Goal: Task Accomplishment & Management: Complete application form

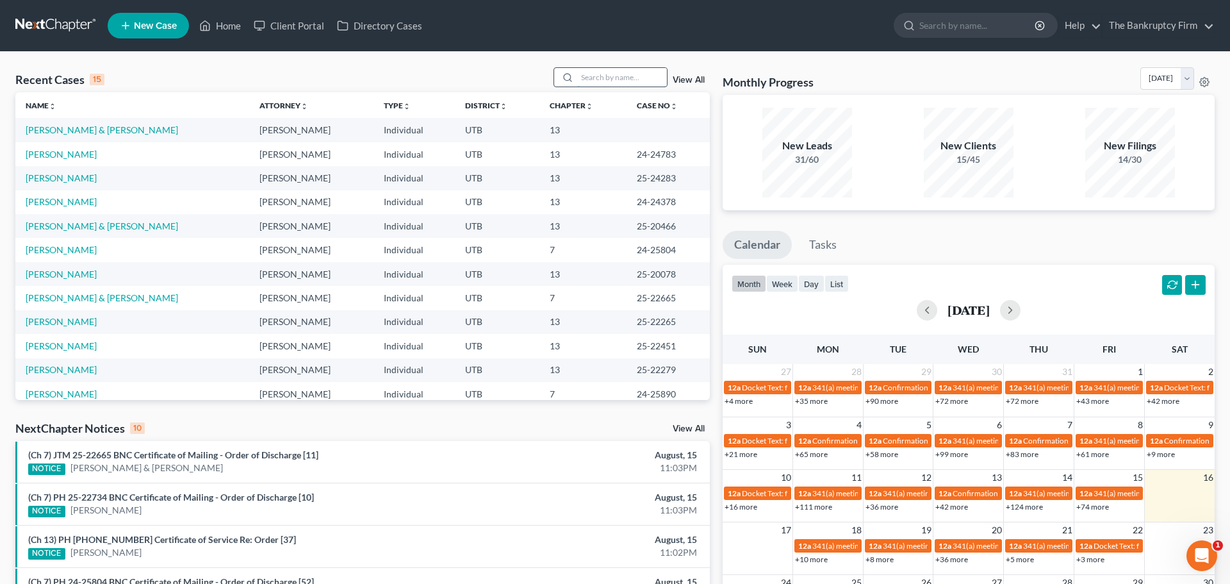
click at [591, 78] on input "search" at bounding box center [622, 77] width 90 height 19
type input "kener"
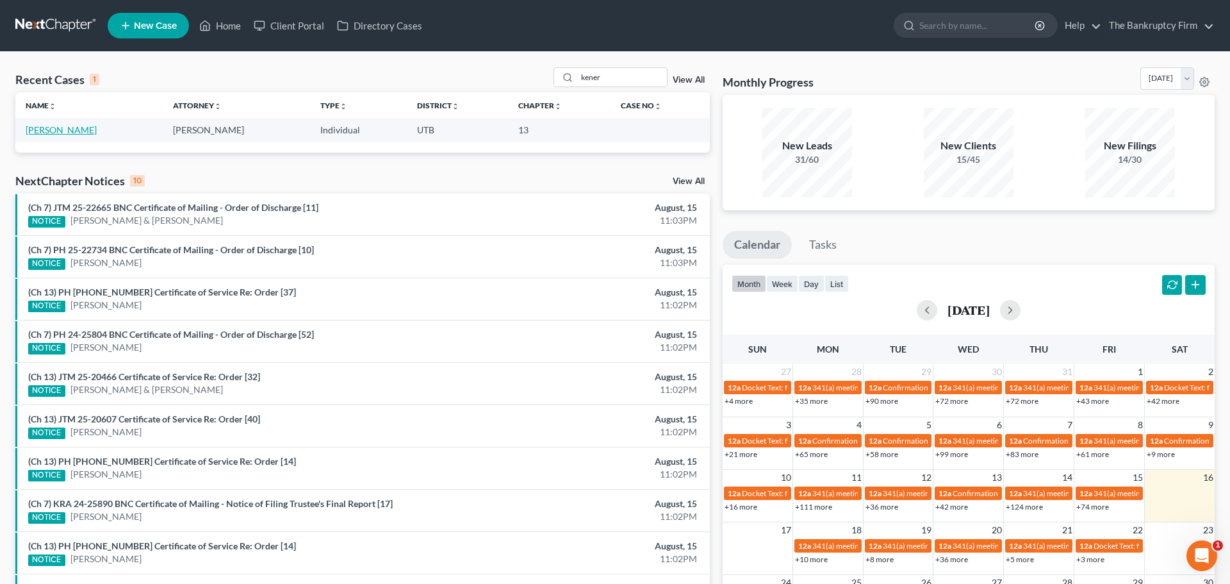
click at [54, 132] on link "[PERSON_NAME]" at bounding box center [61, 129] width 71 height 11
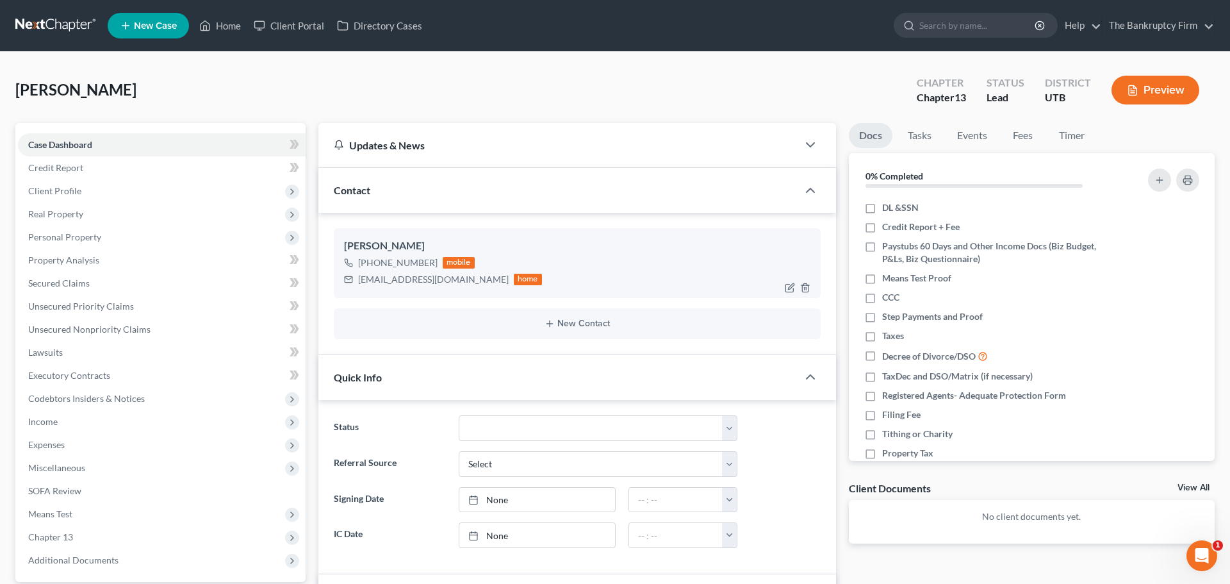
scroll to position [102, 0]
click at [54, 424] on span "Income" at bounding box center [42, 421] width 29 height 11
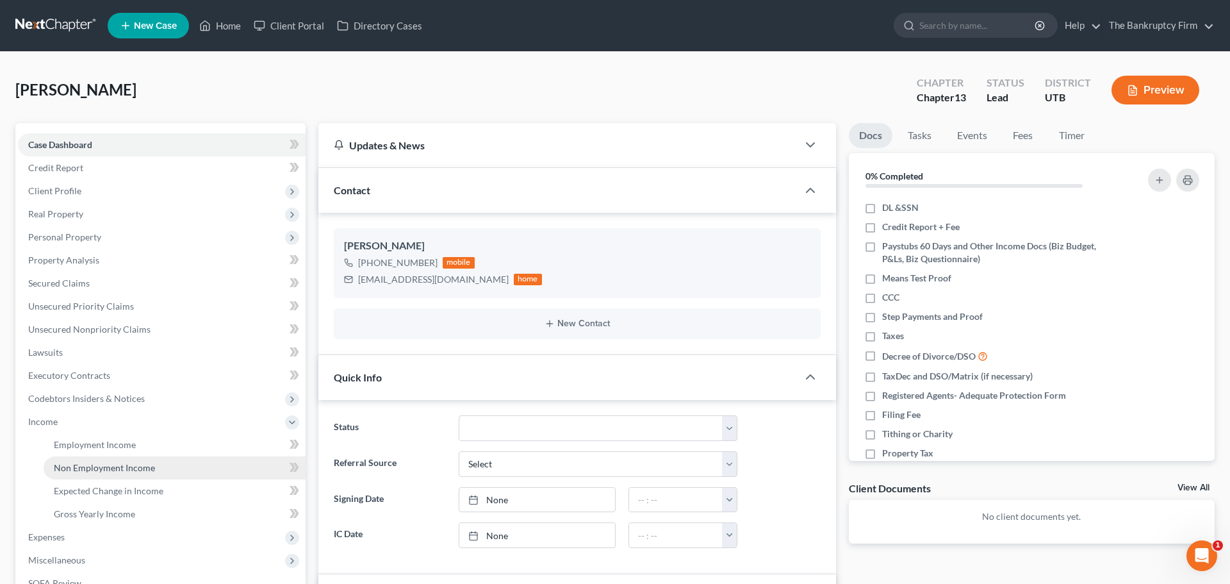
click at [95, 472] on link "Non Employment Income" at bounding box center [175, 467] width 262 height 23
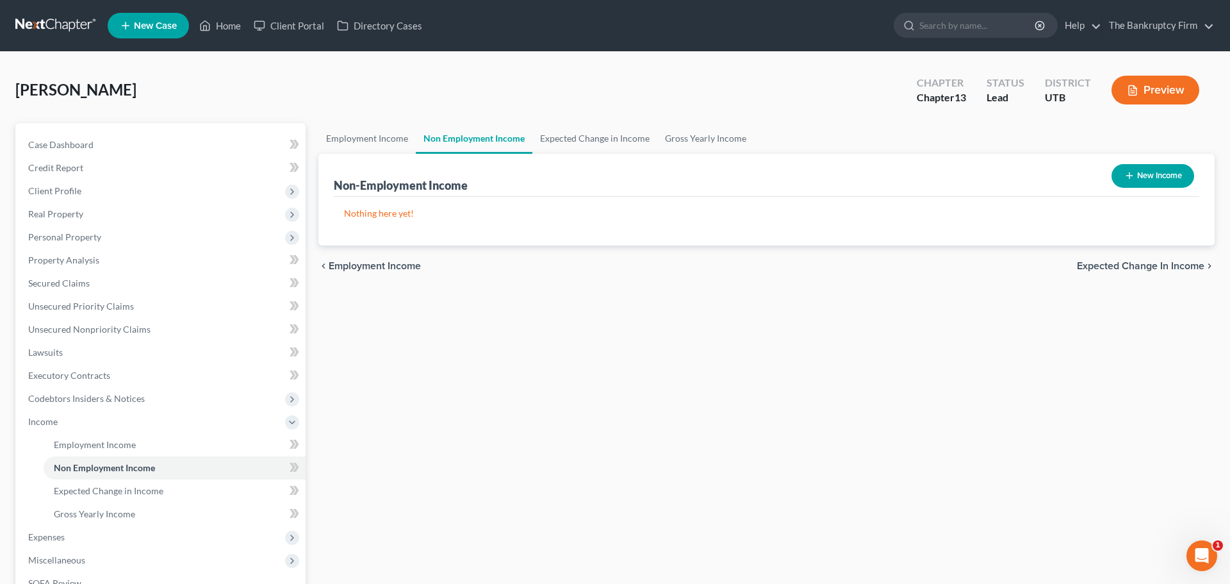
click at [1163, 179] on button "New Income" at bounding box center [1152, 176] width 83 height 24
select select "0"
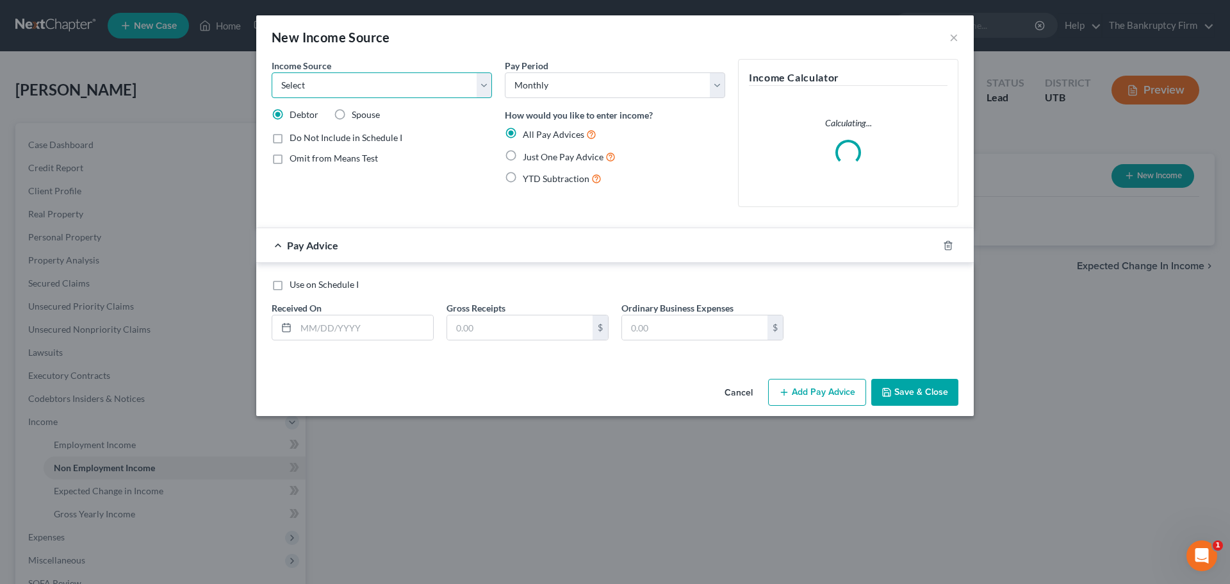
click at [311, 92] on select "Select Unemployment Disability (from employer) Pension Retirement Social Securi…" at bounding box center [382, 85] width 220 height 26
select select "5"
click at [272, 72] on select "Select Unemployment Disability (from employer) Pension Retirement Social Securi…" at bounding box center [382, 85] width 220 height 26
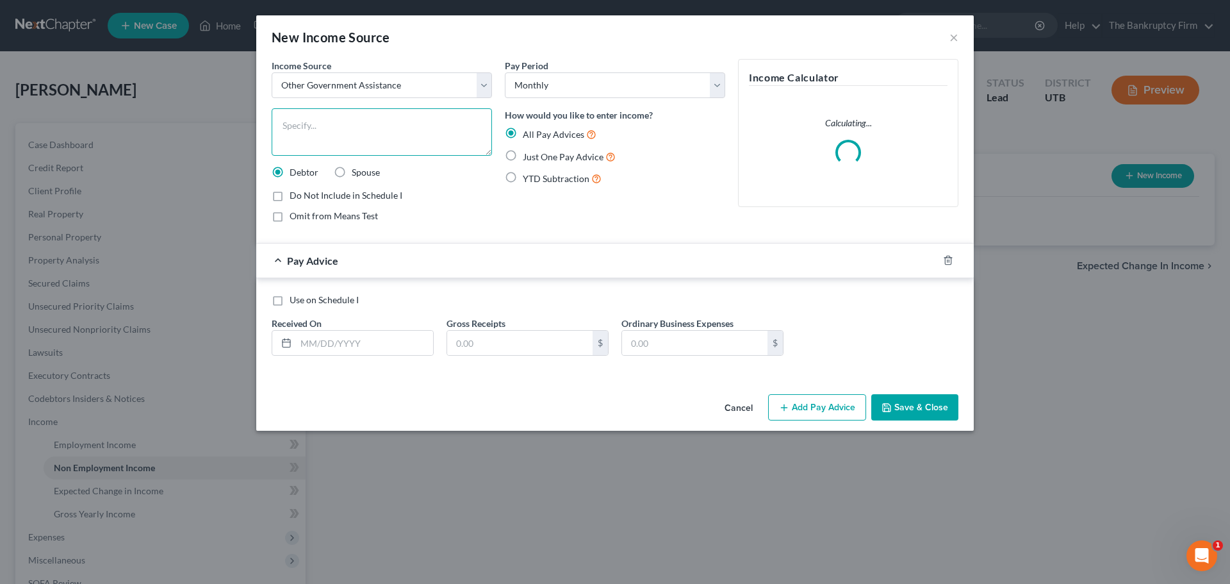
click at [315, 132] on textarea at bounding box center [382, 131] width 220 height 47
type textarea "E"
type textarea "Food Stamps"
click at [523, 153] on label "Just One Pay Advice" at bounding box center [569, 156] width 93 height 15
click at [528, 153] on input "Just One Pay Advice" at bounding box center [532, 153] width 8 height 8
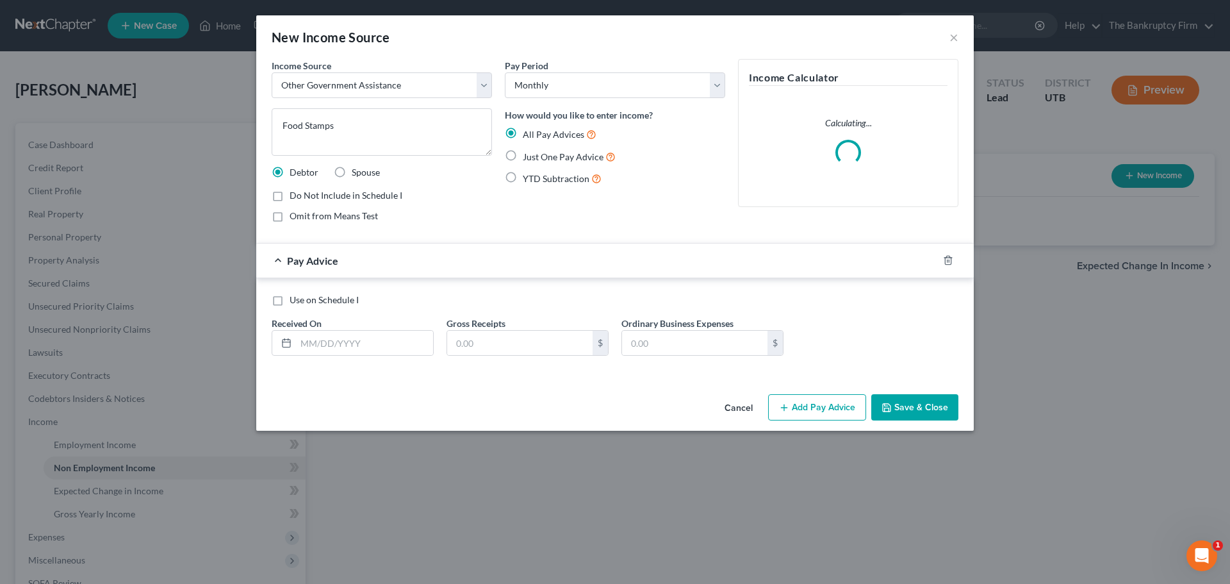
radio input "true"
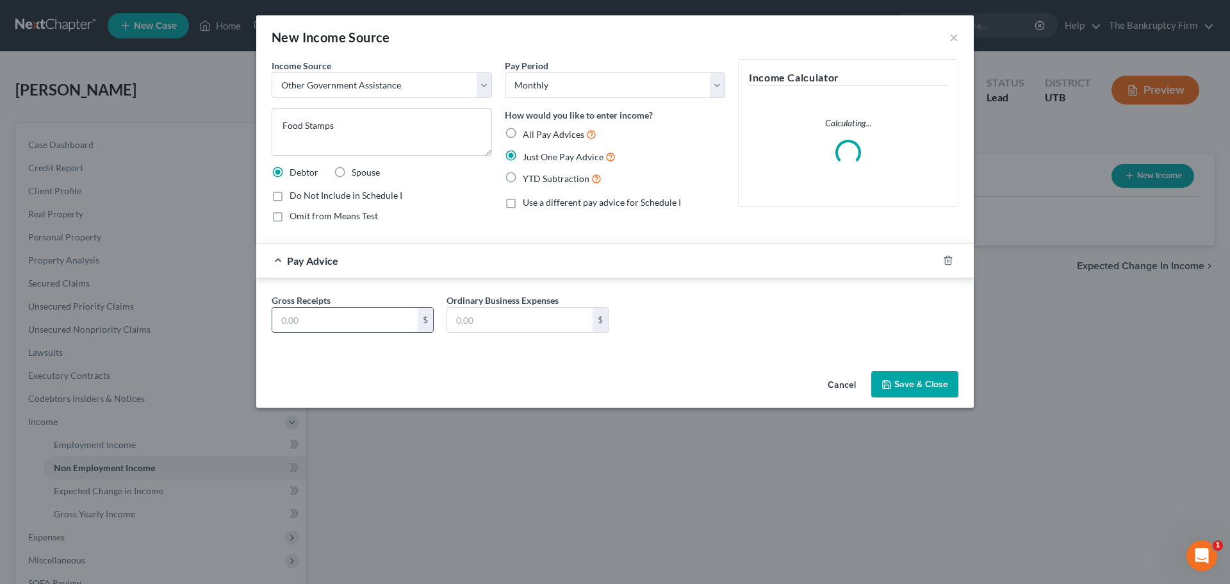
click at [358, 324] on input "text" at bounding box center [344, 319] width 145 height 24
type input "291.00"
click at [944, 381] on button "Save & Close" at bounding box center [914, 384] width 87 height 27
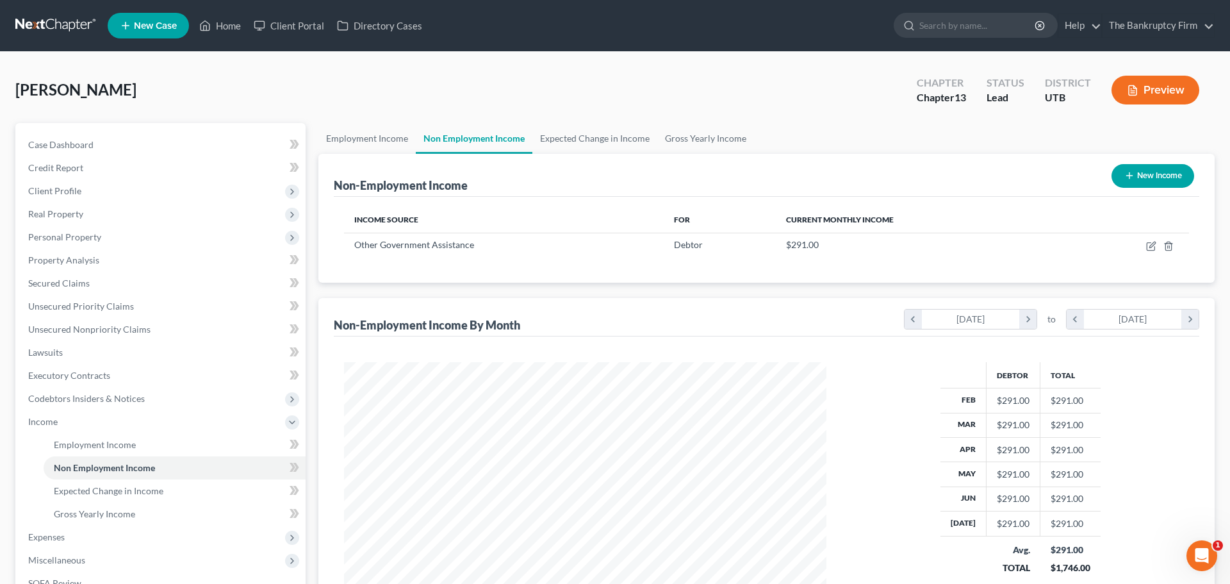
scroll to position [241, 508]
click at [86, 149] on link "Case Dashboard" at bounding box center [162, 144] width 288 height 23
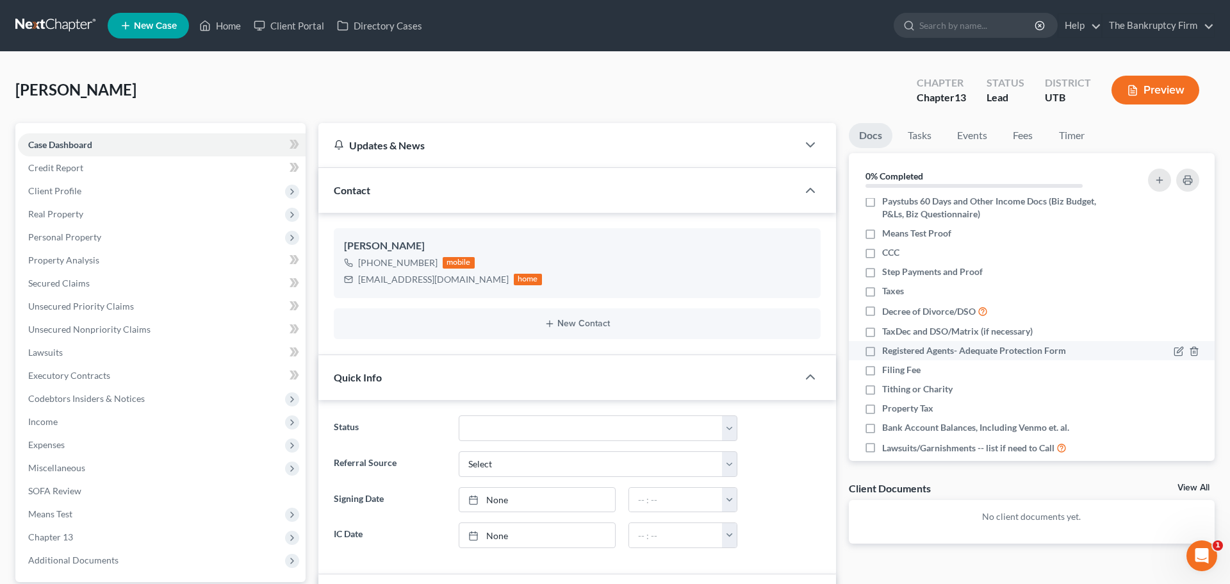
scroll to position [54, 0]
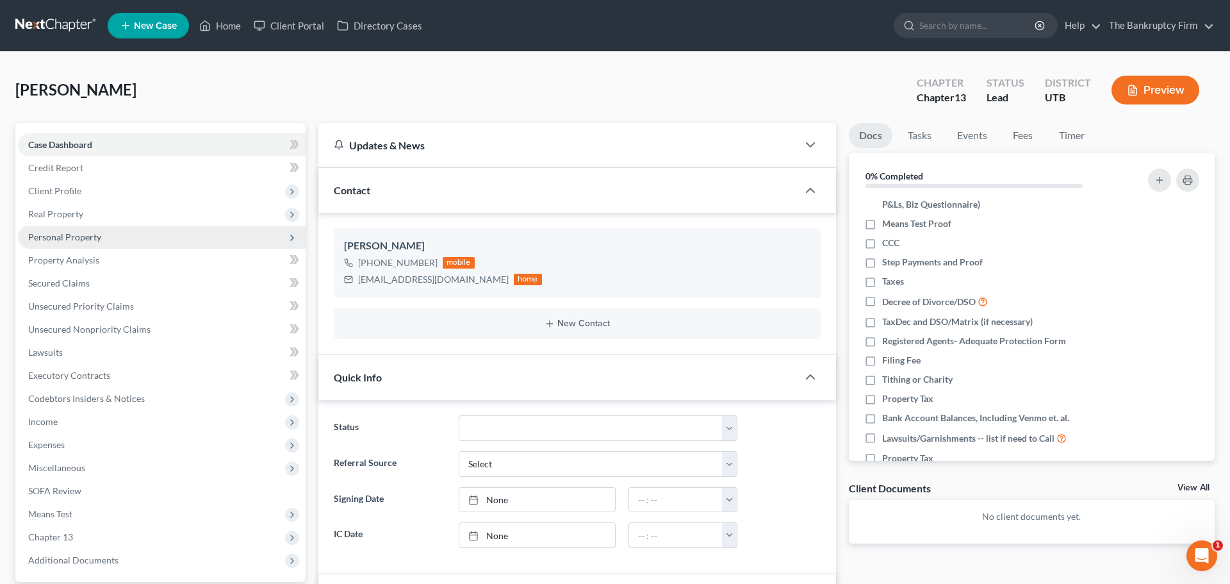
click at [75, 225] on span "Personal Property" at bounding box center [162, 236] width 288 height 23
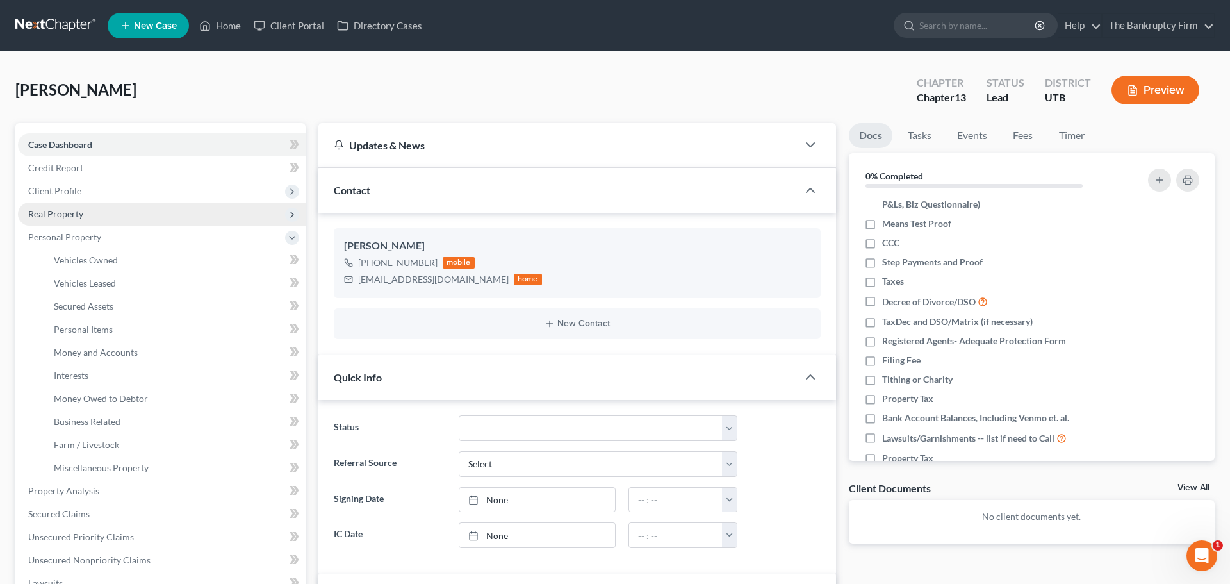
click at [79, 218] on span "Real Property" at bounding box center [55, 213] width 55 height 11
click at [86, 220] on span "Real Property" at bounding box center [162, 213] width 288 height 23
click at [79, 216] on span "Real Property" at bounding box center [55, 213] width 55 height 11
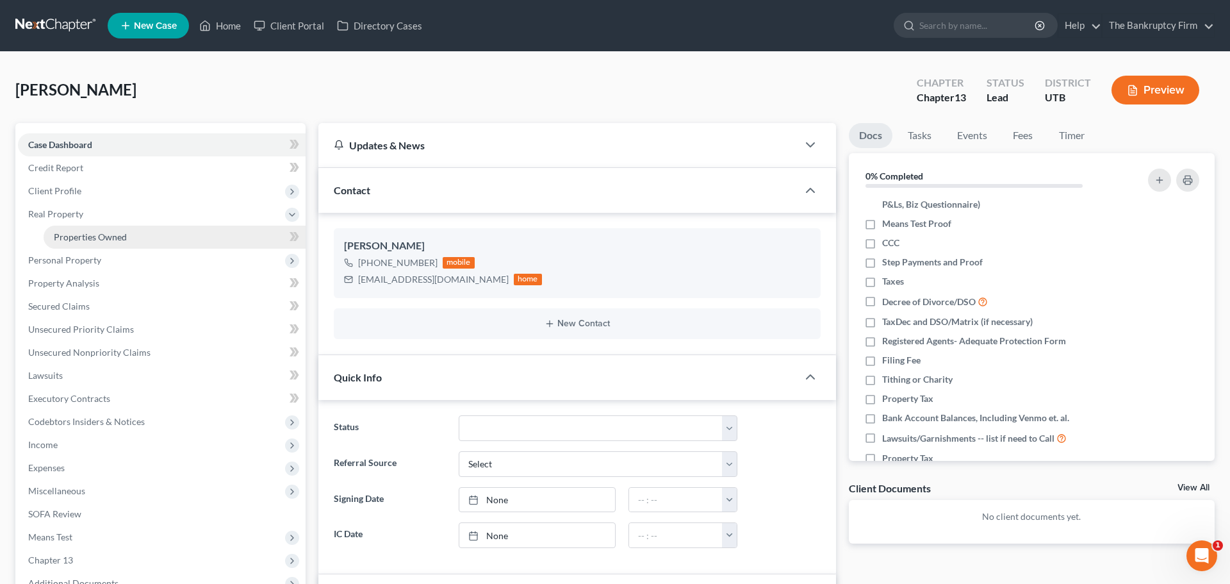
click at [85, 239] on span "Properties Owned" at bounding box center [90, 236] width 73 height 11
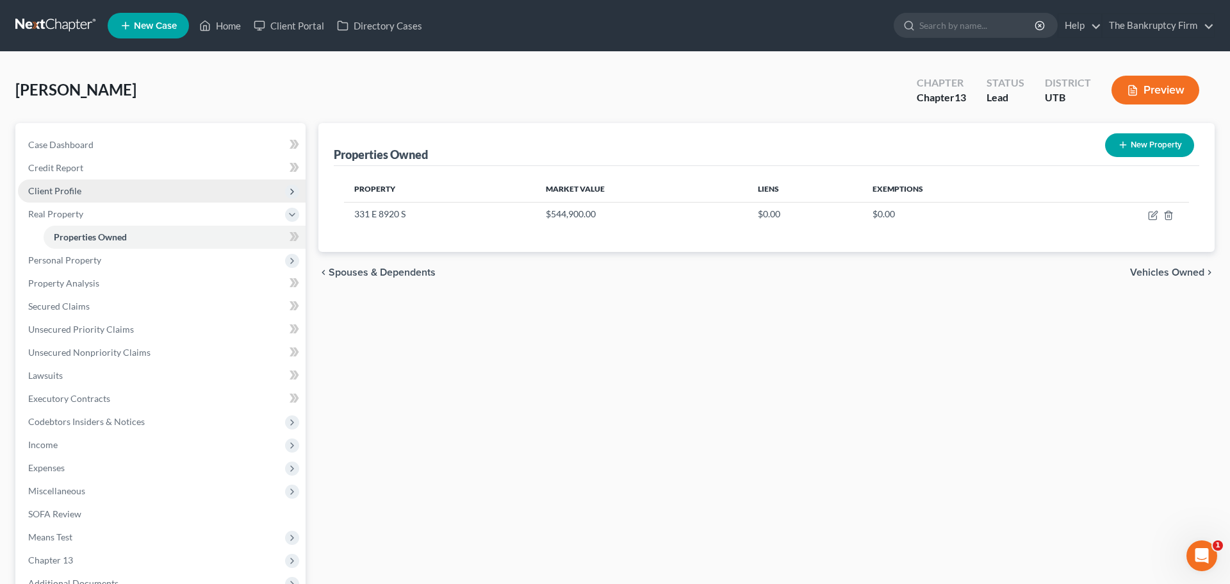
drag, startPoint x: 60, startPoint y: 191, endPoint x: 62, endPoint y: 198, distance: 7.5
click at [60, 192] on span "Client Profile" at bounding box center [54, 190] width 53 height 11
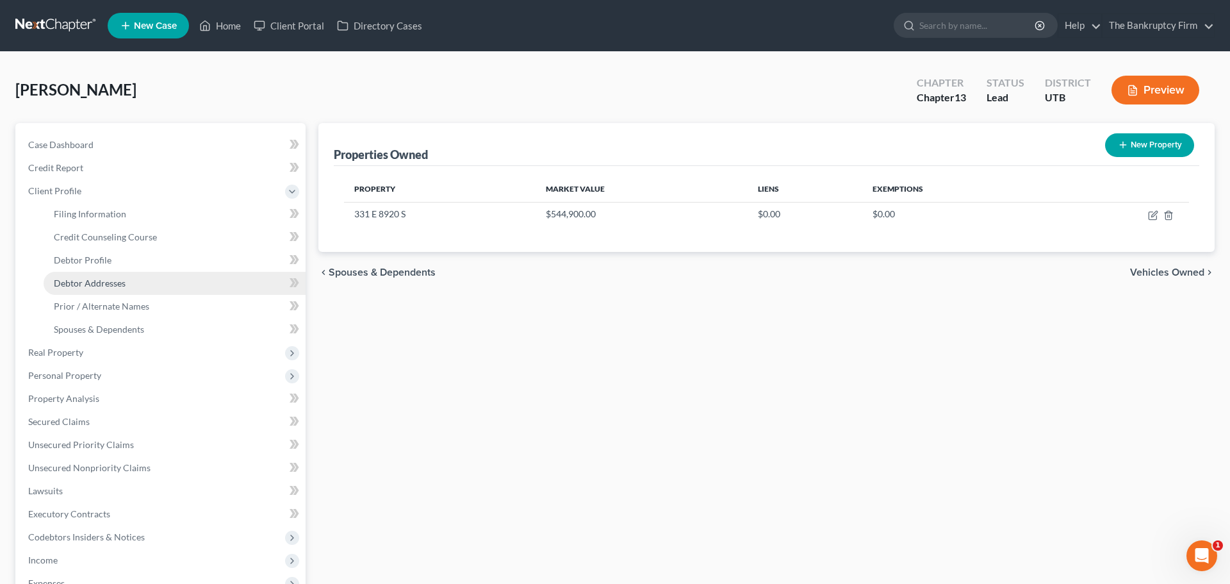
click at [92, 279] on span "Debtor Addresses" at bounding box center [90, 282] width 72 height 11
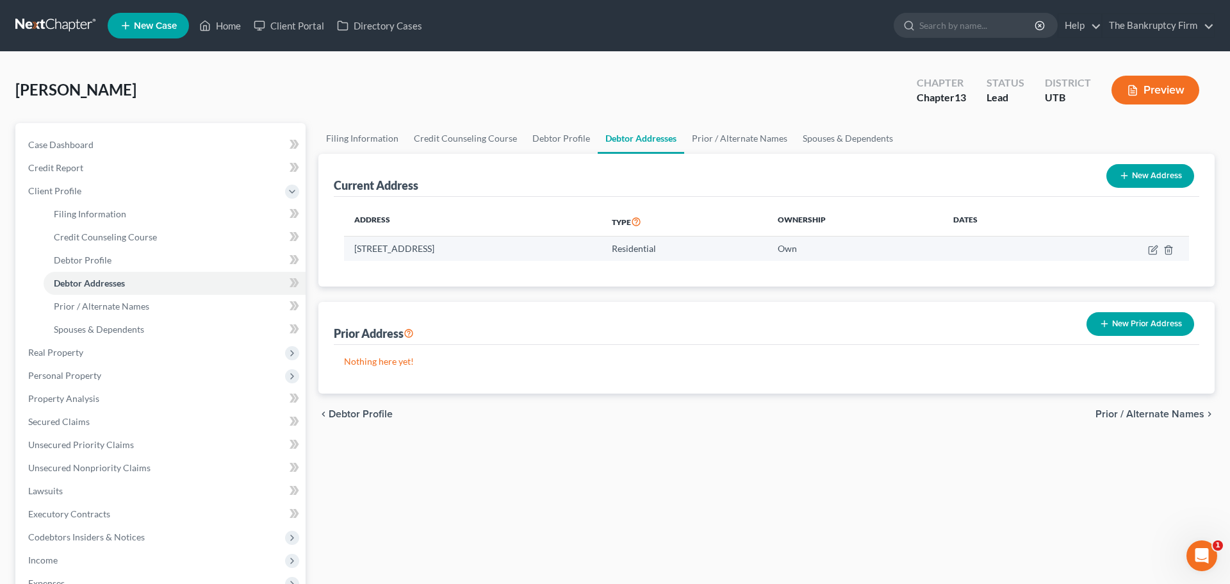
drag, startPoint x: 355, startPoint y: 247, endPoint x: 505, endPoint y: 248, distance: 150.5
click at [505, 248] on td "[STREET_ADDRESS]" at bounding box center [473, 248] width 258 height 24
copy td "[STREET_ADDRESS]"
click at [1157, 247] on icon "button" at bounding box center [1153, 250] width 10 height 10
select select "46"
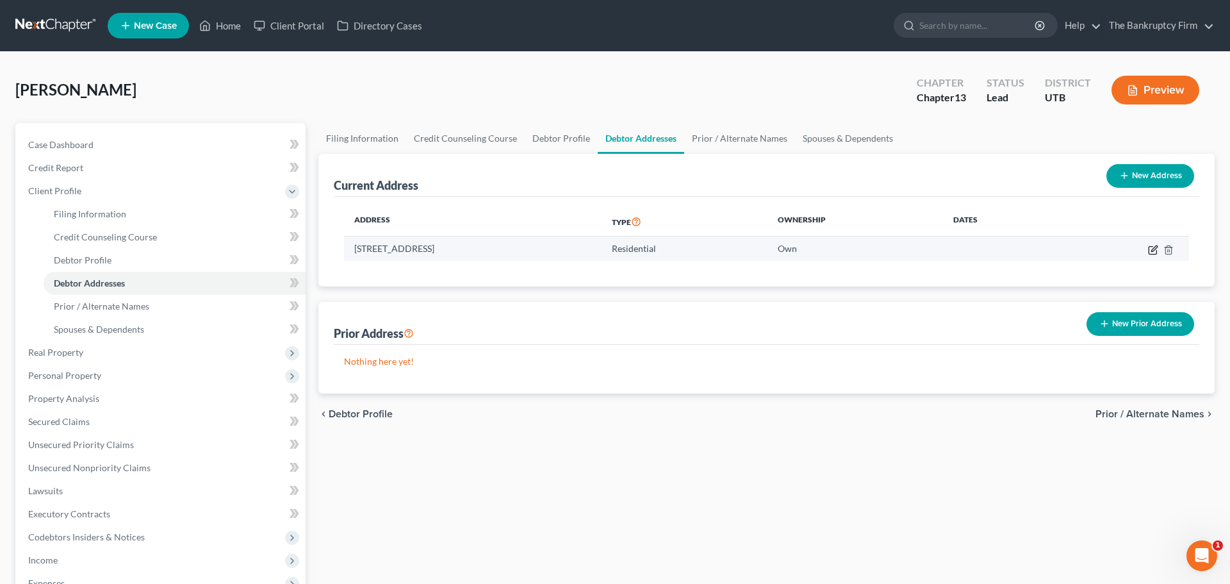
select select "0"
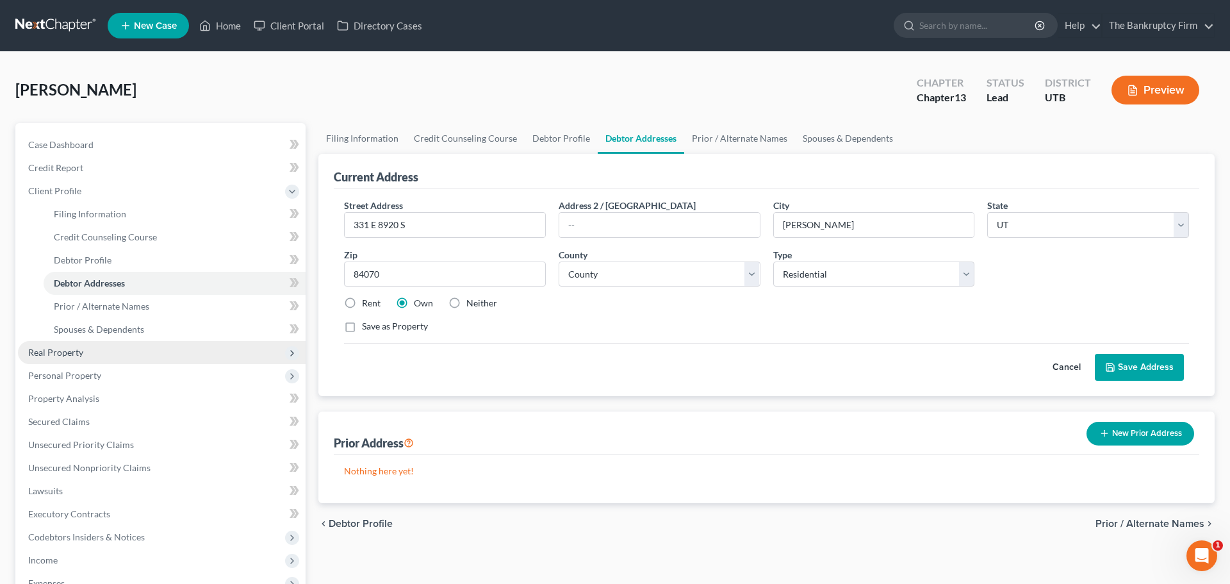
click at [83, 348] on span "Real Property" at bounding box center [162, 352] width 288 height 23
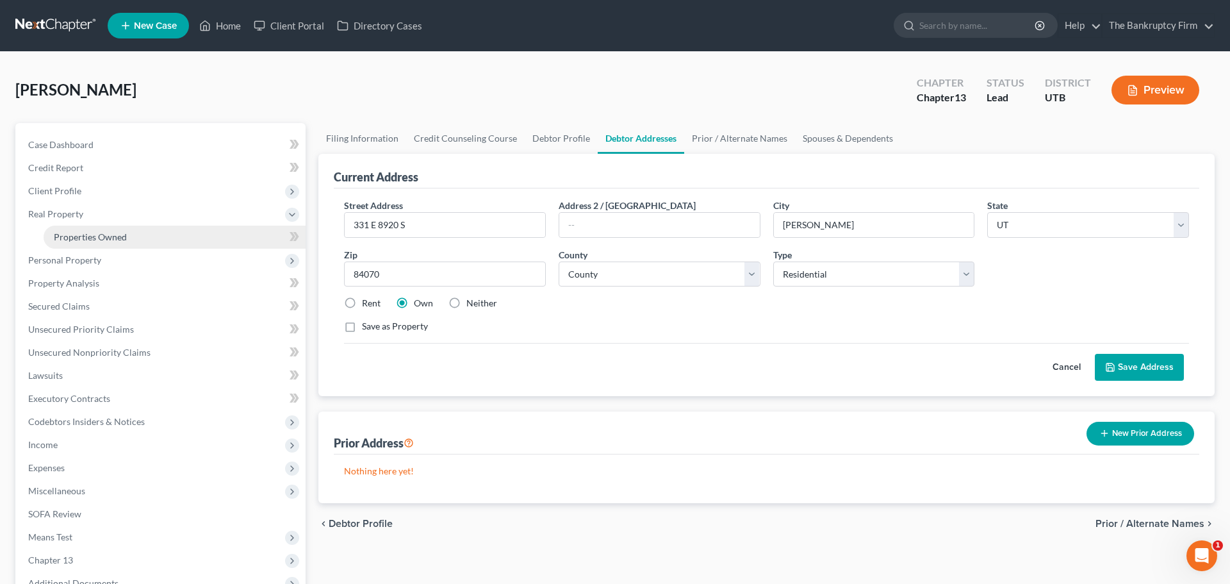
click at [120, 236] on span "Properties Owned" at bounding box center [90, 236] width 73 height 11
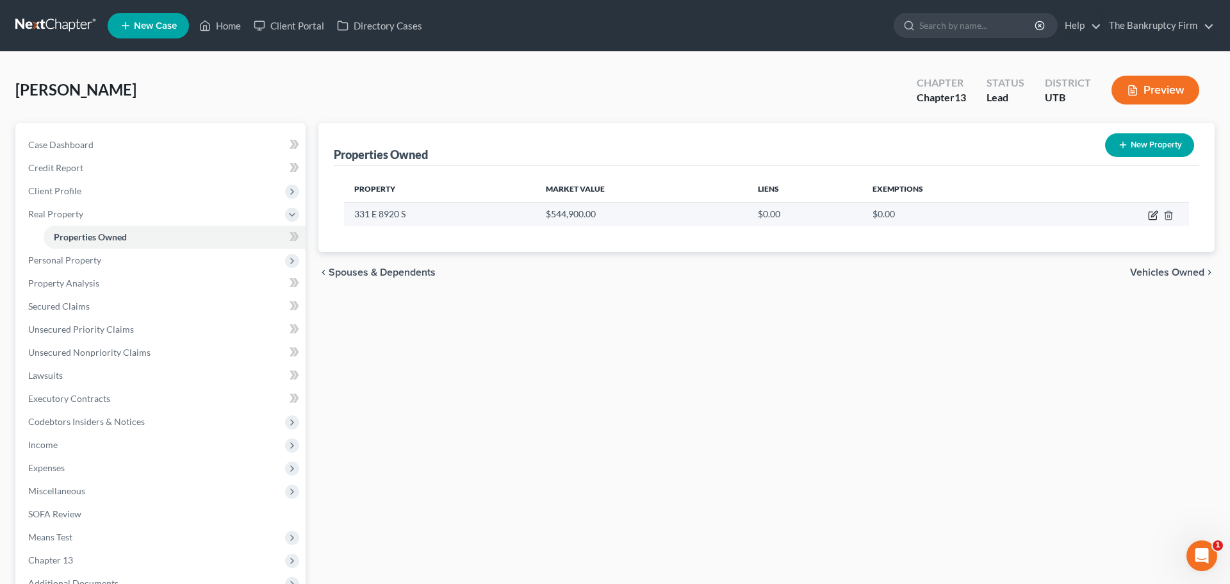
click at [1152, 215] on icon "button" at bounding box center [1153, 215] width 10 height 10
select select "46"
select select "17"
select select "0"
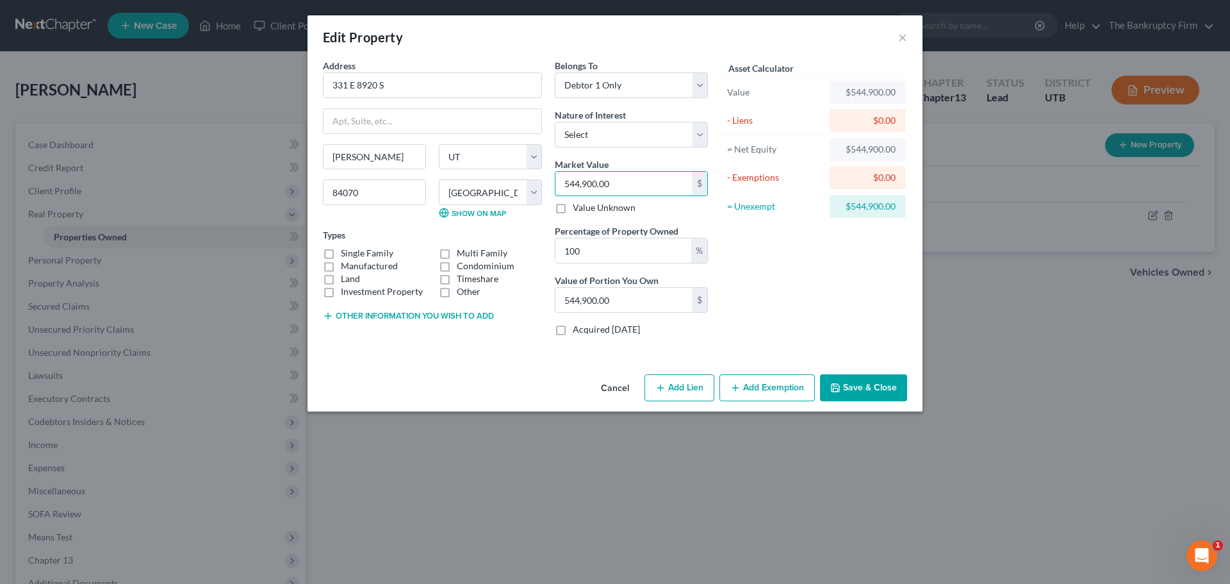
paste input "text"
type input "544,900"
click at [858, 389] on button "Save & Close" at bounding box center [863, 387] width 87 height 27
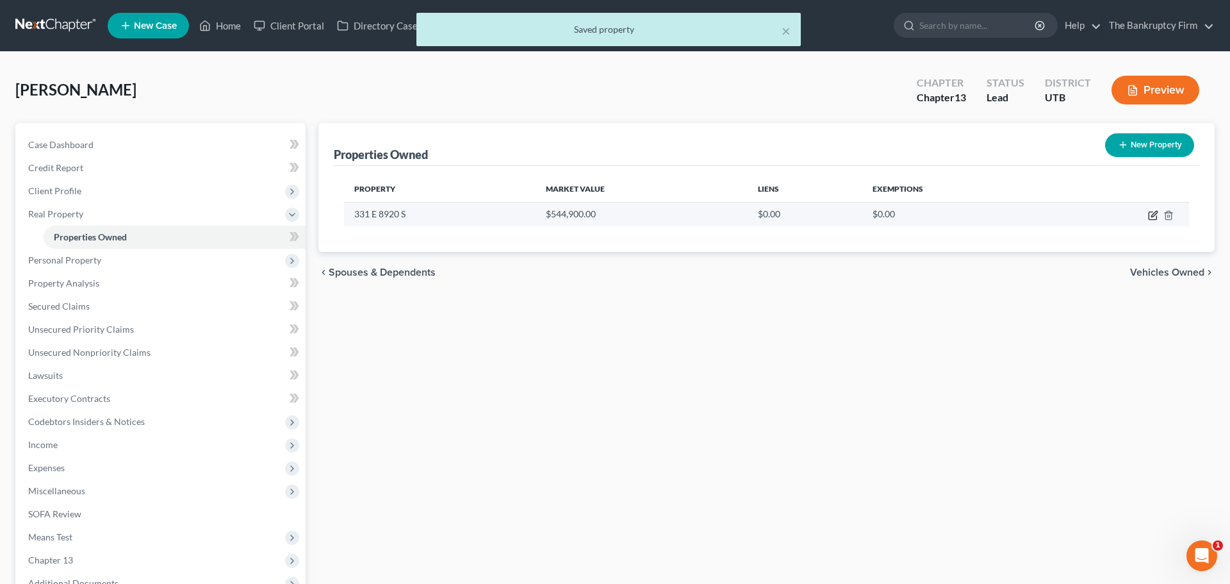
click at [1153, 217] on icon "button" at bounding box center [1153, 215] width 10 height 10
select select "46"
select select "17"
select select "0"
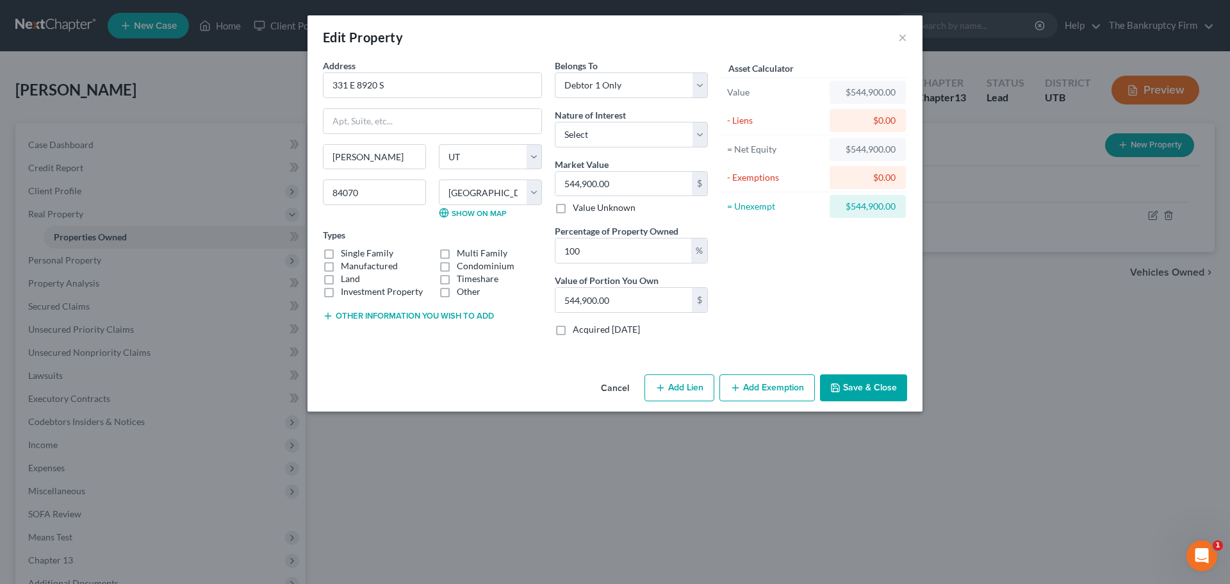
click at [771, 388] on button "Add Exemption" at bounding box center [766, 387] width 95 height 27
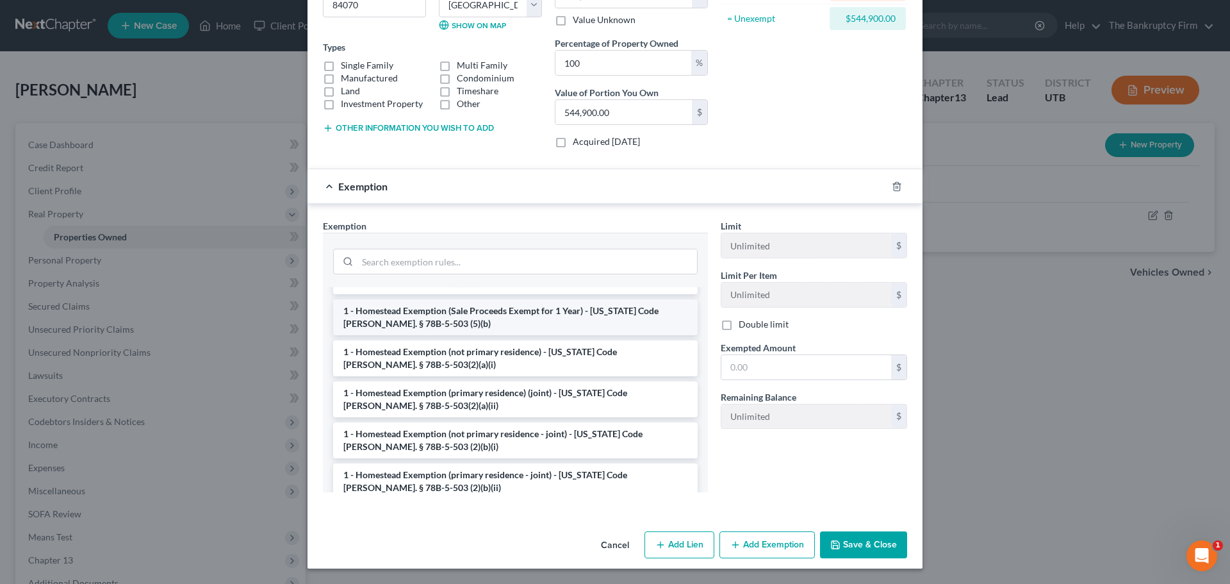
scroll to position [91, 0]
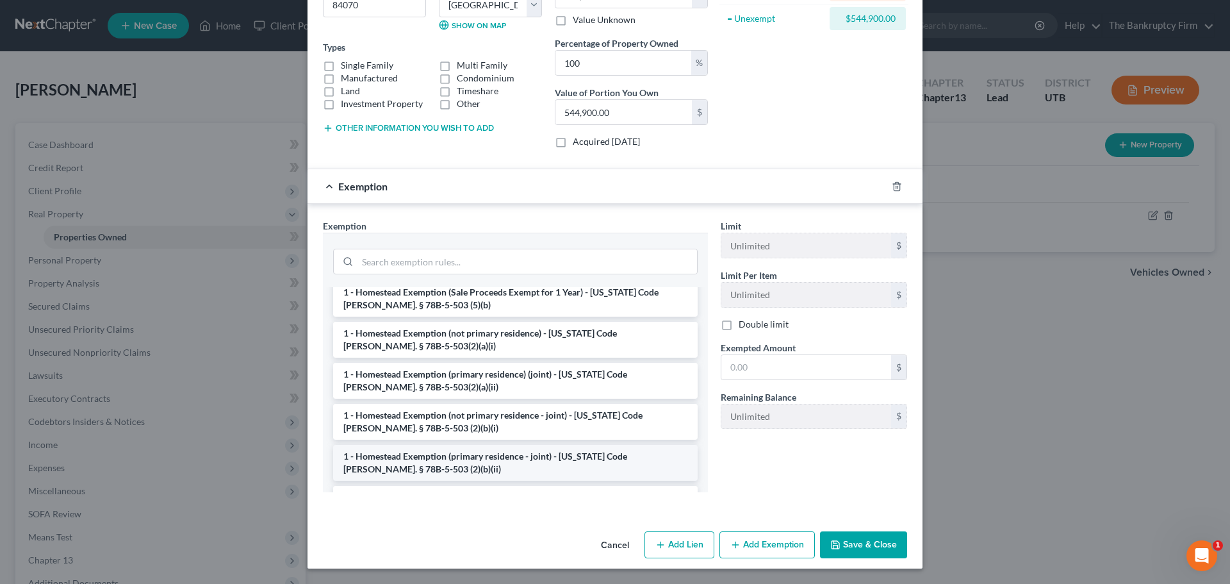
click at [504, 457] on li "1 - Homestead Exemption (primary residence - joint) - [US_STATE] Code [PERSON_N…" at bounding box center [515, 463] width 365 height 36
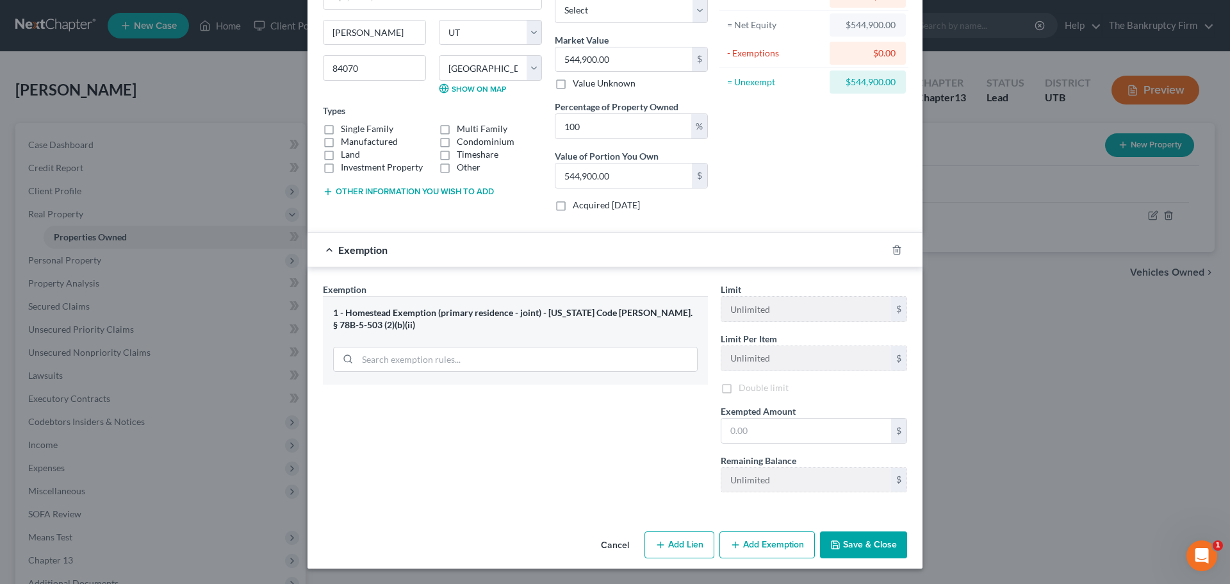
scroll to position [126, 0]
click at [512, 347] on div "1 - Homestead Exemption (primary residence - joint) - [US_STATE] Code [PERSON_N…" at bounding box center [515, 338] width 385 height 88
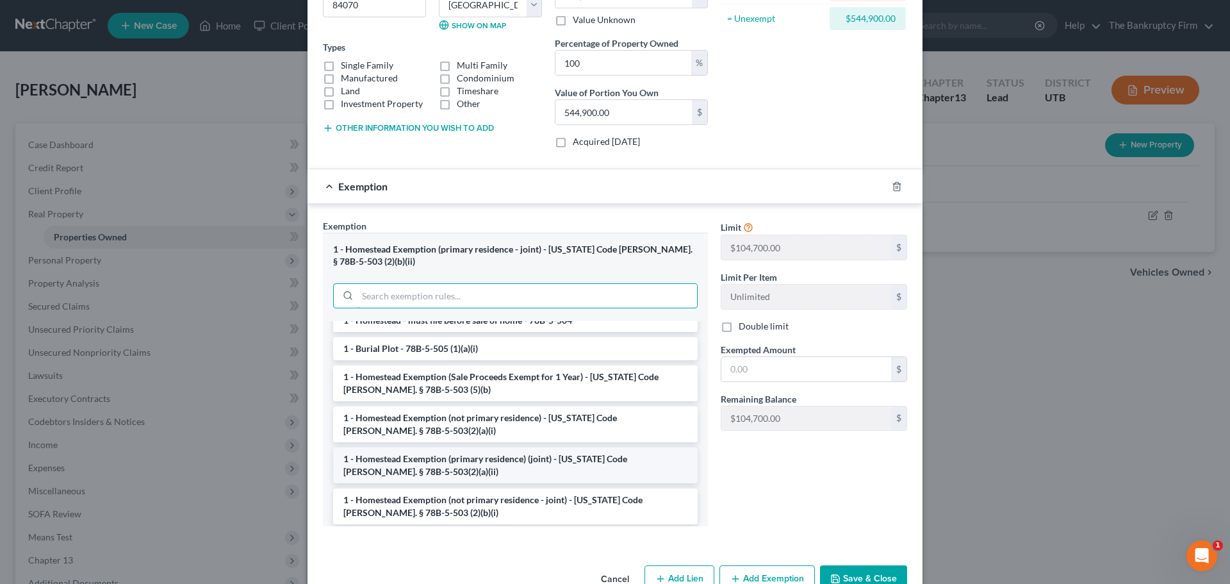
scroll to position [42, 0]
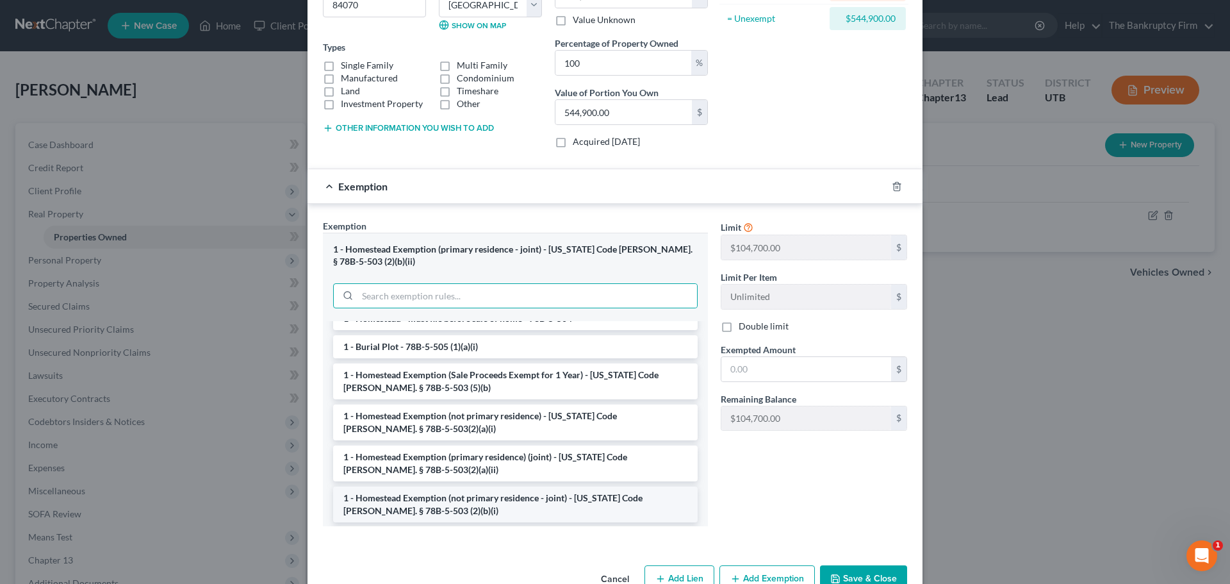
click at [515, 487] on li "1 - Homestead Exemption (not primary residence - joint) - [US_STATE] Code [PERS…" at bounding box center [515, 504] width 365 height 36
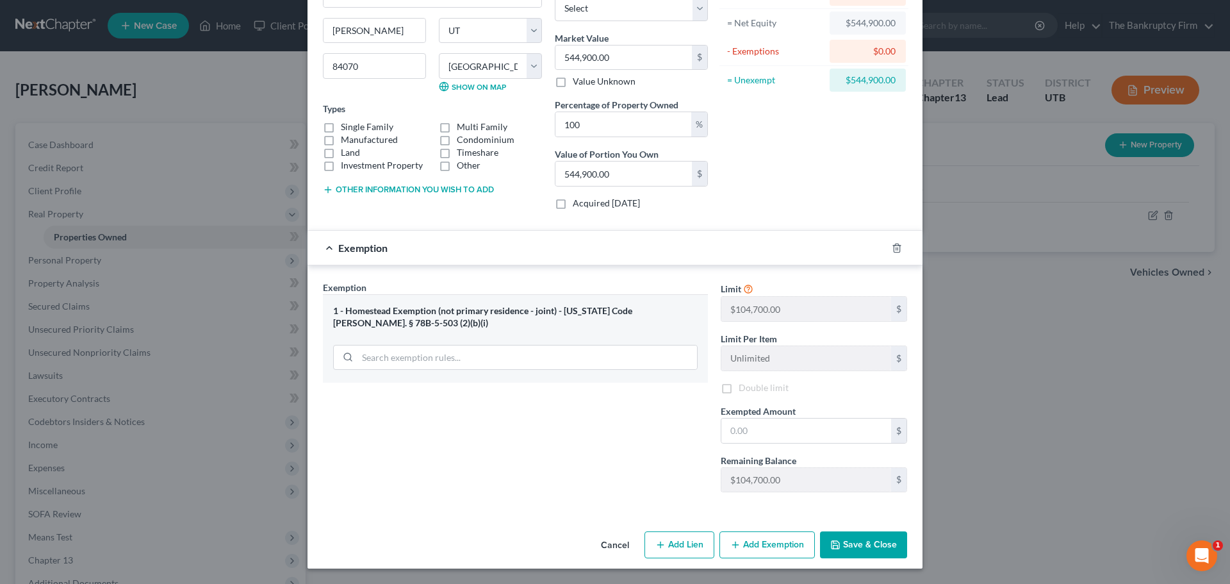
scroll to position [126, 0]
click at [468, 351] on div "1 - Homestead Exemption (not primary residence - joint) - [US_STATE] Code [PERS…" at bounding box center [515, 338] width 385 height 88
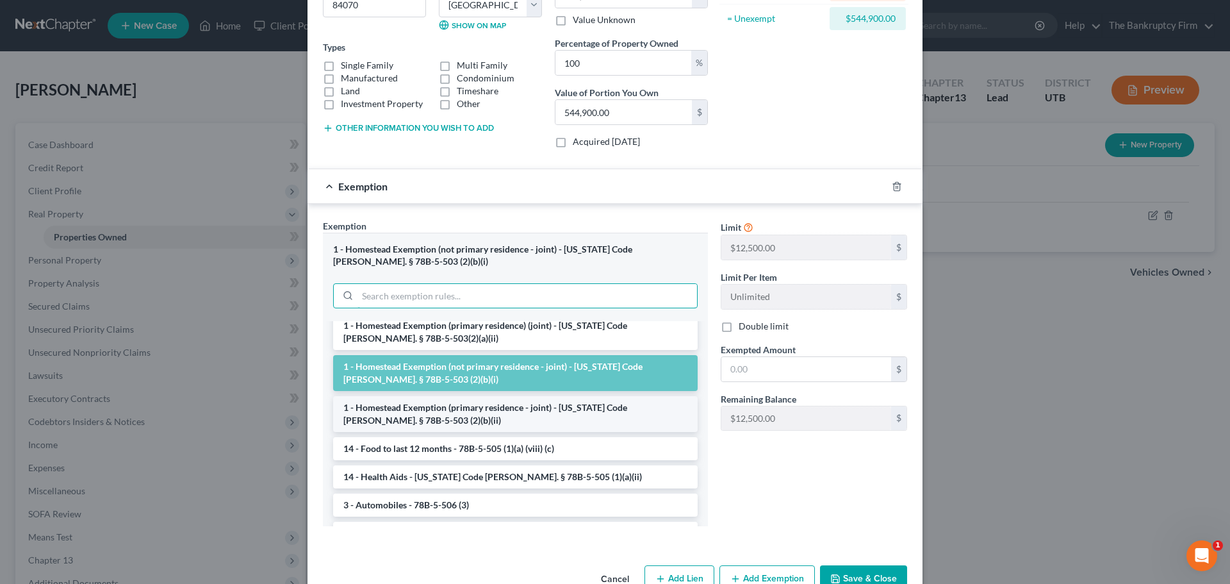
scroll to position [167, 0]
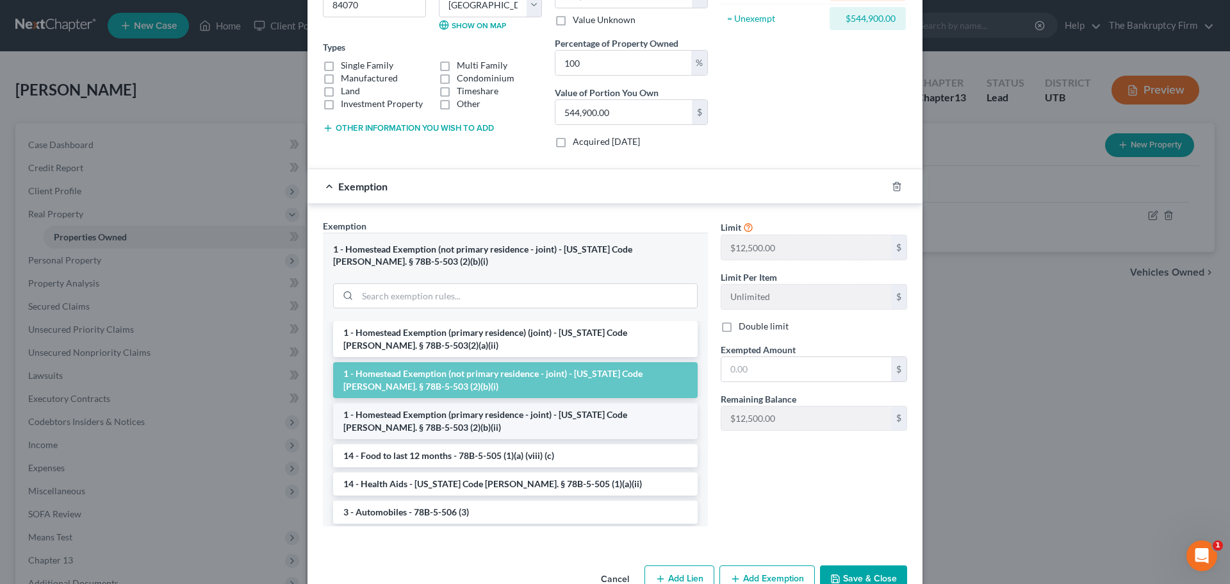
click at [510, 423] on li "1 - Homestead Exemption (primary residence - joint) - [US_STATE] Code [PERSON_N…" at bounding box center [515, 421] width 365 height 36
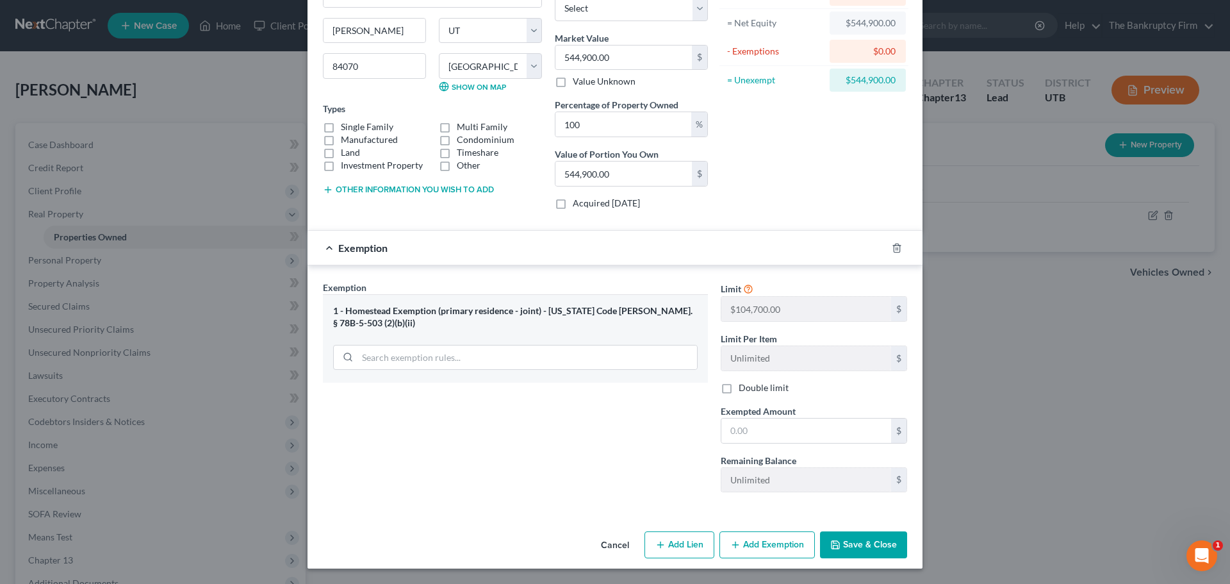
scroll to position [126, 0]
click at [498, 342] on div "1 - Homestead Exemption (primary residence - joint) - [US_STATE] Code [PERSON_N…" at bounding box center [515, 338] width 385 height 88
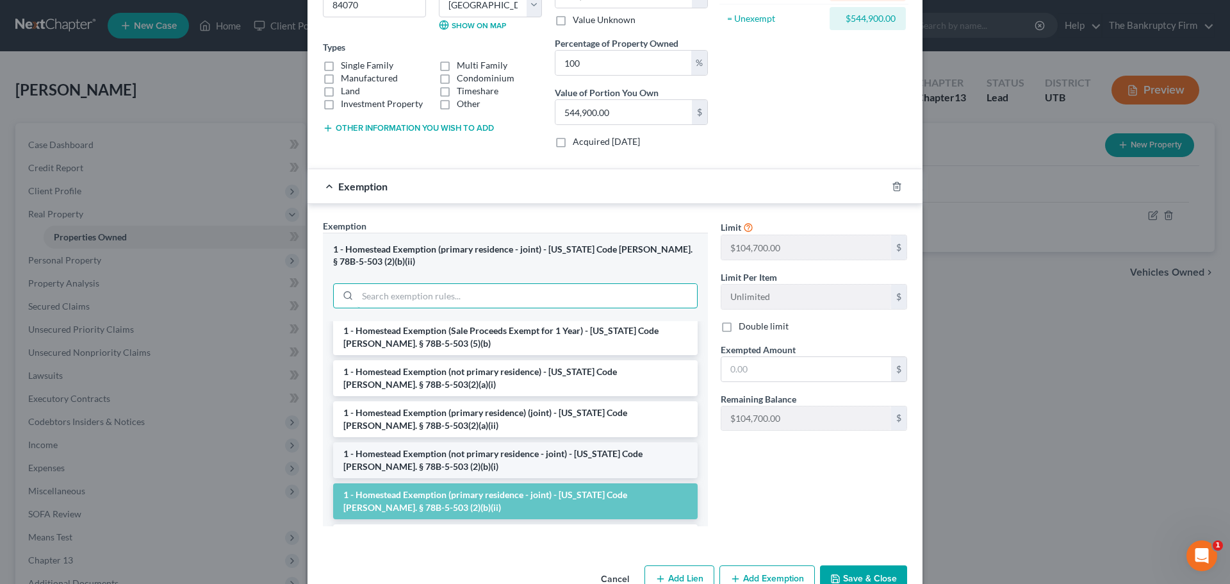
scroll to position [88, 0]
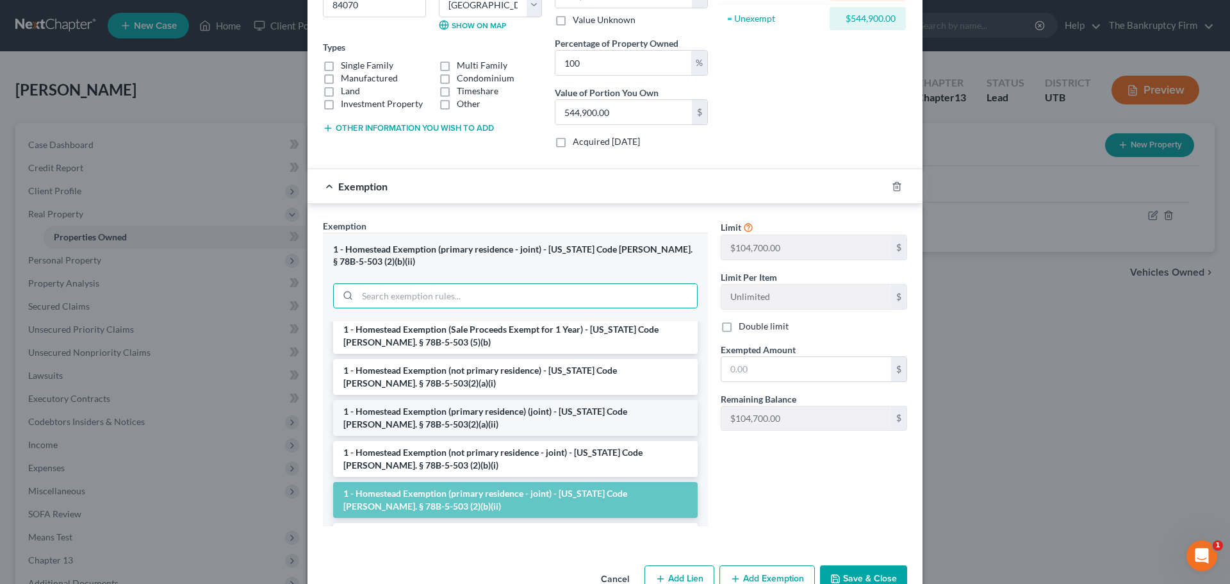
click at [524, 409] on li "1 - Homestead Exemption (primary residence) (joint) - [US_STATE] Code [PERSON_N…" at bounding box center [515, 418] width 365 height 36
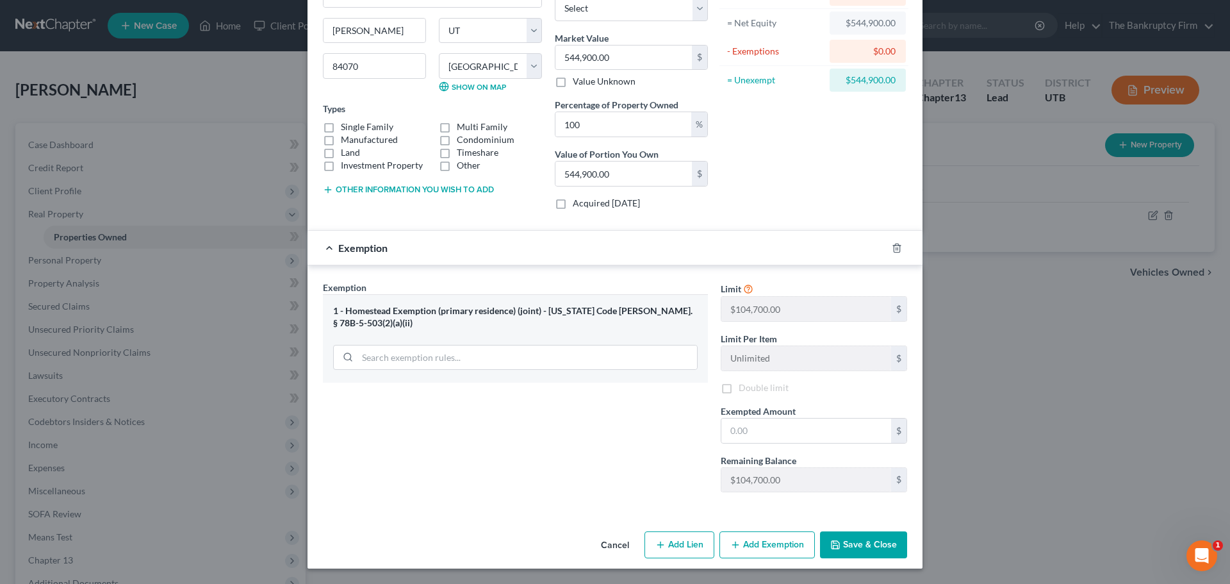
scroll to position [126, 0]
click at [755, 430] on input "text" at bounding box center [806, 430] width 170 height 24
type input "52,400.00"
click at [877, 548] on button "Save & Close" at bounding box center [863, 544] width 87 height 27
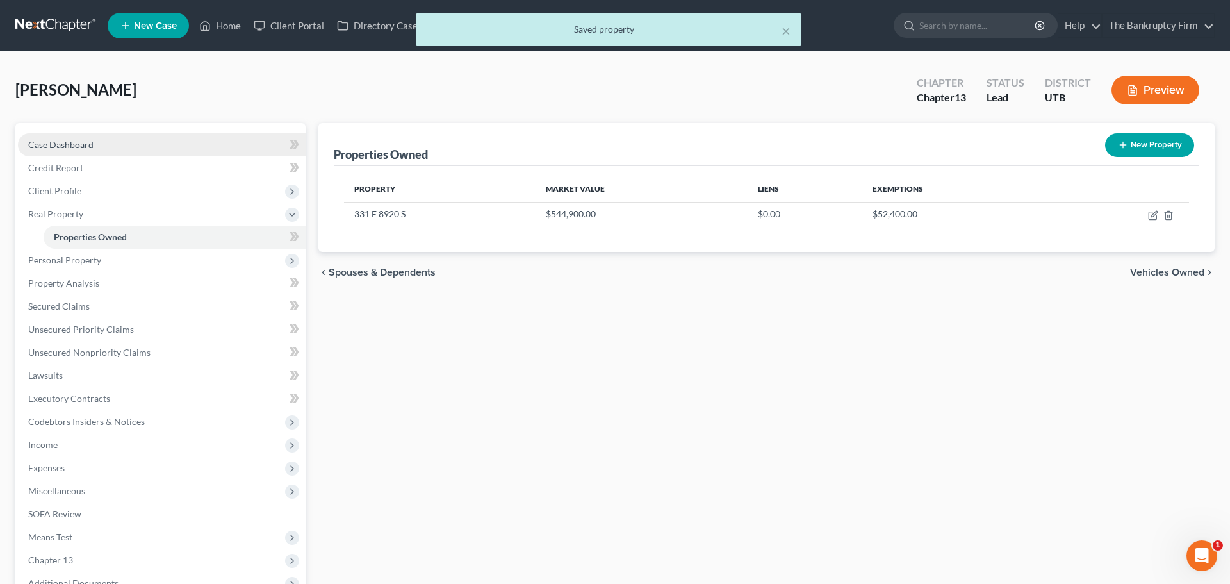
click at [102, 147] on link "Case Dashboard" at bounding box center [162, 144] width 288 height 23
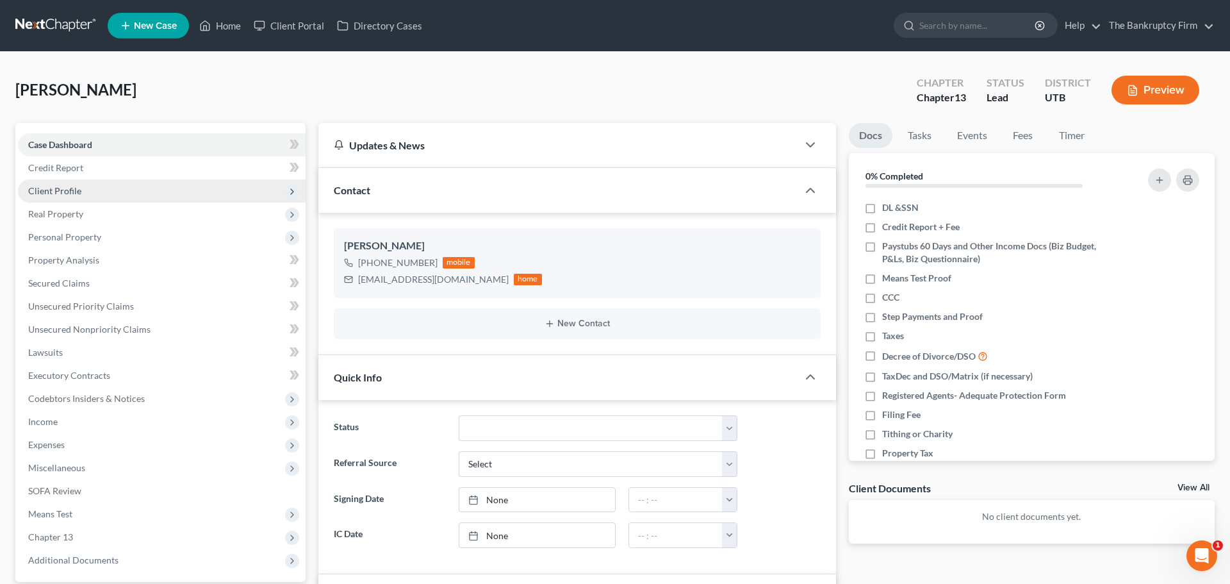
scroll to position [102, 0]
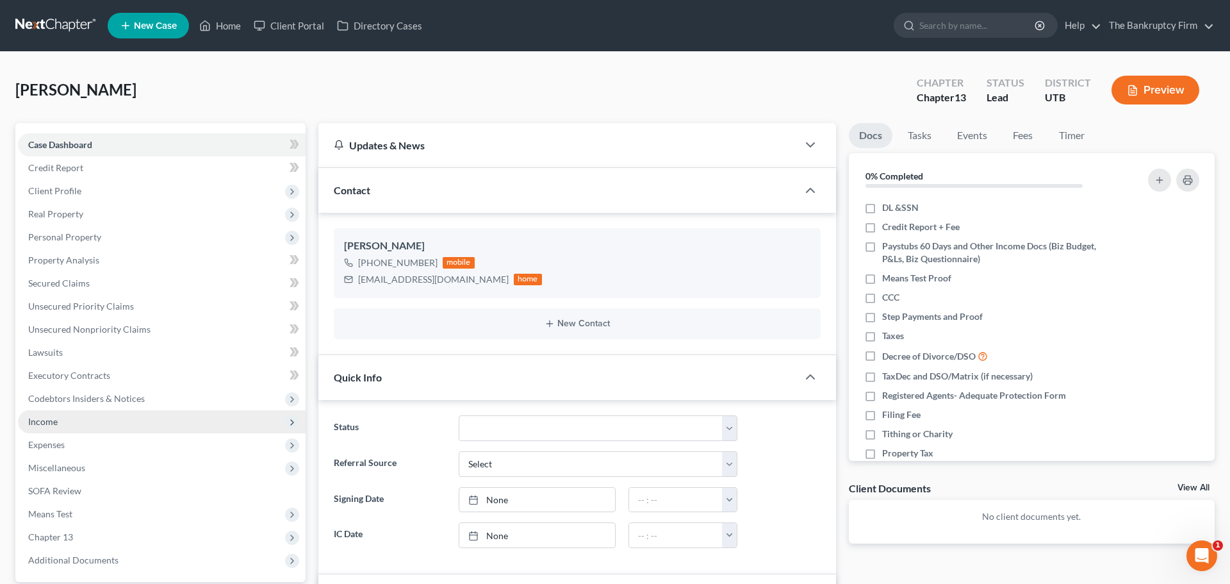
click at [64, 428] on span "Income" at bounding box center [162, 421] width 288 height 23
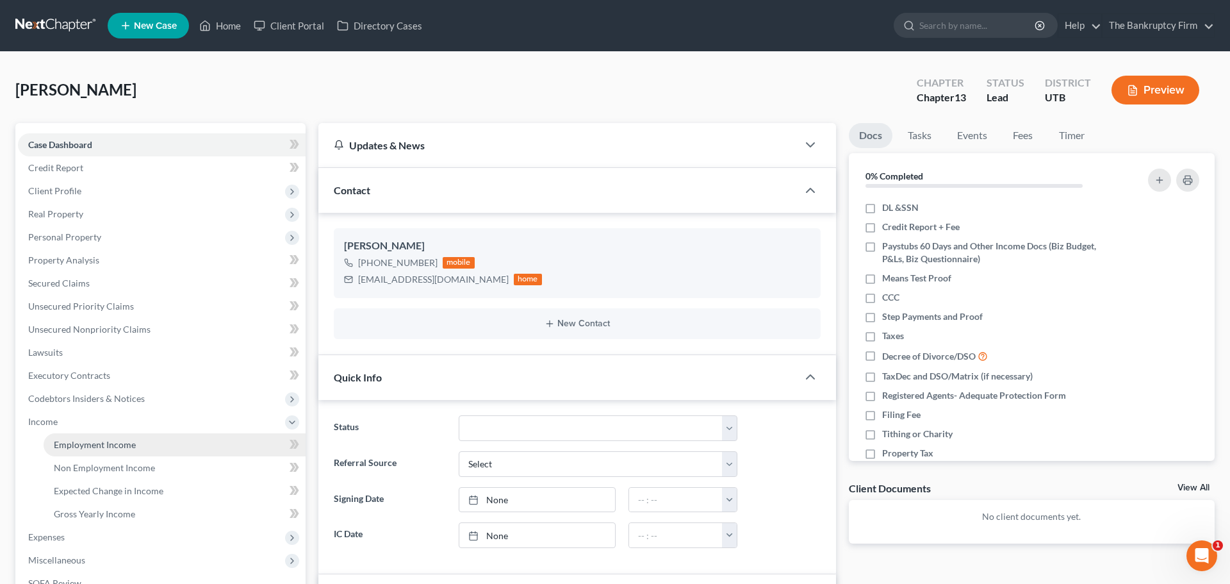
click at [112, 446] on span "Employment Income" at bounding box center [95, 444] width 82 height 11
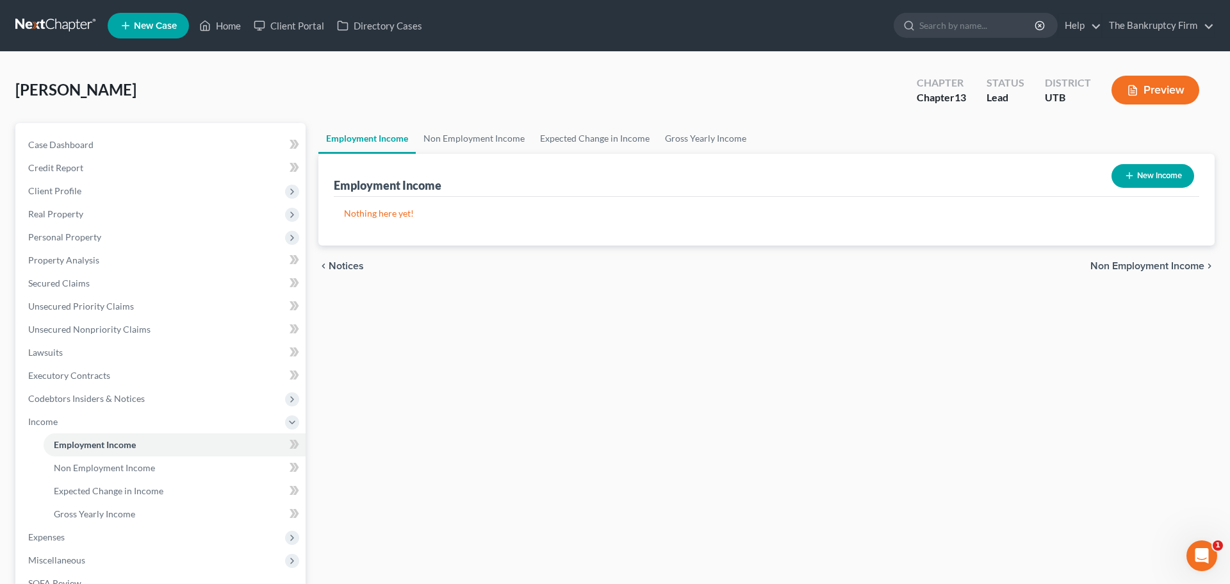
click at [1143, 171] on button "New Income" at bounding box center [1152, 176] width 83 height 24
select select "0"
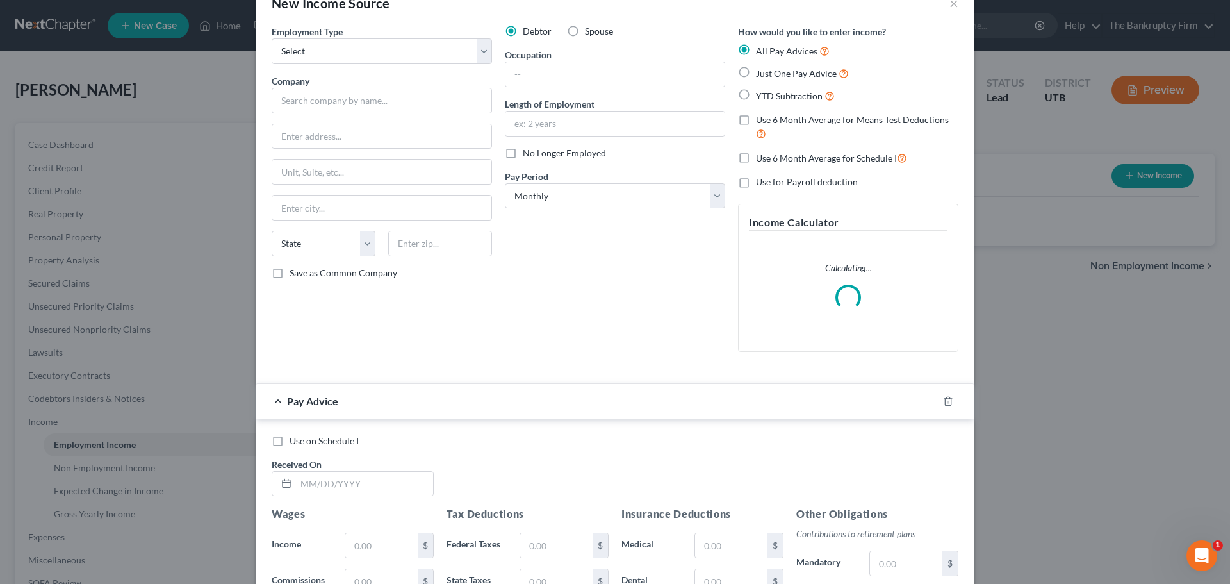
scroll to position [38, 0]
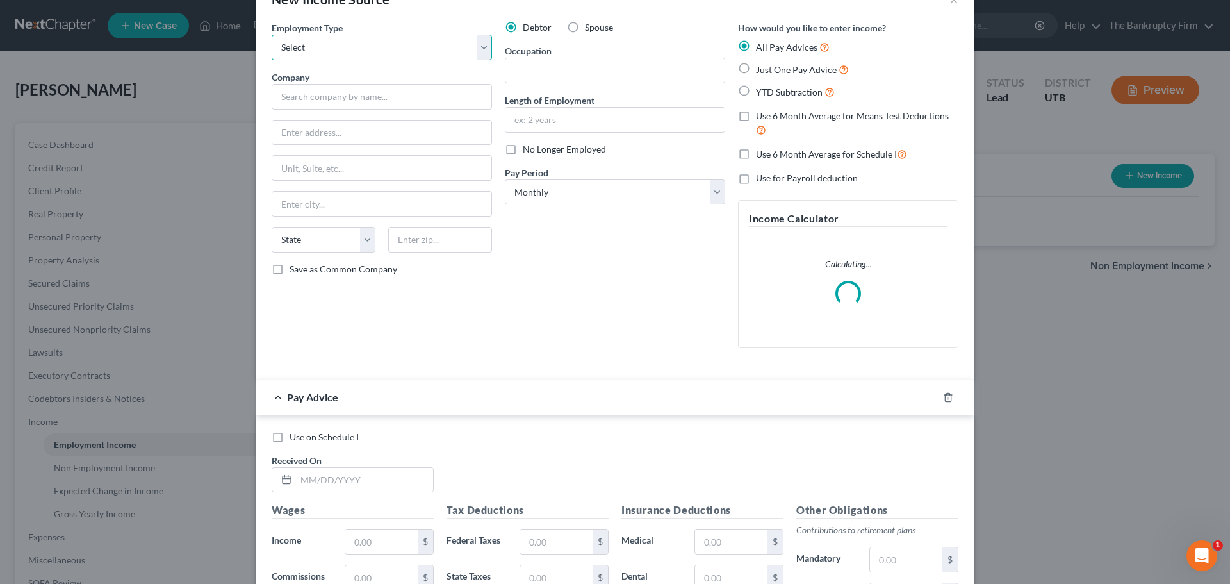
click at [395, 49] on select "Select Full or [DEMOGRAPHIC_DATA] Employment Self Employment" at bounding box center [382, 48] width 220 height 26
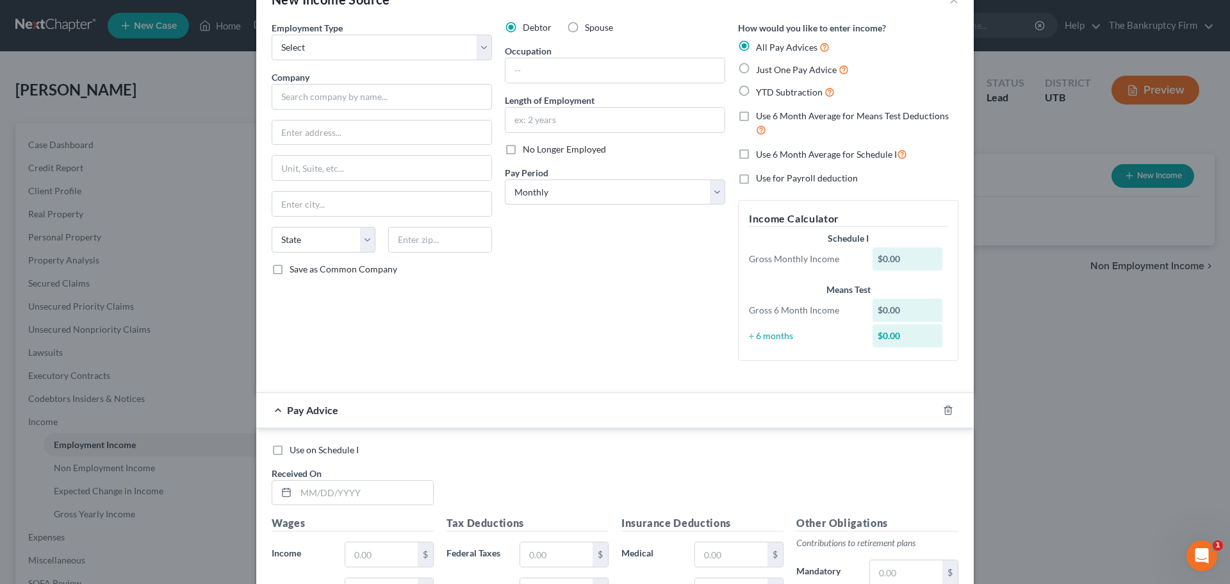
click at [245, 99] on div "New Income Source × Employment Type * Select Full or [DEMOGRAPHIC_DATA] Employm…" at bounding box center [615, 292] width 1230 height 584
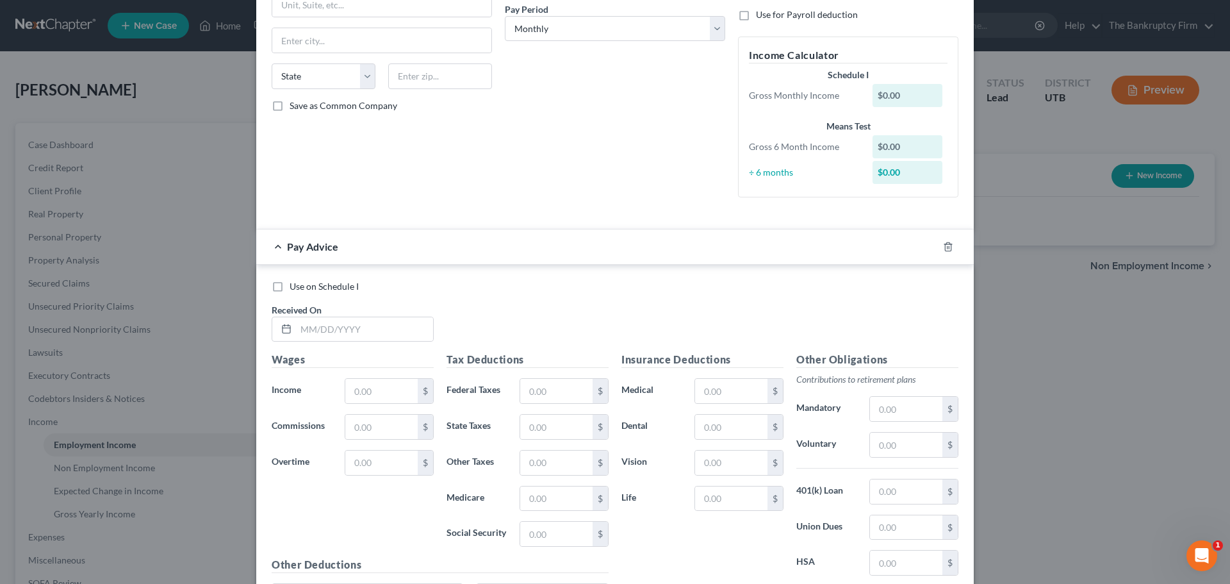
scroll to position [338, 0]
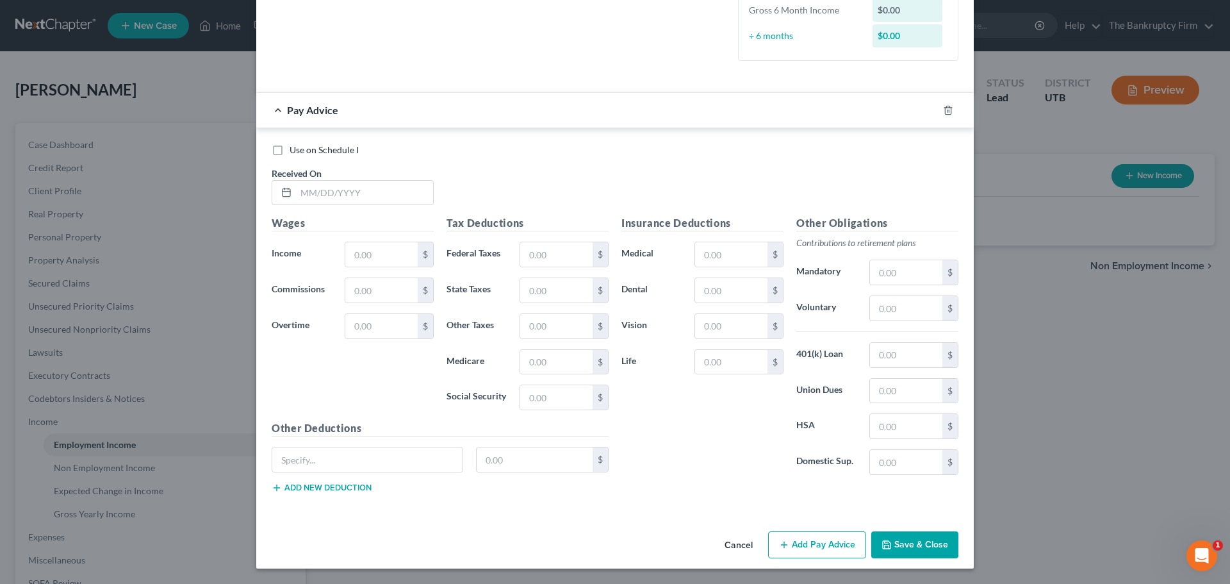
click at [742, 553] on button "Cancel" at bounding box center [738, 545] width 49 height 26
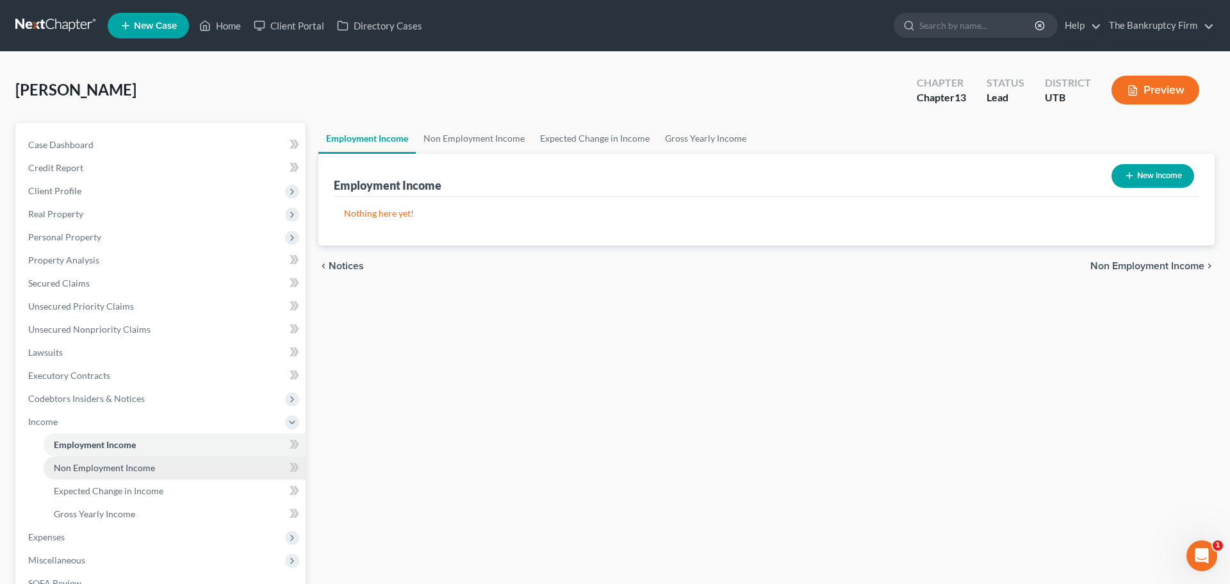
click at [108, 468] on span "Non Employment Income" at bounding box center [104, 467] width 101 height 11
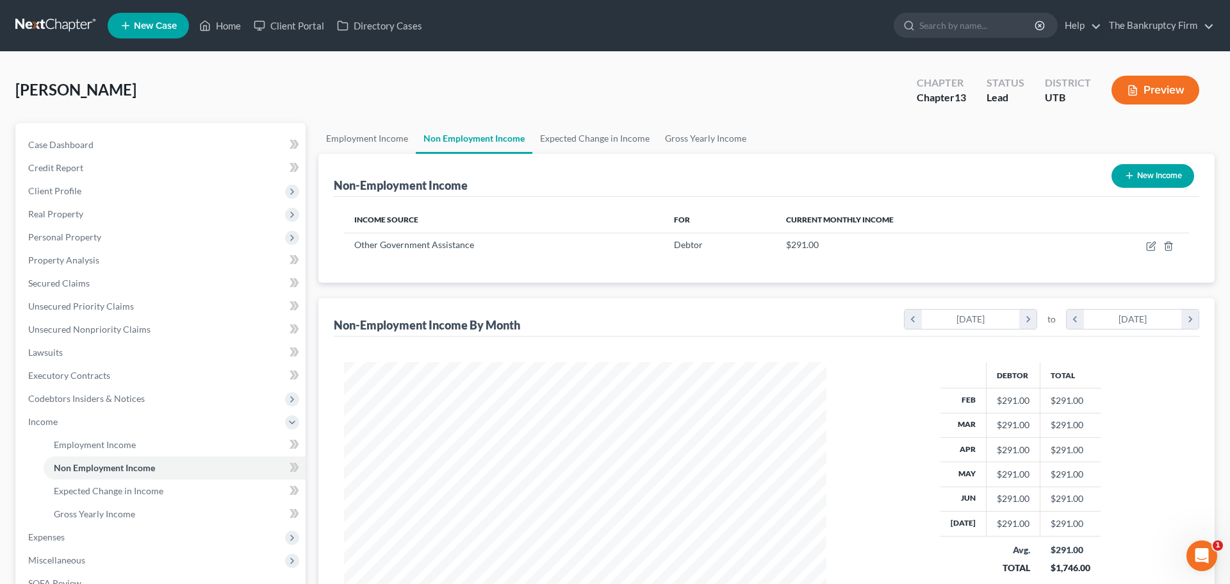
scroll to position [241, 508]
click at [1152, 173] on button "New Income" at bounding box center [1152, 176] width 83 height 24
select select "0"
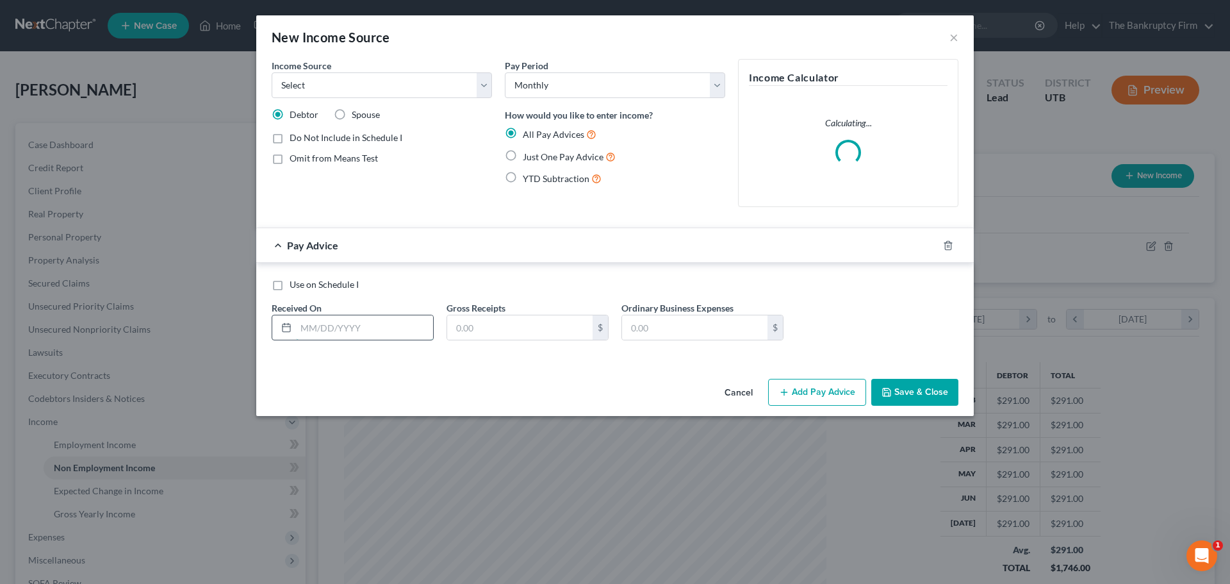
click at [391, 325] on input "text" at bounding box center [364, 327] width 137 height 24
click at [523, 156] on label "Just One Pay Advice" at bounding box center [569, 156] width 93 height 15
click at [528, 156] on input "Just One Pay Advice" at bounding box center [532, 153] width 8 height 8
radio input "true"
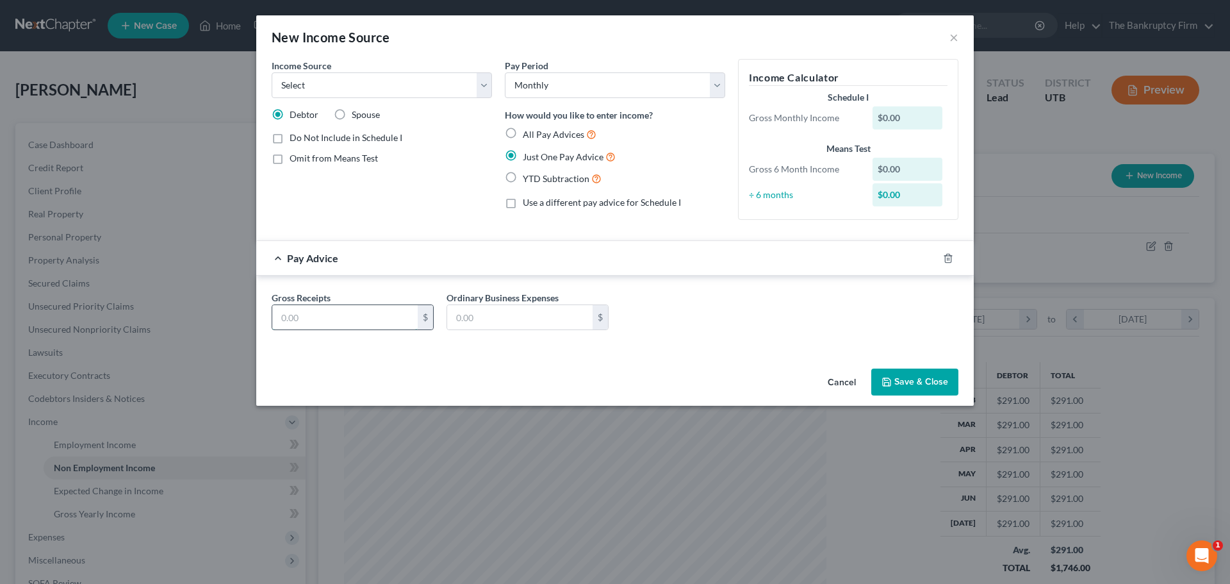
click at [348, 313] on input "text" at bounding box center [344, 317] width 145 height 24
type input "3,500.00"
click at [316, 91] on select "Select Unemployment Disability (from employer) Pension Retirement Social Securi…" at bounding box center [382, 85] width 220 height 26
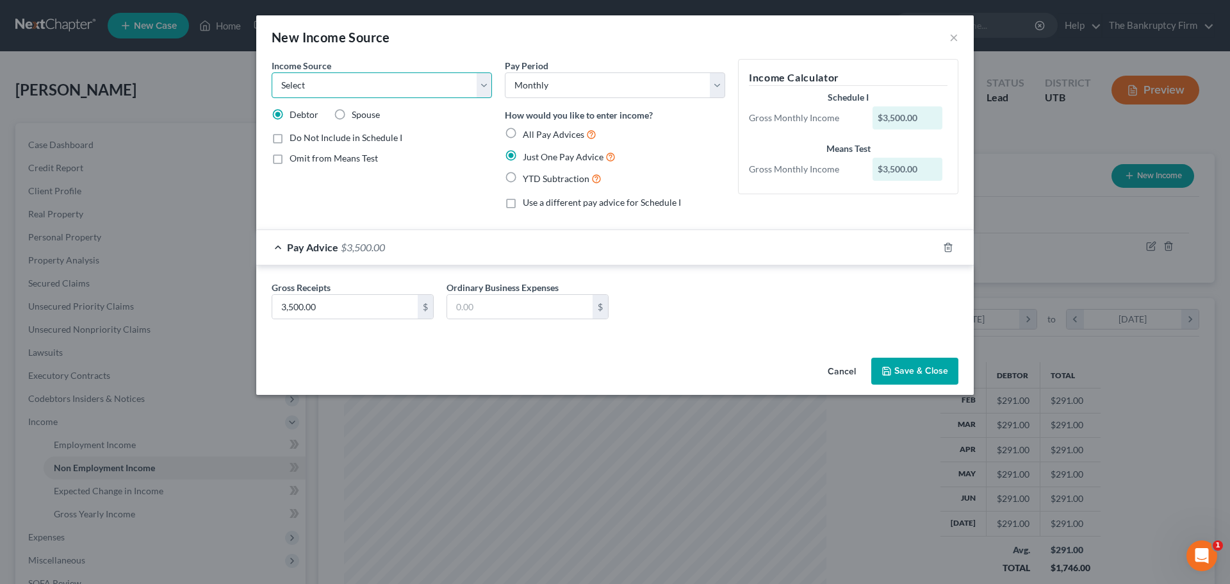
select select "9"
click at [272, 72] on select "Select Unemployment Disability (from employer) Pension Retirement Social Securi…" at bounding box center [382, 85] width 220 height 26
click at [919, 375] on button "Save & Close" at bounding box center [914, 370] width 87 height 27
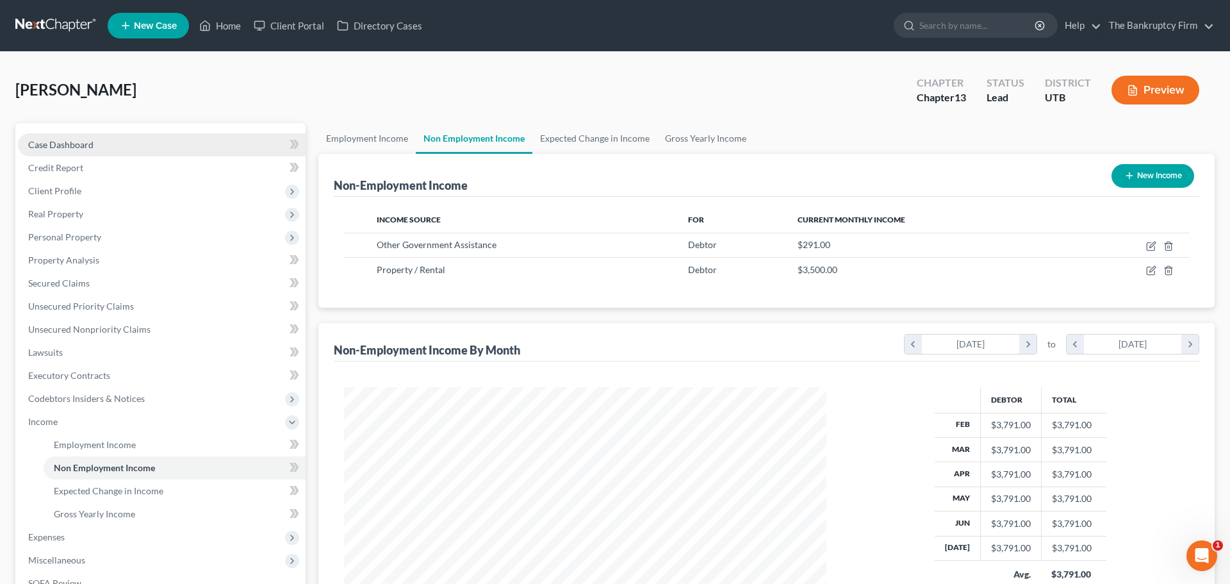
click at [112, 145] on link "Case Dashboard" at bounding box center [162, 144] width 288 height 23
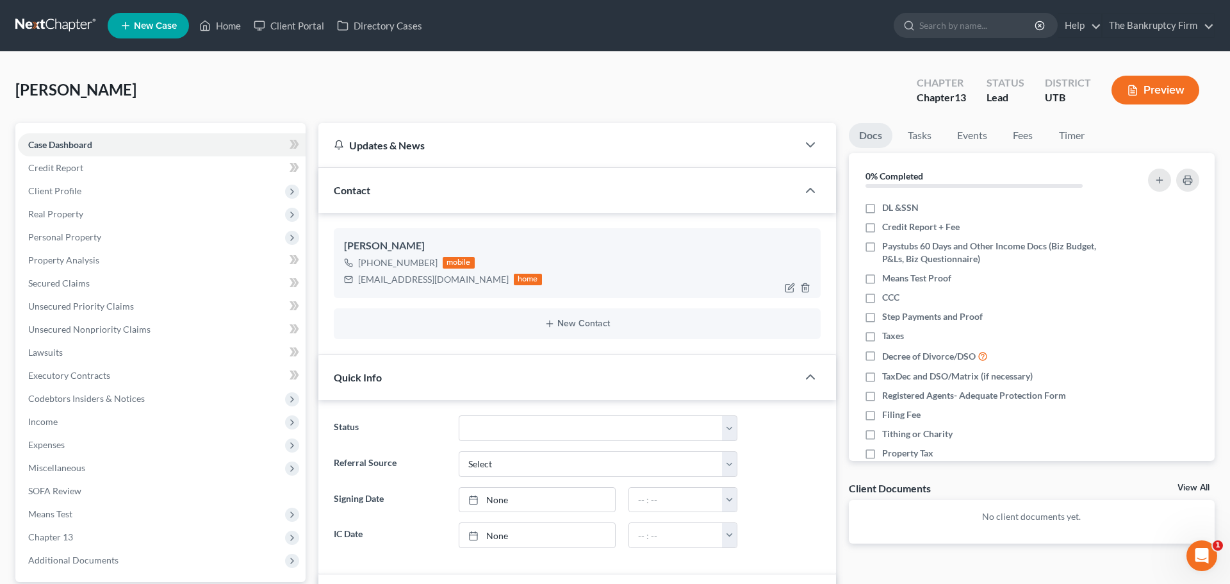
scroll to position [20, 0]
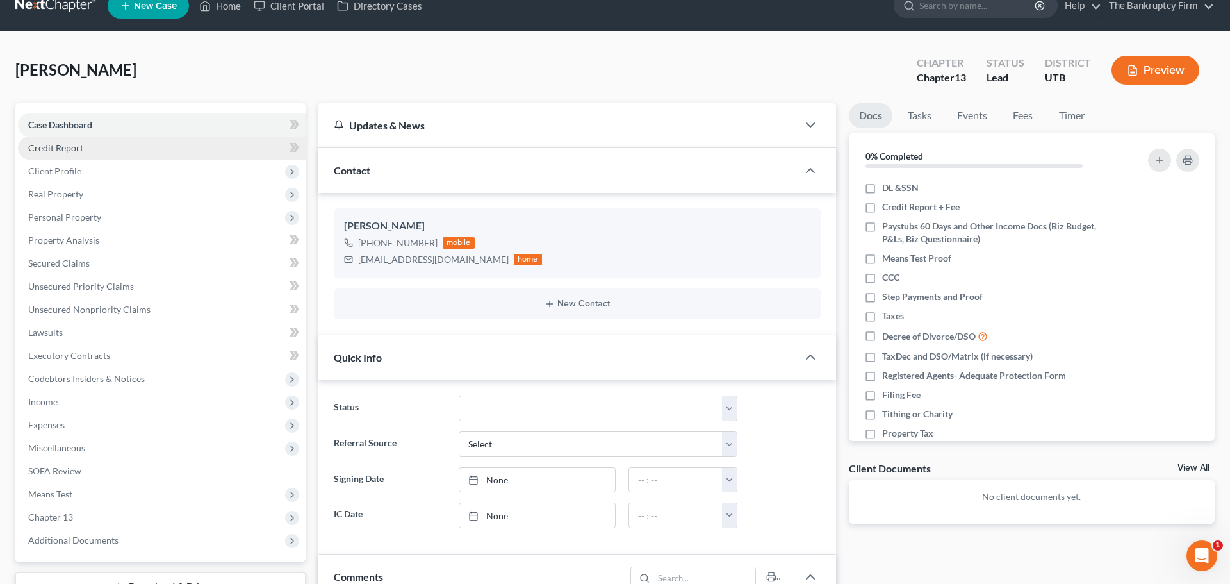
click at [101, 148] on link "Credit Report" at bounding box center [162, 147] width 288 height 23
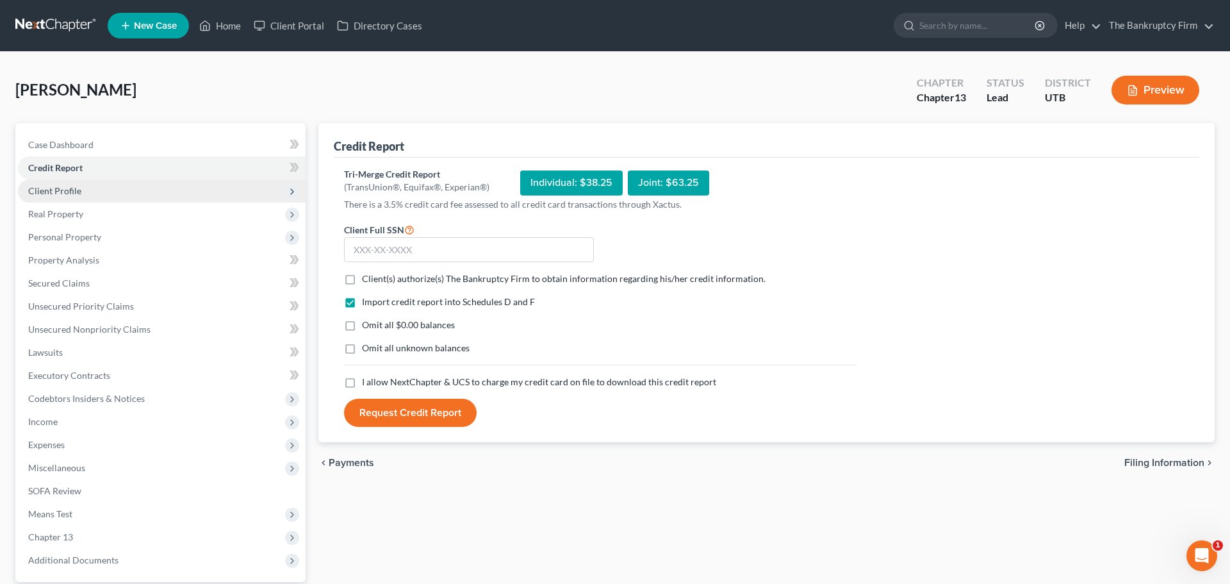
click at [85, 192] on span "Client Profile" at bounding box center [162, 190] width 288 height 23
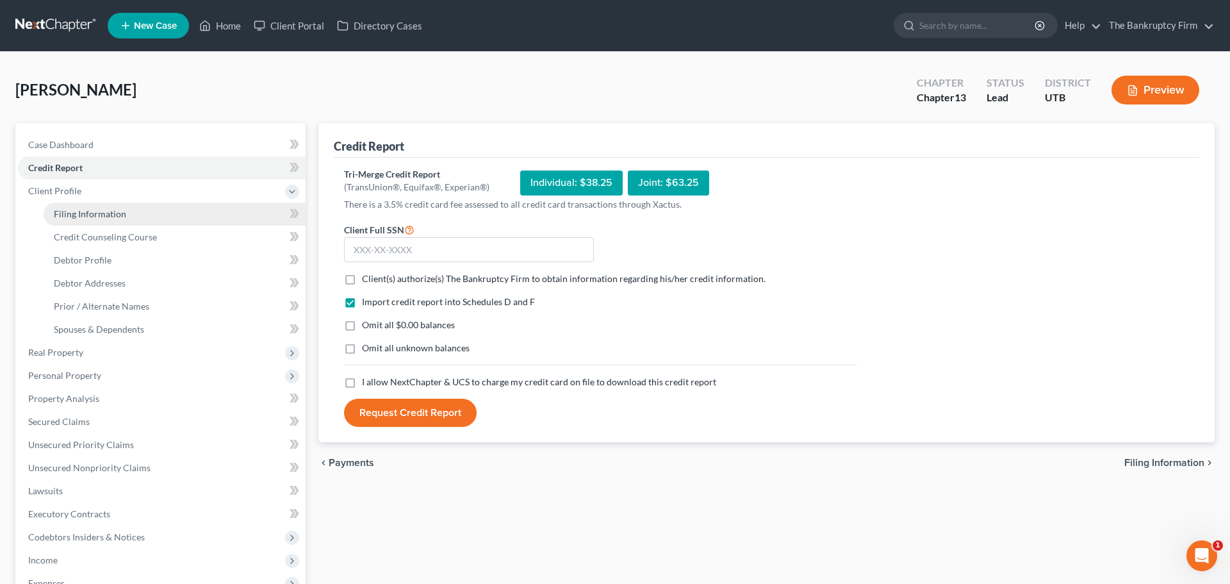
click at [90, 215] on span "Filing Information" at bounding box center [90, 213] width 72 height 11
select select "1"
select select "0"
select select "3"
select select "46"
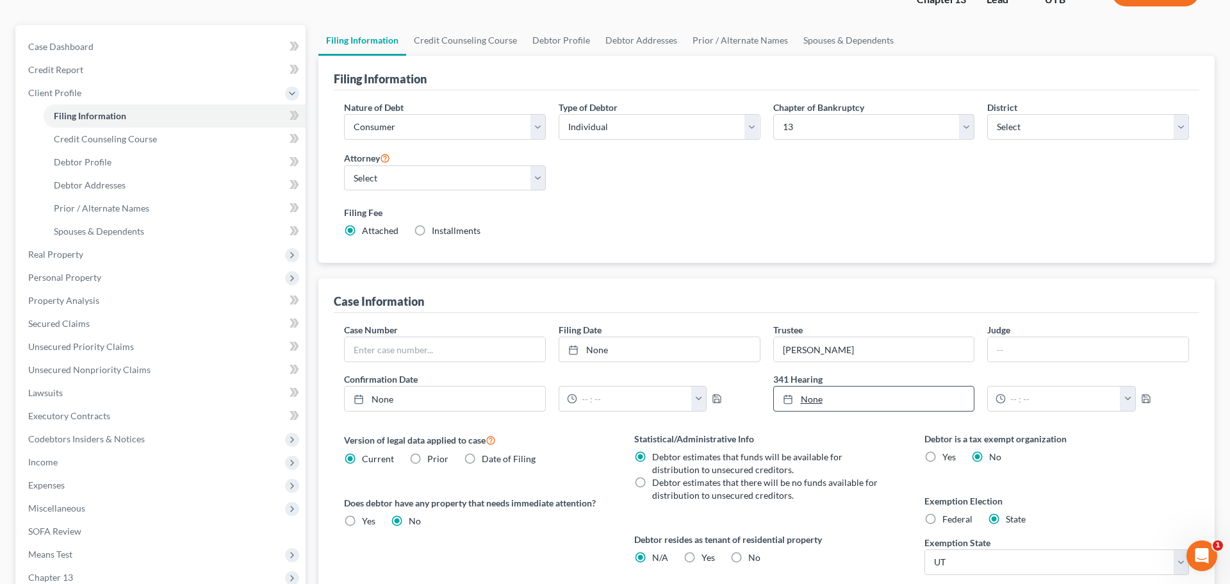
scroll to position [112, 0]
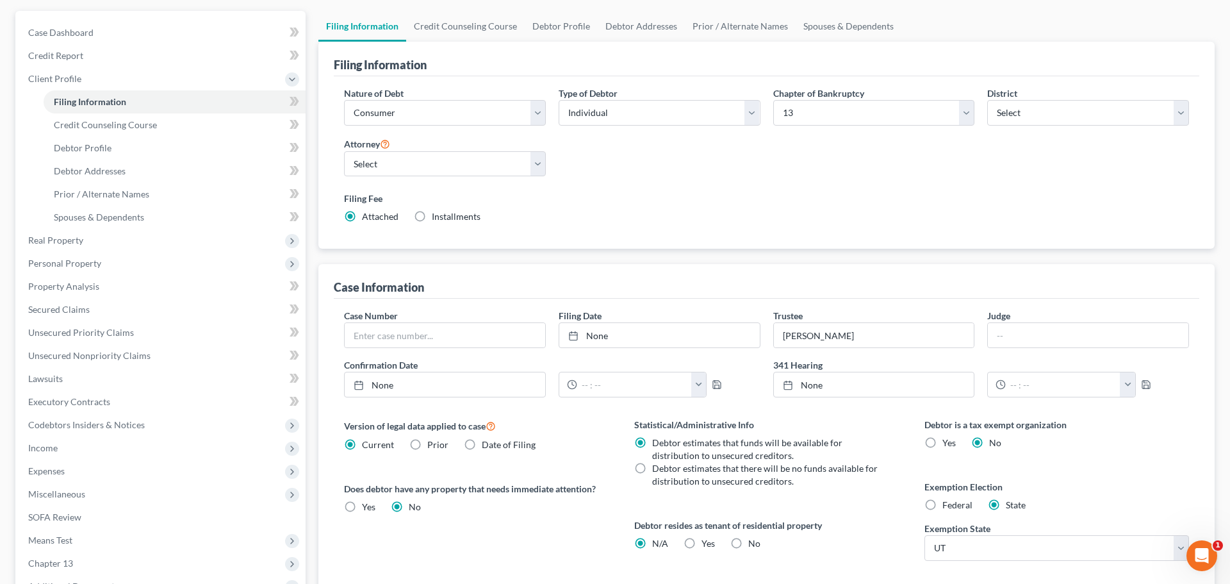
click at [701, 545] on label "Yes Yes" at bounding box center [707, 543] width 13 height 13
click at [707, 545] on input "Yes Yes" at bounding box center [711, 541] width 8 height 8
radio input "true"
radio input "false"
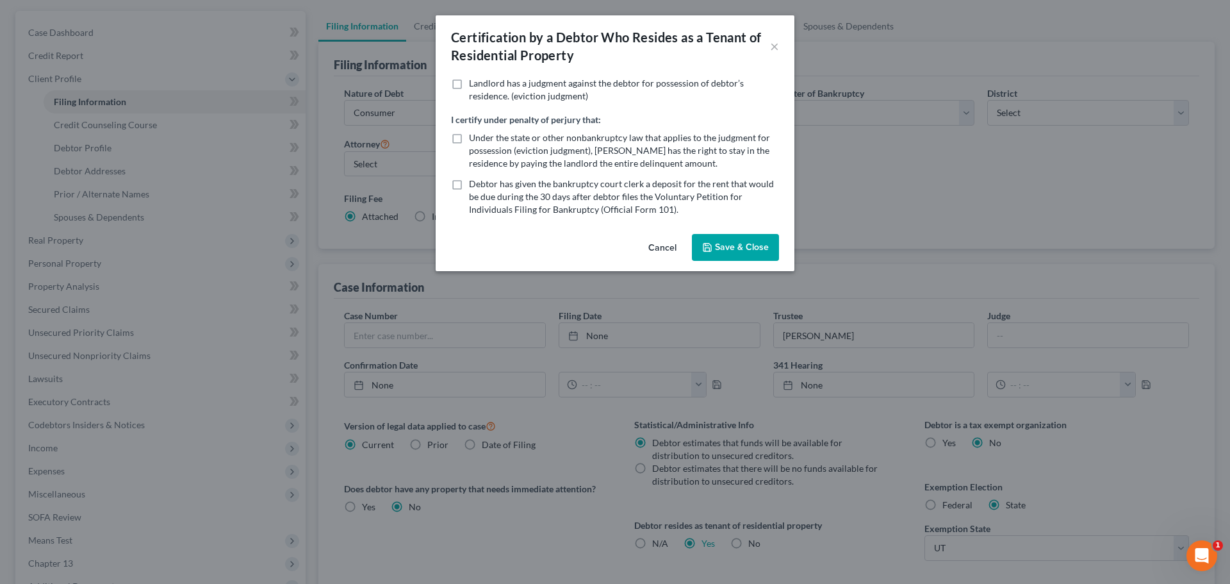
click at [742, 252] on button "Save & Close" at bounding box center [735, 247] width 87 height 27
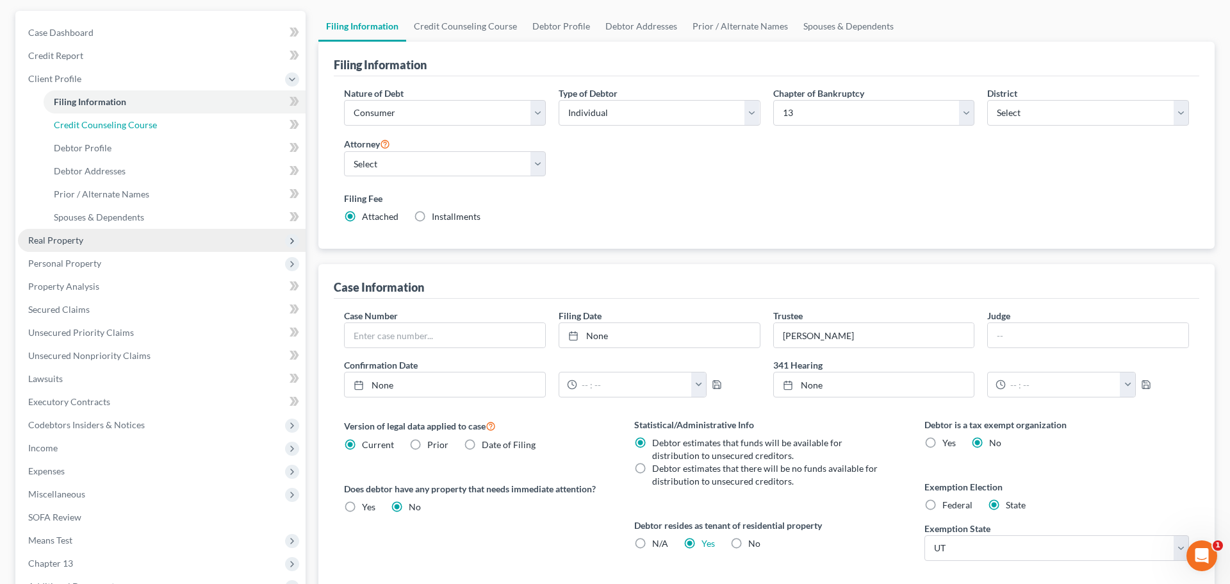
click at [79, 123] on span "Credit Counseling Course" at bounding box center [105, 124] width 103 height 11
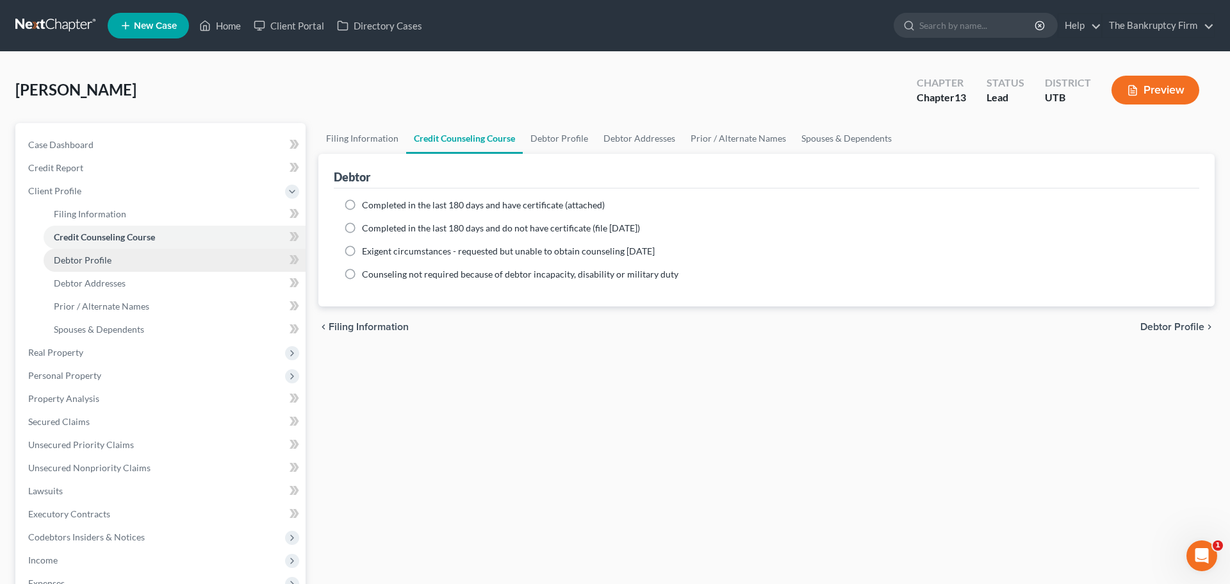
click at [133, 263] on link "Debtor Profile" at bounding box center [175, 260] width 262 height 23
select select "0"
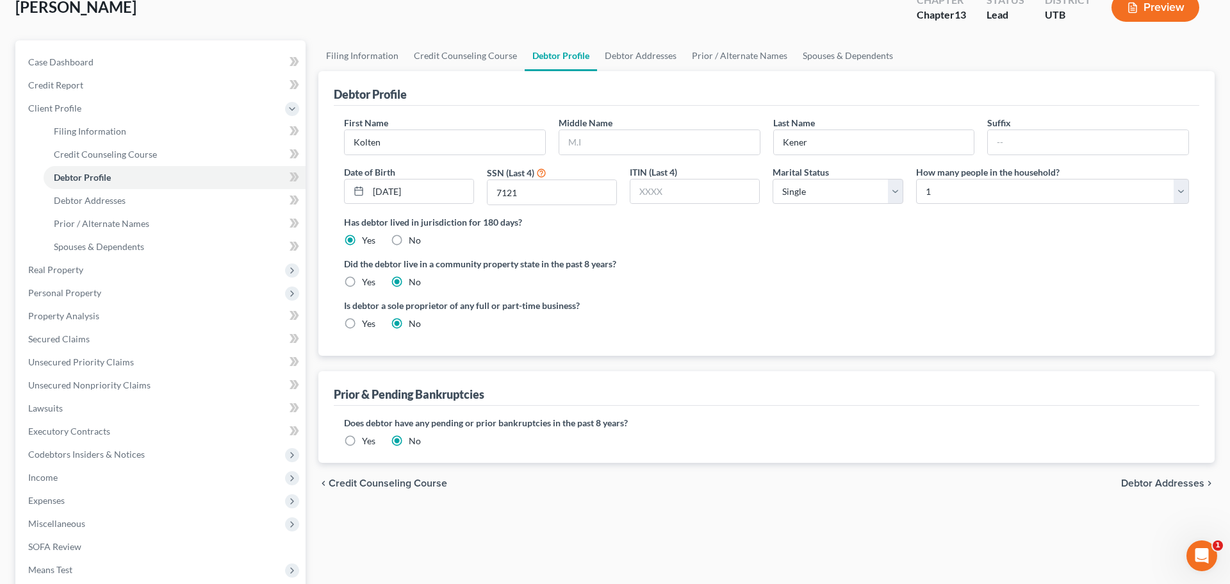
scroll to position [95, 0]
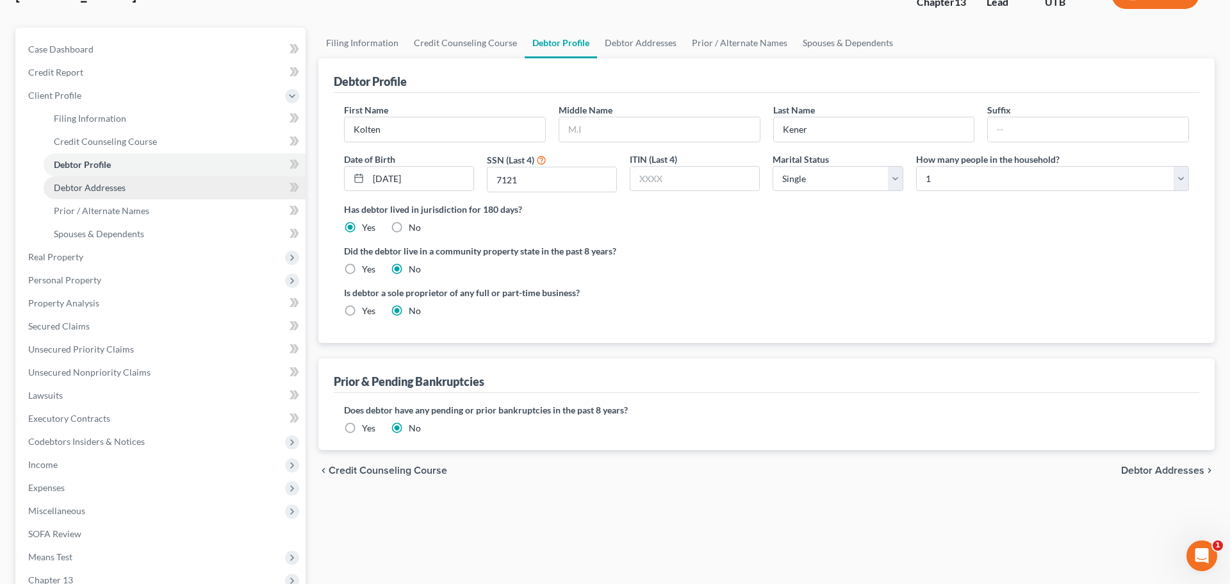
click at [97, 186] on span "Debtor Addresses" at bounding box center [90, 187] width 72 height 11
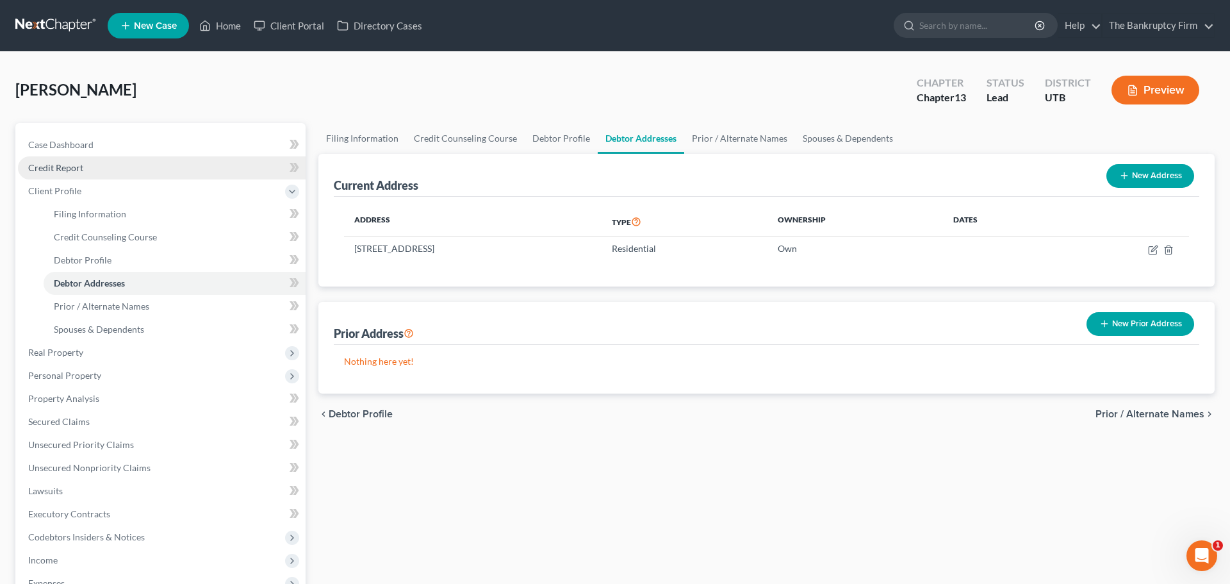
click at [68, 167] on span "Credit Report" at bounding box center [55, 167] width 55 height 11
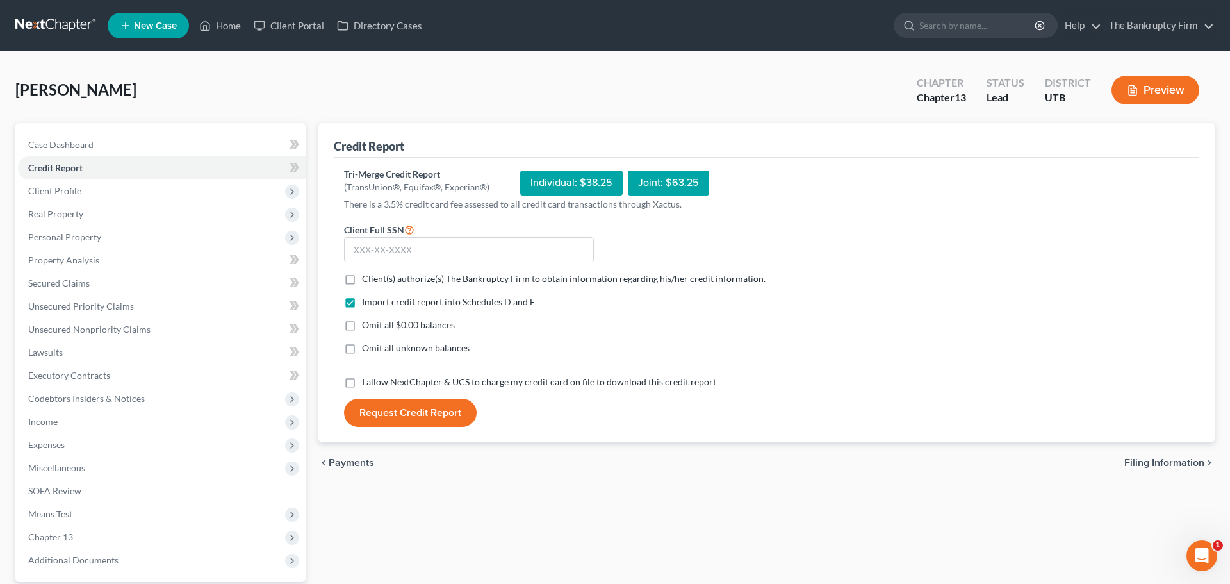
click at [362, 277] on label "Client(s) authorize(s) The Bankruptcy Firm to obtain information regarding his/…" at bounding box center [564, 278] width 404 height 13
click at [367, 277] on input "Client(s) authorize(s) The Bankruptcy Firm to obtain information regarding his/…" at bounding box center [371, 276] width 8 height 8
checkbox input "true"
click at [362, 383] on label "I allow NextChapter & UCS to charge my credit card on file to download this cre…" at bounding box center [539, 381] width 354 height 13
click at [367, 383] on input "I allow NextChapter & UCS to charge my credit card on file to download this cre…" at bounding box center [371, 379] width 8 height 8
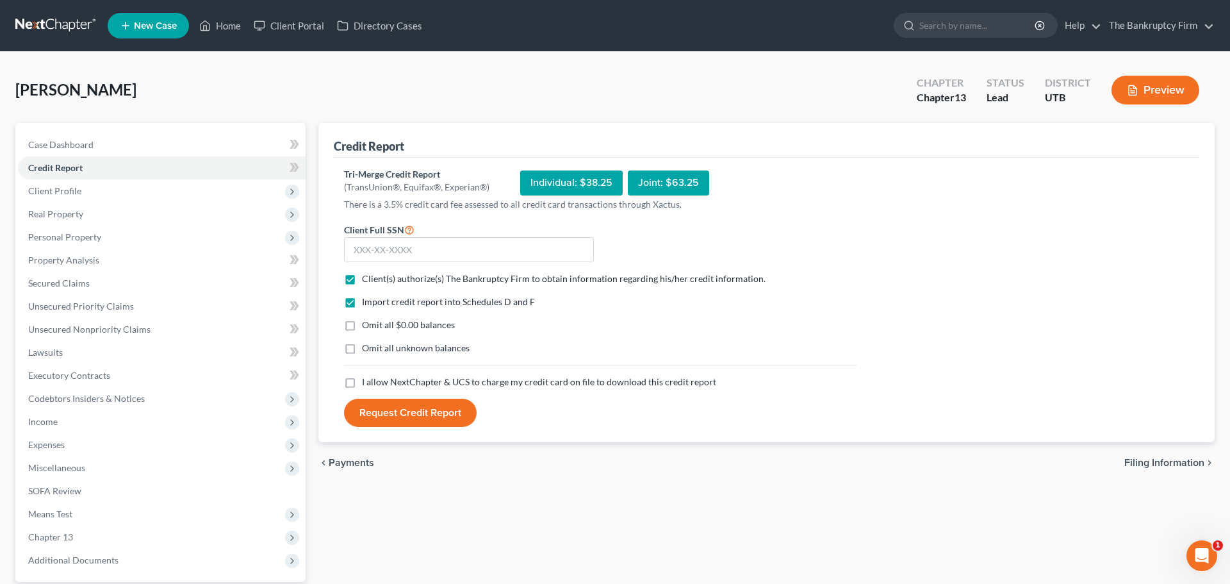
checkbox input "true"
click at [382, 247] on input "text" at bounding box center [469, 250] width 250 height 26
paste input "529-37-7121"
type input "529-37-7121"
click at [427, 412] on button "Request Credit Report" at bounding box center [410, 412] width 133 height 28
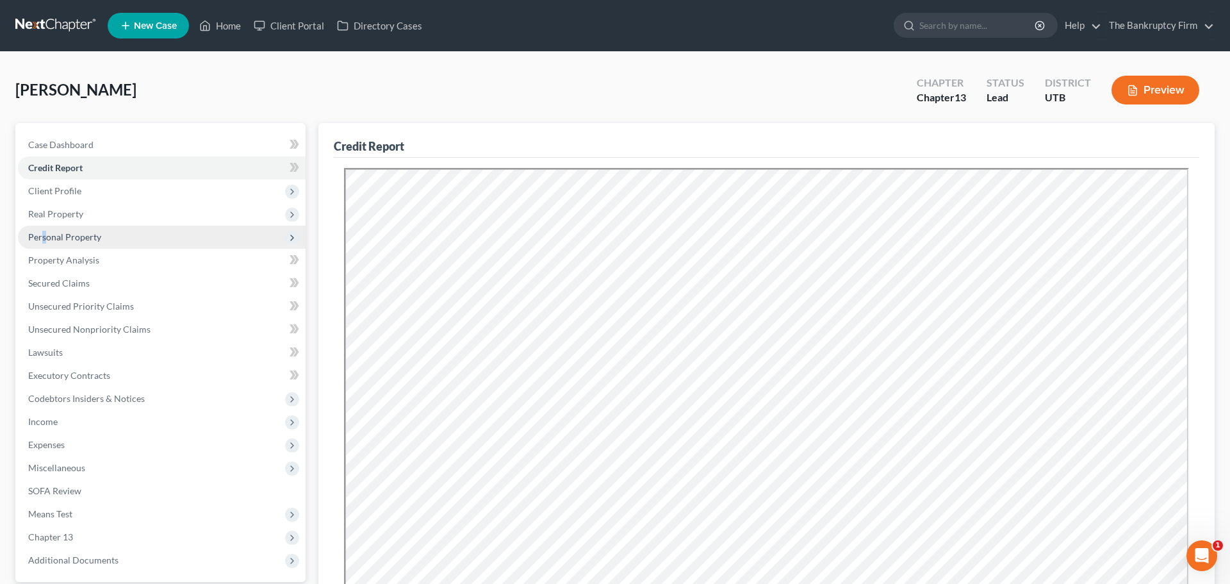
click at [44, 242] on span "Personal Property" at bounding box center [162, 236] width 288 height 23
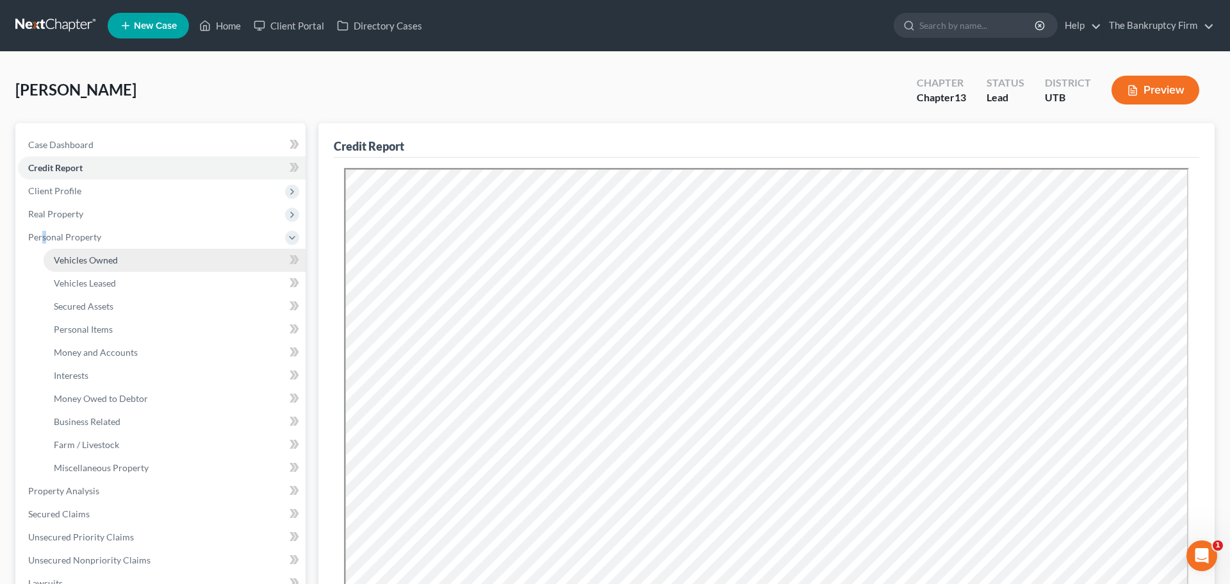
click at [60, 256] on span "Vehicles Owned" at bounding box center [86, 259] width 64 height 11
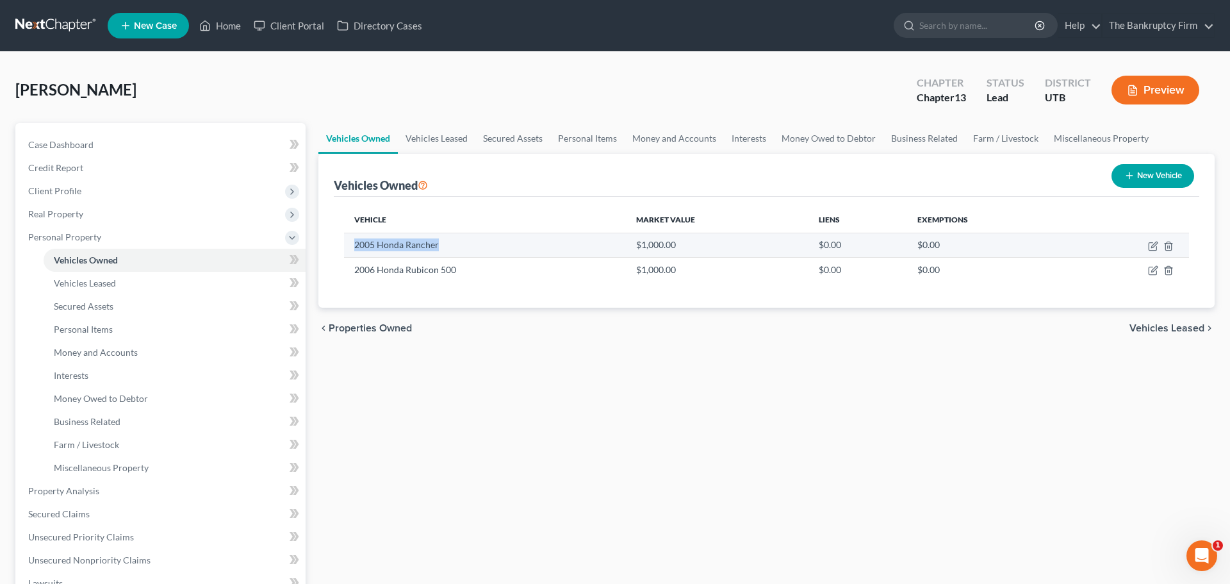
drag, startPoint x: 439, startPoint y: 245, endPoint x: 353, endPoint y: 248, distance: 85.9
click at [353, 248] on td "2005 Honda Rancher" at bounding box center [485, 245] width 282 height 24
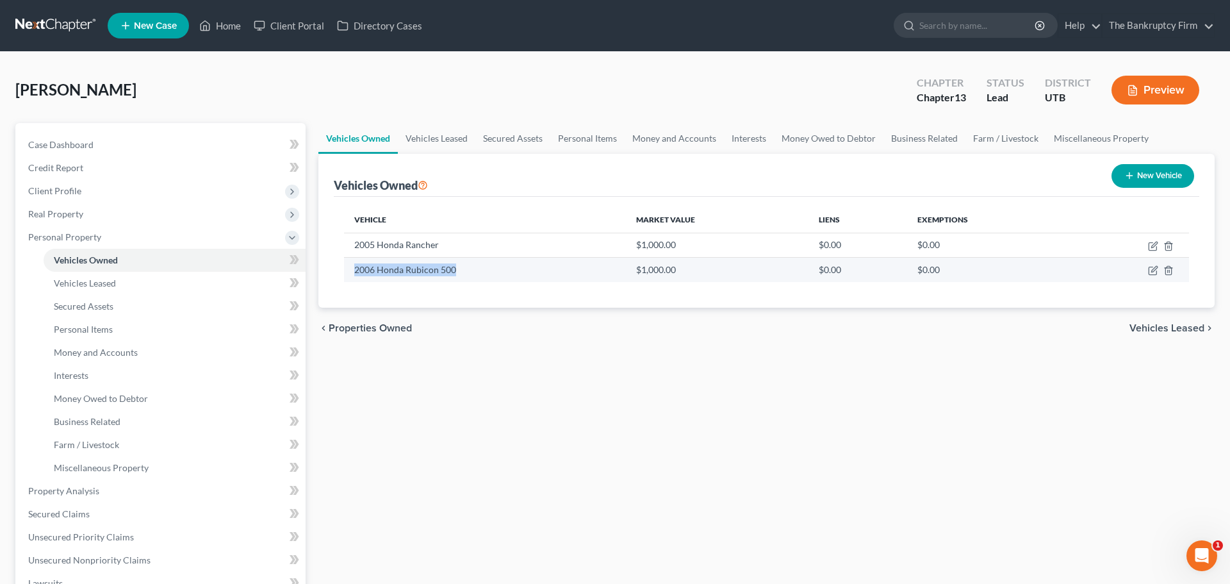
drag, startPoint x: 447, startPoint y: 270, endPoint x: 345, endPoint y: 274, distance: 102.6
click at [345, 274] on td "2006 Honda Rubicon 500" at bounding box center [485, 270] width 282 height 24
copy td "2006 Honda Rubicon 500"
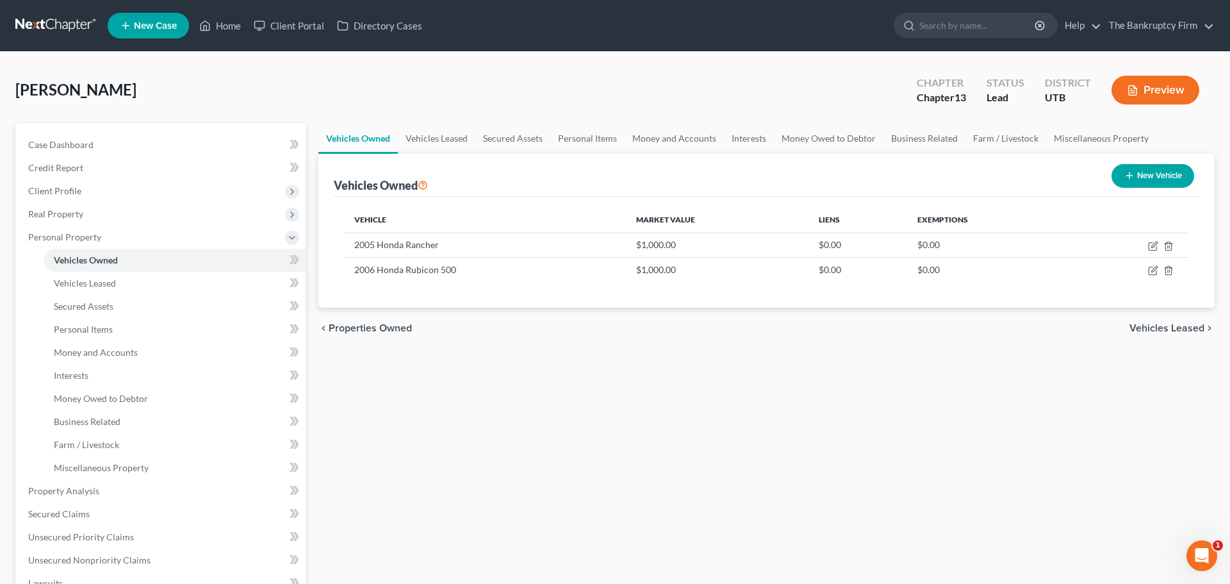
click at [901, 372] on div "Vehicles Owned Vehicles Leased Secured Assets Personal Items Money and Accounts…" at bounding box center [766, 504] width 909 height 763
click at [1156, 245] on icon "button" at bounding box center [1153, 246] width 10 height 10
select select "6"
select select "21"
select select "0"
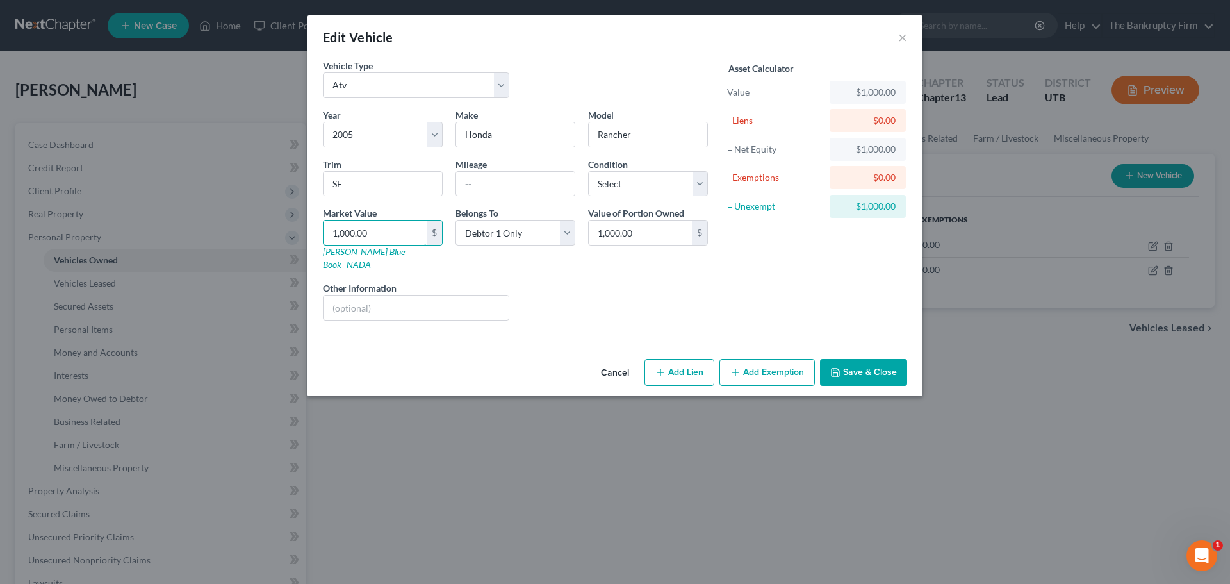
type input "5"
type input "5.00"
type input "50"
type input "50.00"
type input "500"
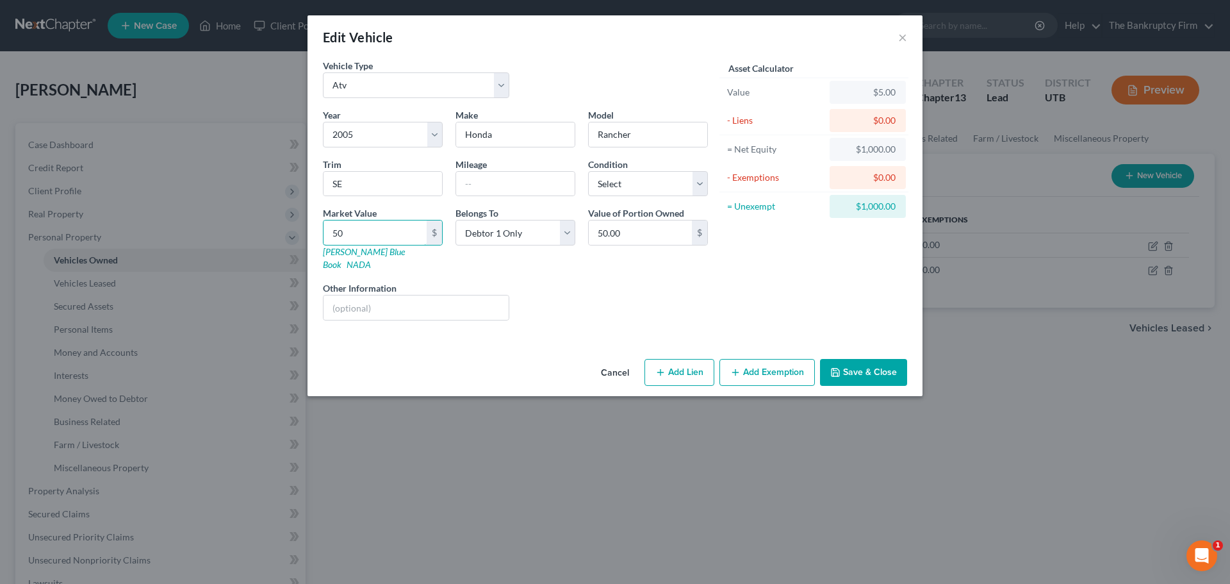
type input "500.00"
click at [878, 360] on button "Save & Close" at bounding box center [863, 372] width 87 height 27
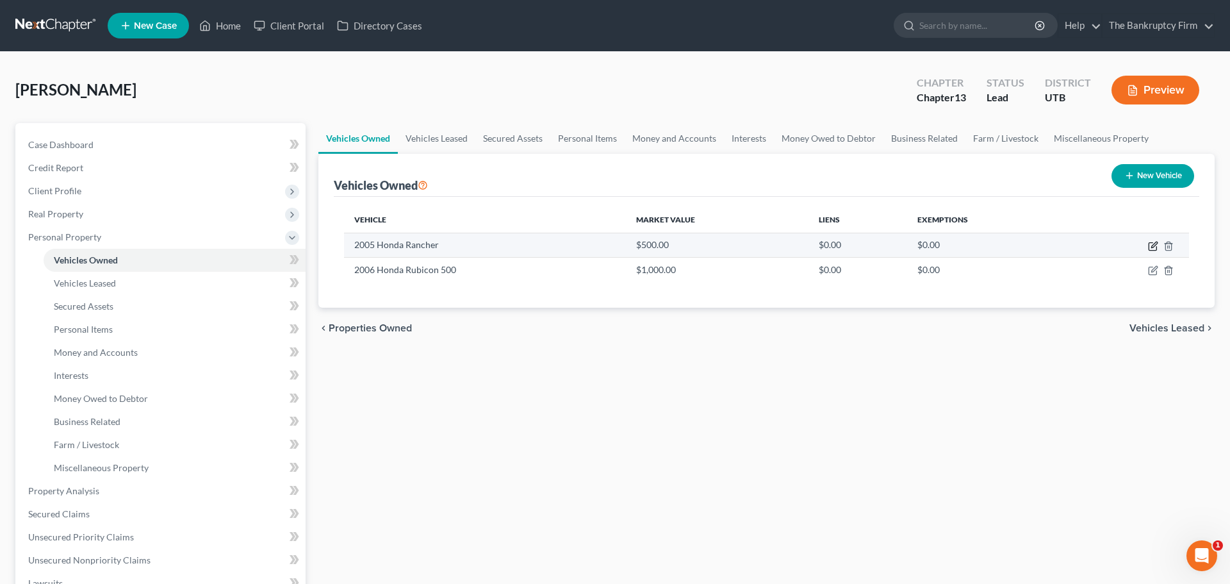
click at [1155, 242] on icon "button" at bounding box center [1154, 245] width 6 height 6
select select "6"
select select "21"
select select "0"
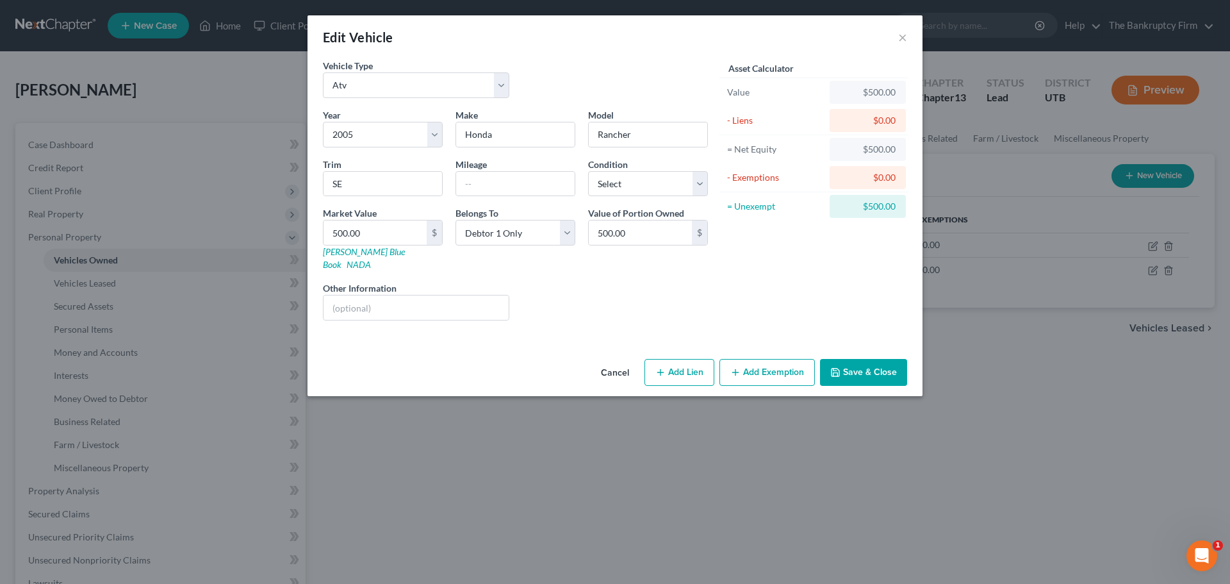
click at [612, 368] on button "Cancel" at bounding box center [615, 373] width 49 height 26
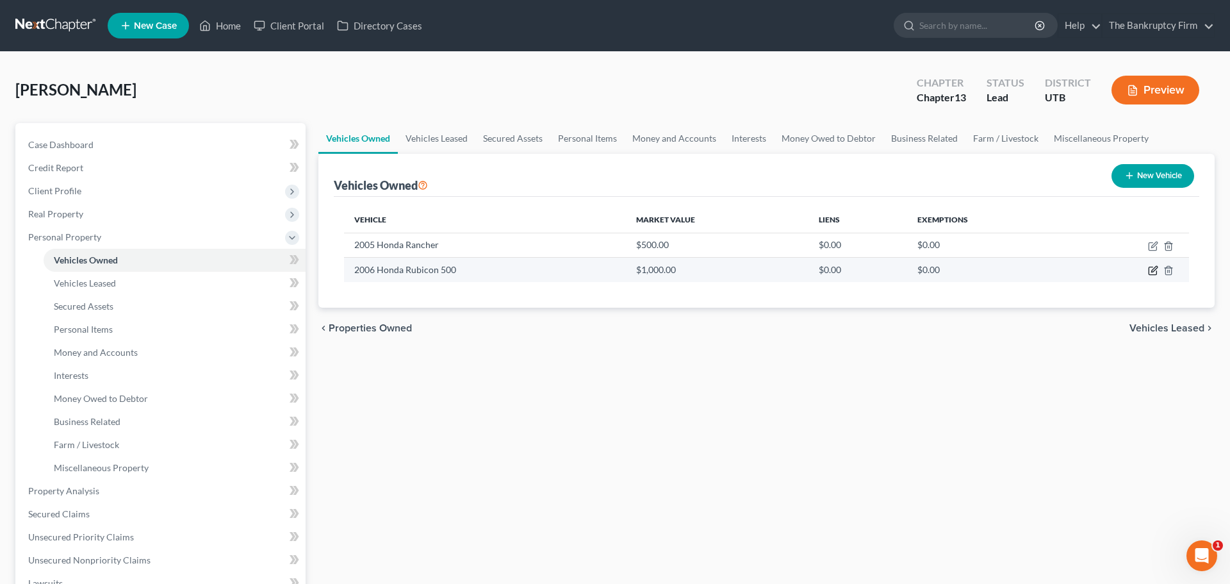
click at [1157, 270] on icon "button" at bounding box center [1153, 270] width 10 height 10
select select "6"
select select "20"
select select "0"
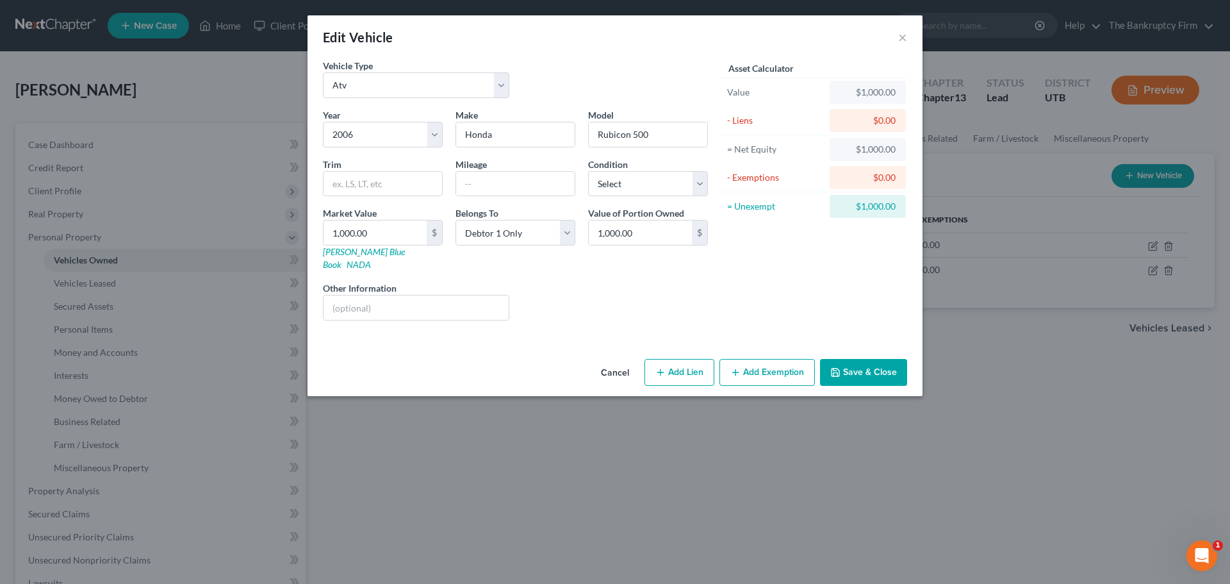
click at [607, 360] on button "Cancel" at bounding box center [615, 373] width 49 height 26
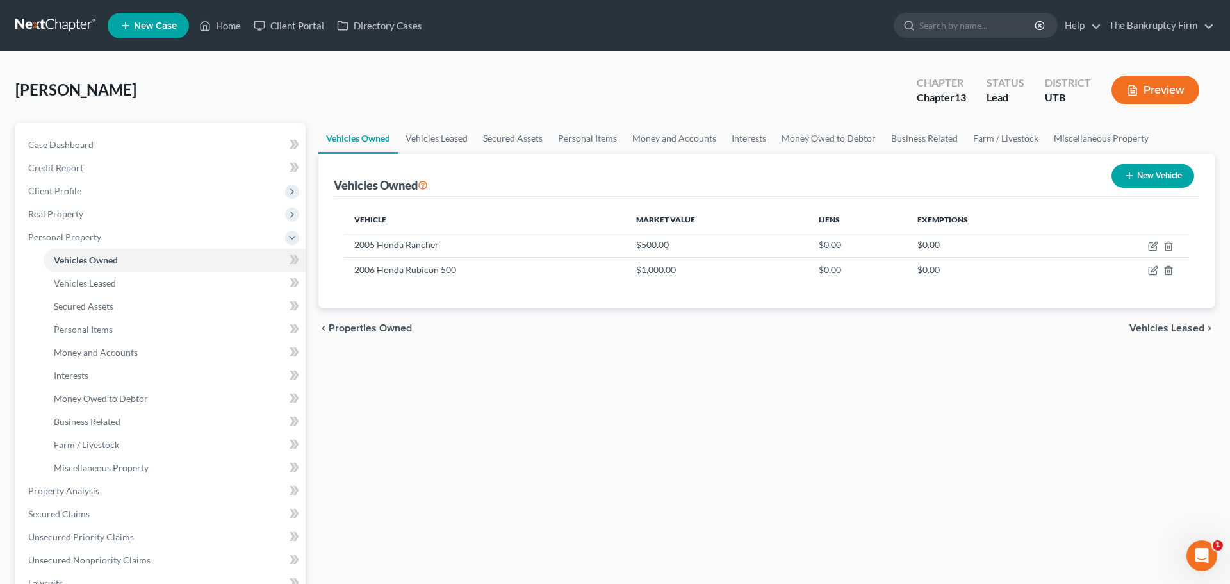
click at [506, 398] on div "Vehicles Owned Vehicles Leased Secured Assets Personal Items Money and Accounts…" at bounding box center [766, 504] width 909 height 763
click at [143, 282] on link "Vehicles Leased" at bounding box center [175, 283] width 262 height 23
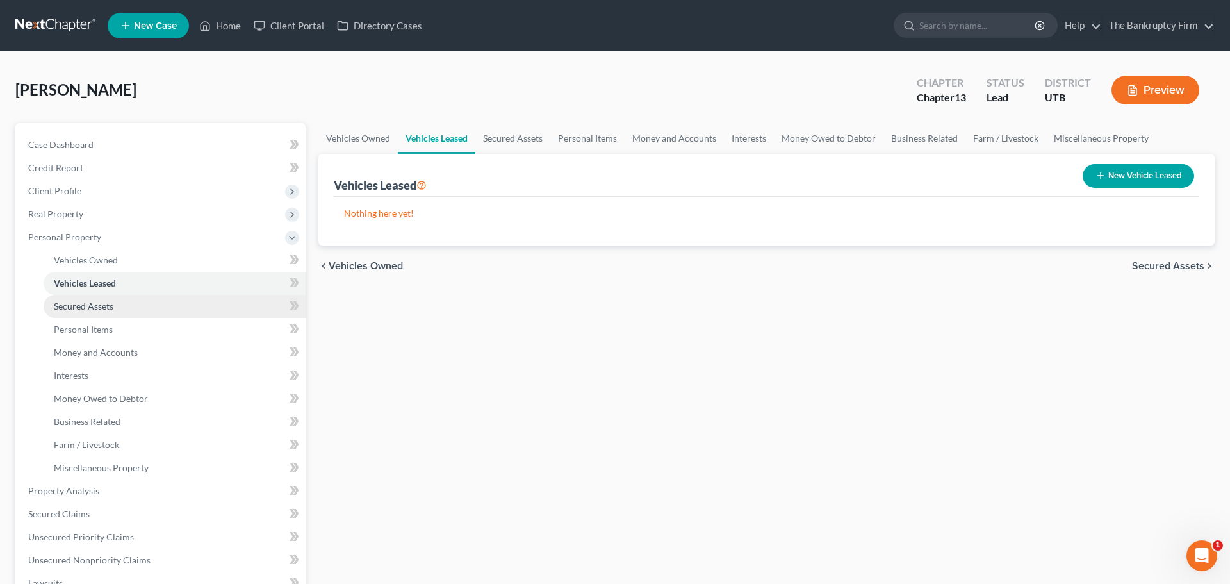
click at [110, 304] on span "Secured Assets" at bounding box center [84, 305] width 60 height 11
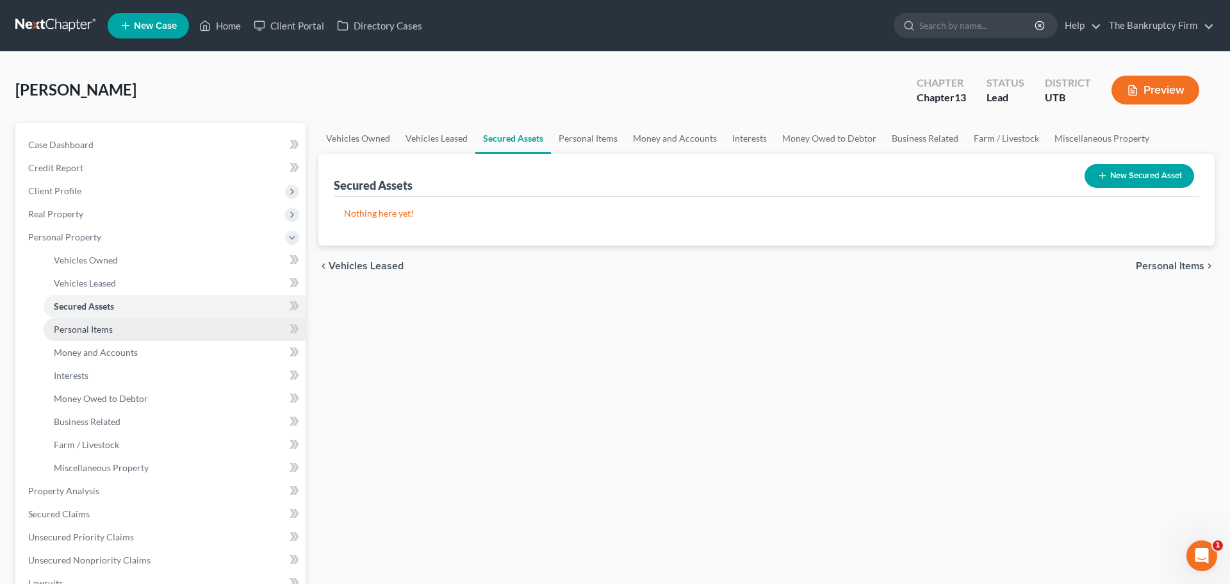
click at [123, 324] on link "Personal Items" at bounding box center [175, 329] width 262 height 23
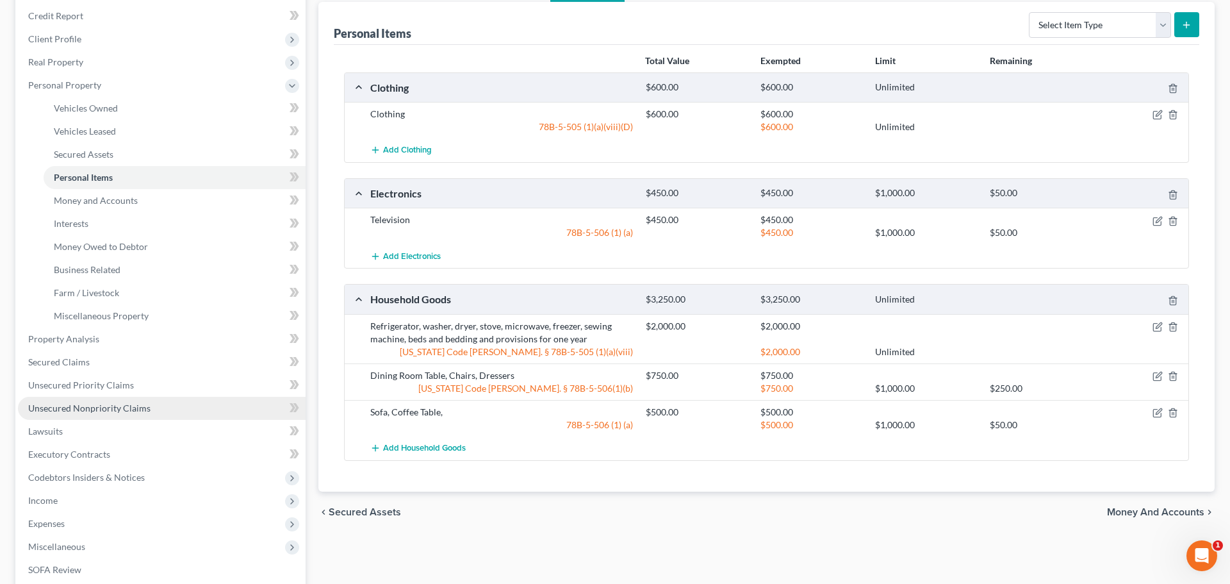
scroll to position [155, 0]
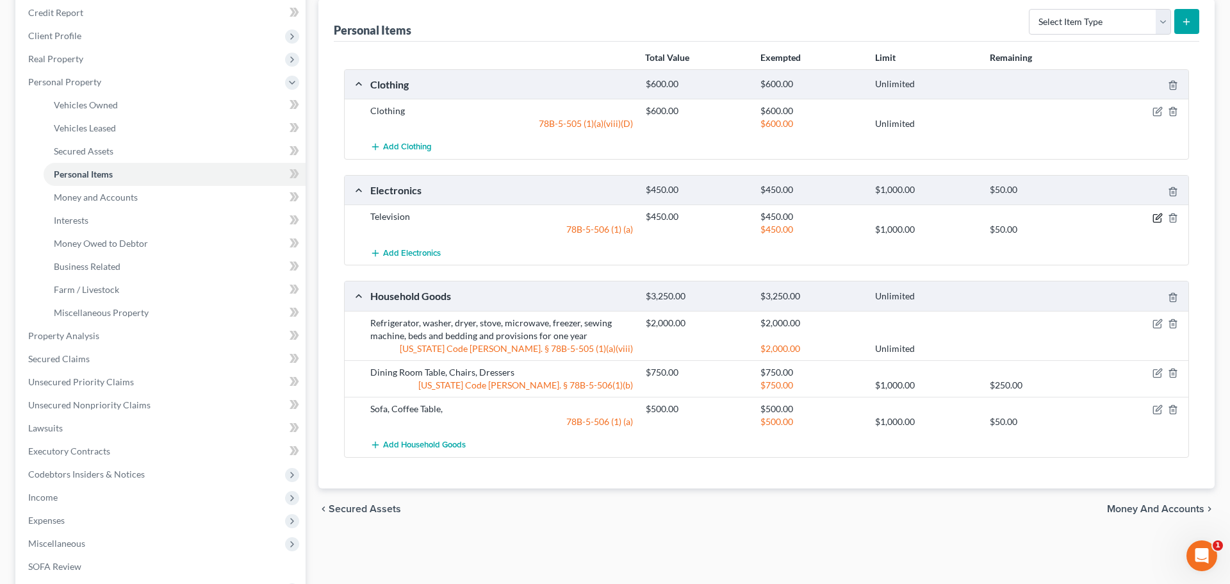
click at [1158, 215] on icon "button" at bounding box center [1159, 216] width 6 height 6
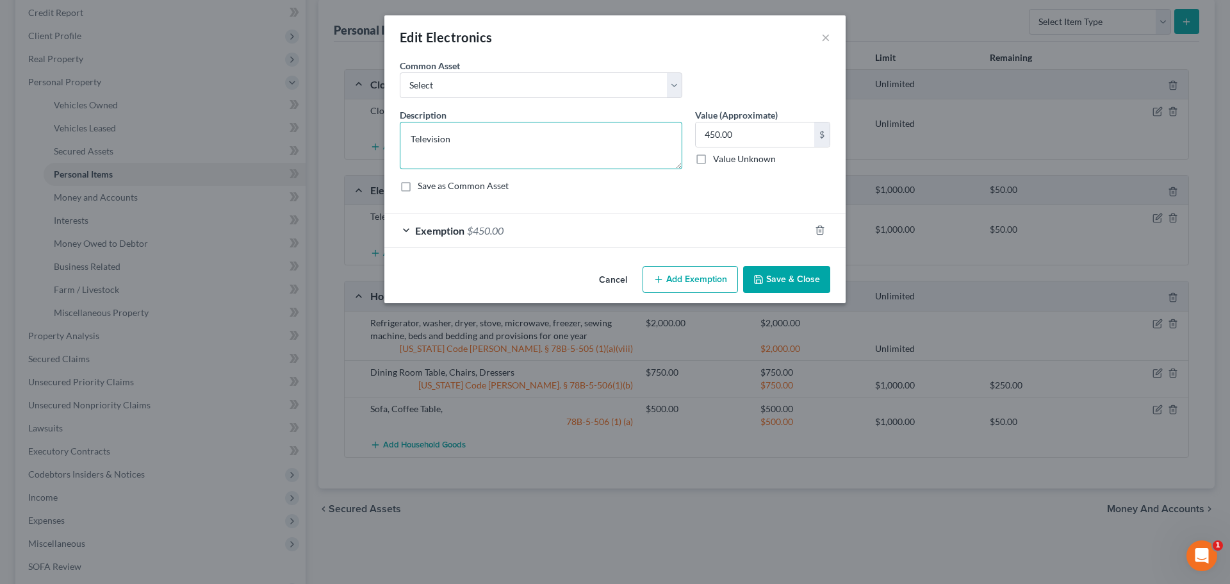
click at [409, 138] on textarea "Television" at bounding box center [541, 145] width 283 height 47
click at [469, 138] on textarea "Television" at bounding box center [541, 145] width 283 height 47
type textarea "Television, Lap [PERSON_NAME], Cell Phone"
click at [780, 284] on button "Save & Close" at bounding box center [786, 279] width 87 height 27
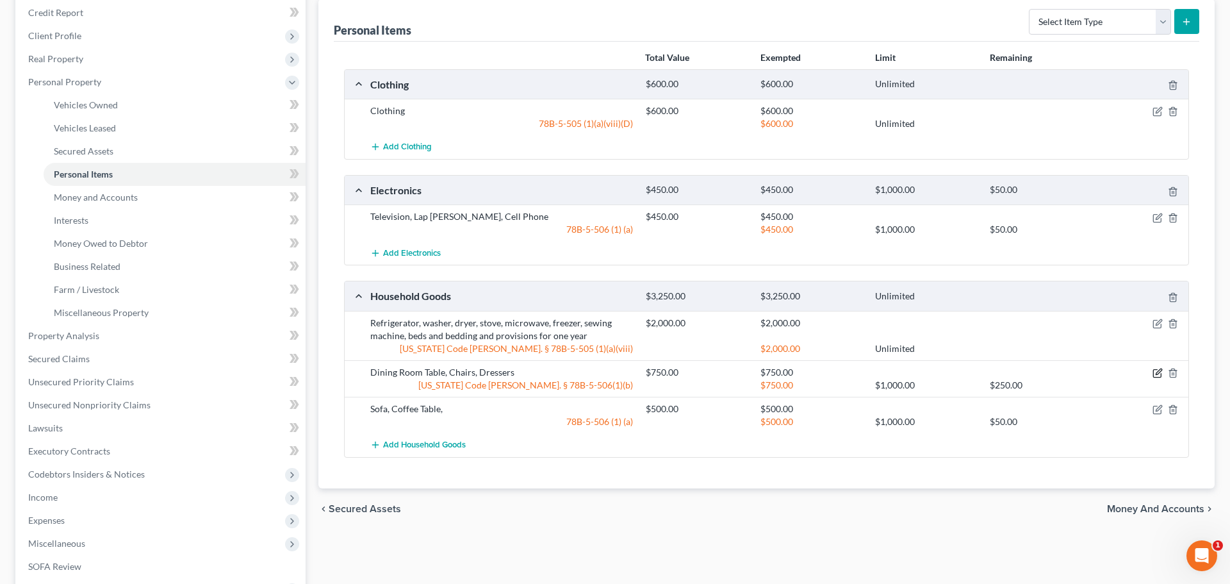
click at [1159, 372] on icon "button" at bounding box center [1157, 373] width 10 height 10
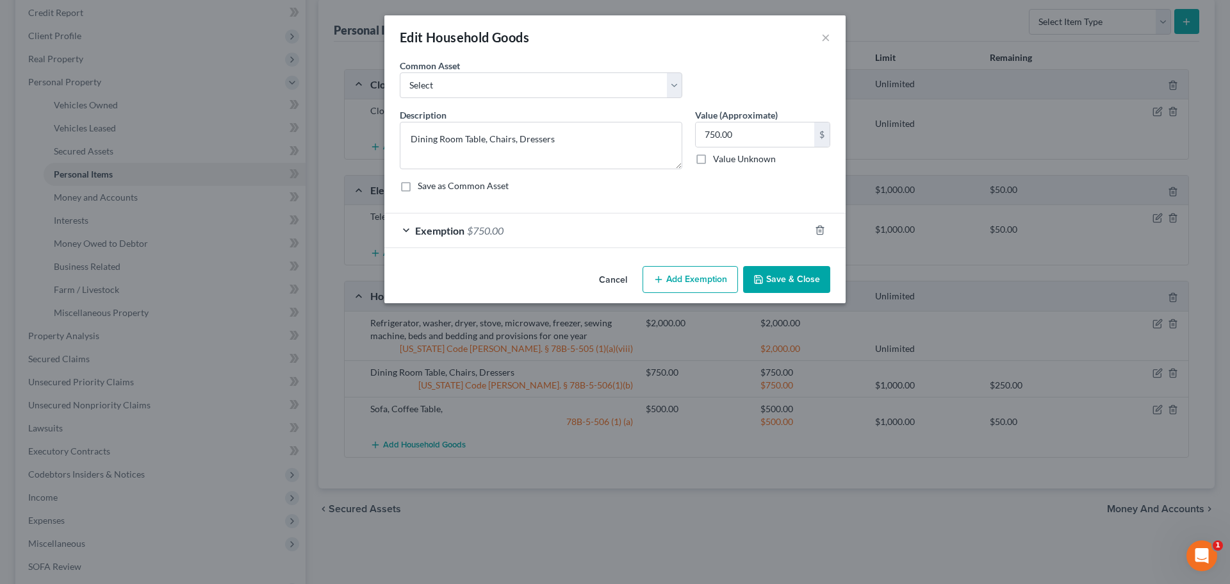
click at [610, 281] on button "Cancel" at bounding box center [613, 280] width 49 height 26
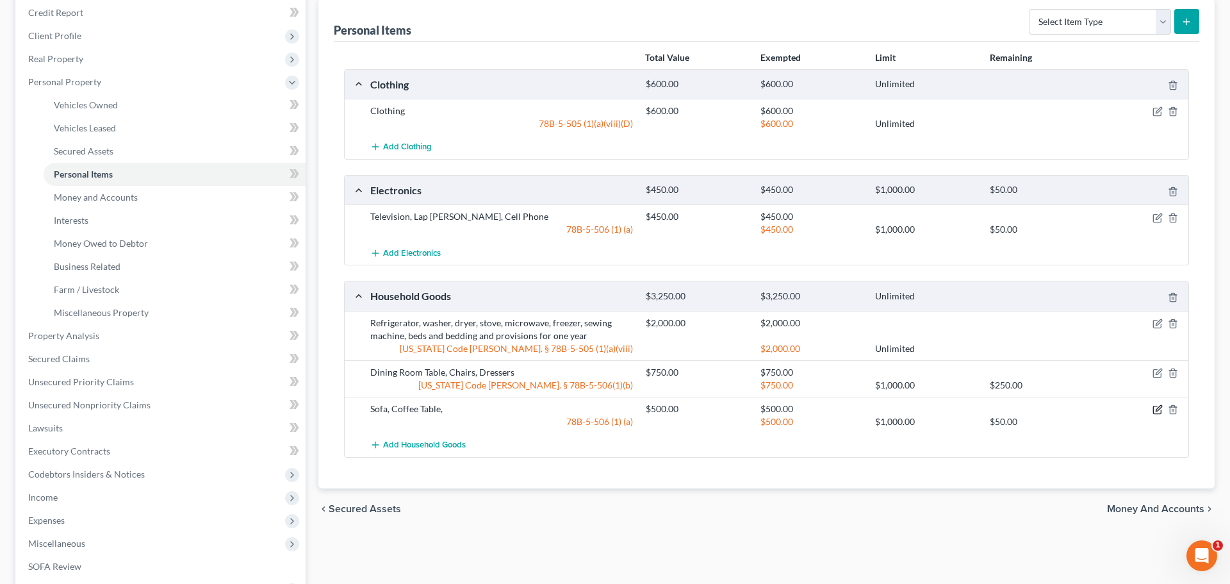
click at [1156, 407] on icon "button" at bounding box center [1157, 409] width 10 height 10
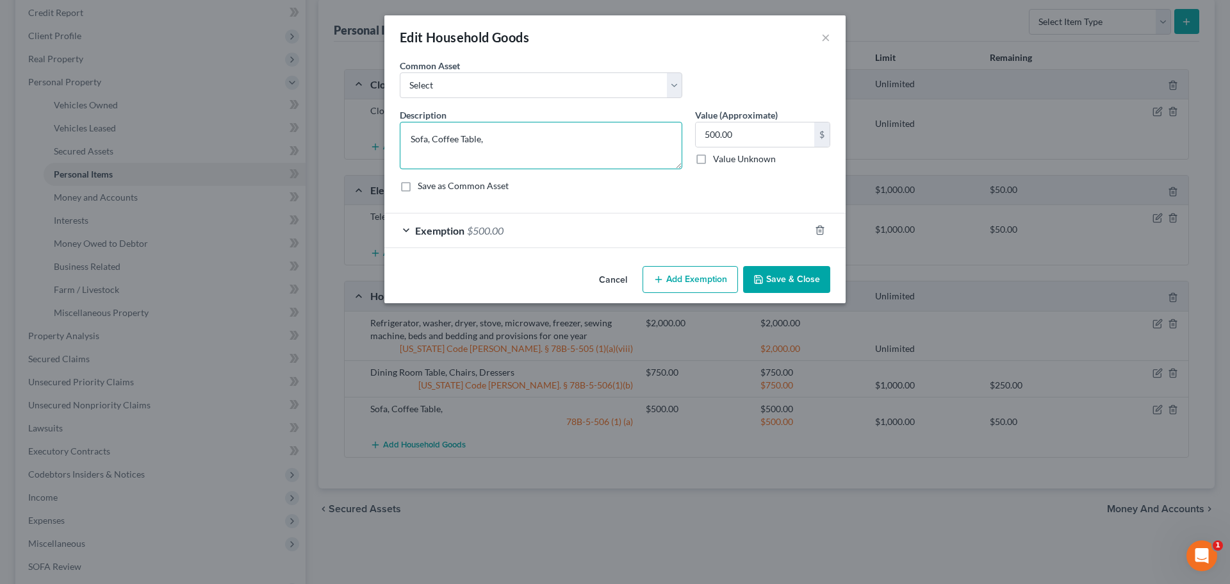
click at [528, 143] on textarea "Sofa, Coffee Table," at bounding box center [541, 145] width 283 height 47
click at [458, 139] on textarea "Sofa, Coffee Table, Desk" at bounding box center [541, 145] width 283 height 47
click at [527, 131] on textarea "Sofa, End Tables, Desk" at bounding box center [541, 145] width 283 height 47
click at [432, 135] on textarea "Sofa, End Tables, Desk" at bounding box center [541, 145] width 283 height 47
click at [512, 142] on textarea "End Tables, Desk" at bounding box center [541, 145] width 283 height 47
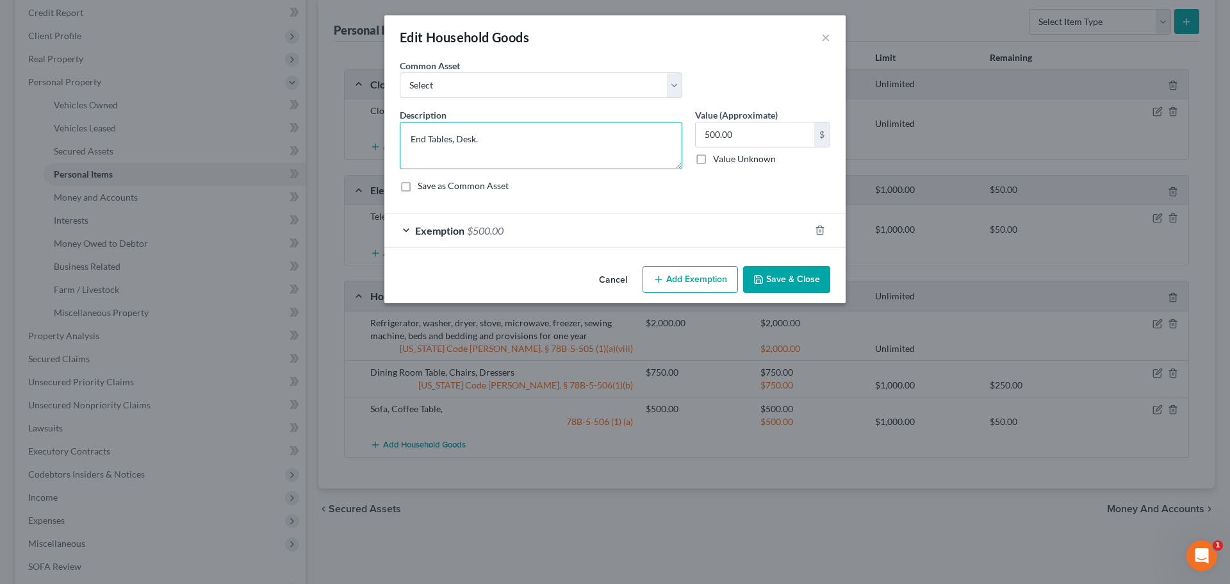
type textarea "End Tables, Desk."
click at [793, 284] on button "Save & Close" at bounding box center [786, 279] width 87 height 27
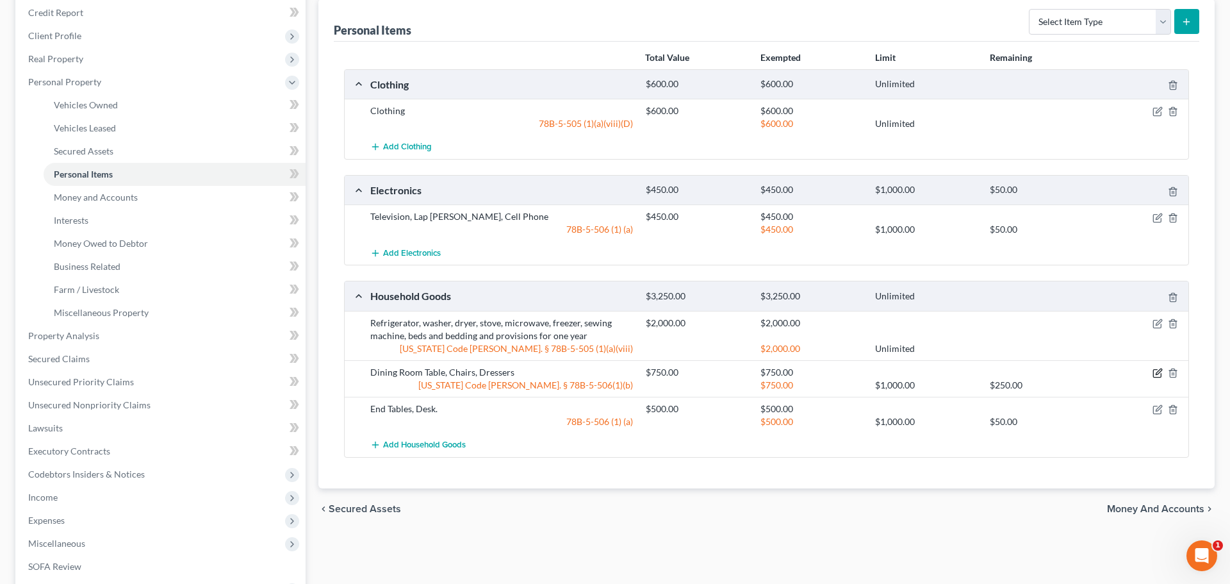
click at [1159, 372] on icon "button" at bounding box center [1157, 373] width 10 height 10
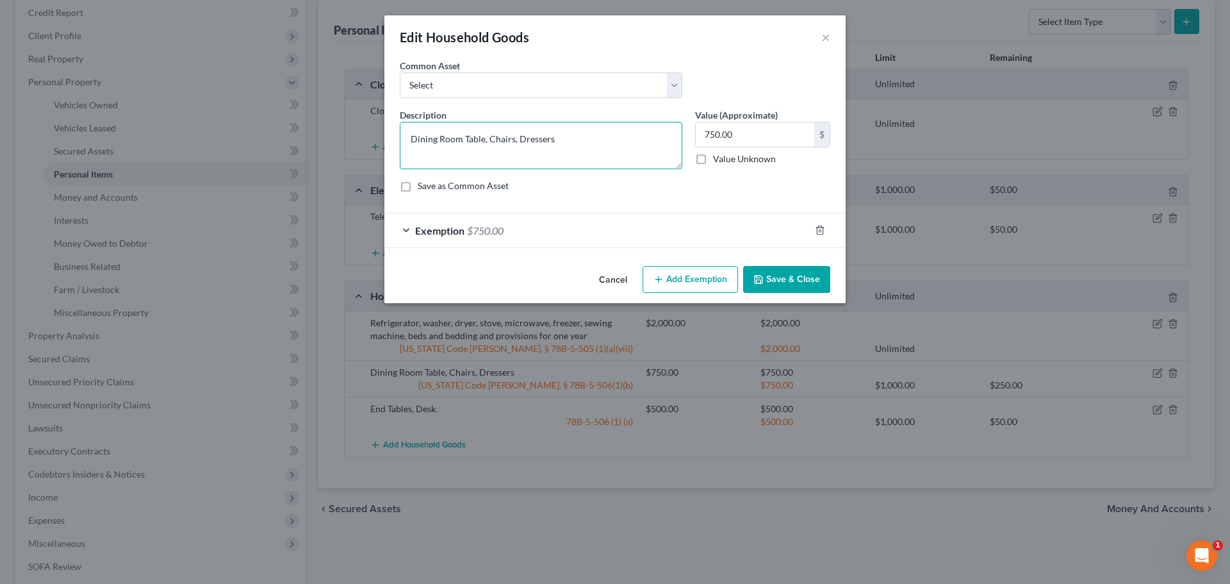
drag, startPoint x: 491, startPoint y: 141, endPoint x: 517, endPoint y: 141, distance: 26.3
click at [514, 139] on textarea "Dining Room Table, Chairs, Dressers" at bounding box center [541, 145] width 283 height 47
type textarea "Dining Room Table, Dressers"
type input "500.00"
click at [534, 224] on div "Exemption $750.00" at bounding box center [596, 230] width 425 height 34
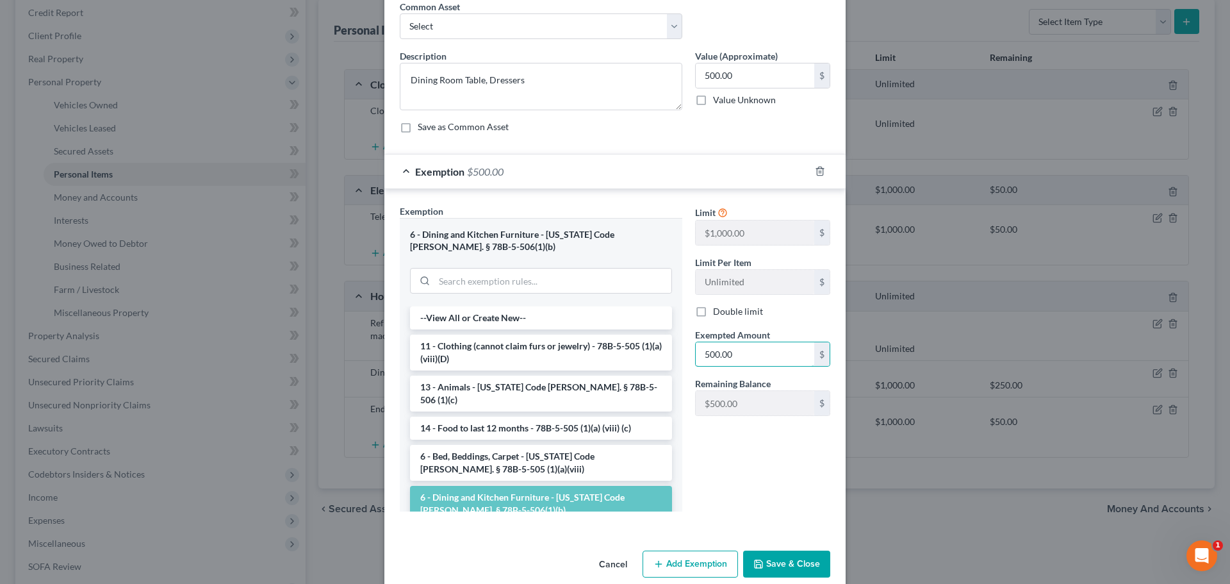
scroll to position [78, 0]
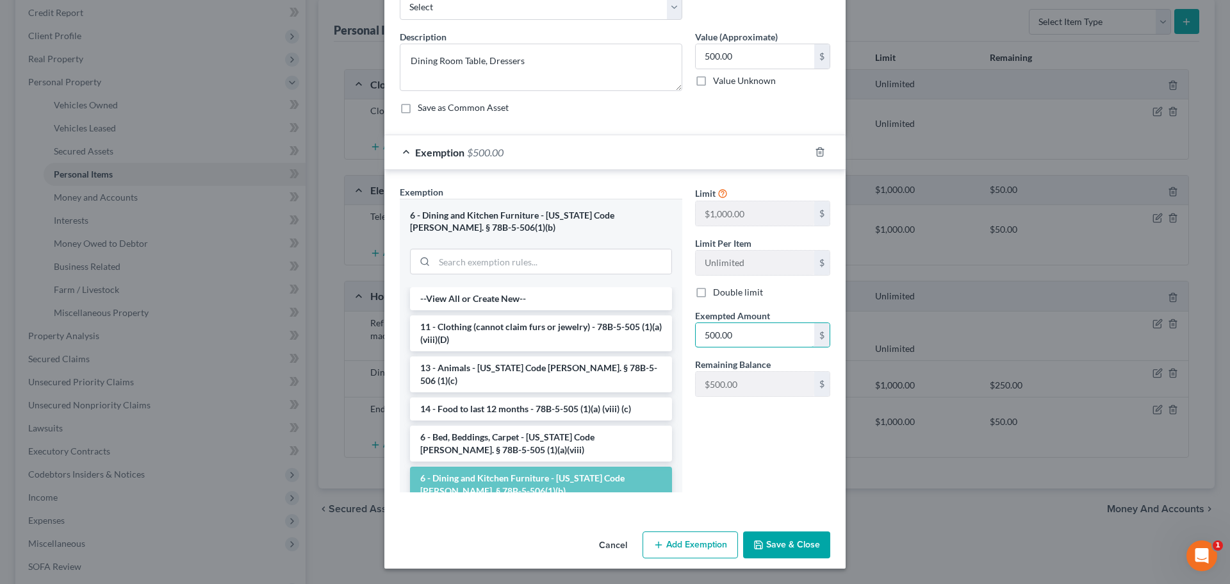
type input "500.00"
click at [780, 546] on button "Save & Close" at bounding box center [786, 544] width 87 height 27
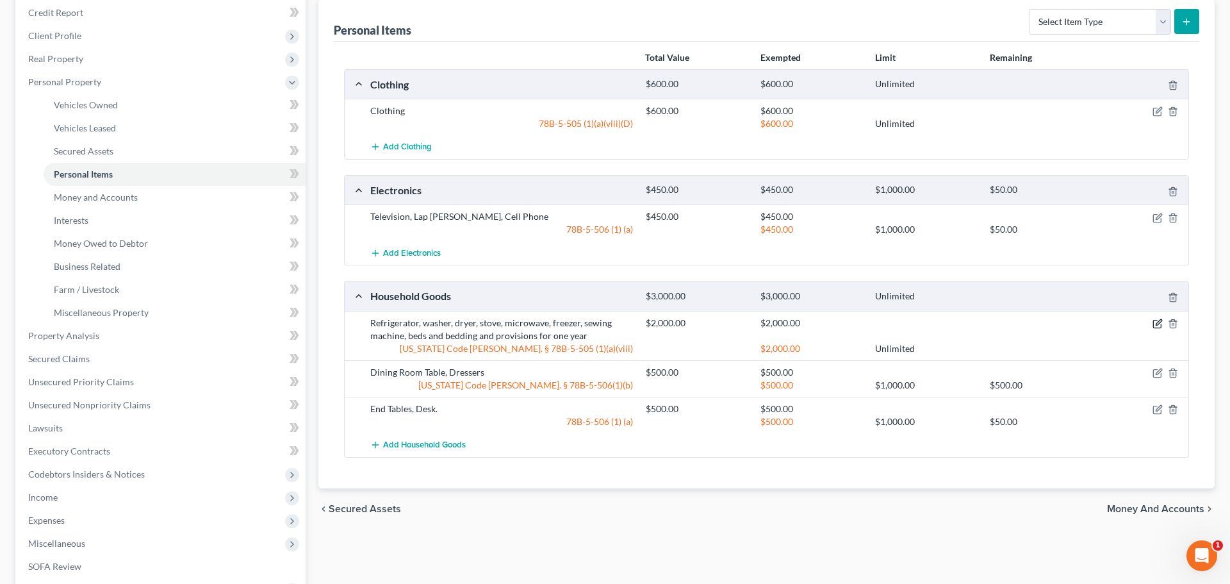
click at [1158, 322] on icon "button" at bounding box center [1159, 322] width 6 height 6
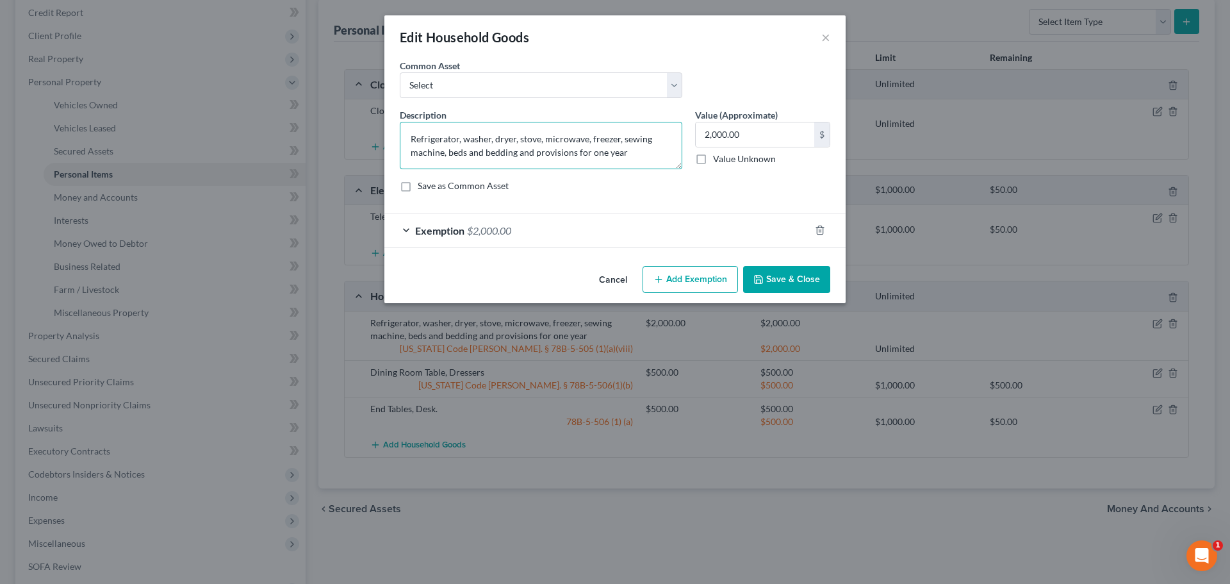
click at [622, 138] on textarea "Refrigerator, washer, dryer, stove, microwave, freezer, sewing machine, beds an…" at bounding box center [541, 145] width 283 height 47
drag, startPoint x: 594, startPoint y: 141, endPoint x: 450, endPoint y: 151, distance: 144.5
click at [450, 151] on textarea "Refrigerator, washer, dryer, stove, microwave, freezer, sewing machine, beds an…" at bounding box center [541, 145] width 283 height 47
type textarea "Refrigerator, washer, dryer, stove, microwave, beds and bedding and provisions …"
click at [786, 286] on button "Save & Close" at bounding box center [786, 279] width 87 height 27
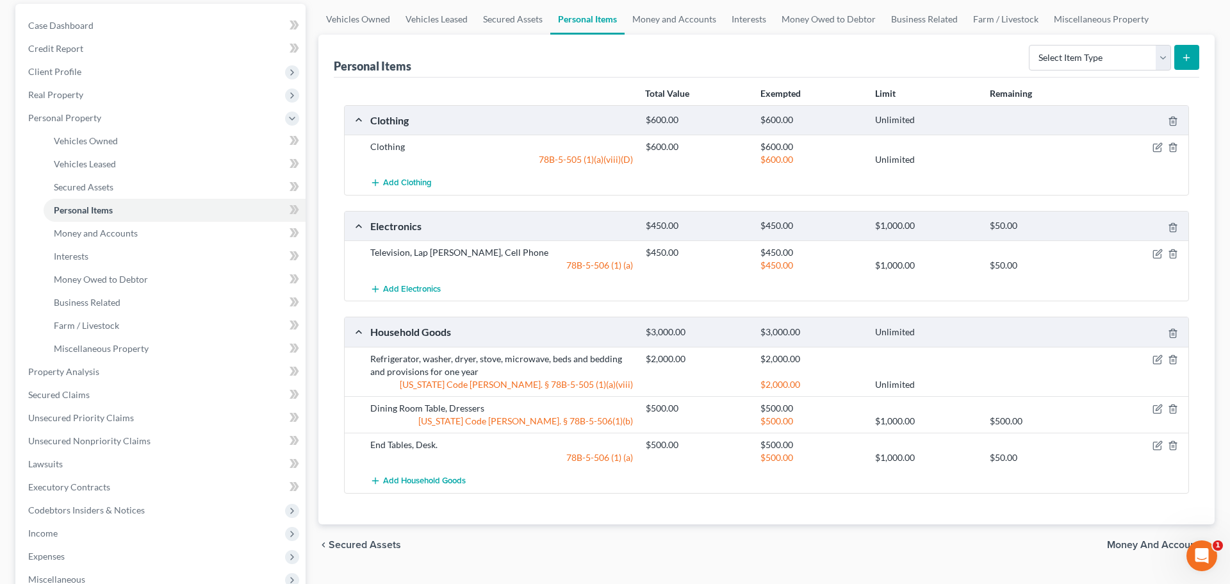
scroll to position [35, 0]
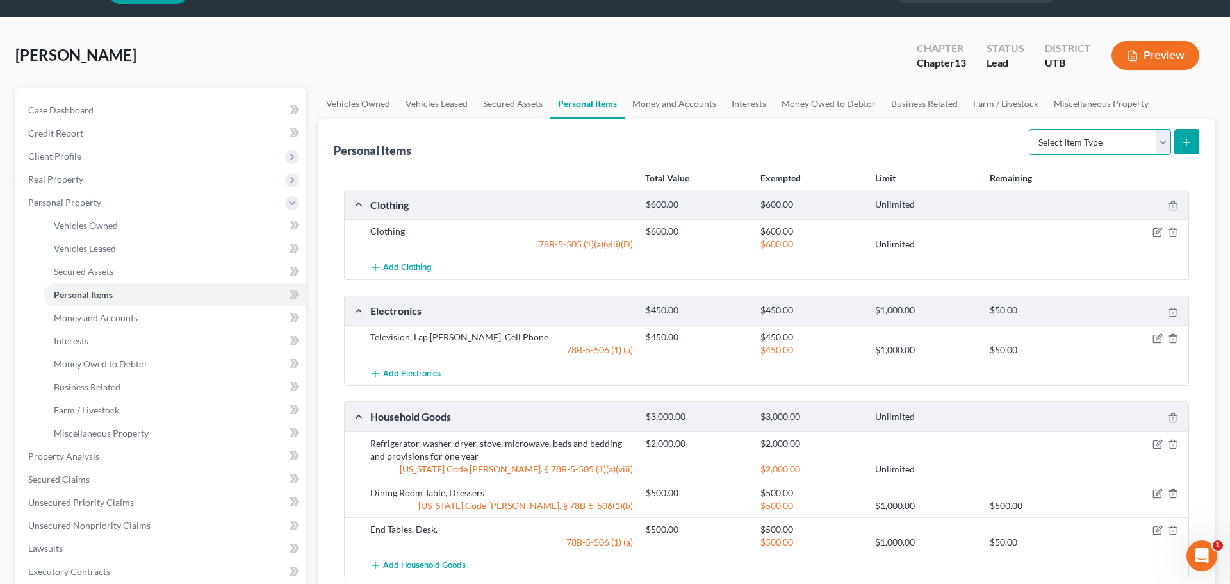
click at [1096, 142] on select "Select Item Type Clothing Collectibles Of Value Electronics Firearms Household …" at bounding box center [1100, 142] width 142 height 26
select select "collectibles_of_value"
click at [1030, 129] on select "Select Item Type Clothing Collectibles Of Value Electronics Firearms Household …" at bounding box center [1100, 142] width 142 height 26
click at [1187, 143] on icon "submit" at bounding box center [1186, 142] width 10 height 10
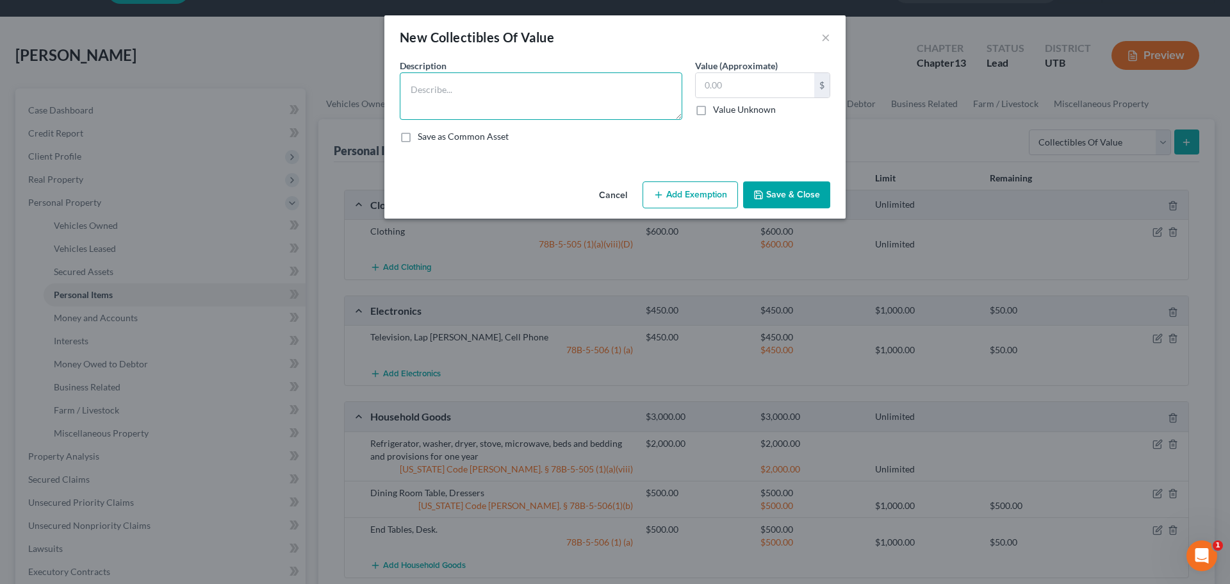
click at [521, 94] on textarea at bounding box center [541, 95] width 283 height 47
type textarea "Paintings"
click at [728, 92] on input "text" at bounding box center [755, 85] width 119 height 24
click at [682, 199] on button "Add Exemption" at bounding box center [690, 194] width 95 height 27
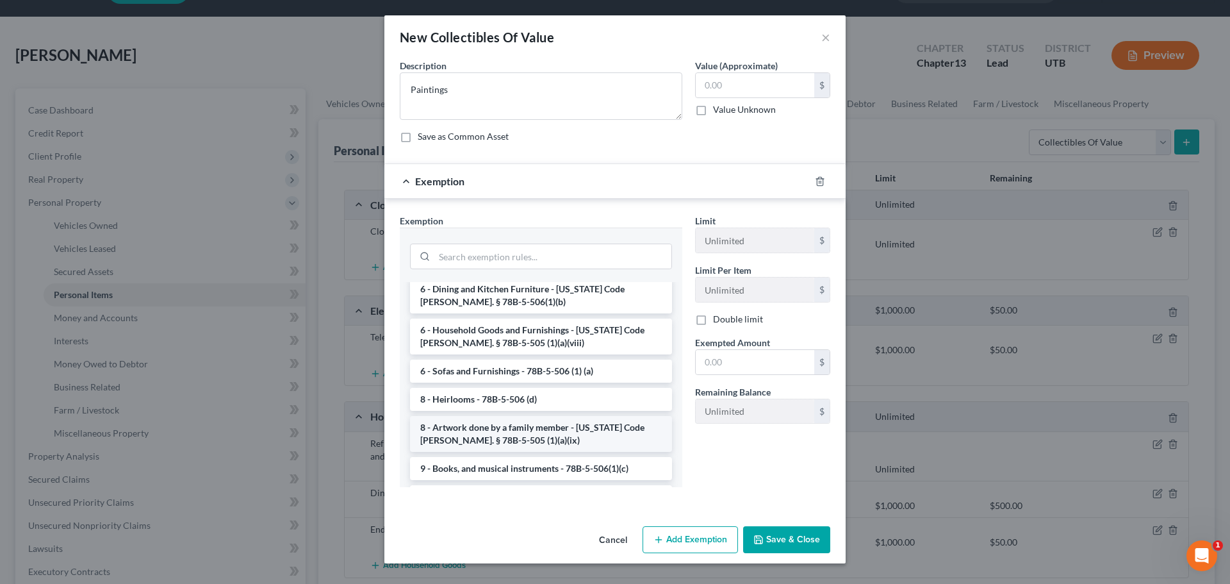
scroll to position [1297, 0]
click at [475, 389] on li "8 - Heirlooms - 78B-5-506 (d)" at bounding box center [541, 400] width 262 height 23
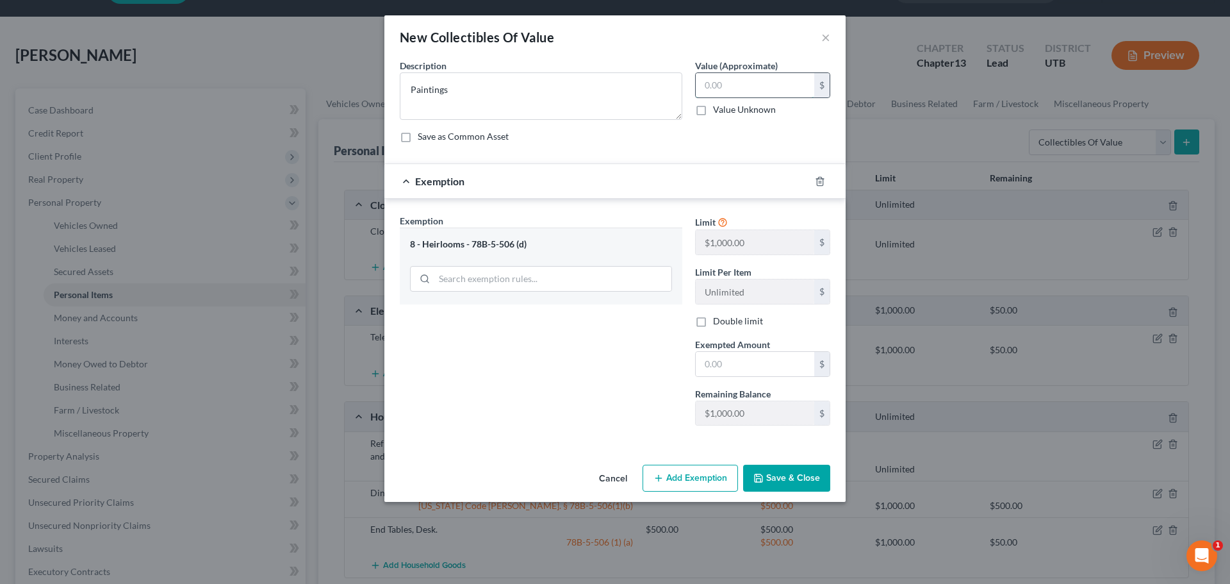
click at [771, 89] on input "text" at bounding box center [755, 85] width 119 height 24
type input "500.00"
click at [640, 416] on div "Exemption Set must be selected for CA. Exemption * 8 - Heirlooms - 78B-5-506 (d)" at bounding box center [540, 325] width 295 height 222
click at [785, 480] on button "Save & Close" at bounding box center [786, 477] width 87 height 27
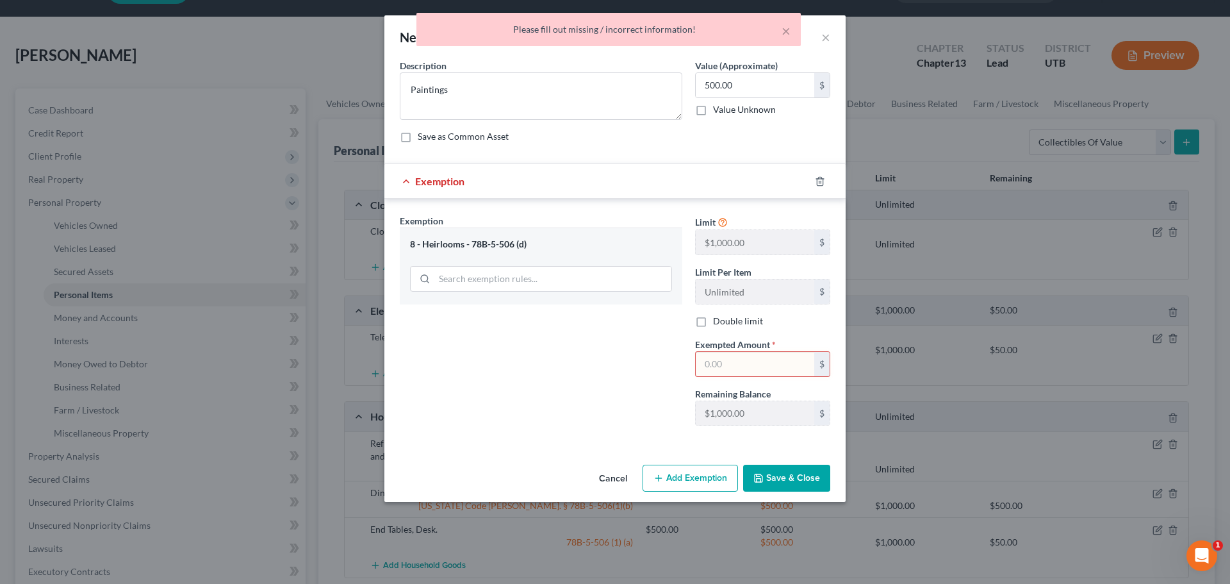
click at [753, 370] on input "text" at bounding box center [755, 364] width 119 height 24
type input "500.00"
click at [782, 467] on button "Save & Close" at bounding box center [786, 477] width 87 height 27
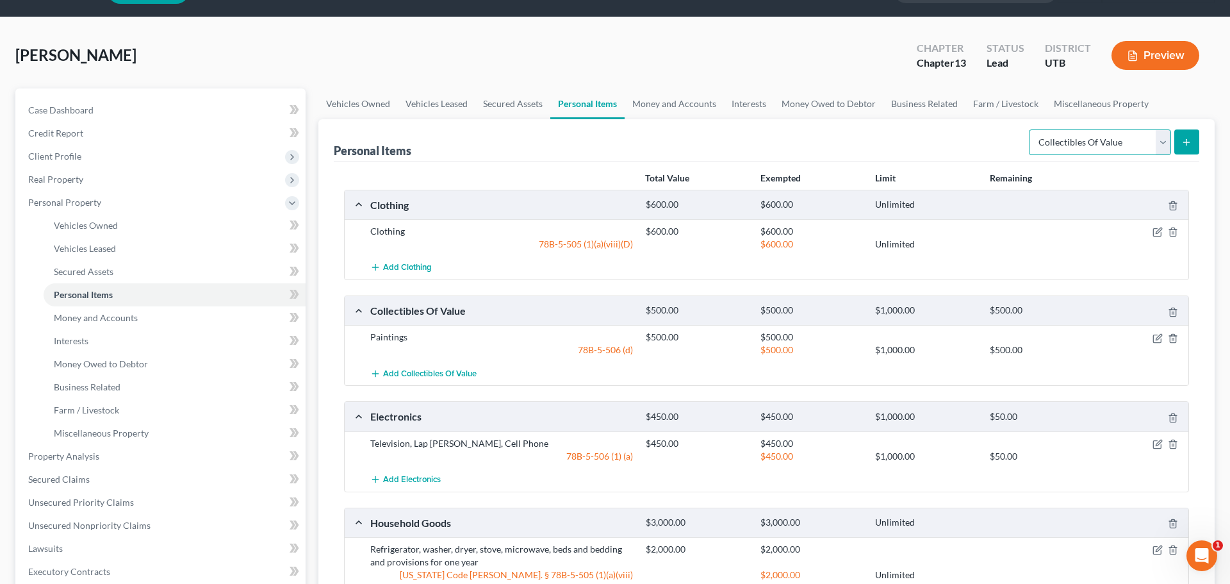
click at [1069, 145] on select "Select Item Type Clothing Collectibles Of Value Electronics Firearms Household …" at bounding box center [1100, 142] width 142 height 26
click at [143, 320] on link "Money and Accounts" at bounding box center [175, 317] width 262 height 23
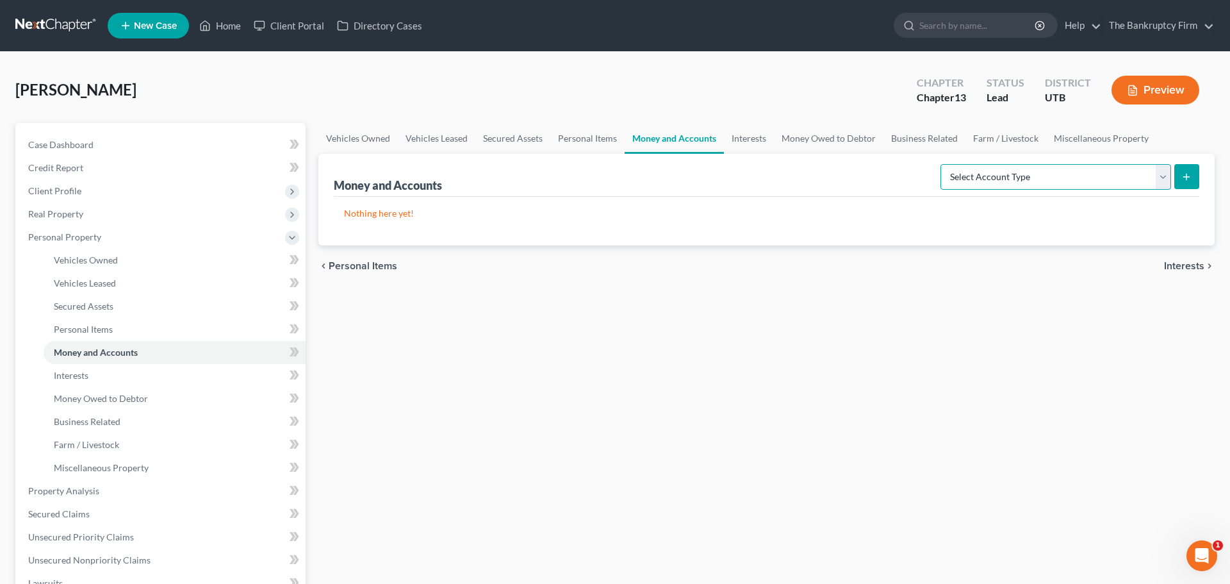
click at [1069, 177] on select "Select Account Type Brokerage Cash on Hand Certificates of Deposit Checking Acc…" at bounding box center [1055, 177] width 231 height 26
click at [897, 265] on div "chevron_left Personal Items Interests chevron_right" at bounding box center [766, 265] width 896 height 41
click at [978, 177] on select "Select Account Type Brokerage Cash on Hand Certificates of Deposit Checking Acc…" at bounding box center [1055, 177] width 231 height 26
select select "checking"
click at [943, 164] on select "Select Account Type Brokerage Cash on Hand Certificates of Deposit Checking Acc…" at bounding box center [1055, 177] width 231 height 26
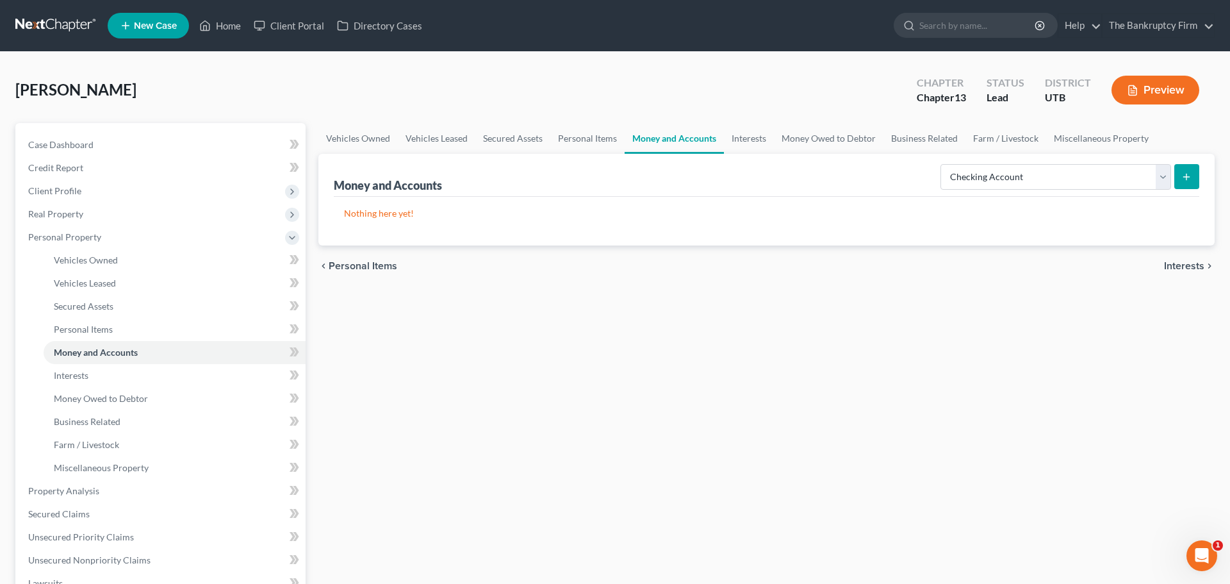
click at [1182, 172] on icon "submit" at bounding box center [1186, 177] width 10 height 10
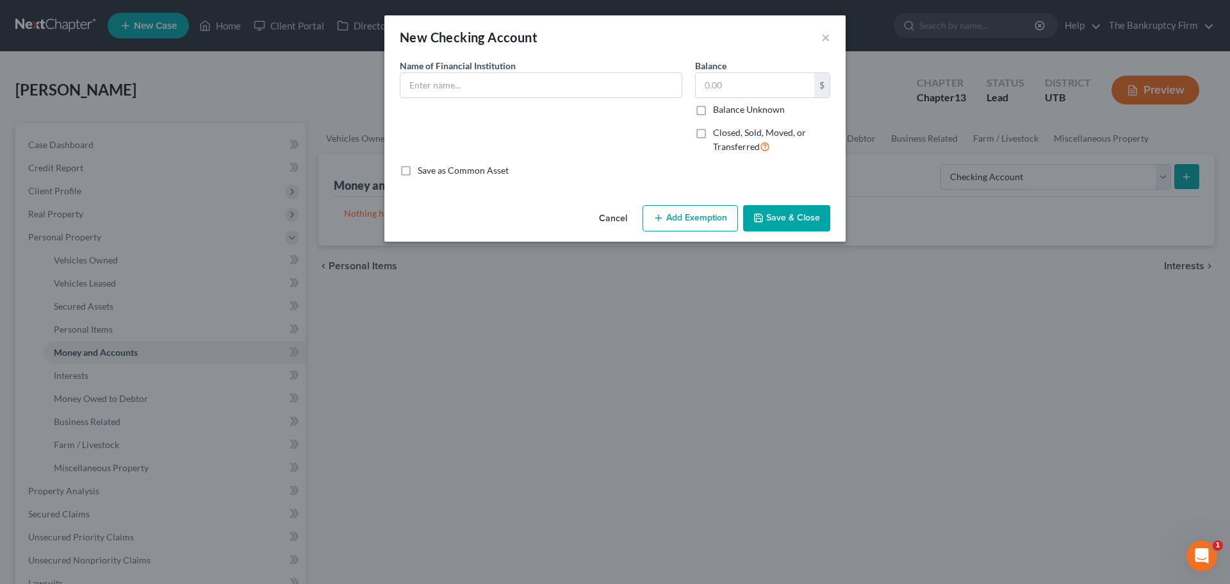
click at [614, 220] on button "Cancel" at bounding box center [613, 219] width 49 height 26
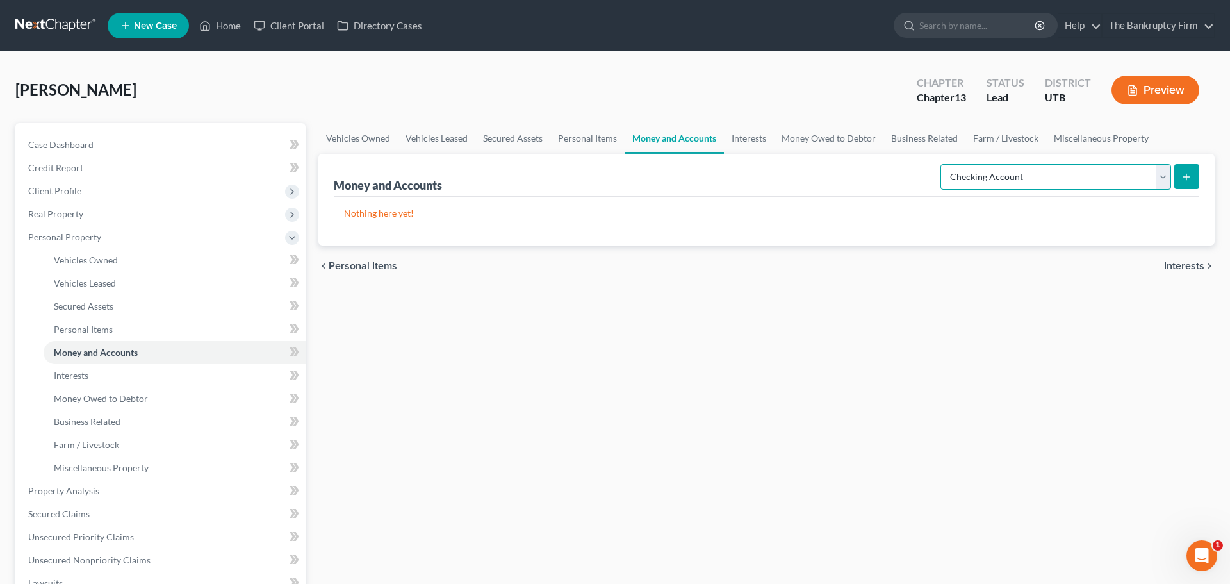
click at [1020, 177] on select "Select Account Type Brokerage Cash on Hand Certificates of Deposit Checking Acc…" at bounding box center [1055, 177] width 231 height 26
click at [943, 164] on select "Select Account Type Brokerage Cash on Hand Certificates of Deposit Checking Acc…" at bounding box center [1055, 177] width 231 height 26
click at [1190, 184] on button "submit" at bounding box center [1186, 176] width 25 height 25
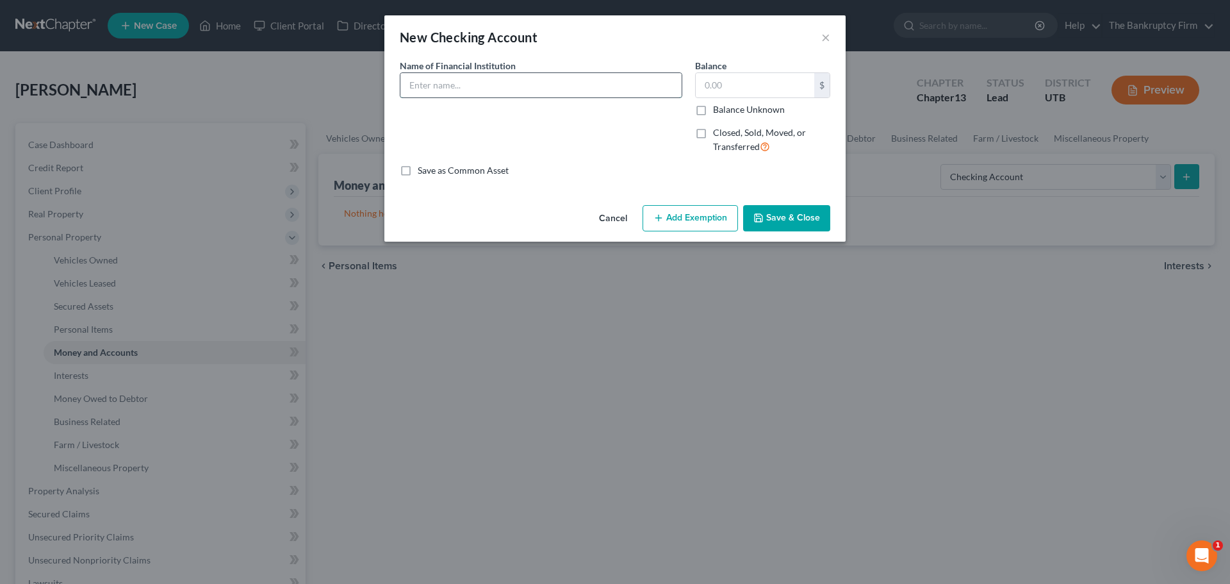
click at [498, 86] on input "text" at bounding box center [540, 85] width 281 height 24
drag, startPoint x: 536, startPoint y: 85, endPoint x: 628, endPoint y: 87, distance: 92.3
click at [628, 87] on input "Mountain America Credit Union ([PERSON_NAME])" at bounding box center [540, 85] width 281 height 24
type input "Mountain America Credit Union"
click at [635, 133] on div "Name of Financial Institution * Mountain America Credit Union" at bounding box center [540, 111] width 295 height 105
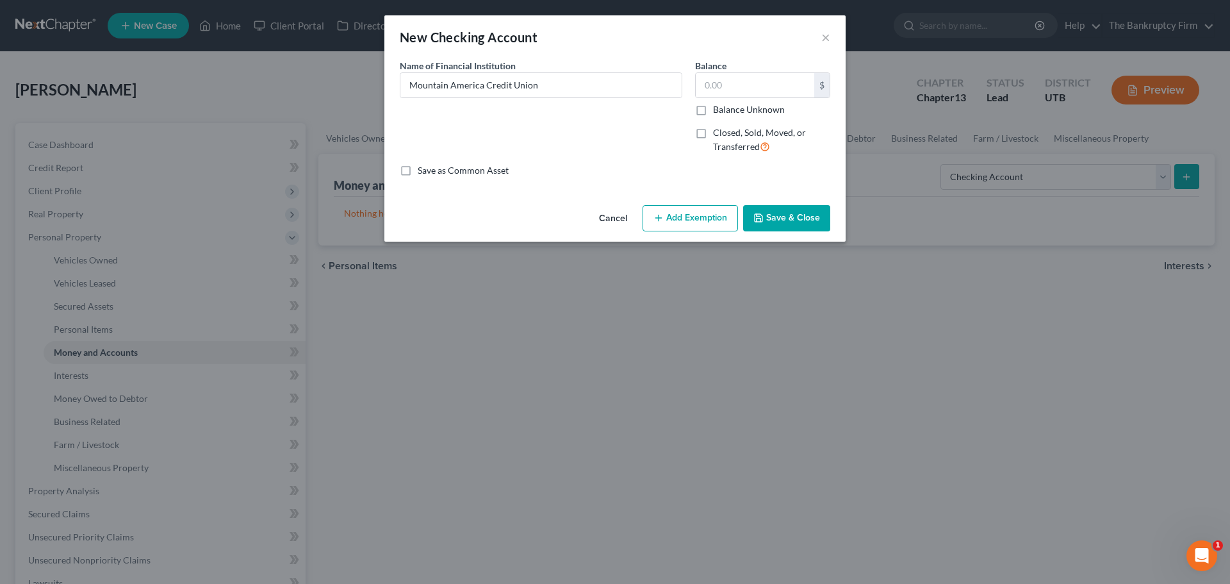
click at [615, 217] on button "Cancel" at bounding box center [613, 219] width 49 height 26
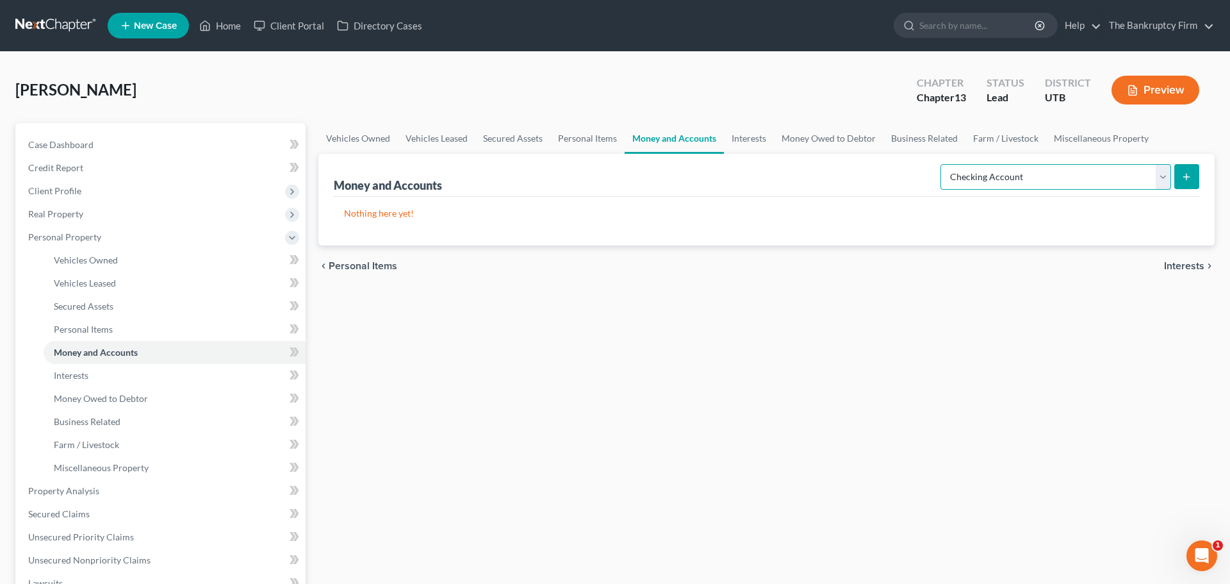
click at [976, 183] on select "Select Account Type Brokerage Cash on Hand Certificates of Deposit Checking Acc…" at bounding box center [1055, 177] width 231 height 26
select select "other"
click at [943, 164] on select "Select Account Type Brokerage Cash on Hand Certificates of Deposit Checking Acc…" at bounding box center [1055, 177] width 231 height 26
click at [1184, 174] on icon "submit" at bounding box center [1186, 177] width 10 height 10
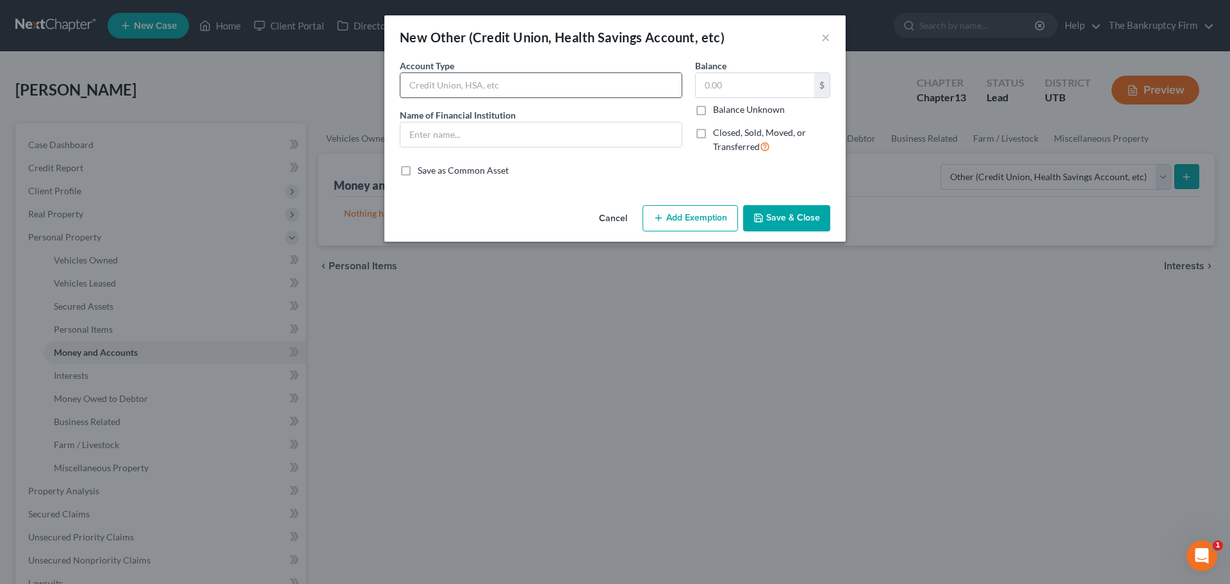
click at [531, 82] on input "text" at bounding box center [540, 85] width 281 height 24
type input "Venmo"
click at [474, 138] on input "text" at bounding box center [540, 134] width 281 height 24
type input "Venmo"
click at [767, 221] on button "Save & Close" at bounding box center [786, 218] width 87 height 27
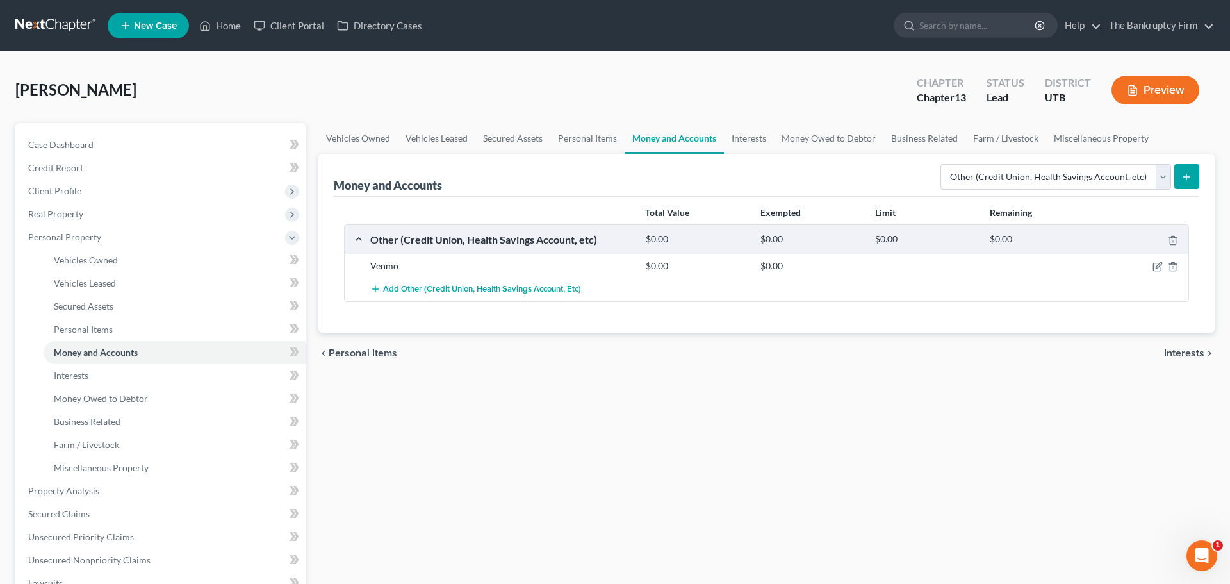
drag, startPoint x: 507, startPoint y: 379, endPoint x: 498, endPoint y: 388, distance: 12.2
click at [507, 379] on div "Vehicles Owned Vehicles Leased Secured Assets Personal Items Money and Accounts…" at bounding box center [766, 504] width 909 height 763
click at [135, 378] on link "Interests" at bounding box center [175, 375] width 262 height 23
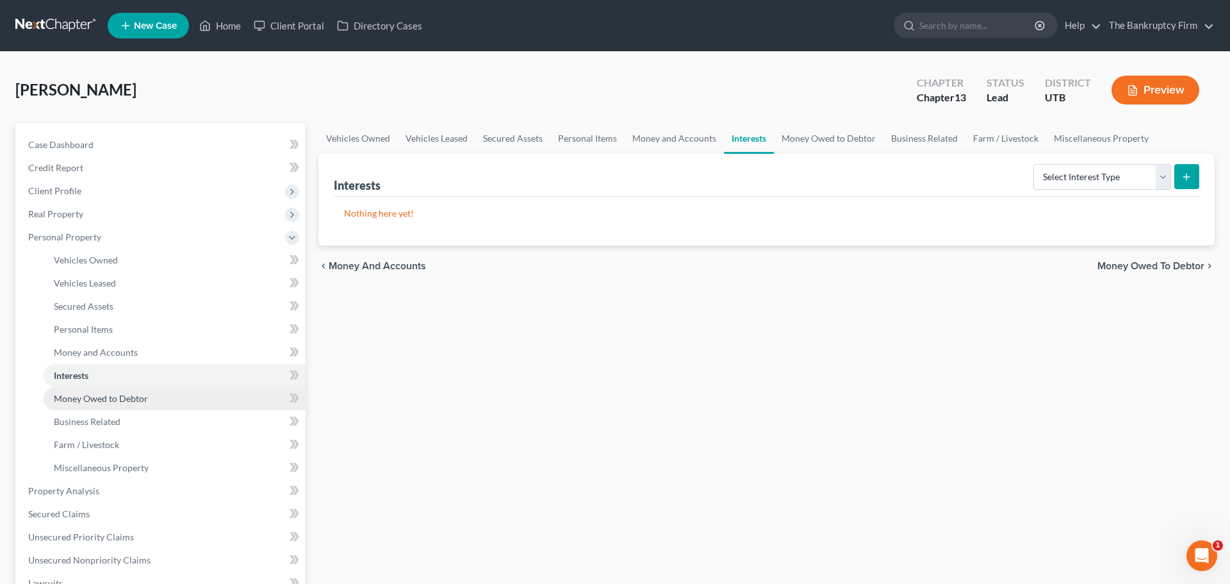
click at [119, 400] on span "Money Owed to Debtor" at bounding box center [101, 398] width 94 height 11
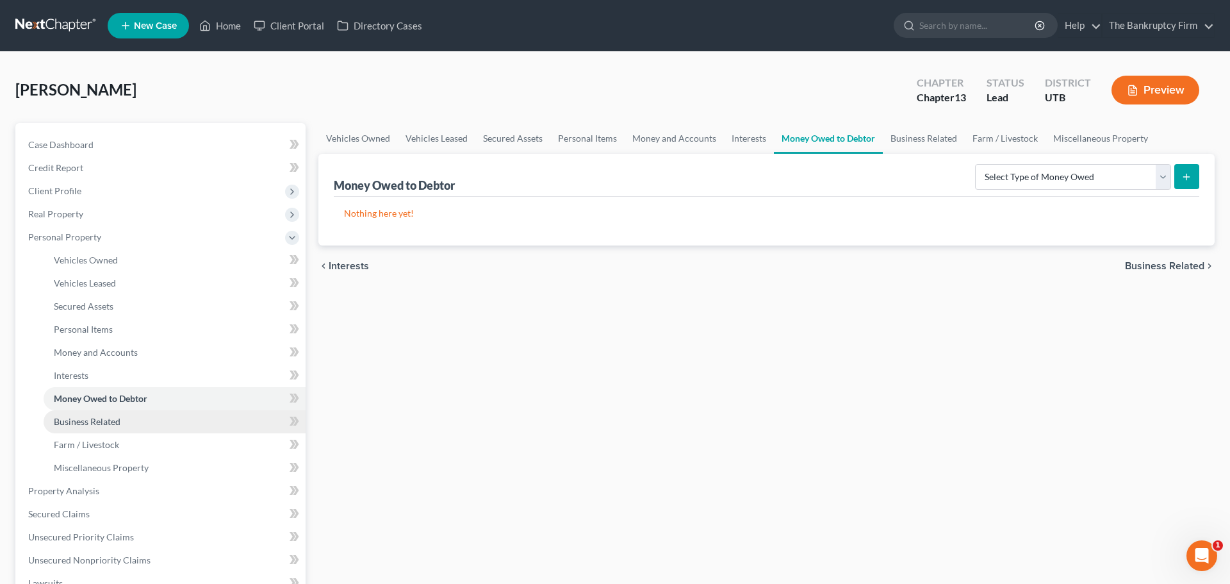
click at [100, 418] on span "Business Related" at bounding box center [87, 421] width 67 height 11
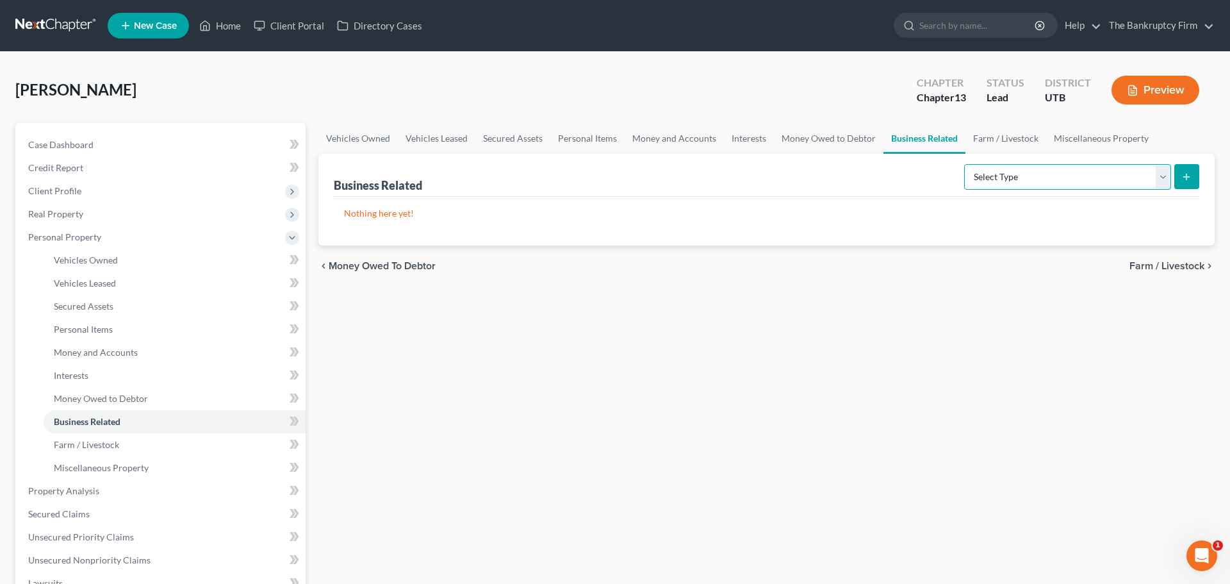
click at [991, 172] on select "Select Type Customer Lists Franchises Inventory Licenses Machinery Office Equip…" at bounding box center [1067, 177] width 207 height 26
click at [95, 448] on span "Farm / Livestock" at bounding box center [86, 444] width 65 height 11
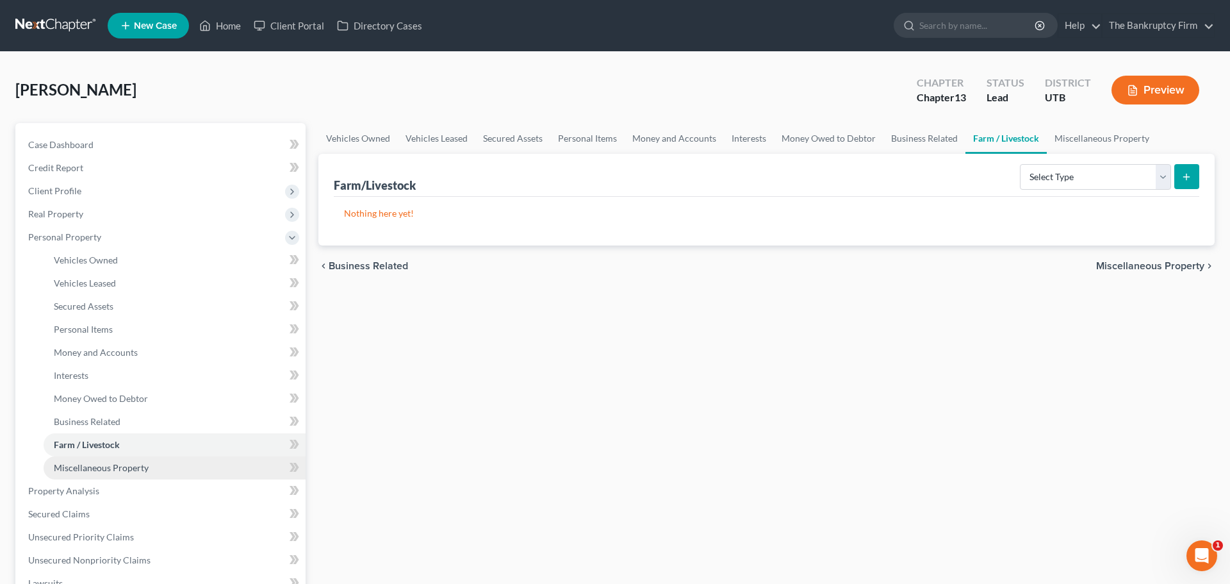
click at [153, 467] on link "Miscellaneous Property" at bounding box center [175, 467] width 262 height 23
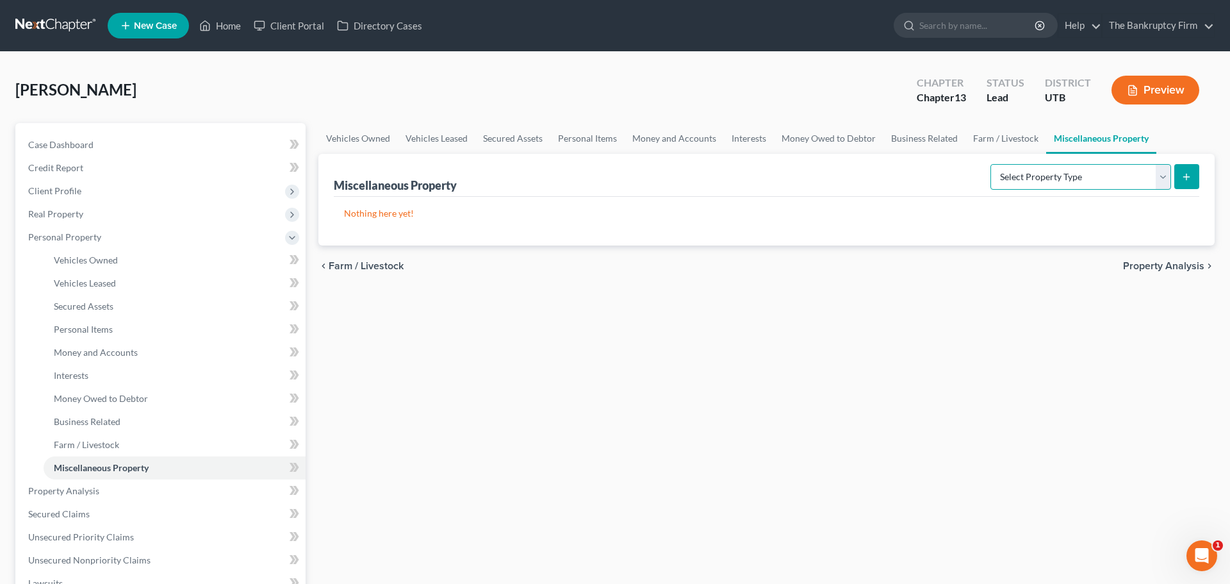
click at [1083, 179] on select "Select Property Type Assigned for Creditor Benefit [DATE] Holding for Another N…" at bounding box center [1080, 177] width 181 height 26
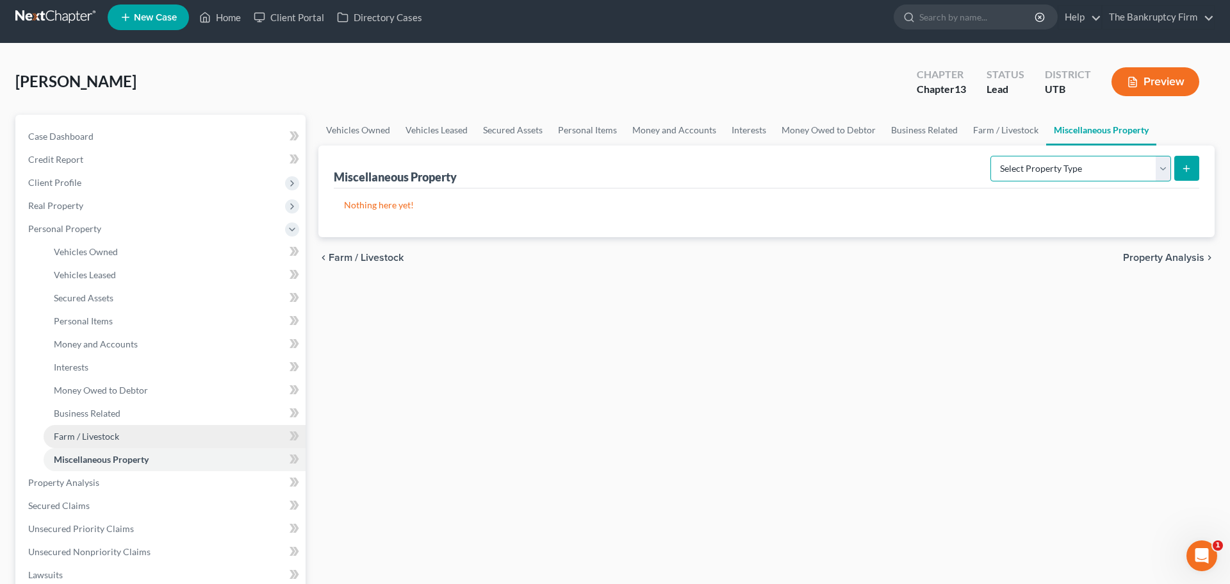
scroll to position [20, 0]
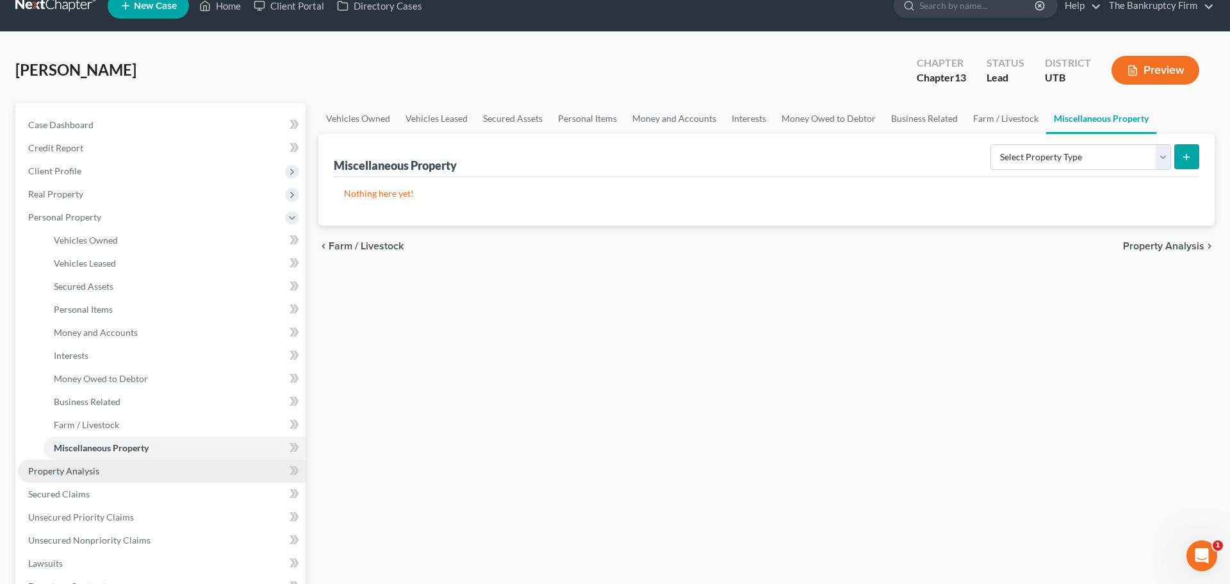
click at [92, 471] on span "Property Analysis" at bounding box center [63, 470] width 71 height 11
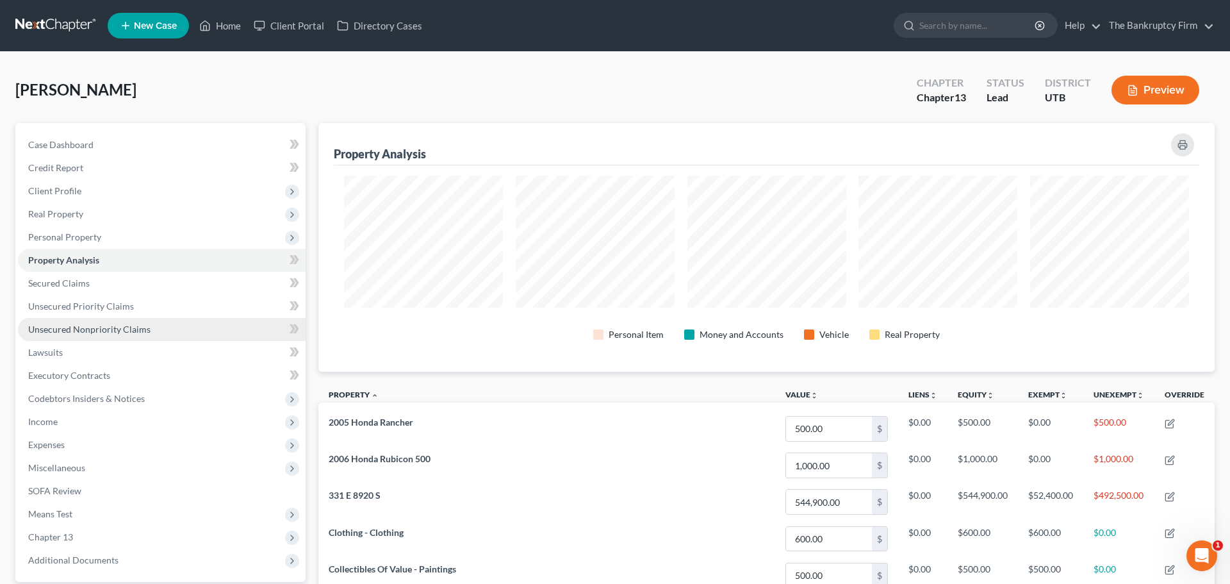
scroll to position [249, 896]
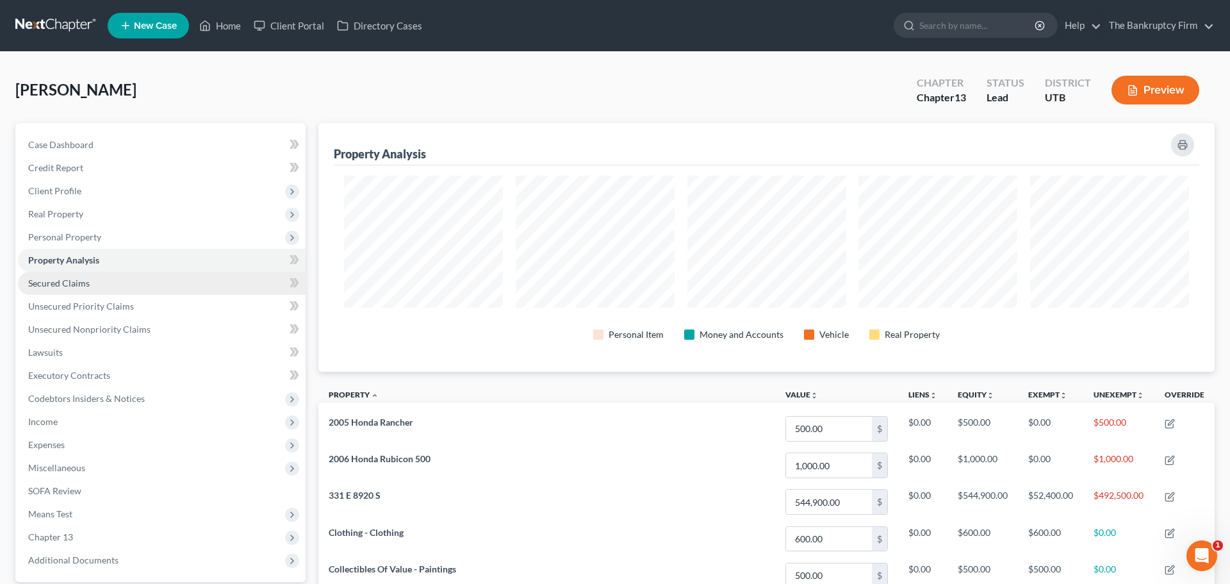
click at [93, 279] on link "Secured Claims" at bounding box center [162, 283] width 288 height 23
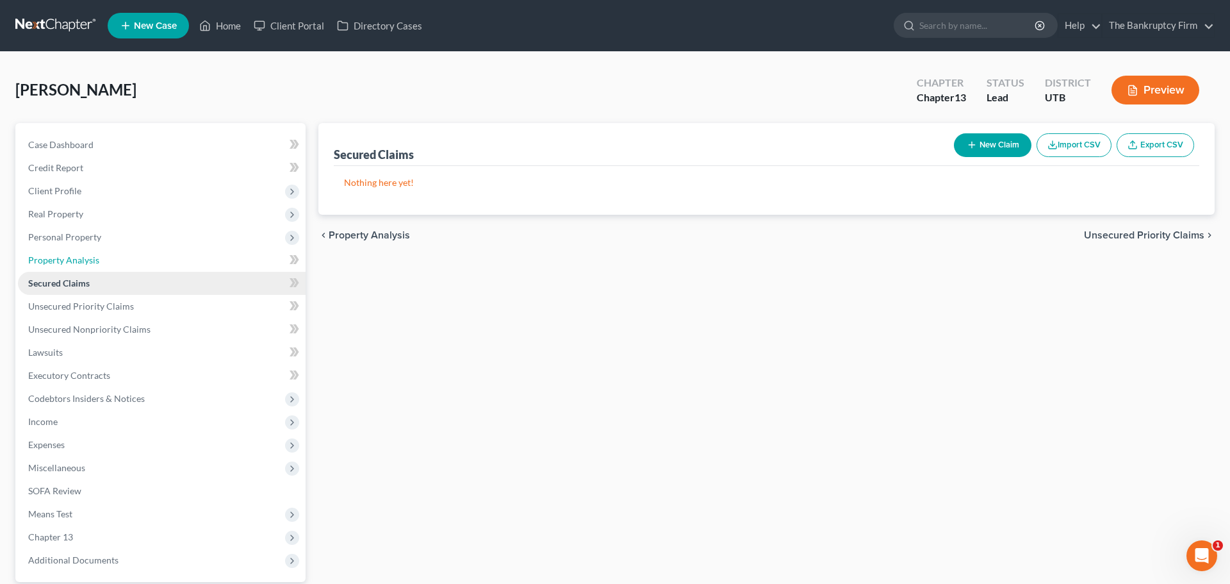
drag, startPoint x: 104, startPoint y: 257, endPoint x: 103, endPoint y: 271, distance: 14.2
click at [106, 257] on link "Property Analysis" at bounding box center [162, 260] width 288 height 23
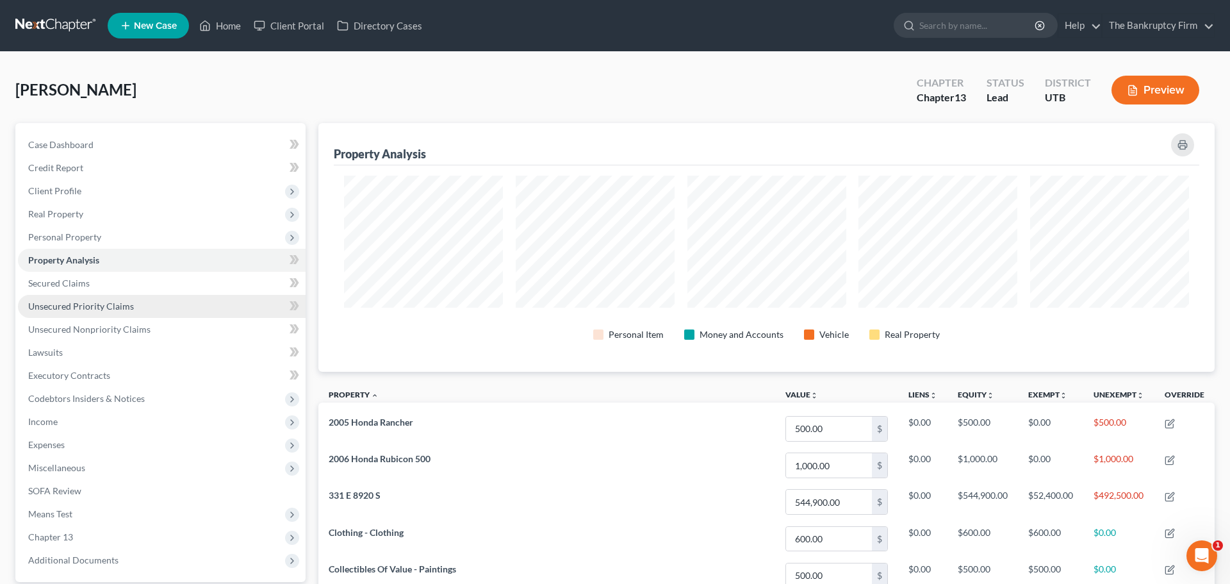
scroll to position [249, 896]
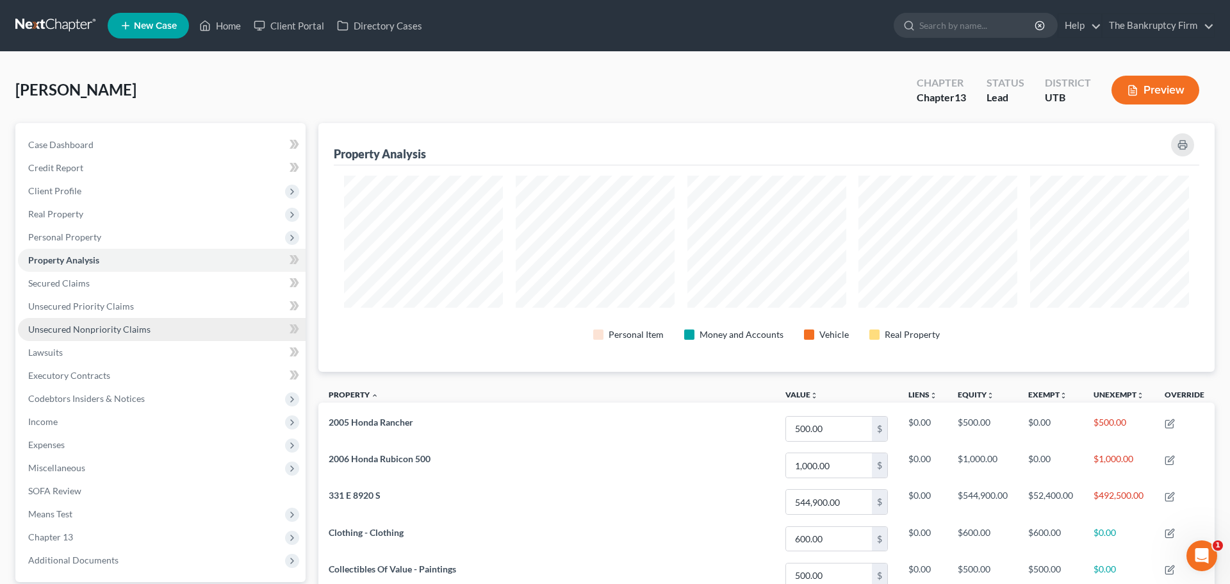
click at [97, 331] on span "Unsecured Nonpriority Claims" at bounding box center [89, 329] width 122 height 11
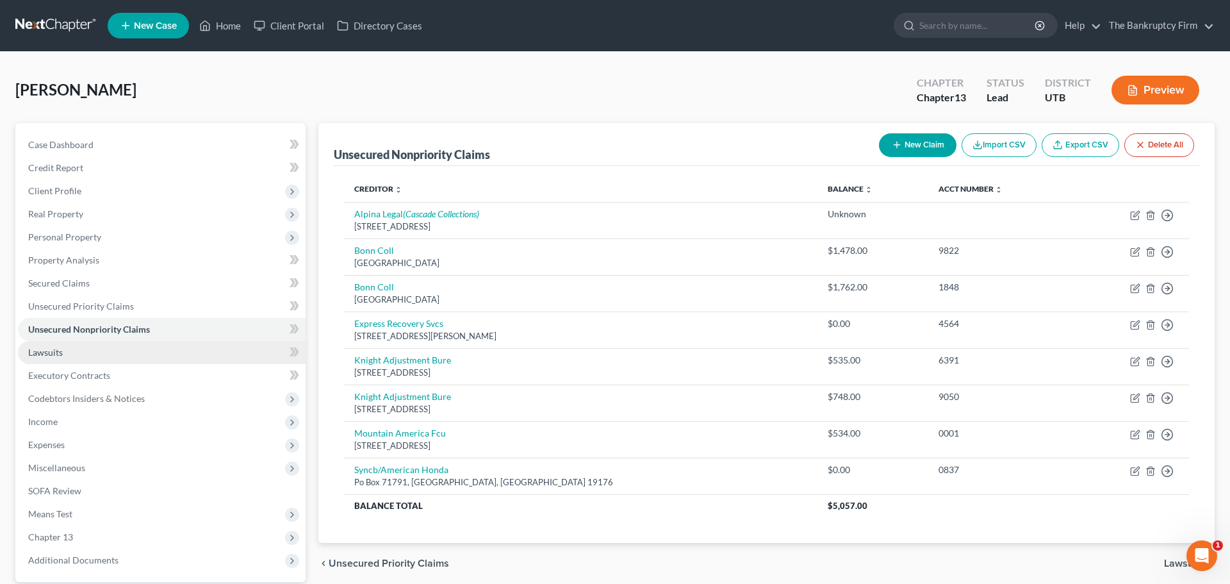
click at [91, 353] on link "Lawsuits" at bounding box center [162, 352] width 288 height 23
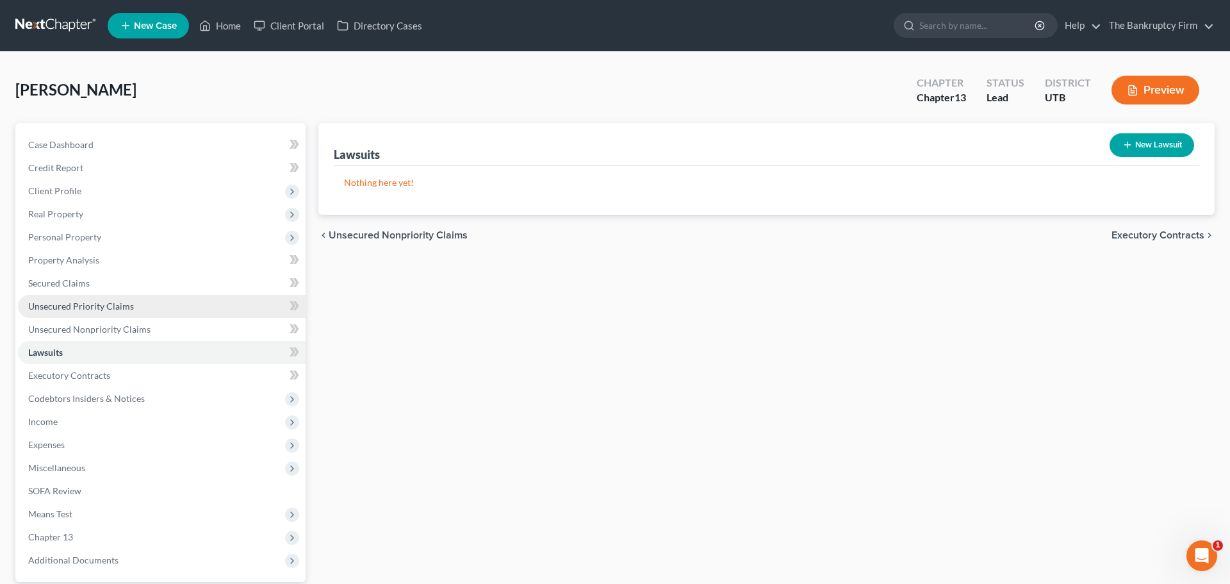
click at [115, 307] on span "Unsecured Priority Claims" at bounding box center [81, 305] width 106 height 11
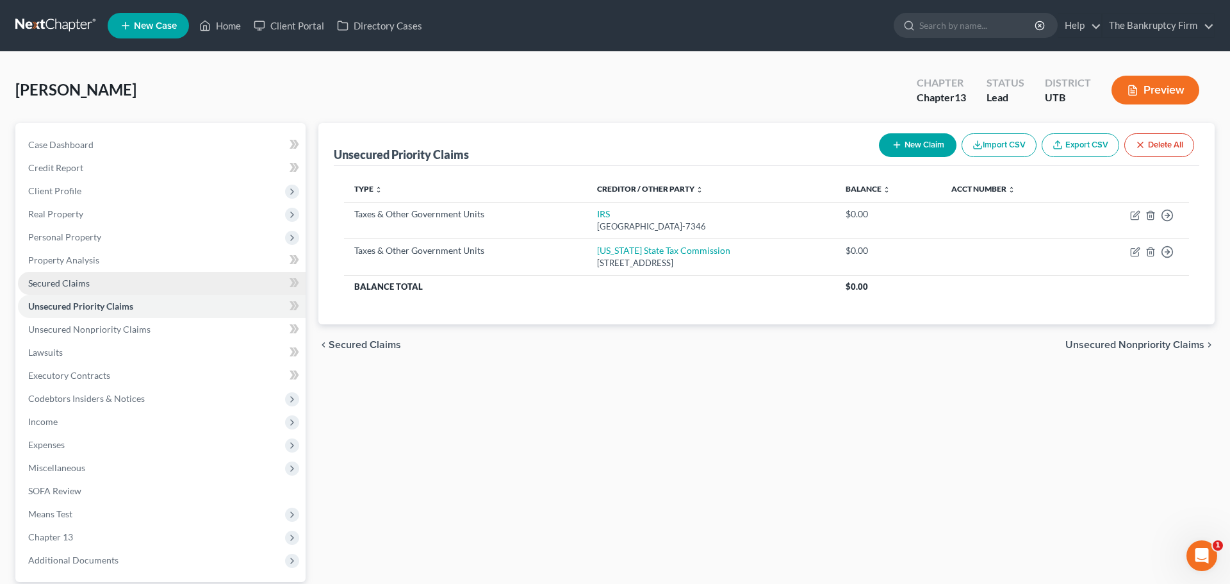
click at [96, 286] on link "Secured Claims" at bounding box center [162, 283] width 288 height 23
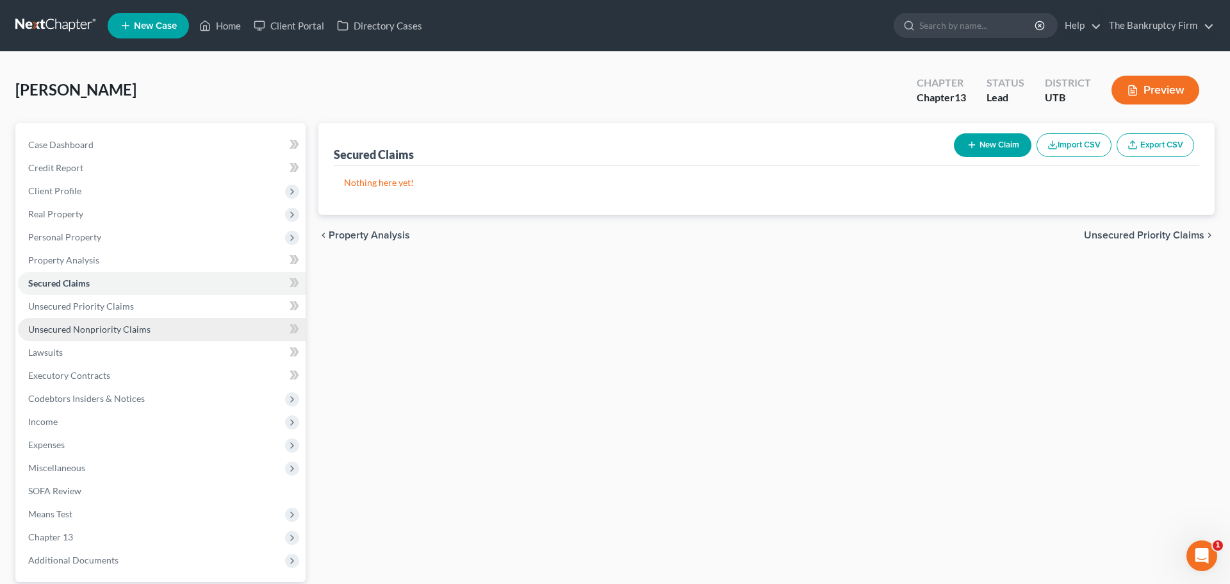
click at [140, 328] on span "Unsecured Nonpriority Claims" at bounding box center [89, 329] width 122 height 11
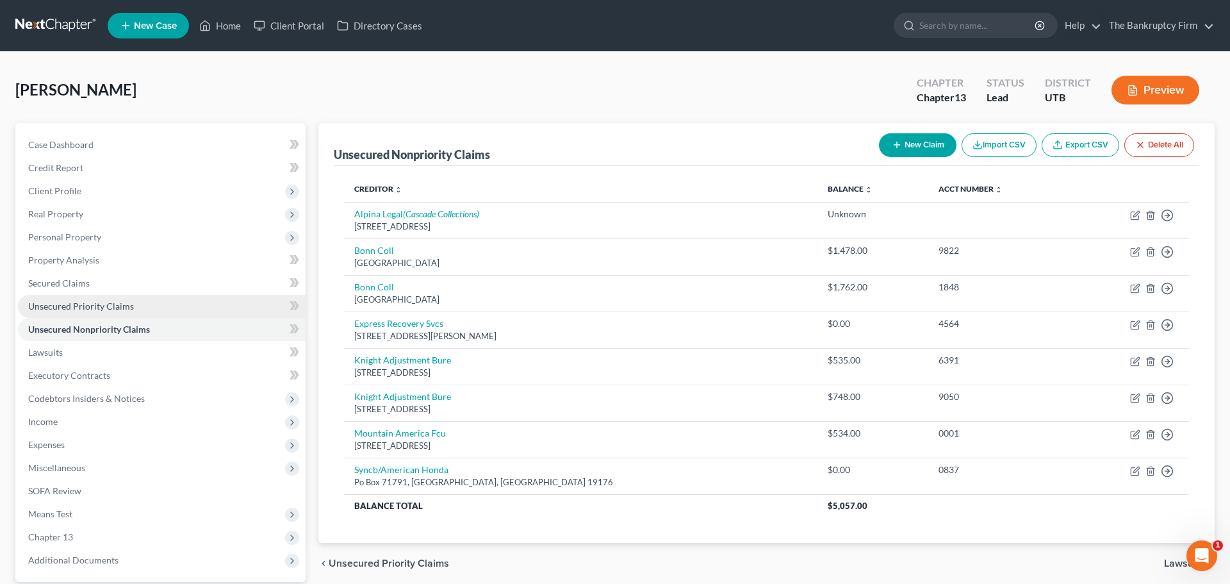
click at [103, 306] on span "Unsecured Priority Claims" at bounding box center [81, 305] width 106 height 11
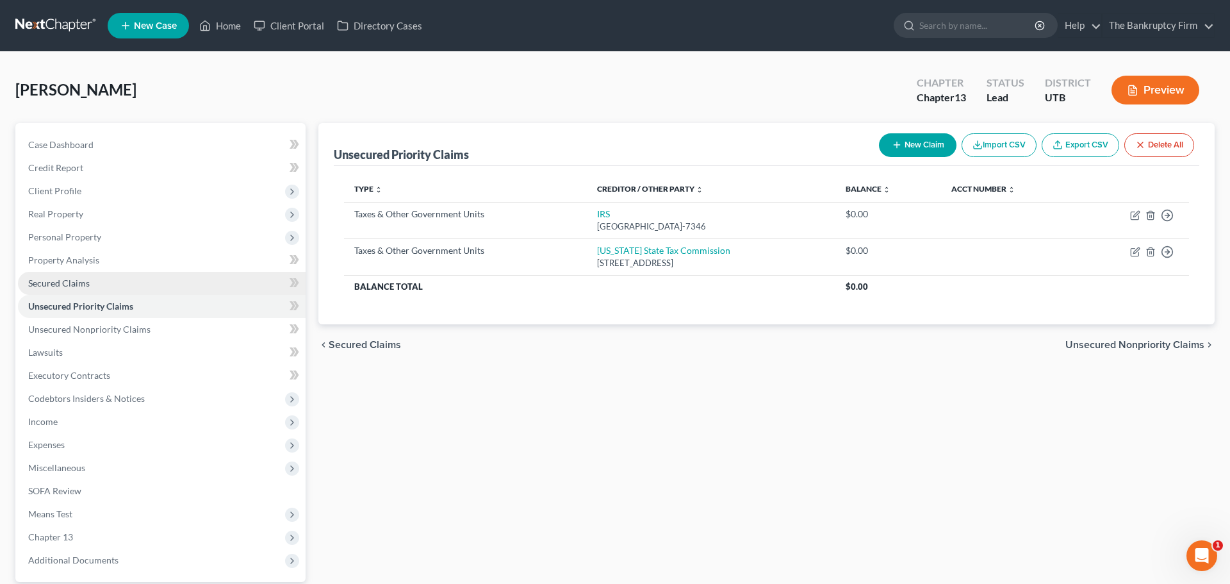
click at [70, 286] on span "Secured Claims" at bounding box center [58, 282] width 61 height 11
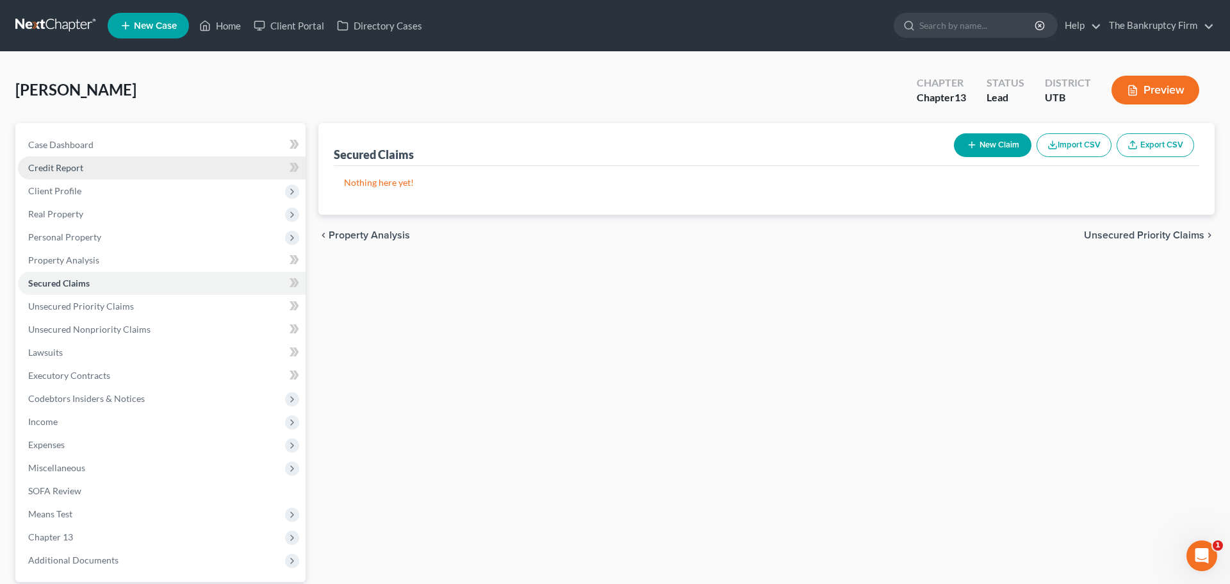
click at [57, 172] on span "Credit Report" at bounding box center [55, 167] width 55 height 11
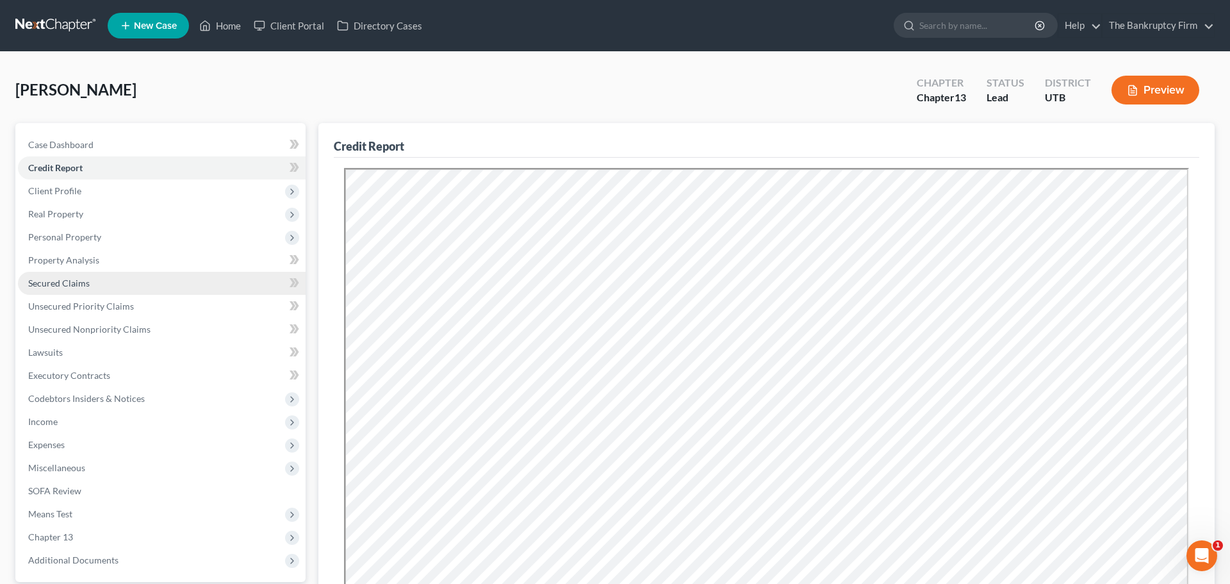
click at [86, 284] on span "Secured Claims" at bounding box center [58, 282] width 61 height 11
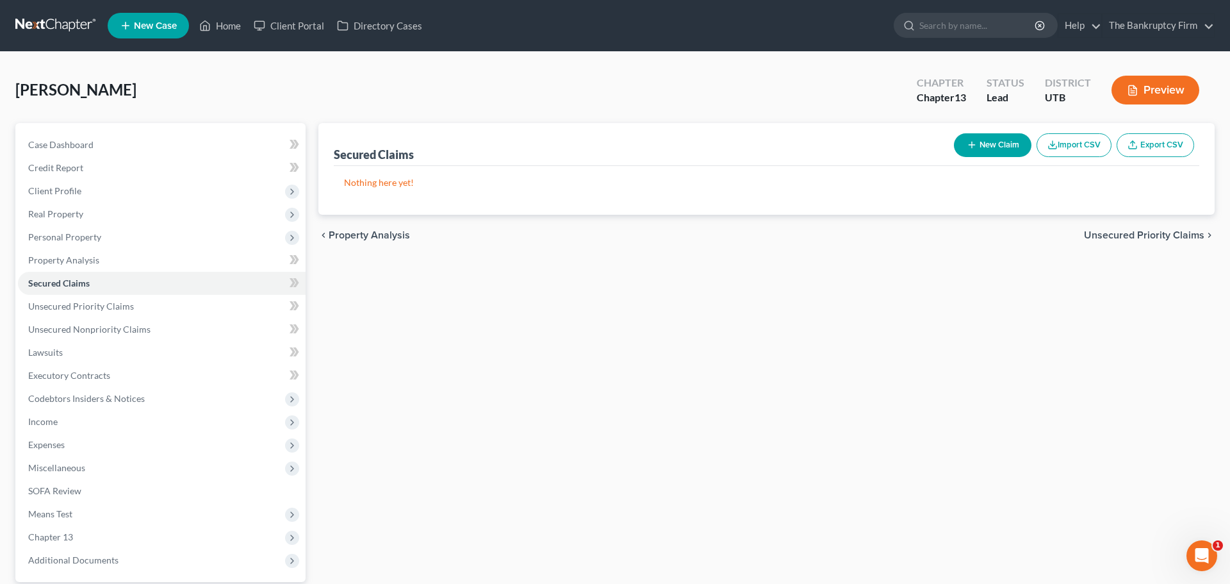
click at [983, 146] on button "New Claim" at bounding box center [993, 145] width 78 height 24
select select "0"
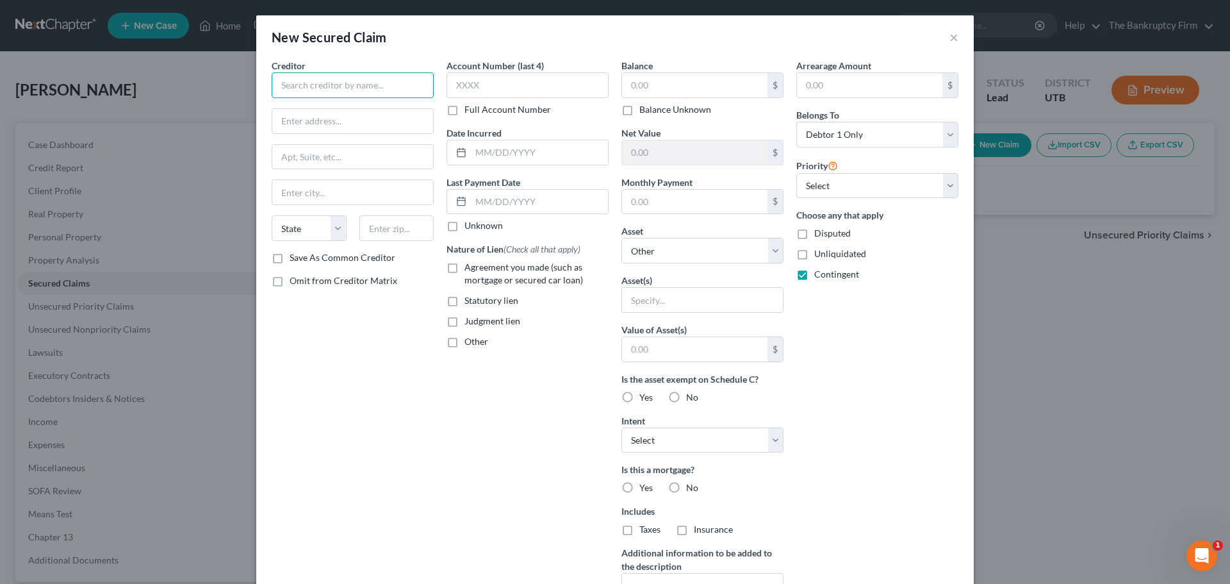
click at [373, 89] on input "text" at bounding box center [353, 85] width 162 height 26
type input "Need INformation"
click at [657, 83] on input "text" at bounding box center [694, 85] width 145 height 24
drag, startPoint x: 671, startPoint y: 85, endPoint x: 1136, endPoint y: 110, distance: 465.8
click at [589, 86] on div "Creditor * Need INformation State [US_STATE] AK AR AZ CA CO [GEOGRAPHIC_DATA] D…" at bounding box center [615, 344] width 700 height 571
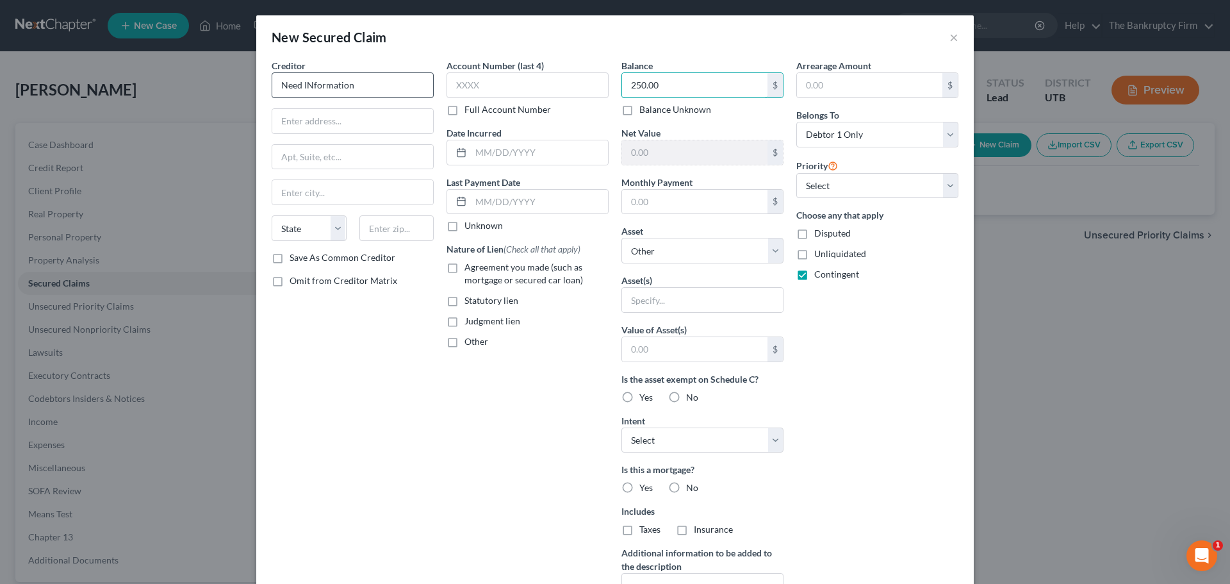
type input "250.00"
click at [314, 85] on input "Need INformation" at bounding box center [353, 85] width 162 height 26
type input "Need Information"
click at [833, 87] on input "text" at bounding box center [869, 85] width 145 height 24
click at [701, 210] on input "text" at bounding box center [694, 202] width 145 height 24
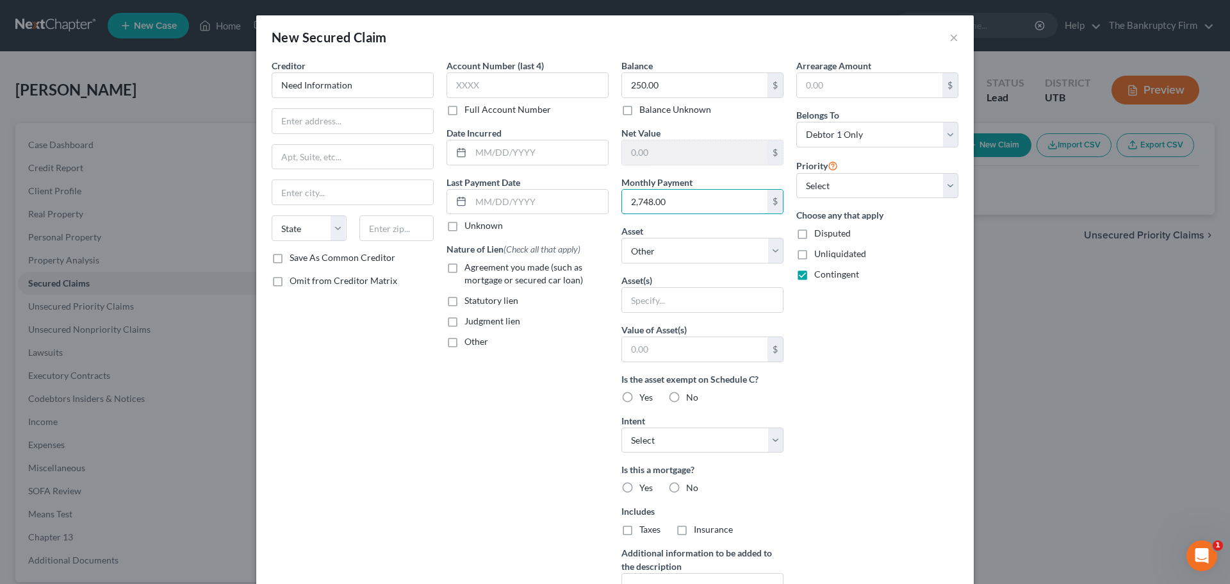
type input "2,748.00"
click at [864, 83] on input "text" at bounding box center [869, 85] width 145 height 24
type input "65,952.00"
type input "250."
click at [698, 92] on input "text" at bounding box center [694, 85] width 145 height 24
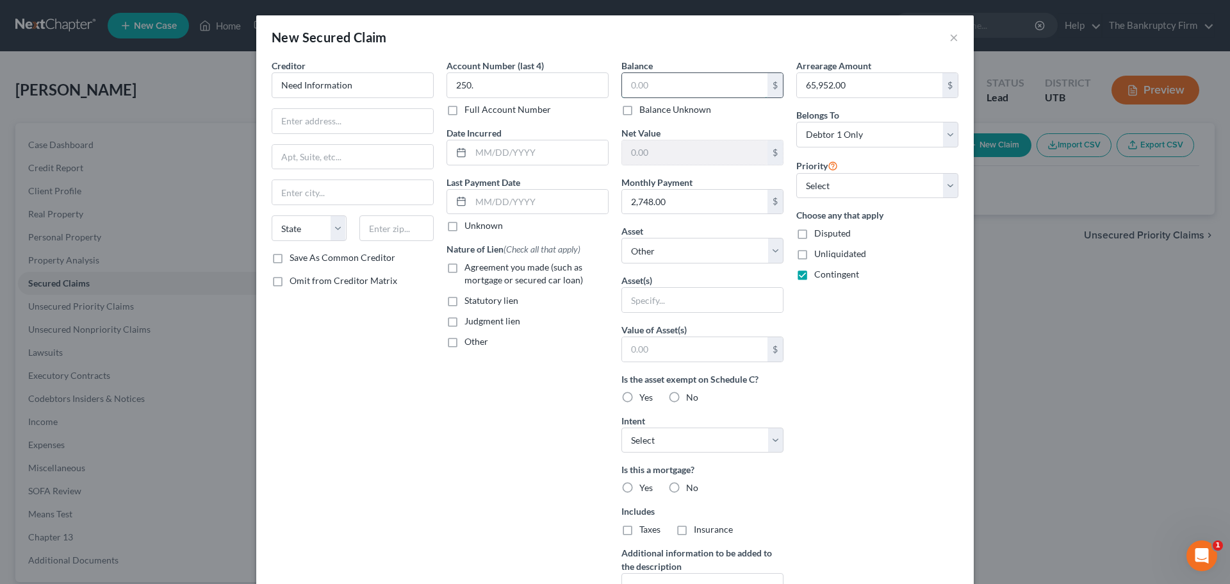
drag, startPoint x: 675, startPoint y: 87, endPoint x: 650, endPoint y: 93, distance: 25.0
click at [627, 87] on input "text" at bounding box center [694, 85] width 145 height 24
type input "310,000.00"
drag, startPoint x: 498, startPoint y: 88, endPoint x: 550, endPoint y: 86, distance: 51.3
click at [420, 89] on div "Creditor * Need Information State [US_STATE] AK AR [GEOGRAPHIC_DATA] CA CO [GEO…" at bounding box center [615, 344] width 700 height 571
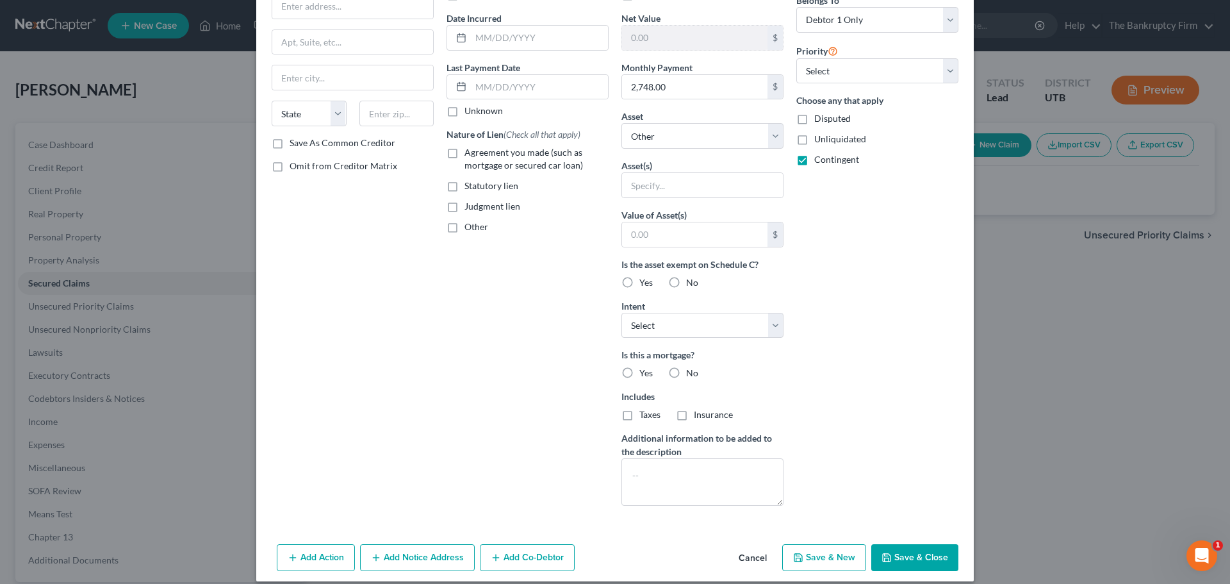
scroll to position [127, 0]
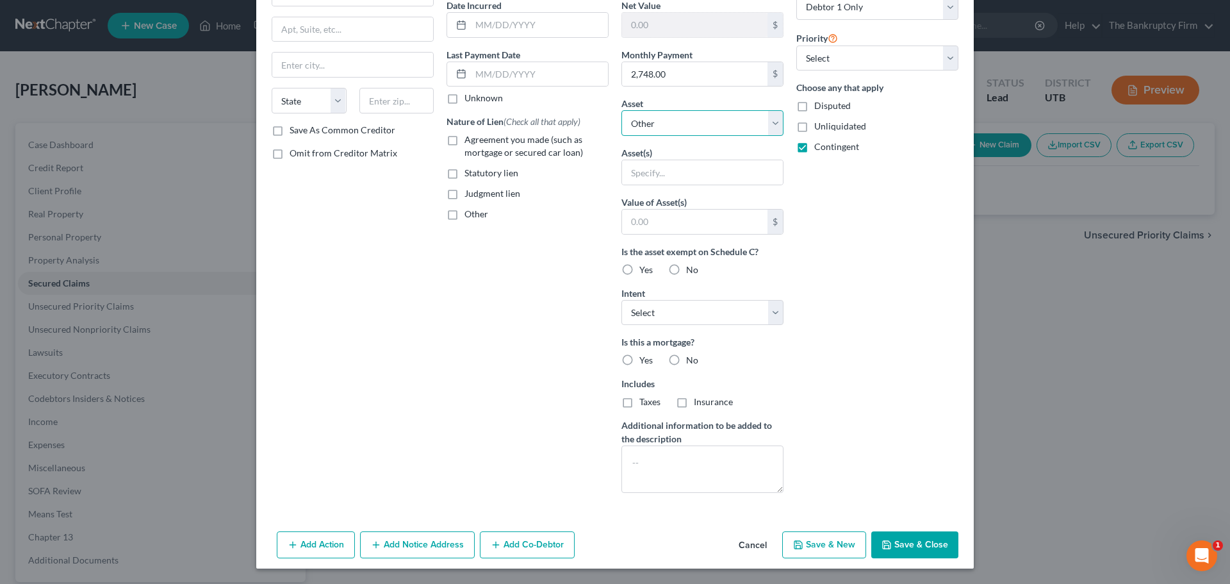
click at [766, 124] on select "Select Other Multiple Assets Collectibles Of Value - Paintings - $500.0 Venmo (…" at bounding box center [702, 123] width 162 height 26
select select "6"
click at [621, 136] on select "Select Other Multiple Assets Collectibles Of Value - Paintings - $500.0 Venmo (…" at bounding box center [702, 123] width 162 height 26
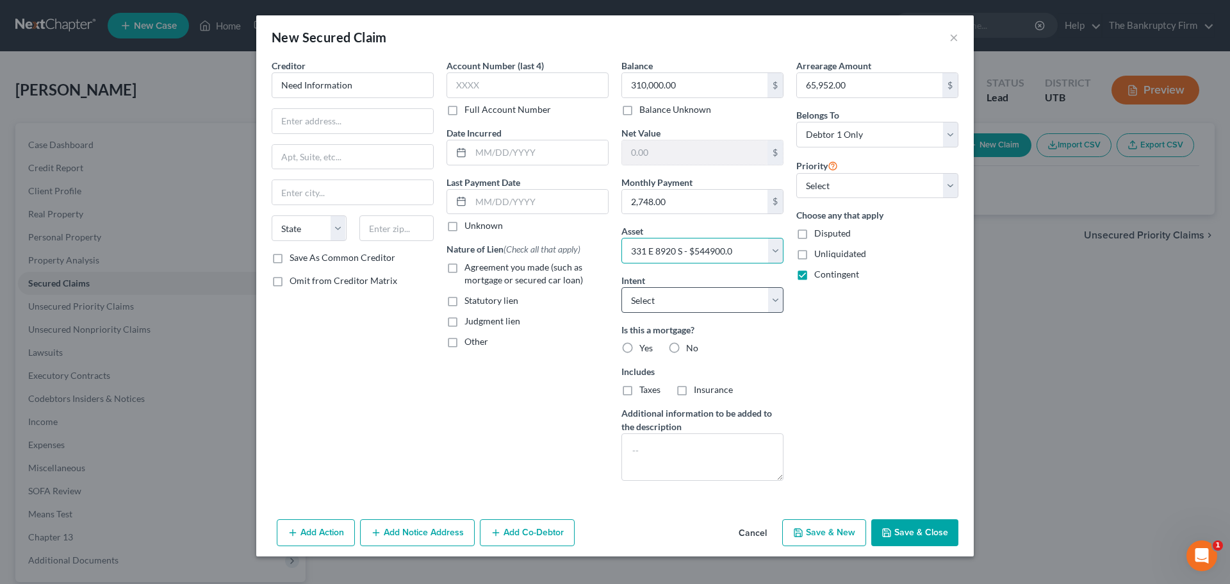
scroll to position [0, 0]
click at [639, 347] on label "Yes" at bounding box center [645, 347] width 13 height 13
click at [644, 347] on input "Yes" at bounding box center [648, 345] width 8 height 8
radio input "true"
click at [912, 534] on button "Save & Close" at bounding box center [914, 532] width 87 height 27
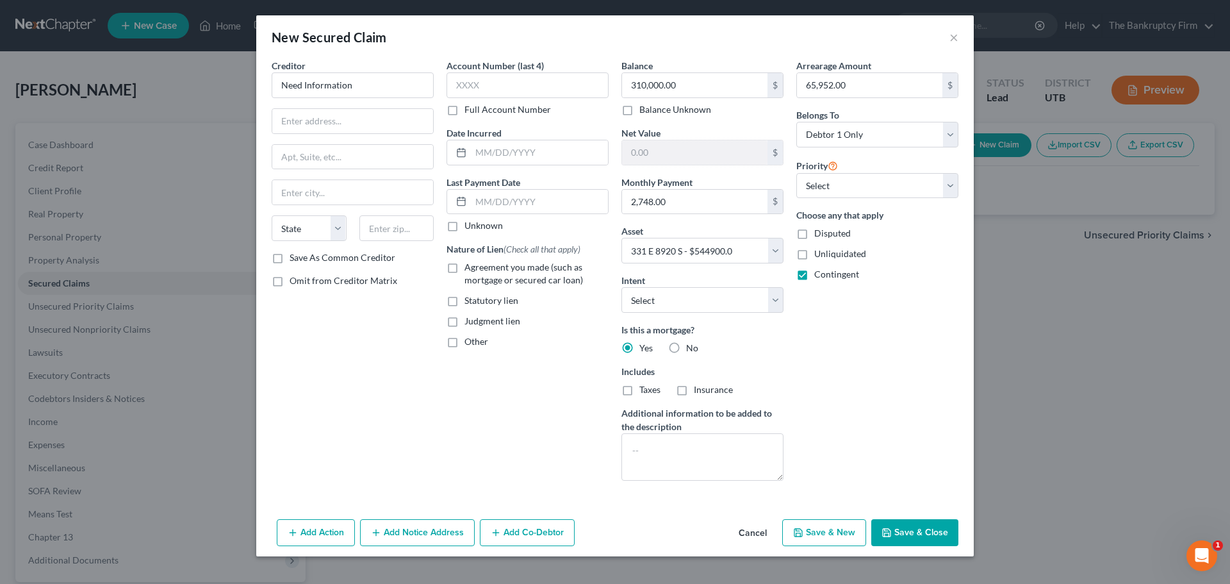
select select
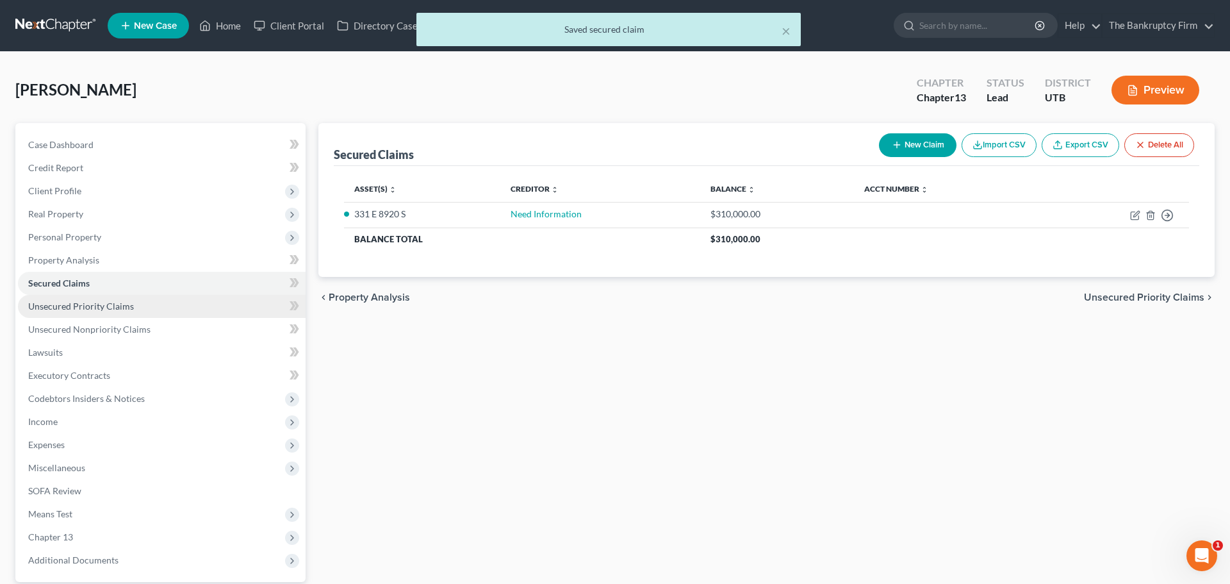
click at [113, 313] on link "Unsecured Priority Claims" at bounding box center [162, 306] width 288 height 23
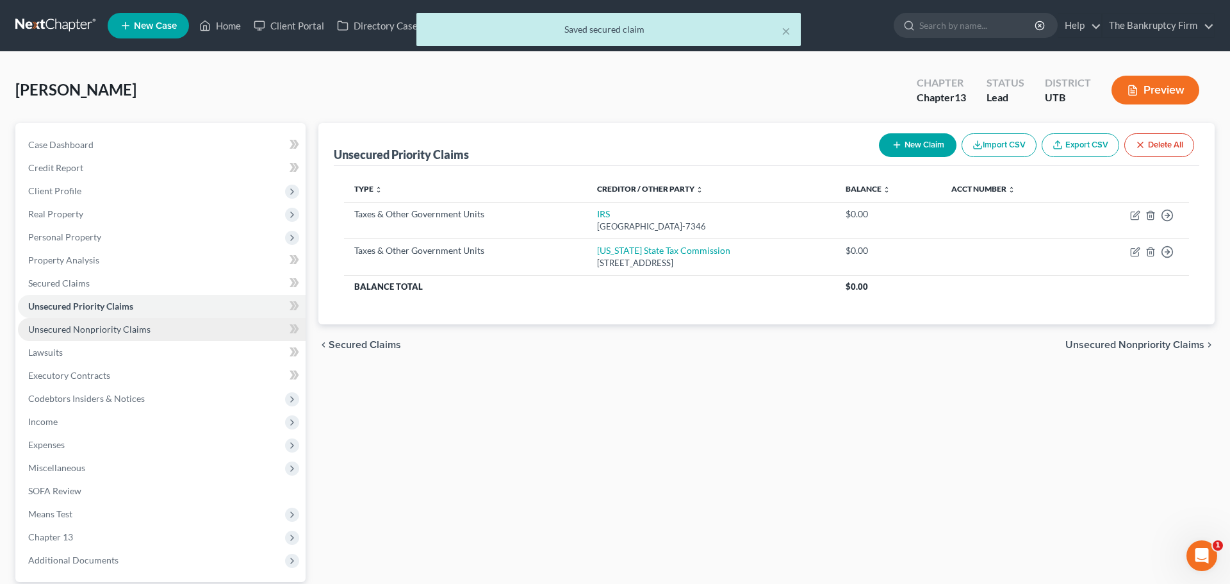
click at [138, 331] on span "Unsecured Nonpriority Claims" at bounding box center [89, 329] width 122 height 11
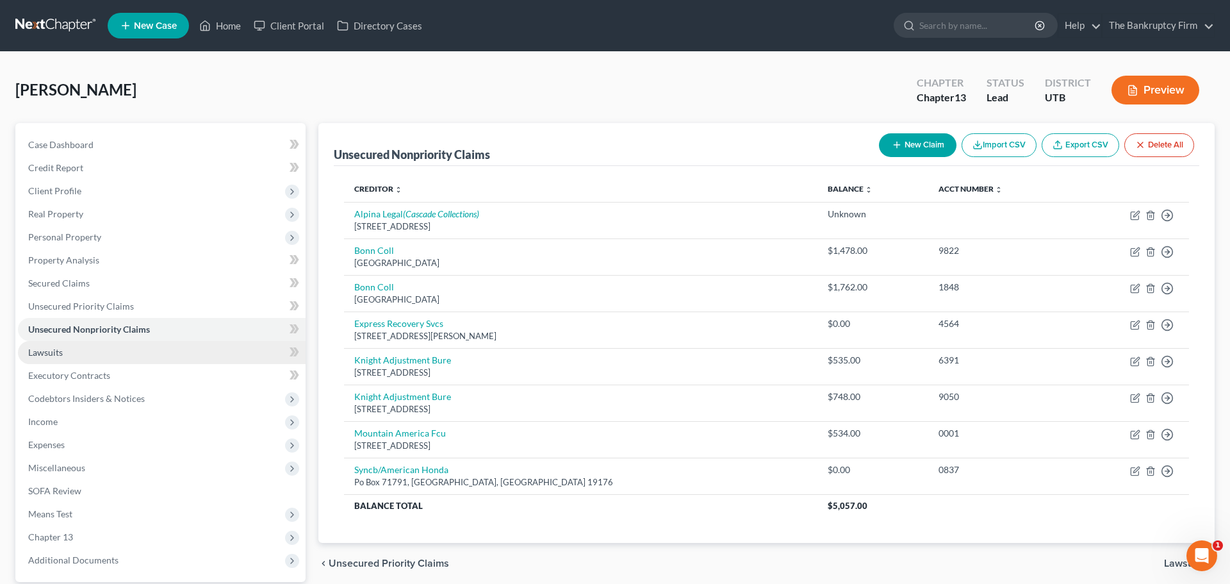
click at [76, 356] on link "Lawsuits" at bounding box center [162, 352] width 288 height 23
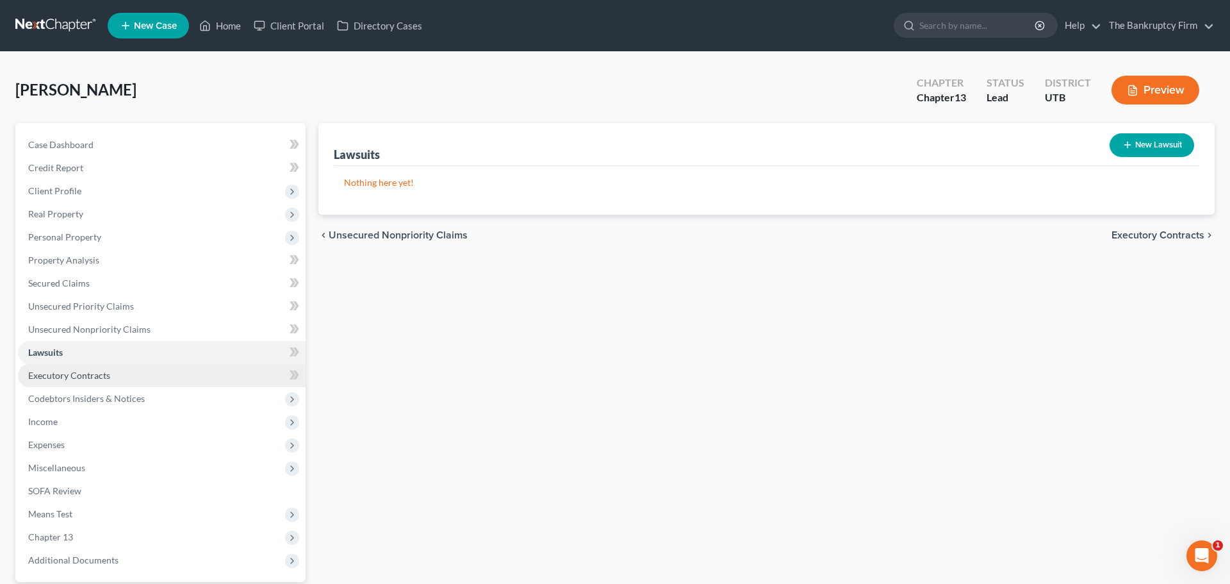
click at [77, 377] on span "Executory Contracts" at bounding box center [69, 375] width 82 height 11
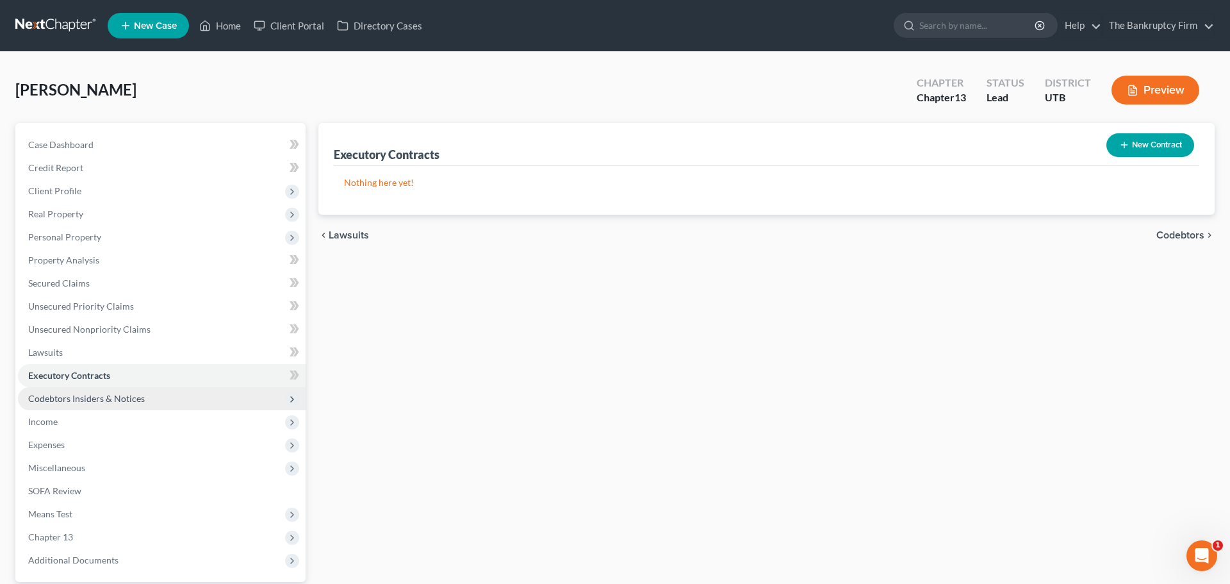
click at [81, 400] on span "Codebtors Insiders & Notices" at bounding box center [86, 398] width 117 height 11
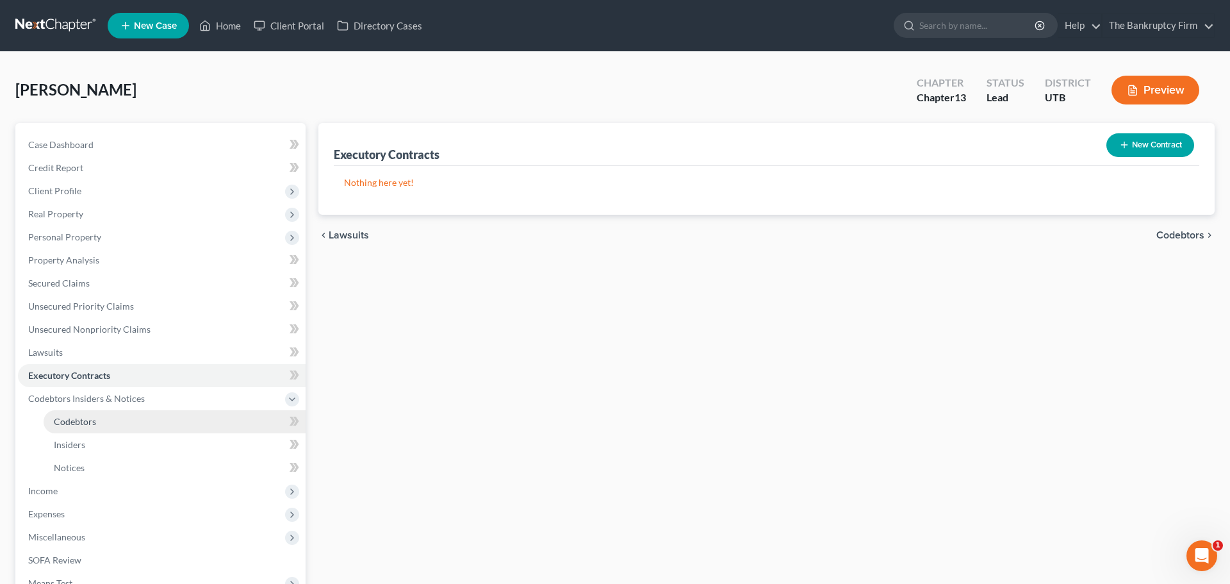
click at [85, 422] on span "Codebtors" at bounding box center [75, 421] width 42 height 11
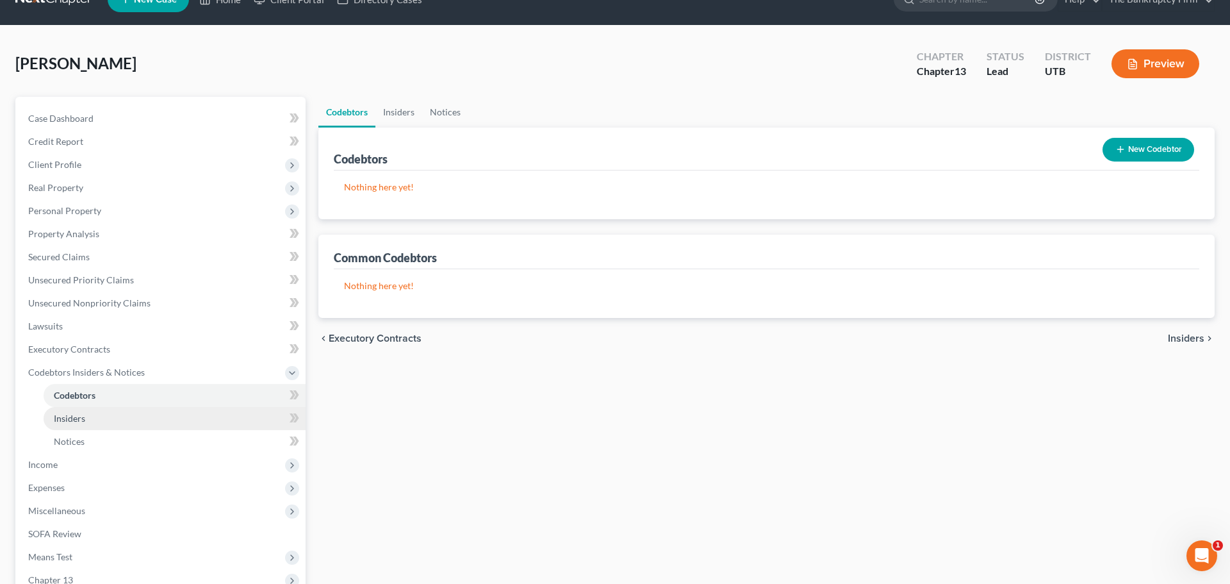
scroll to position [45, 0]
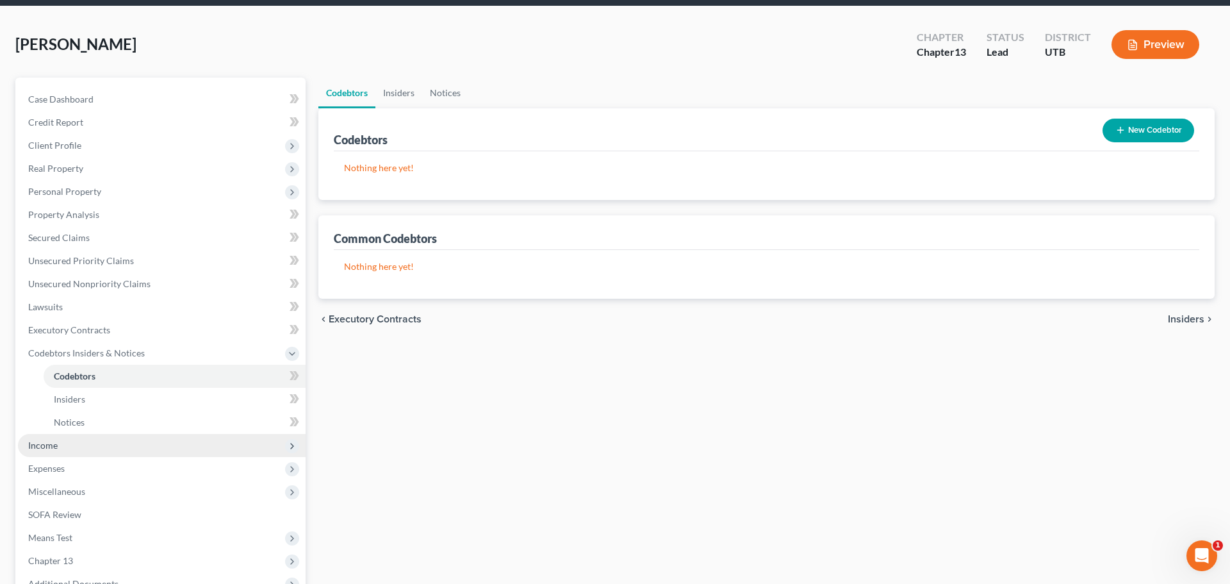
click at [76, 446] on span "Income" at bounding box center [162, 445] width 288 height 23
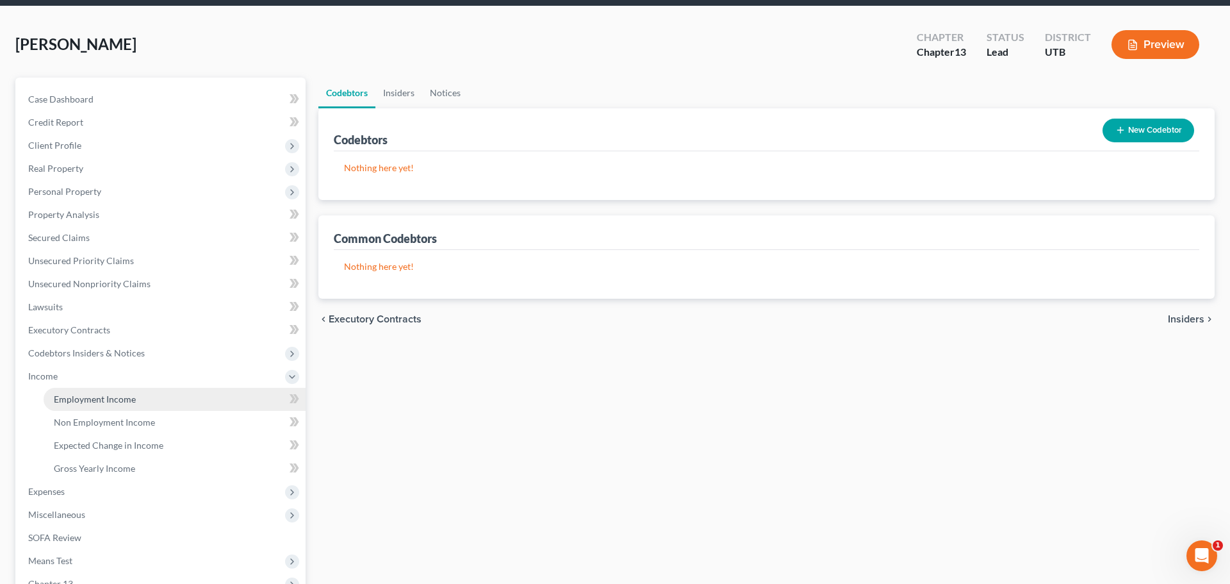
click at [90, 397] on span "Employment Income" at bounding box center [95, 398] width 82 height 11
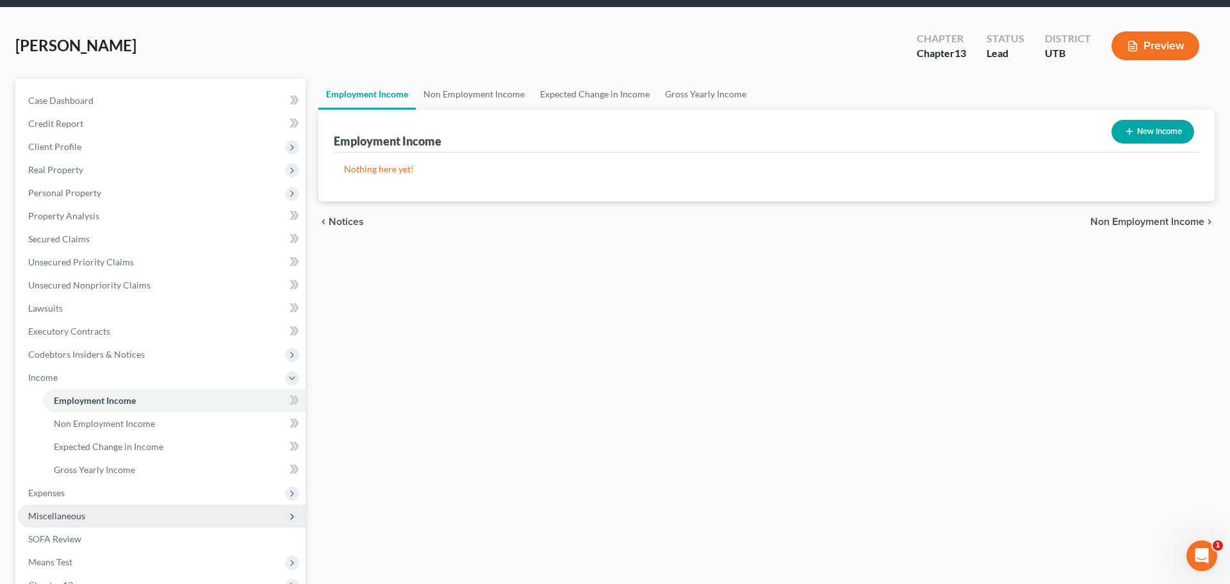
scroll to position [63, 0]
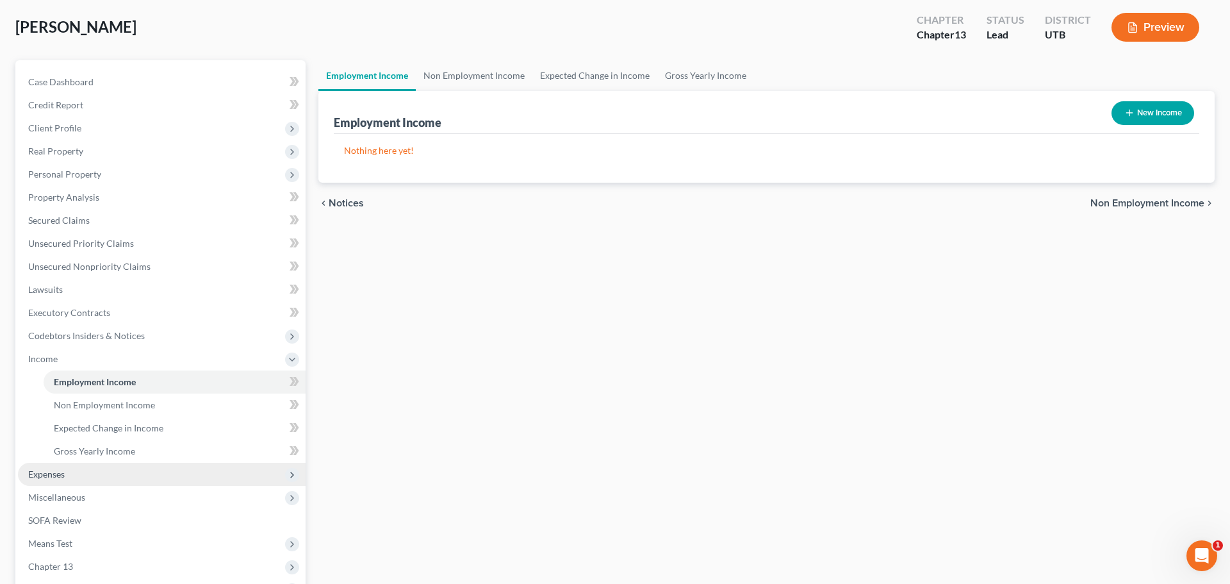
click at [56, 474] on span "Expenses" at bounding box center [46, 473] width 37 height 11
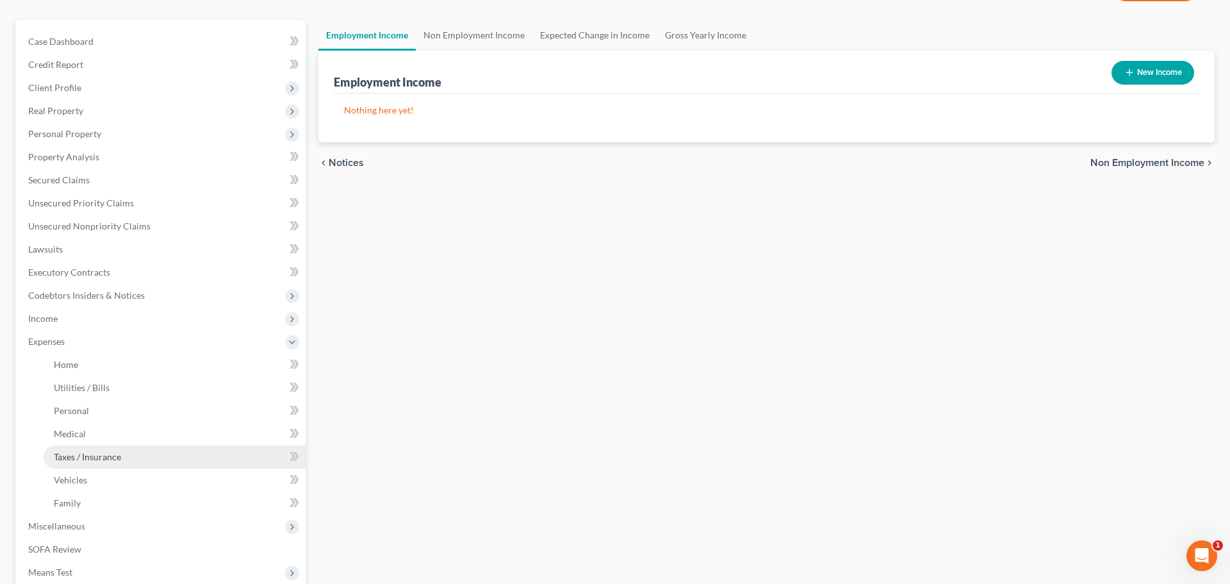
scroll to position [133, 0]
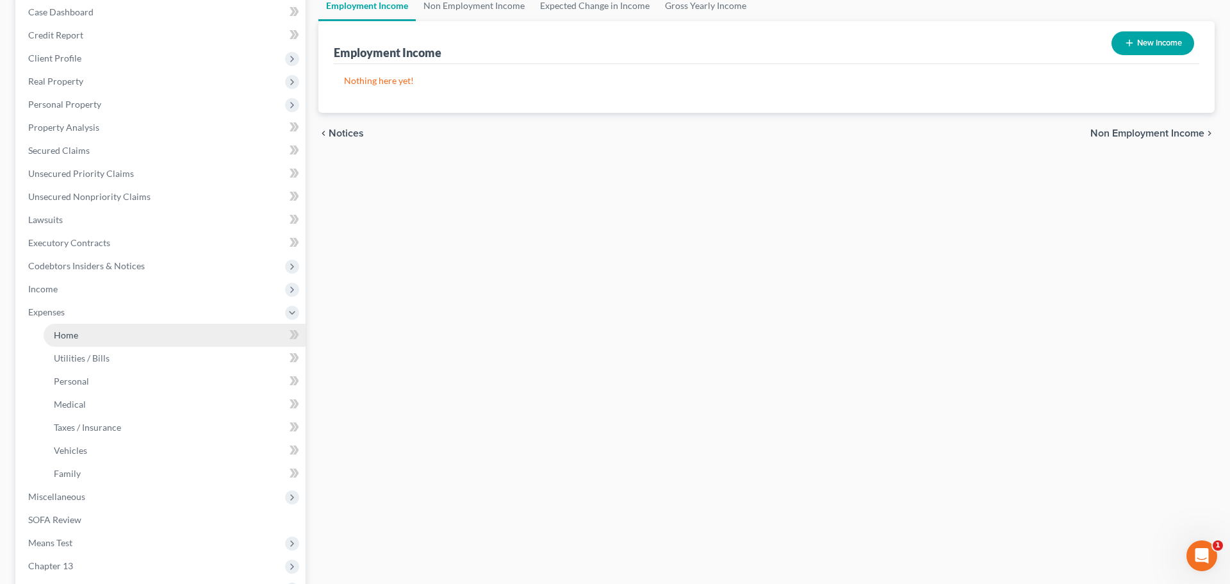
click at [83, 335] on link "Home" at bounding box center [175, 335] width 262 height 23
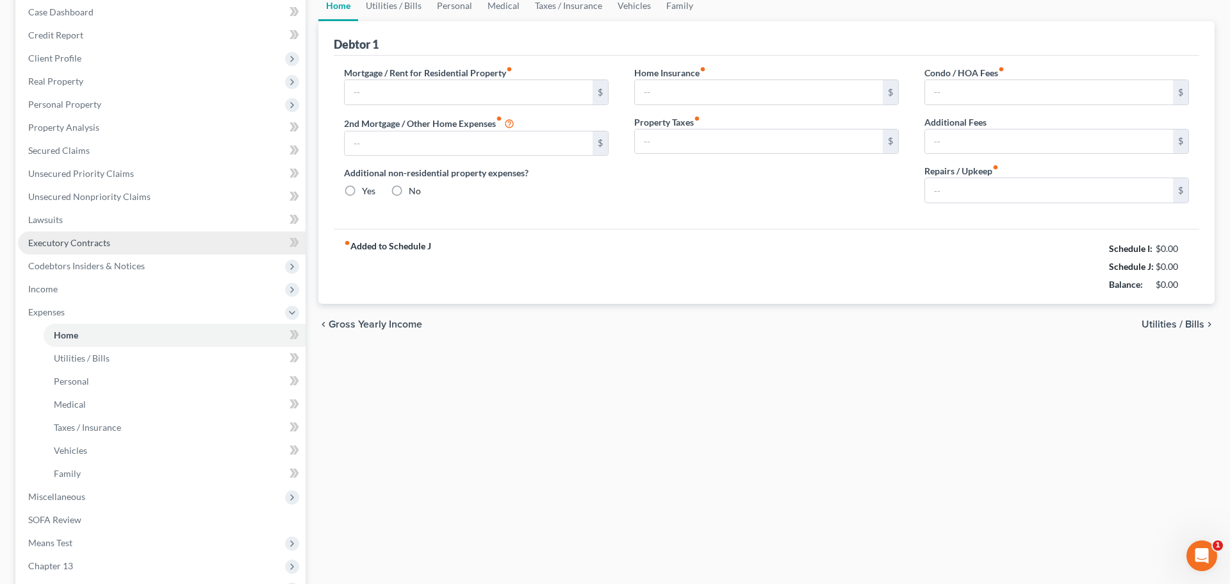
scroll to position [99, 0]
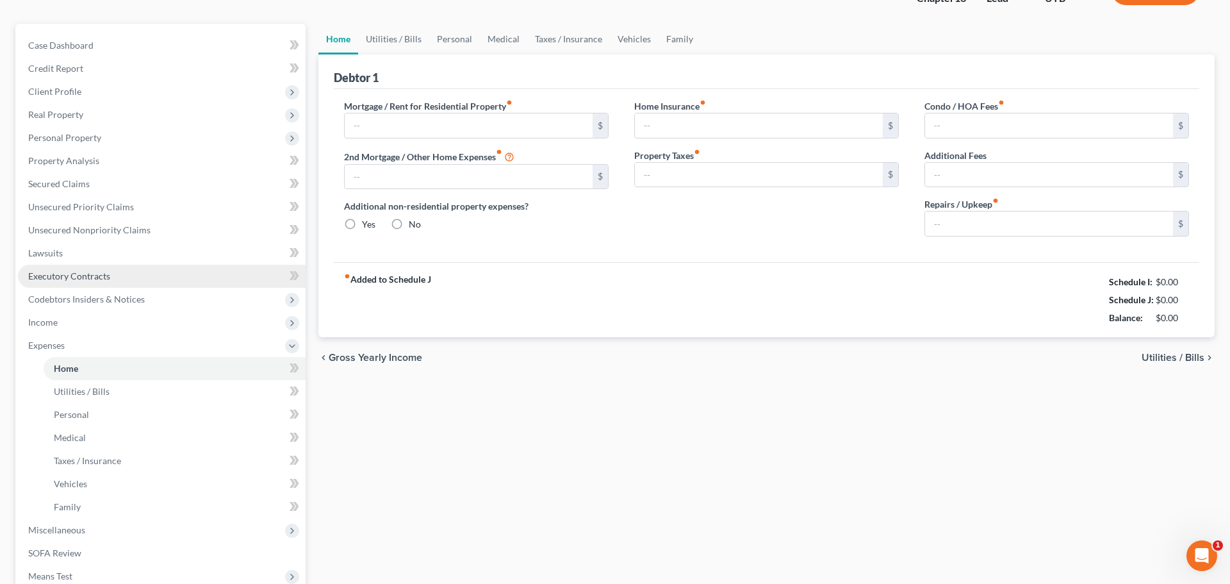
type input "0.00"
radio input "true"
type input "0.00"
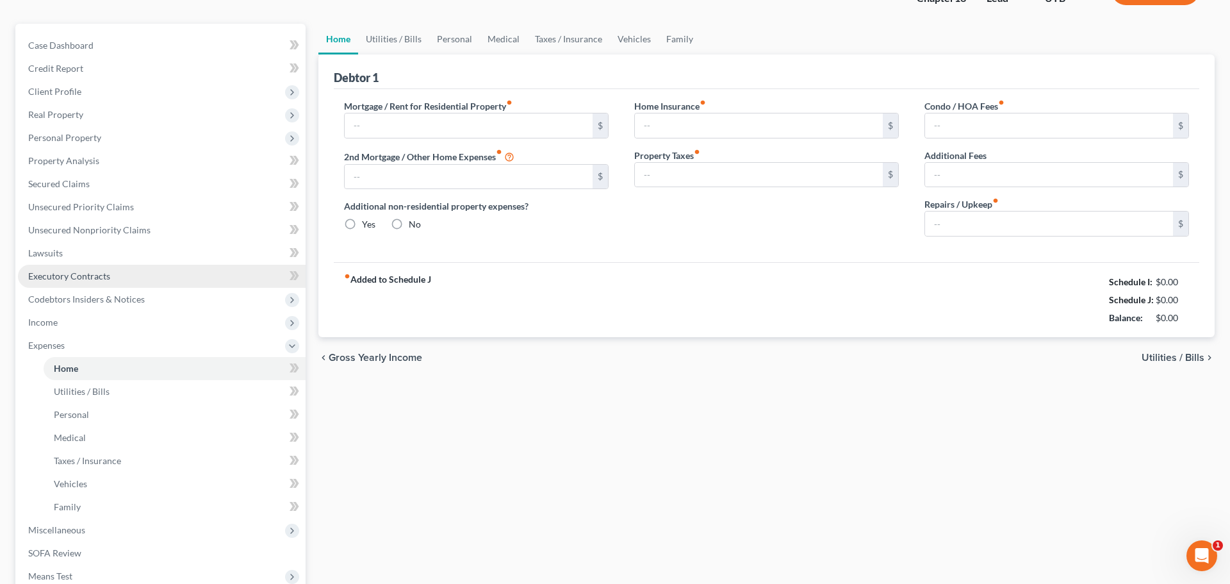
type input "0.00"
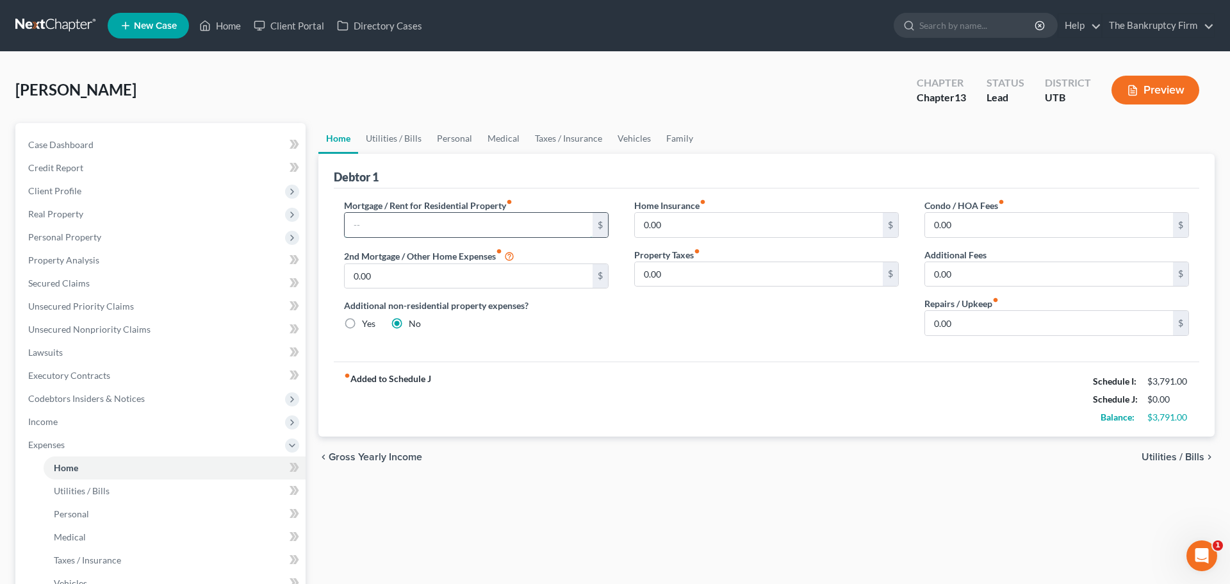
click at [393, 225] on input "text" at bounding box center [469, 225] width 248 height 24
type input "2,748.00"
click at [398, 144] on link "Utilities / Bills" at bounding box center [393, 138] width 71 height 31
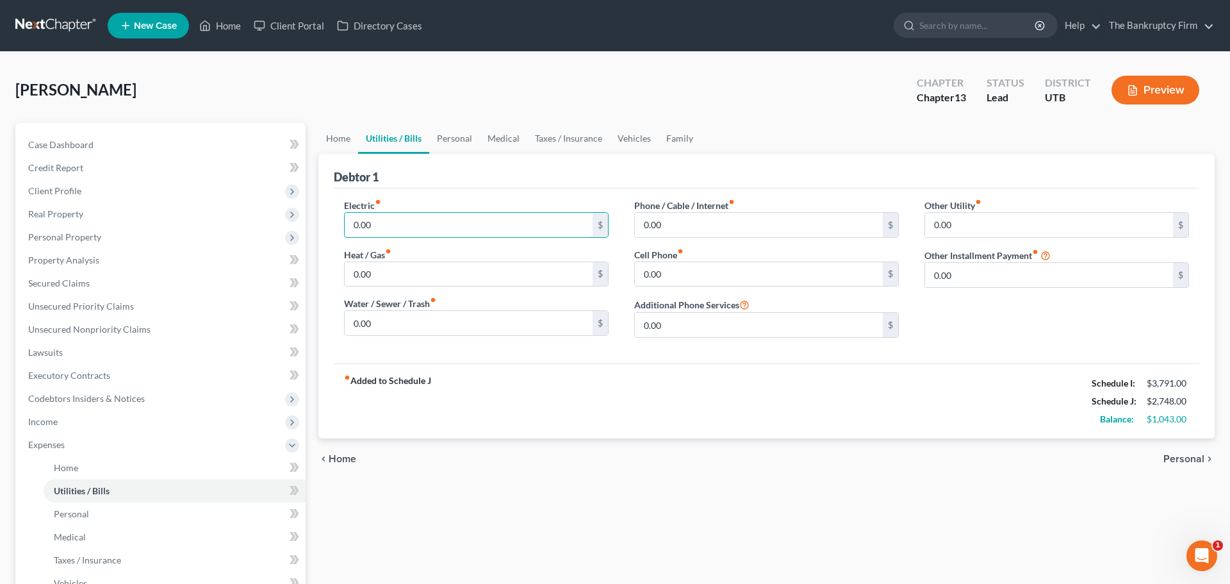
type input "4"
type input "200.00"
click at [479, 252] on div "Heat / Gas fiber_manual_record 0.00 $" at bounding box center [476, 267] width 265 height 39
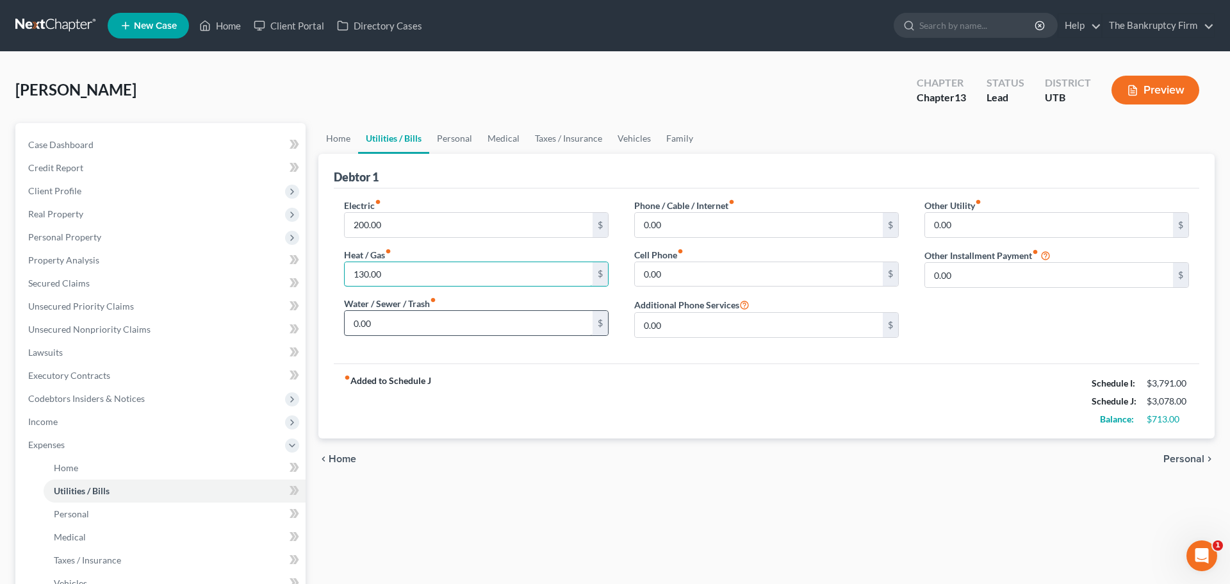
type input "130.00"
type input "105.00"
click at [774, 354] on div "Electric fiber_manual_record 200.00 $ Heat / Gas fiber_manual_record 130.00 $ W…" at bounding box center [766, 275] width 865 height 175
click at [454, 137] on link "Personal" at bounding box center [454, 138] width 51 height 31
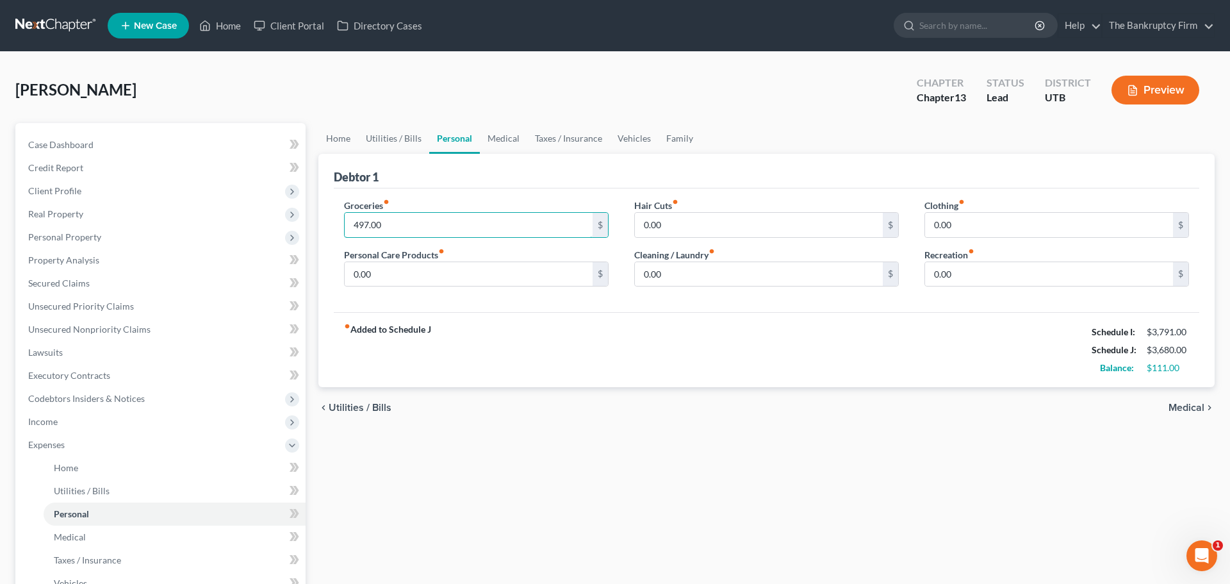
type input "497.00"
click at [671, 315] on div "fiber_manual_record Added to Schedule J Schedule I: $3,791.00 Schedule J: $3,68…" at bounding box center [766, 349] width 865 height 75
type input "10.00"
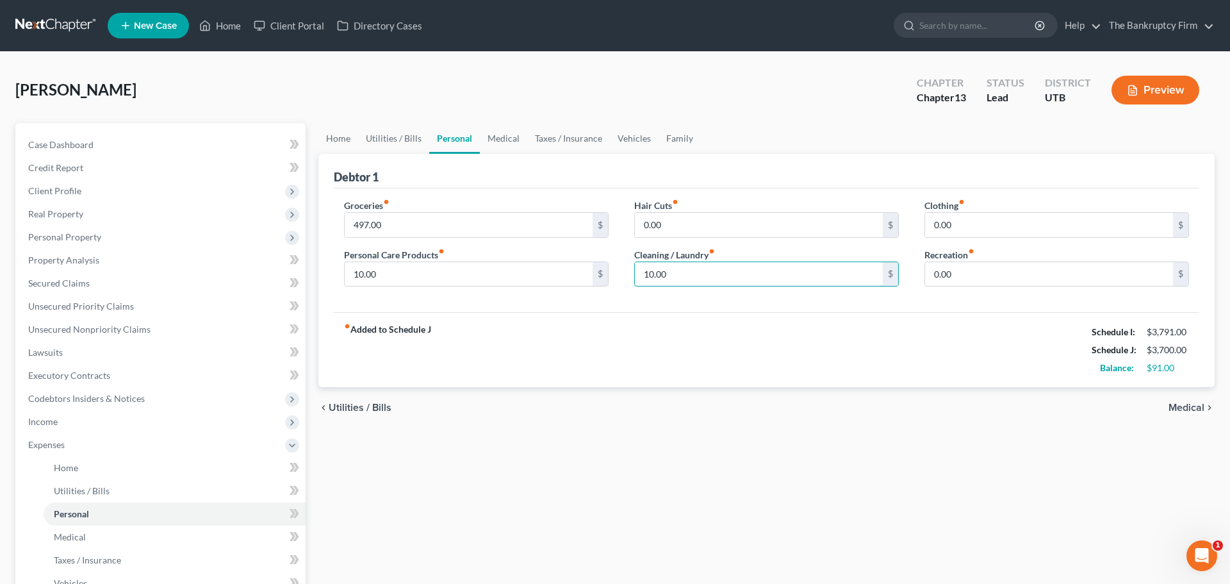
type input "10.00"
click at [955, 352] on div "fiber_manual_record Added to Schedule J Schedule I: $3,791.00 Schedule J: $3,70…" at bounding box center [766, 349] width 865 height 75
click at [497, 133] on link "Medical" at bounding box center [503, 138] width 47 height 31
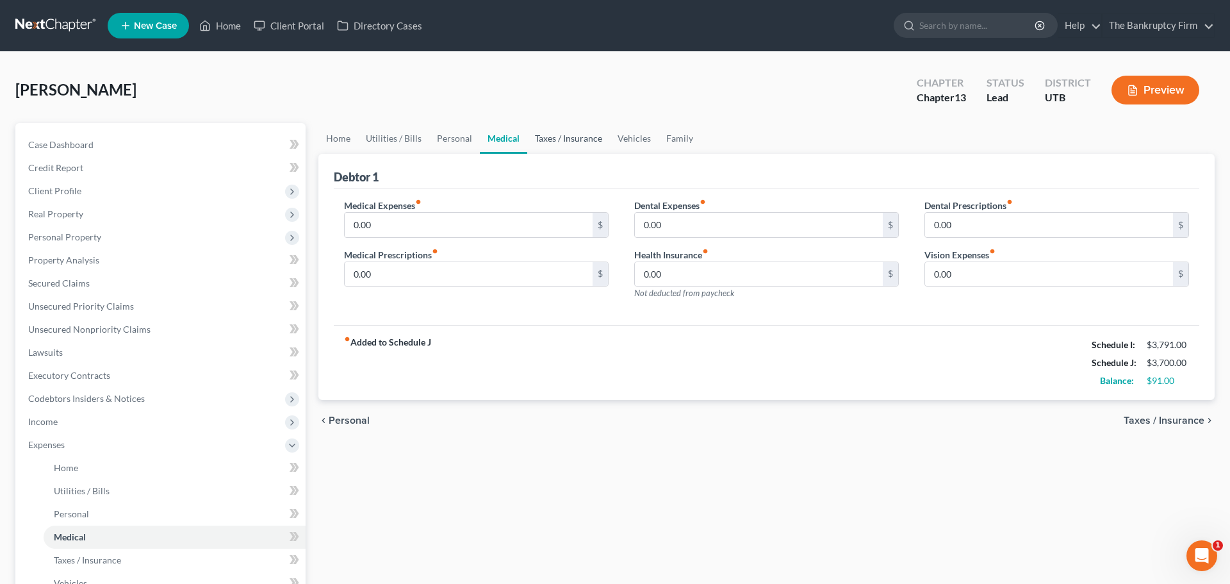
click at [581, 144] on link "Taxes / Insurance" at bounding box center [568, 138] width 83 height 31
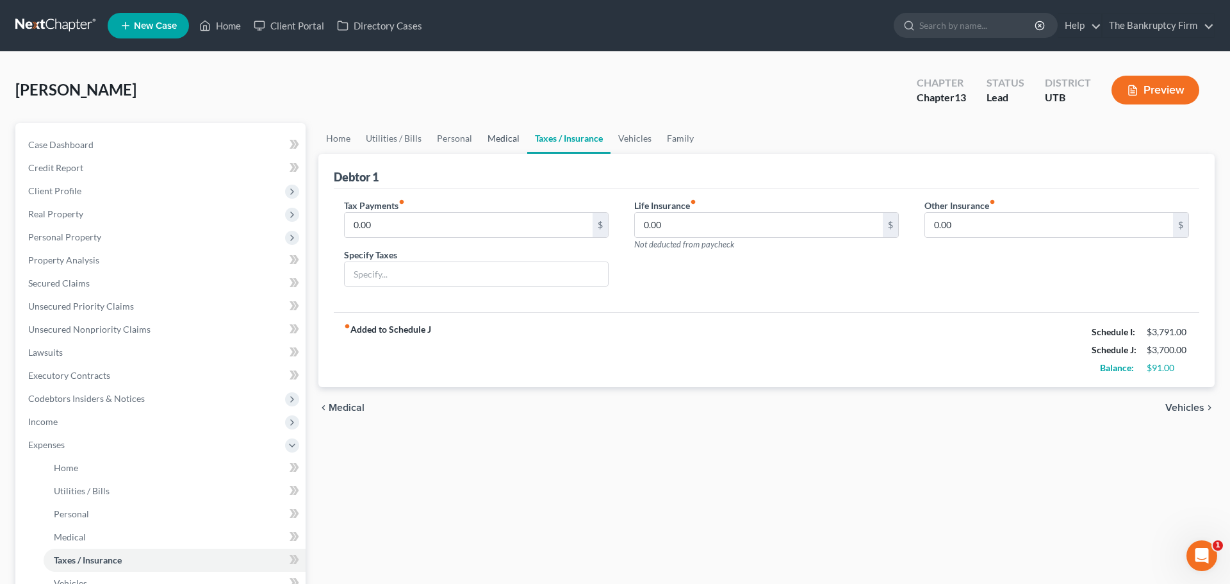
click at [496, 143] on link "Medical" at bounding box center [503, 138] width 47 height 31
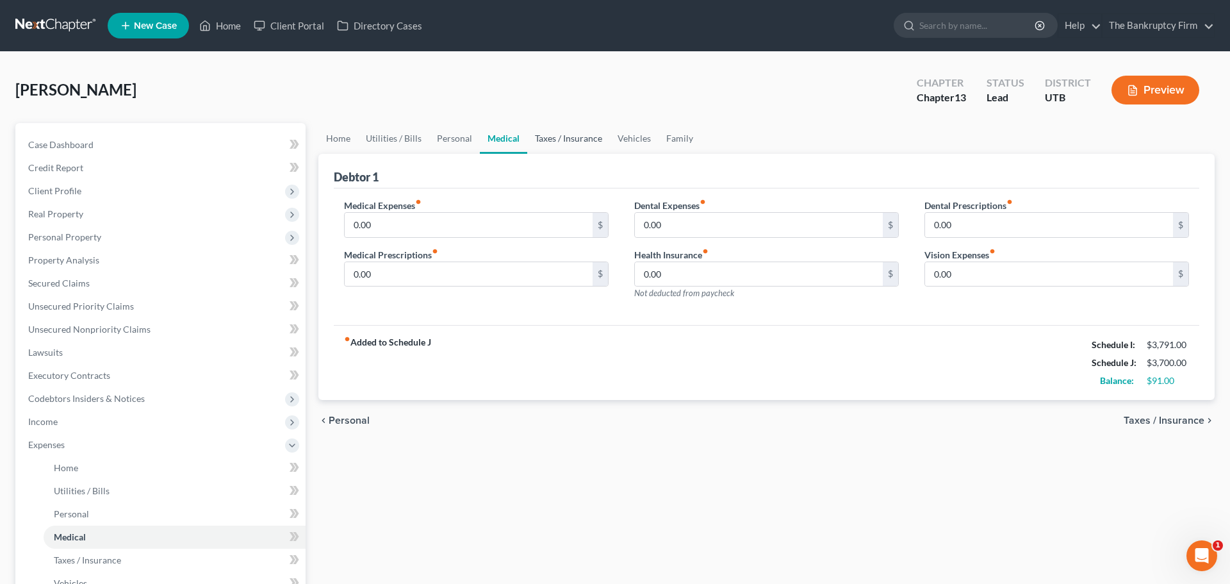
drag, startPoint x: 572, startPoint y: 136, endPoint x: 580, endPoint y: 151, distance: 16.9
click at [573, 136] on link "Taxes / Insurance" at bounding box center [568, 138] width 83 height 31
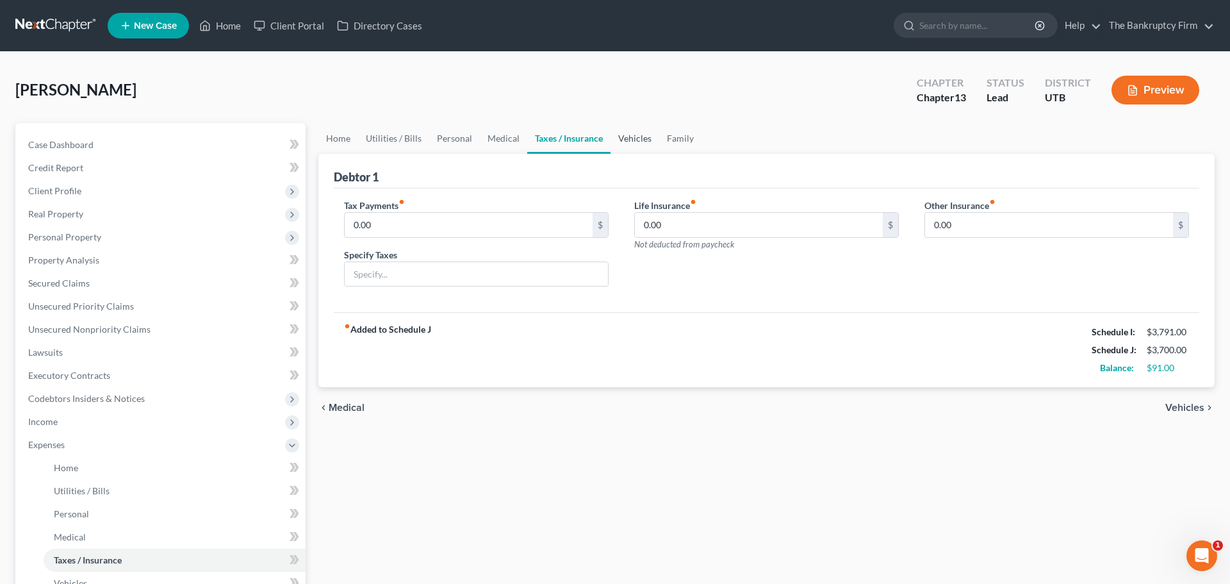
click at [641, 149] on link "Vehicles" at bounding box center [634, 138] width 49 height 31
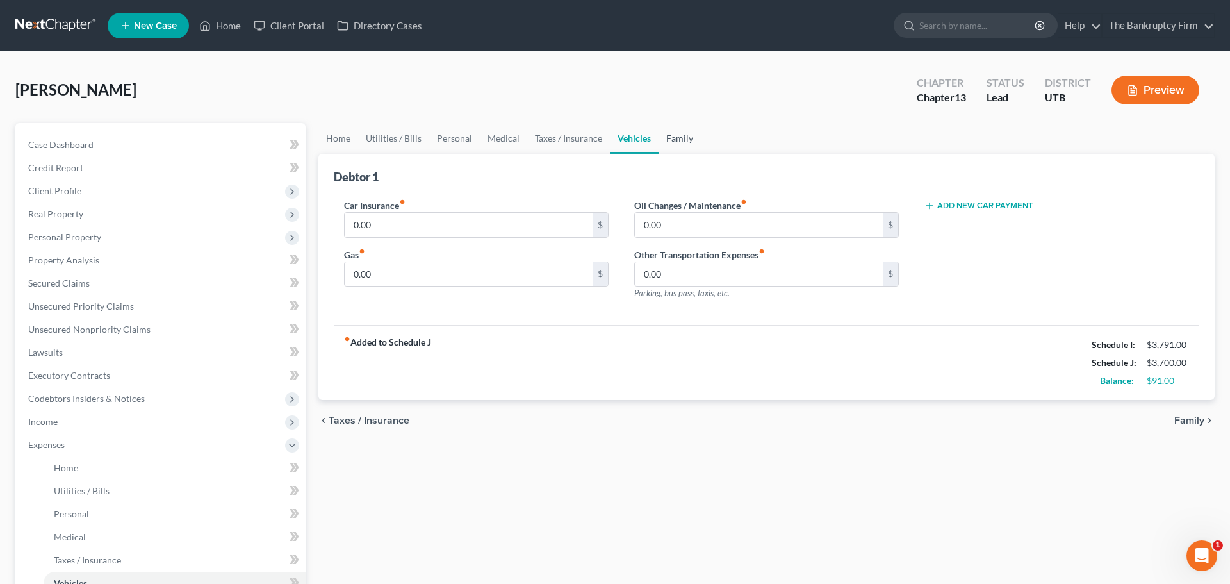
click at [669, 133] on link "Family" at bounding box center [680, 138] width 42 height 31
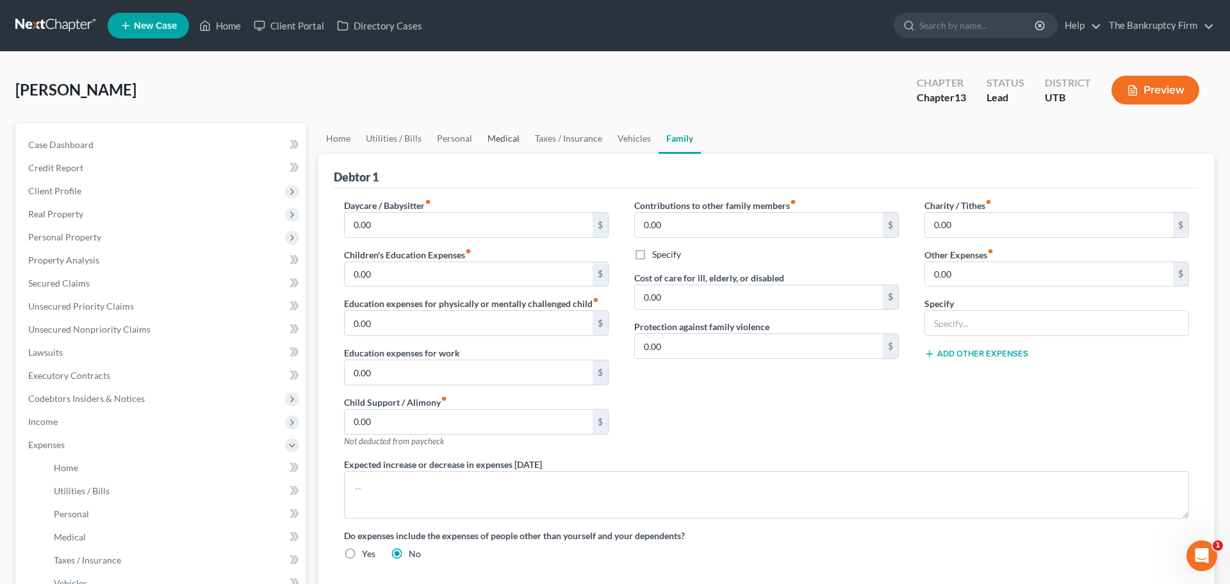
click at [487, 136] on link "Medical" at bounding box center [503, 138] width 47 height 31
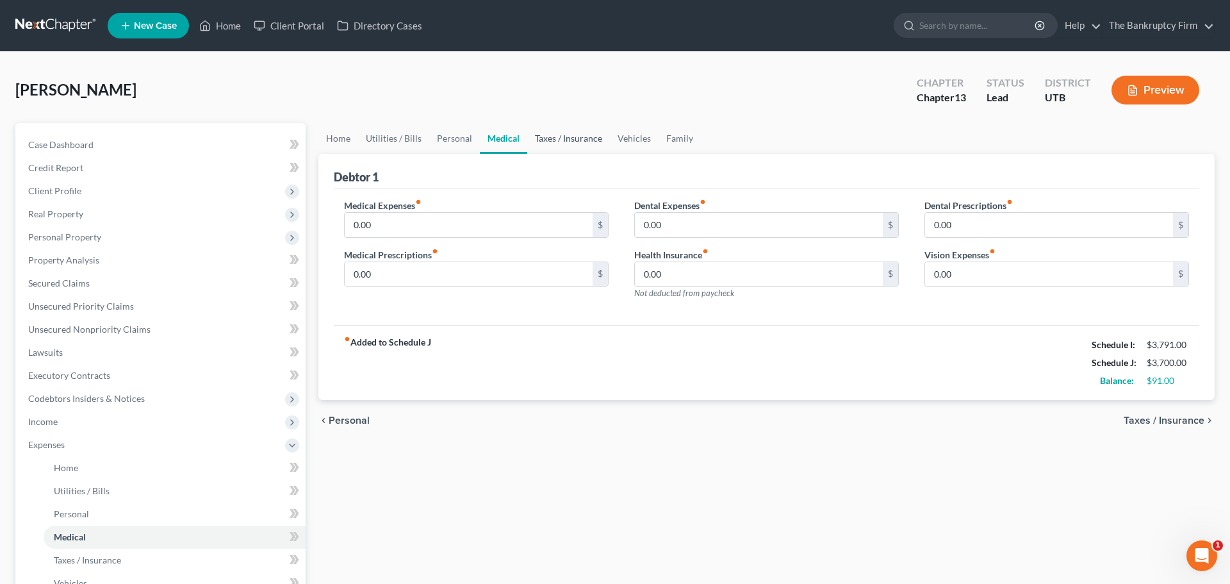
click at [559, 138] on link "Taxes / Insurance" at bounding box center [568, 138] width 83 height 31
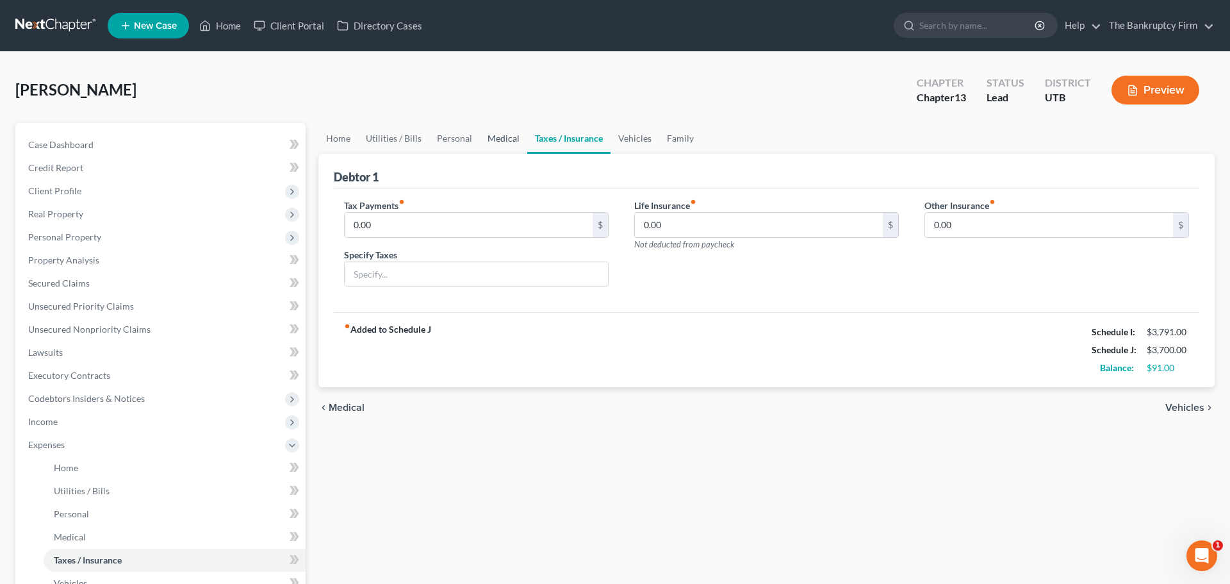
click at [500, 135] on link "Medical" at bounding box center [503, 138] width 47 height 31
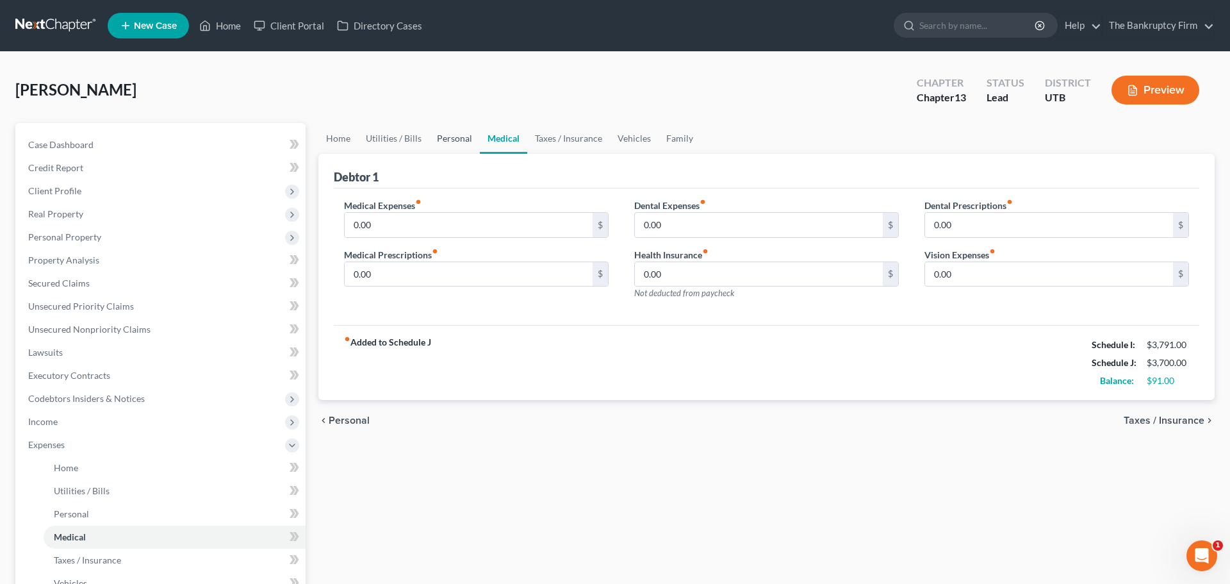
drag, startPoint x: 455, startPoint y: 138, endPoint x: 452, endPoint y: 158, distance: 20.9
click at [455, 140] on link "Personal" at bounding box center [454, 138] width 51 height 31
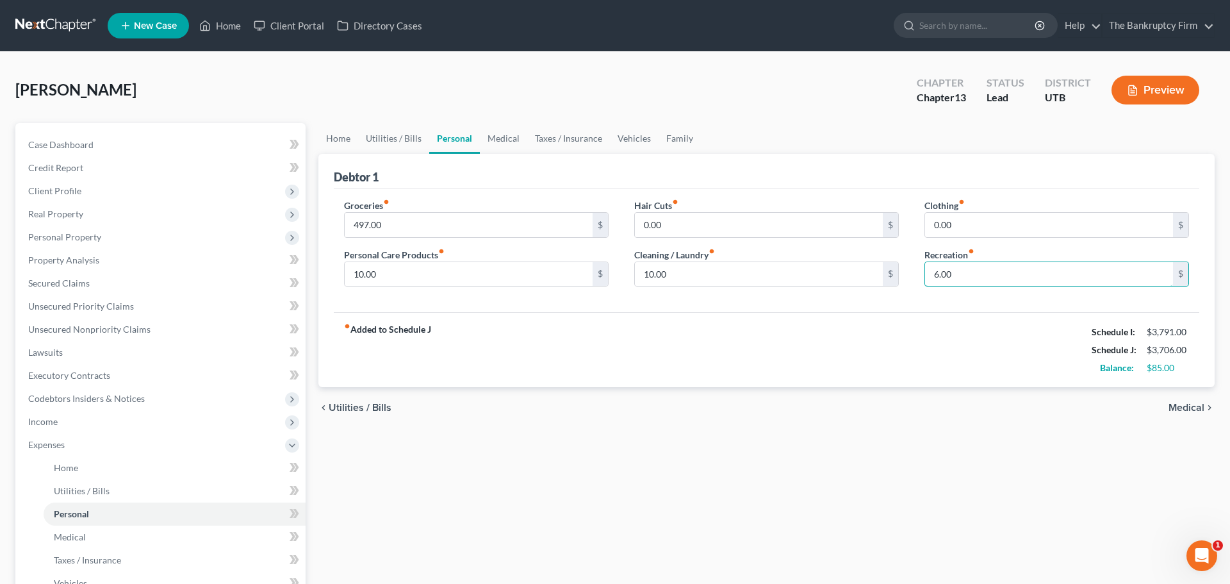
type input "6.00"
click at [743, 295] on div "Hair Cuts fiber_manual_record 0.00 $ Cleaning / Laundry fiber_manual_record 10.…" at bounding box center [766, 248] width 290 height 99
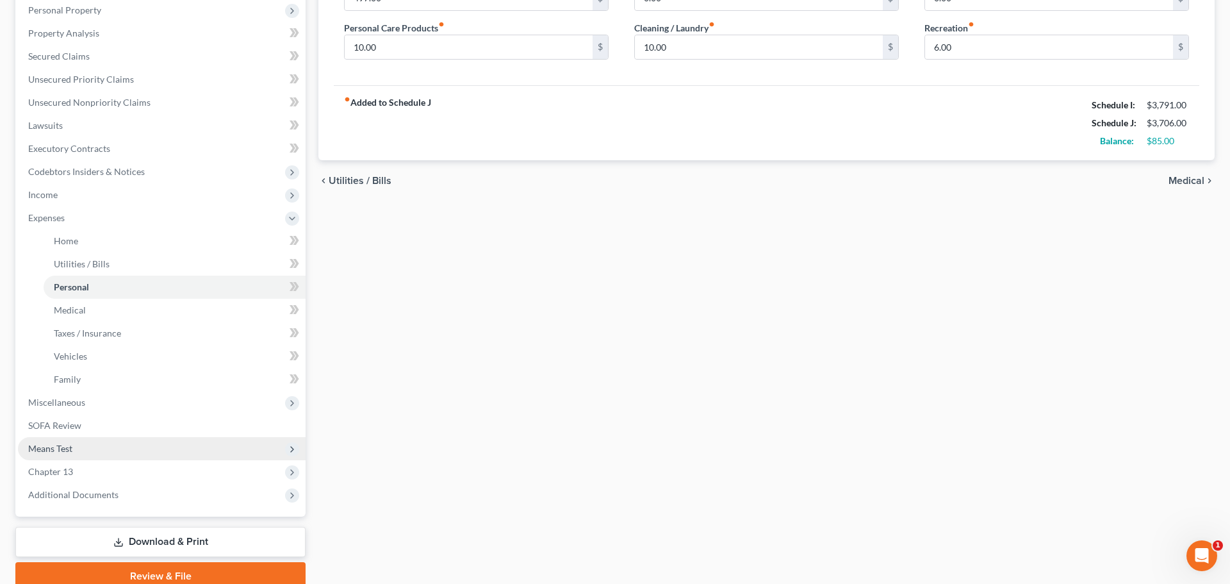
scroll to position [241, 0]
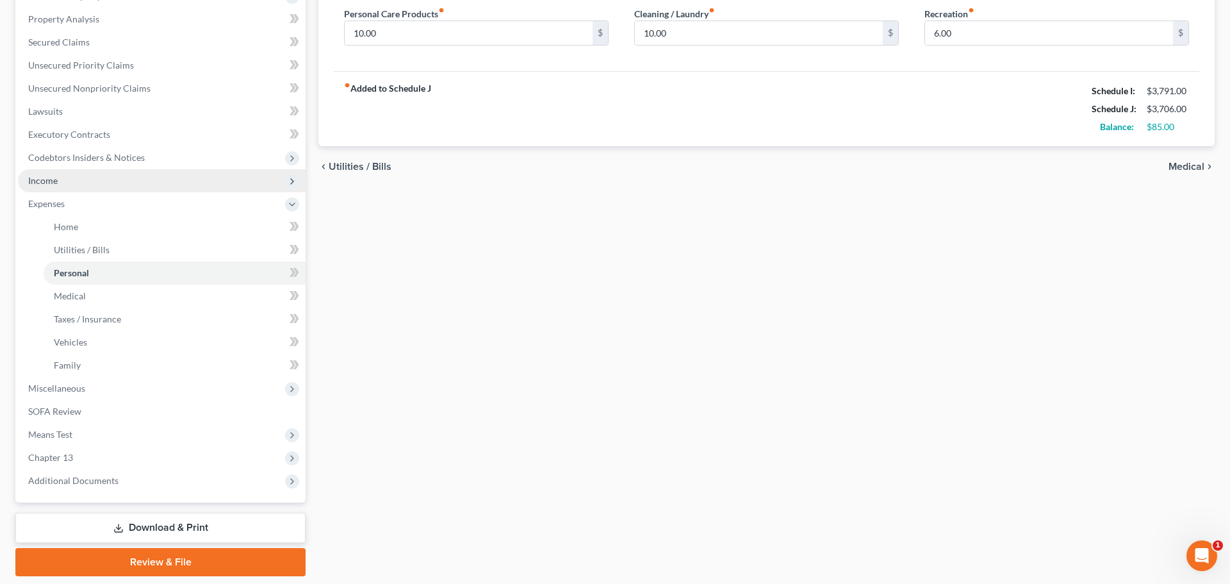
click at [57, 186] on span "Income" at bounding box center [162, 180] width 288 height 23
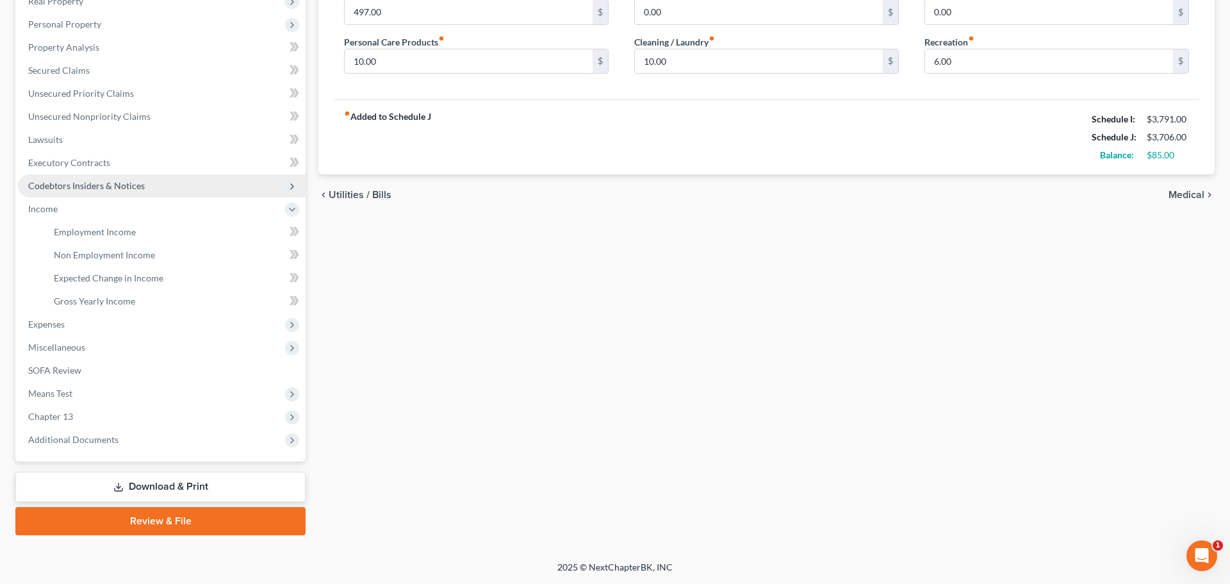
scroll to position [212, 0]
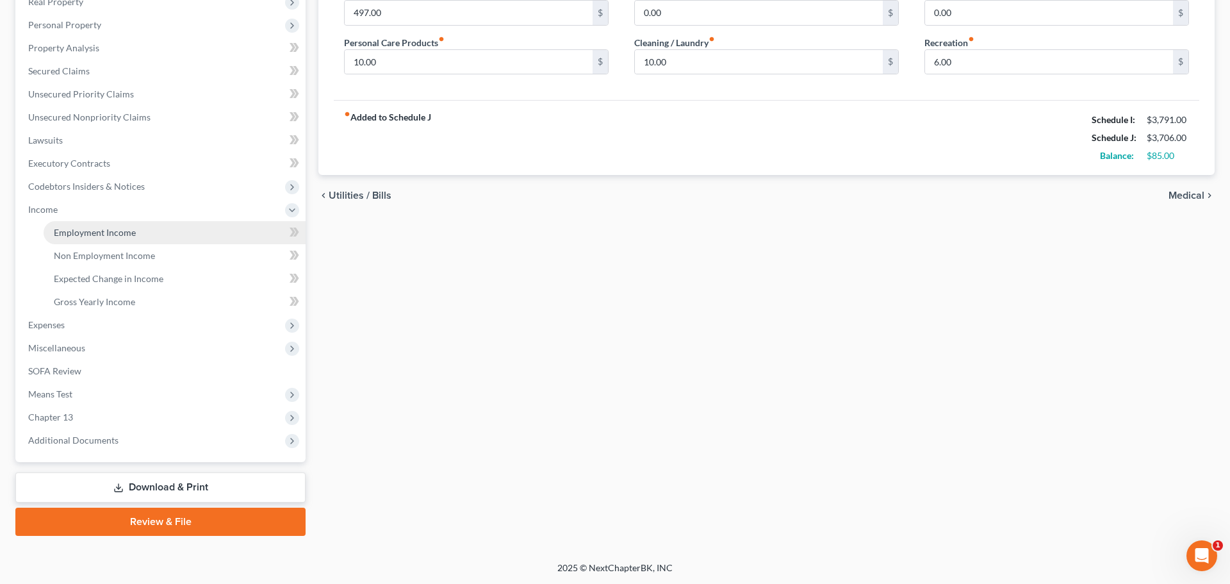
click at [98, 240] on link "Employment Income" at bounding box center [175, 232] width 262 height 23
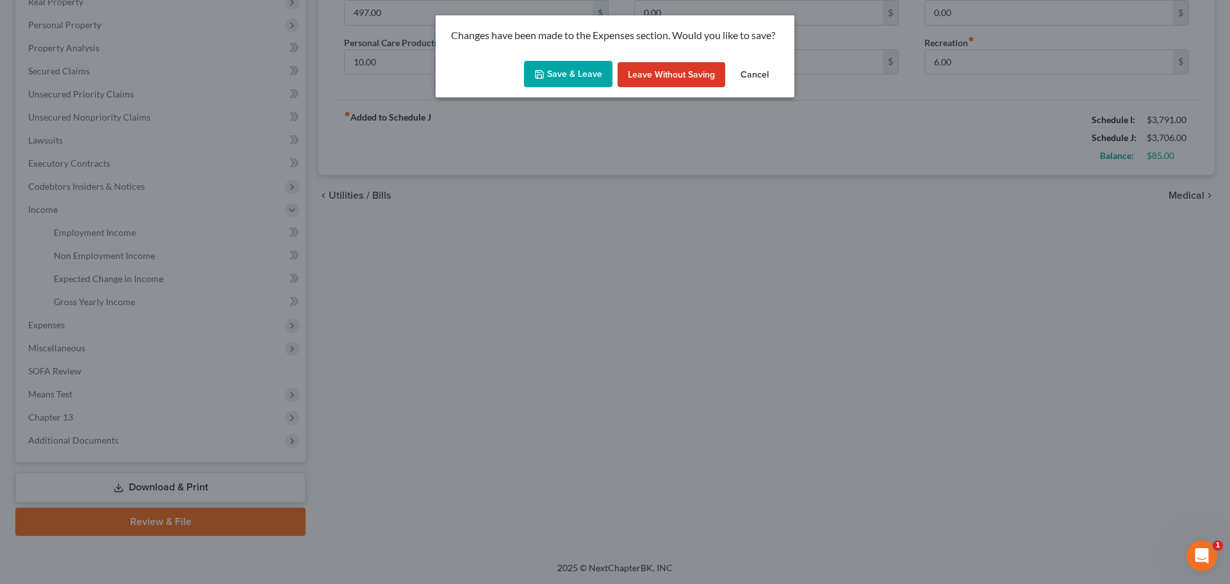
click at [580, 75] on button "Save & Leave" at bounding box center [568, 74] width 88 height 27
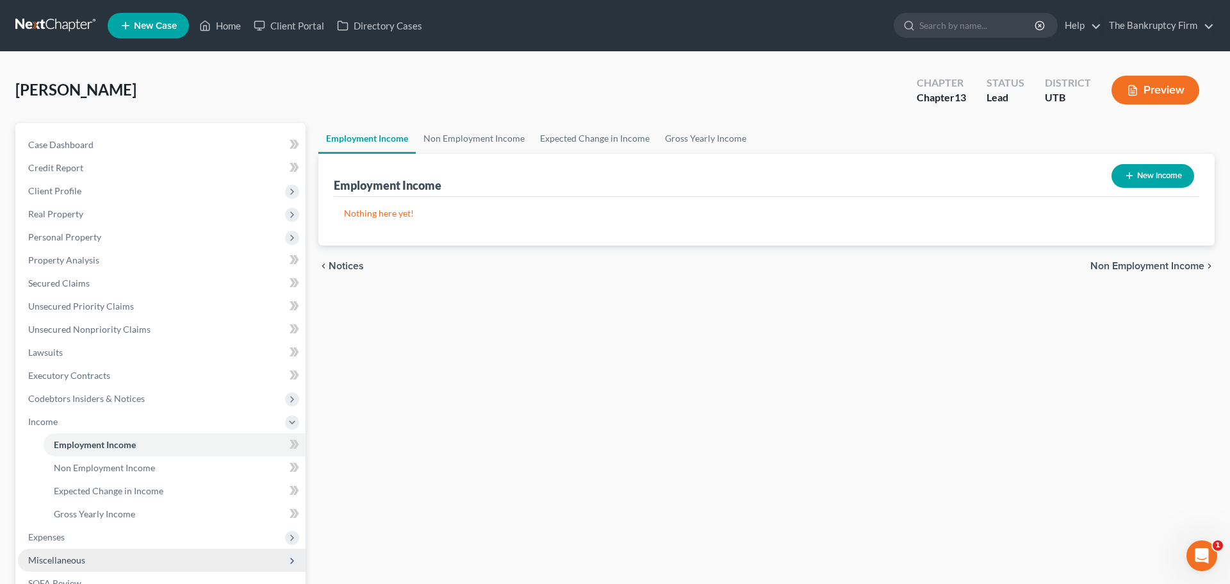
scroll to position [160, 0]
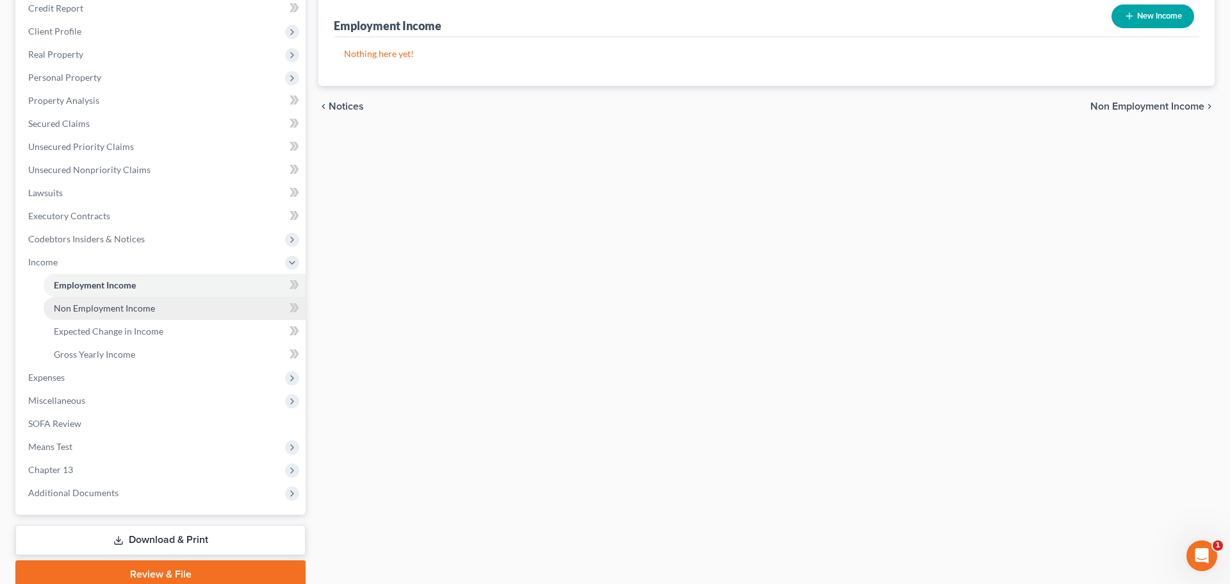
click at [113, 307] on span "Non Employment Income" at bounding box center [104, 307] width 101 height 11
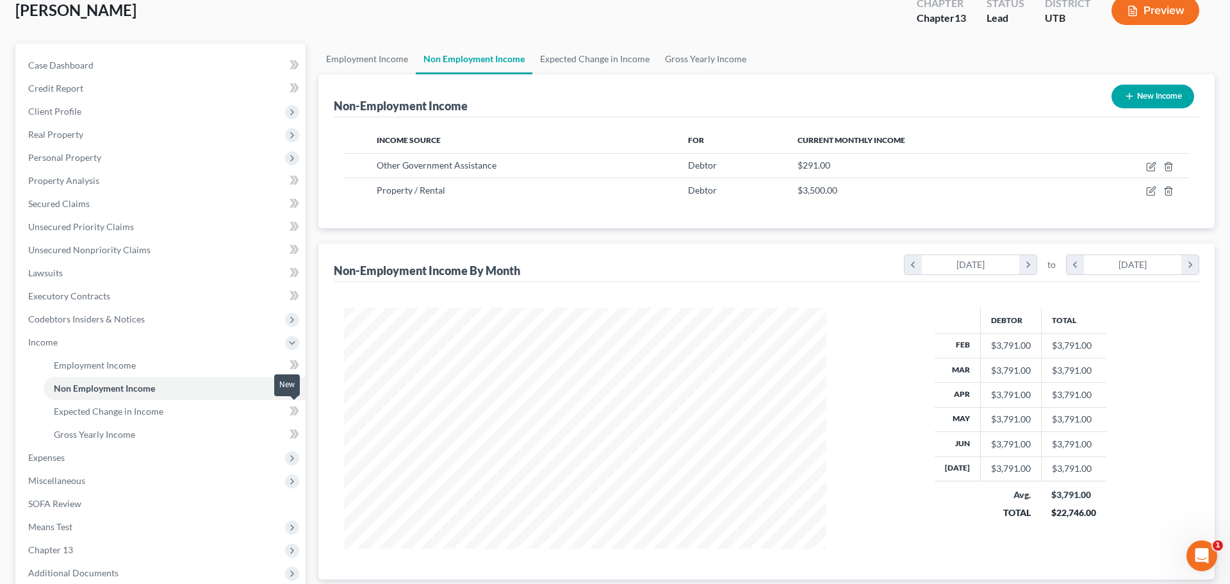
scroll to position [171, 0]
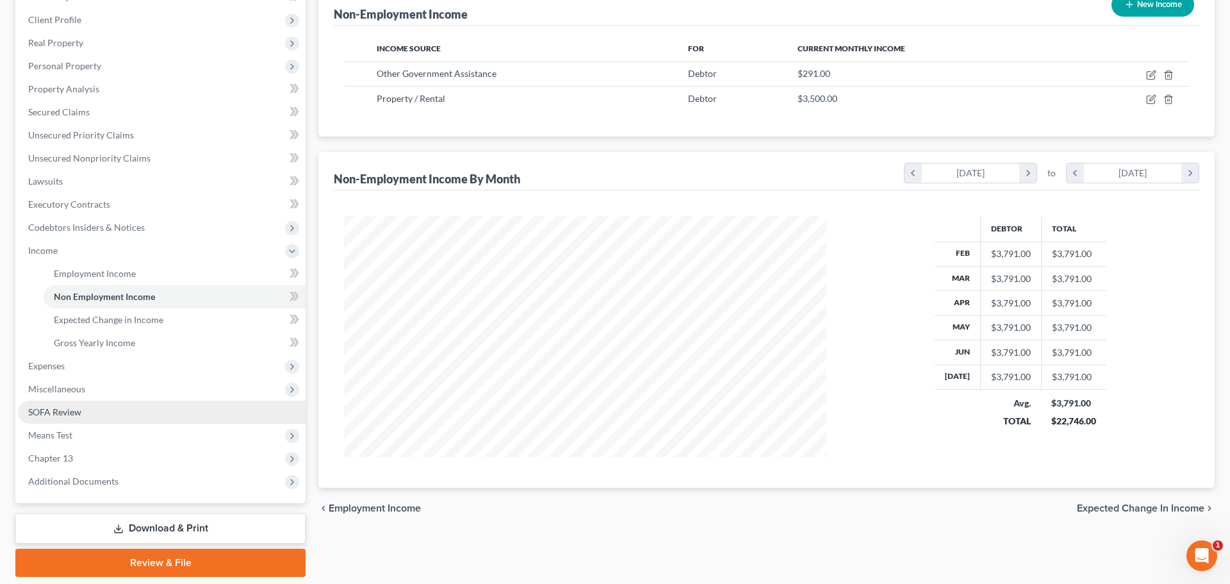
click at [85, 394] on span "Miscellaneous" at bounding box center [162, 388] width 288 height 23
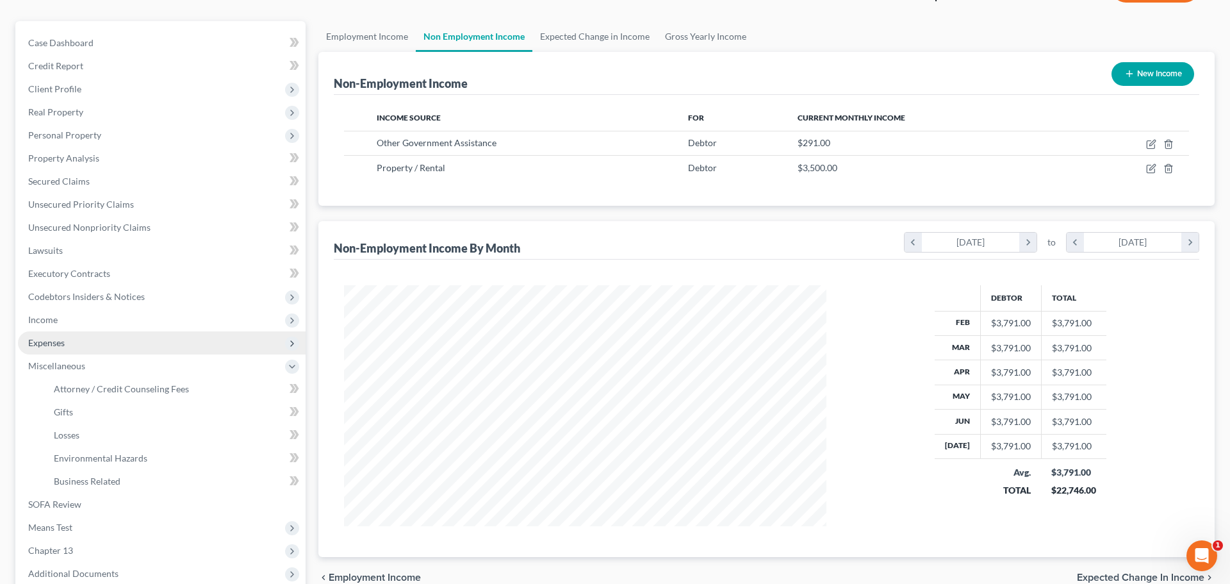
scroll to position [0, 0]
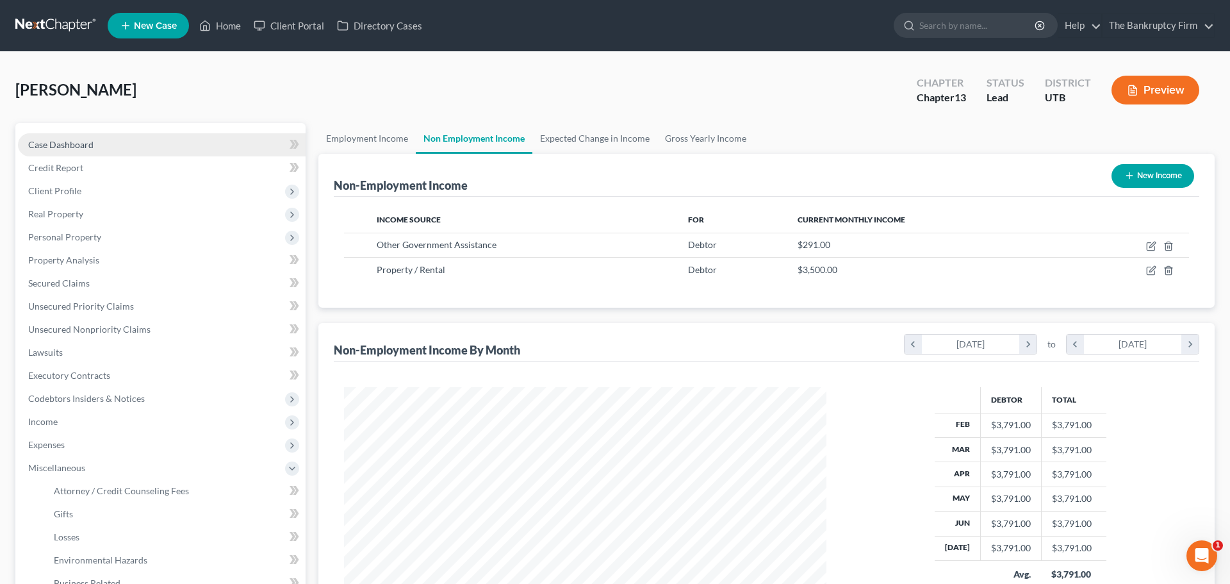
click at [85, 142] on span "Case Dashboard" at bounding box center [60, 144] width 65 height 11
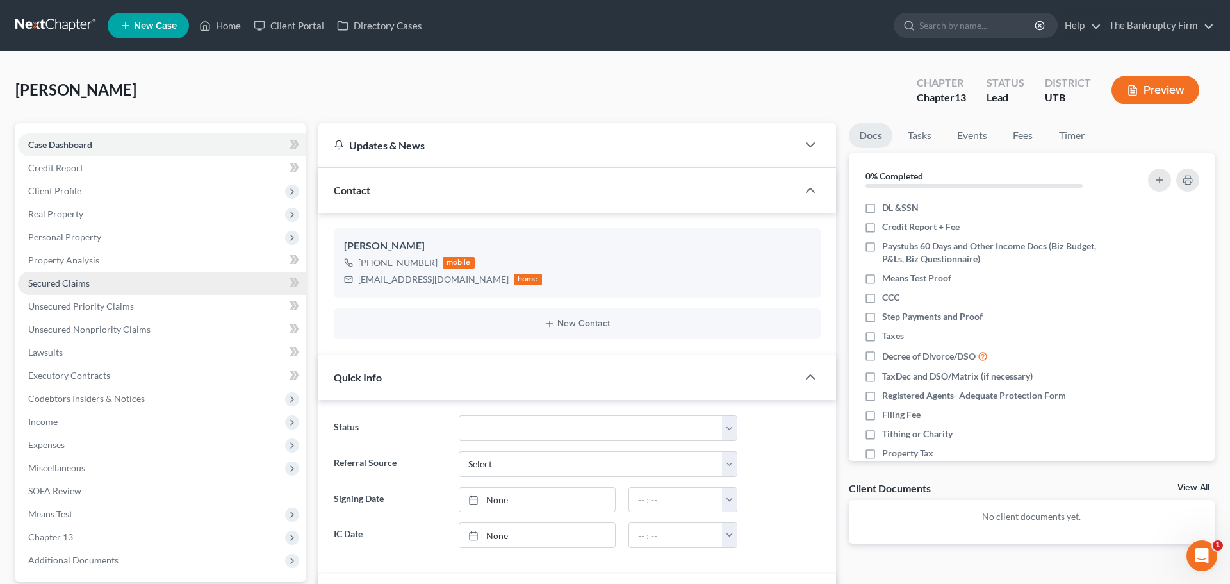
scroll to position [102, 0]
click at [1175, 92] on button "Preview" at bounding box center [1155, 90] width 88 height 29
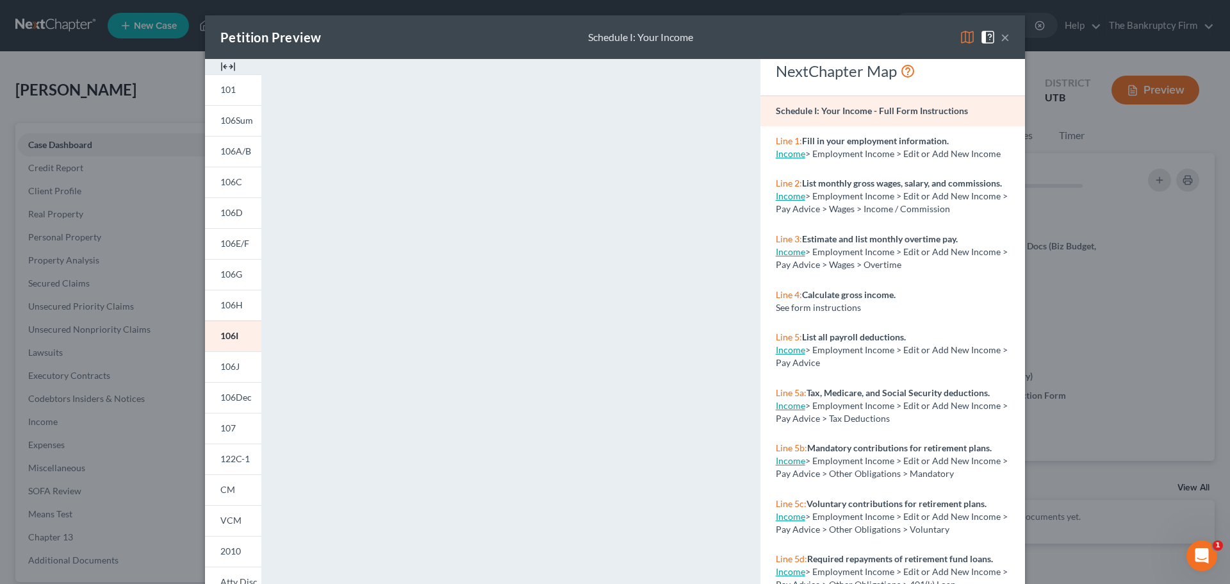
scroll to position [13, 0]
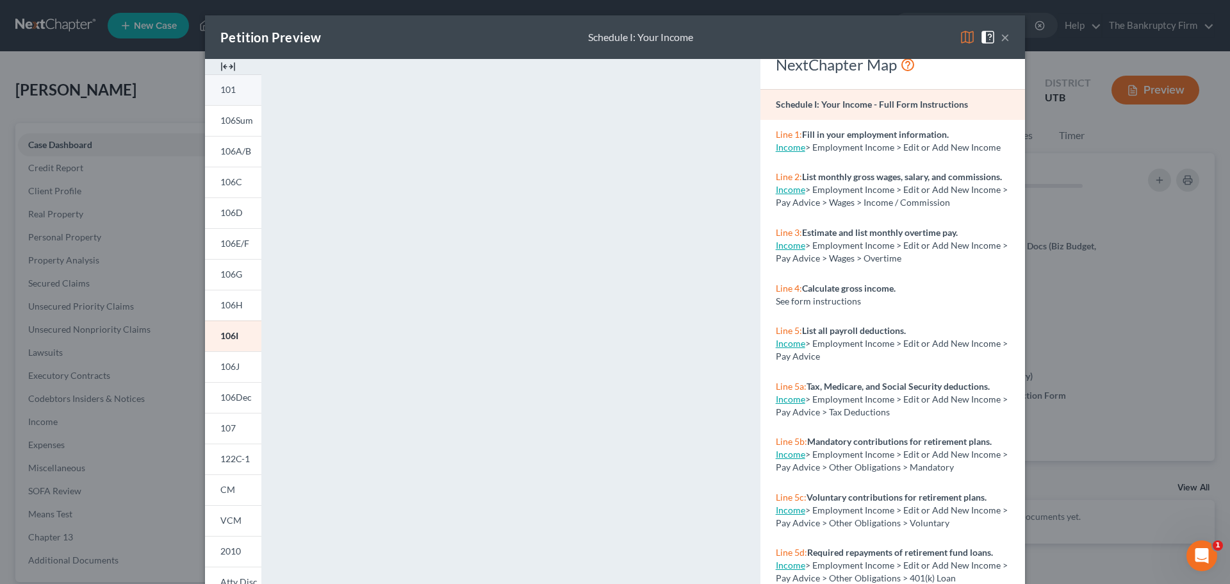
click at [224, 88] on span "101" at bounding box center [227, 89] width 15 height 11
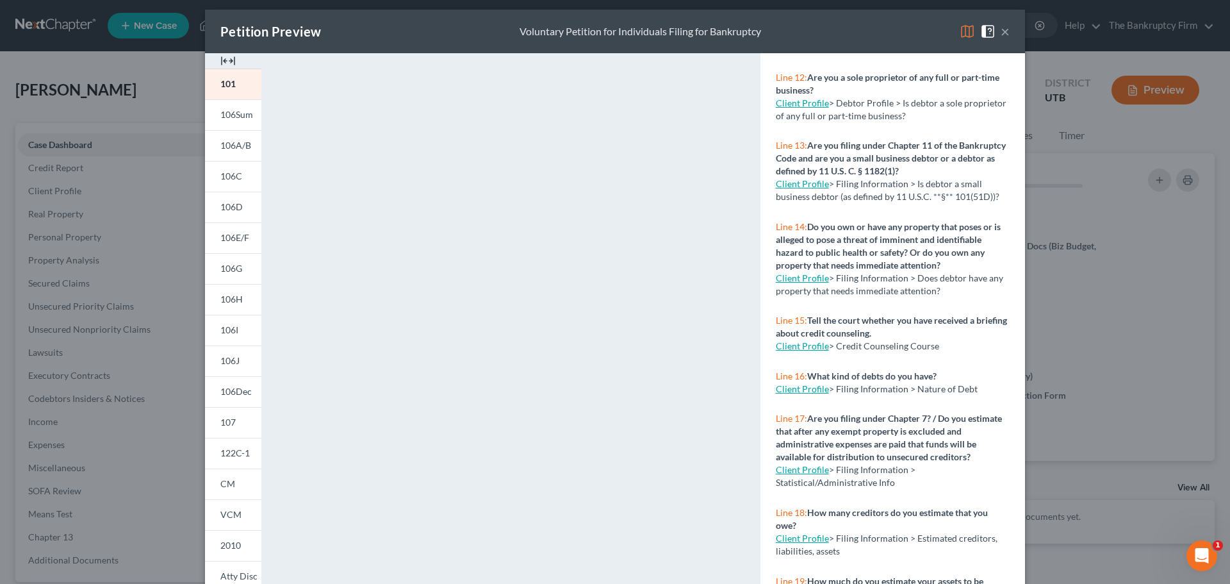
scroll to position [0, 0]
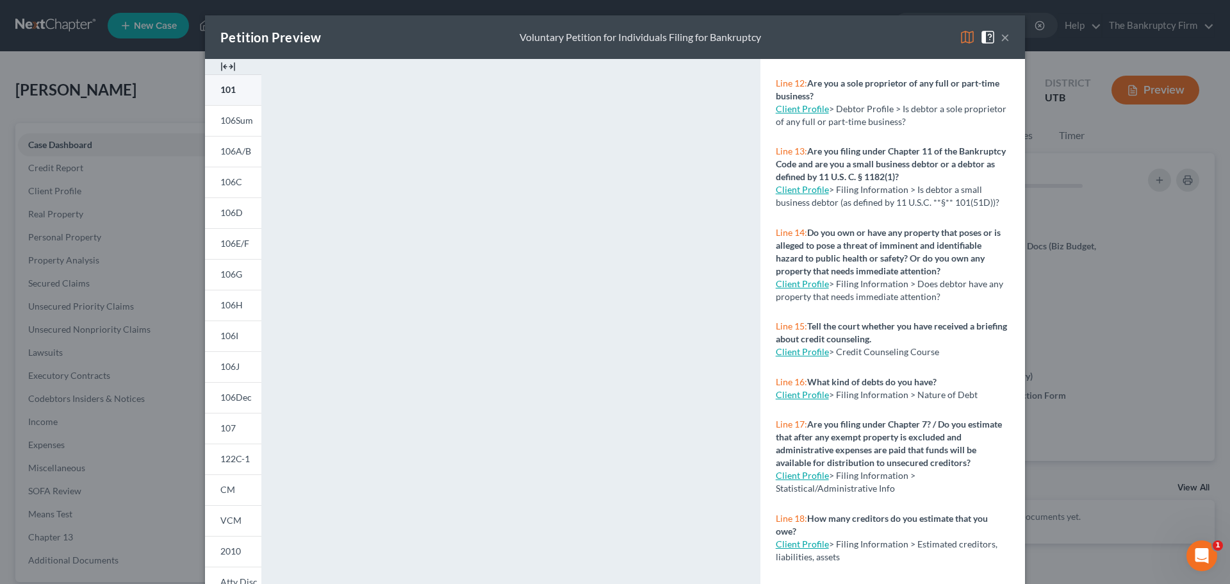
drag, startPoint x: 229, startPoint y: 86, endPoint x: 551, endPoint y: 218, distance: 347.4
click at [231, 86] on span "101" at bounding box center [227, 89] width 15 height 11
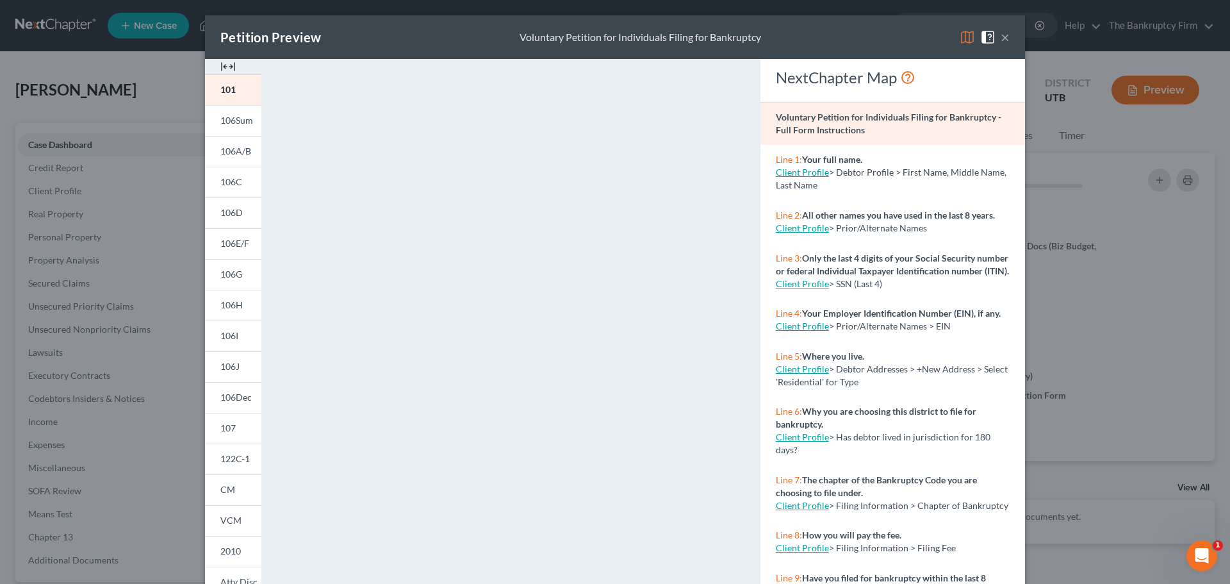
click at [940, 90] on div "NextChapter Map" at bounding box center [892, 80] width 265 height 43
click at [970, 40] on img at bounding box center [967, 36] width 15 height 15
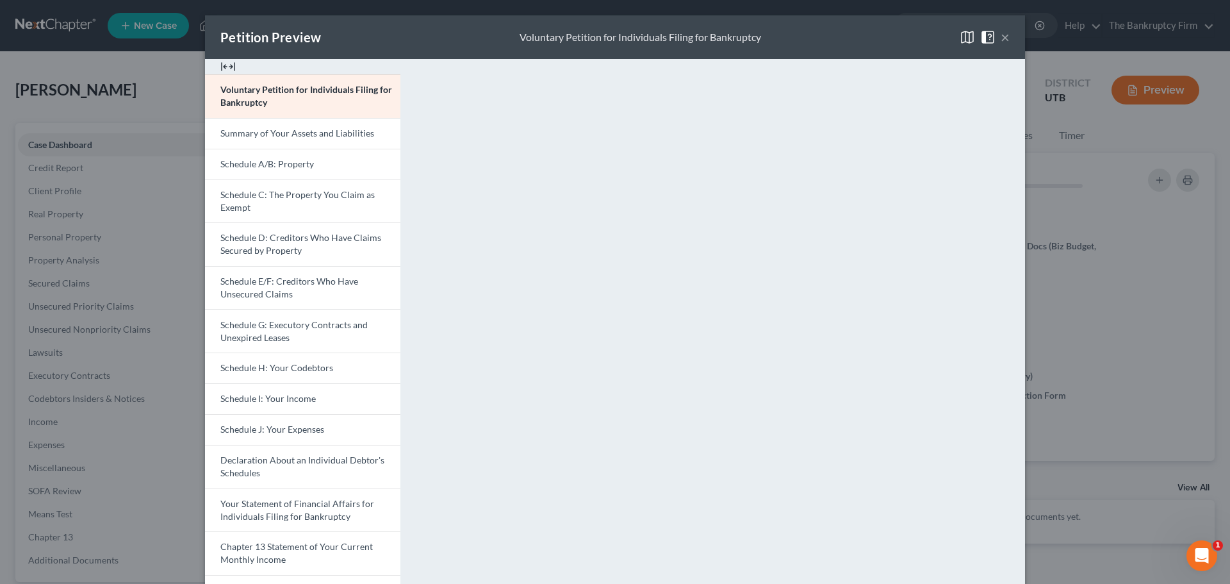
click at [225, 66] on img at bounding box center [227, 66] width 15 height 15
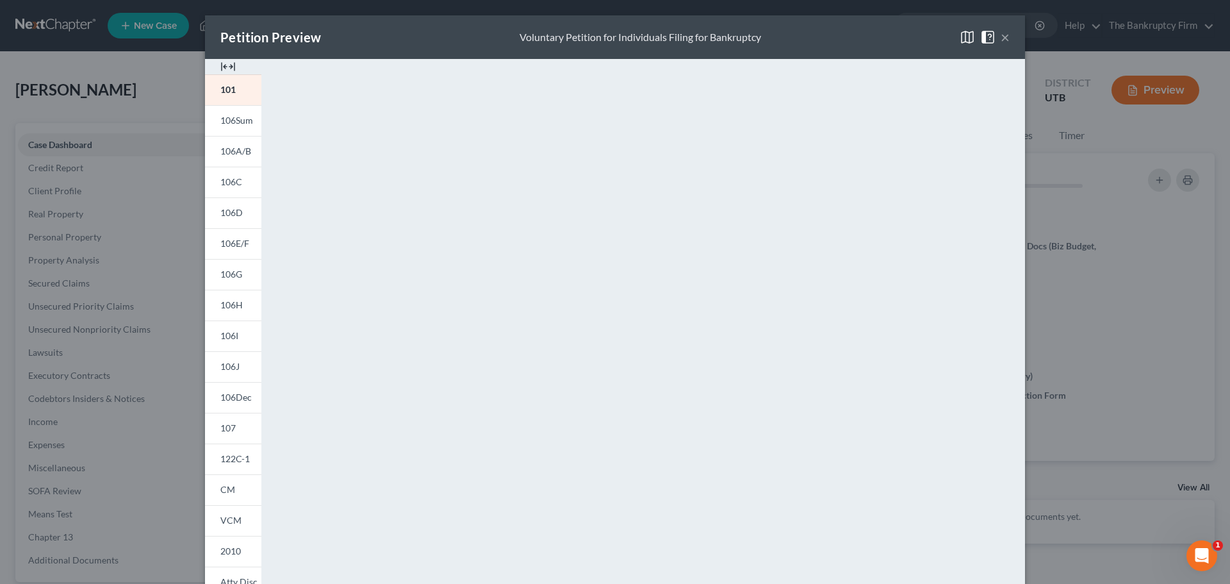
click at [989, 39] on img at bounding box center [987, 36] width 15 height 15
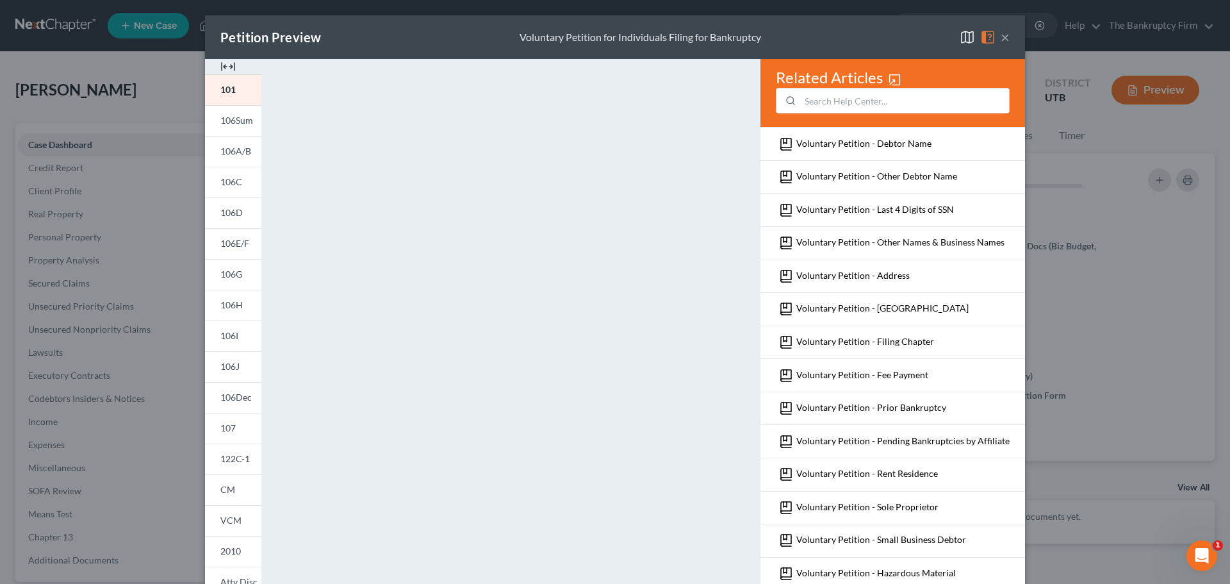
click at [989, 40] on img at bounding box center [987, 36] width 15 height 15
click at [966, 40] on img at bounding box center [967, 36] width 15 height 15
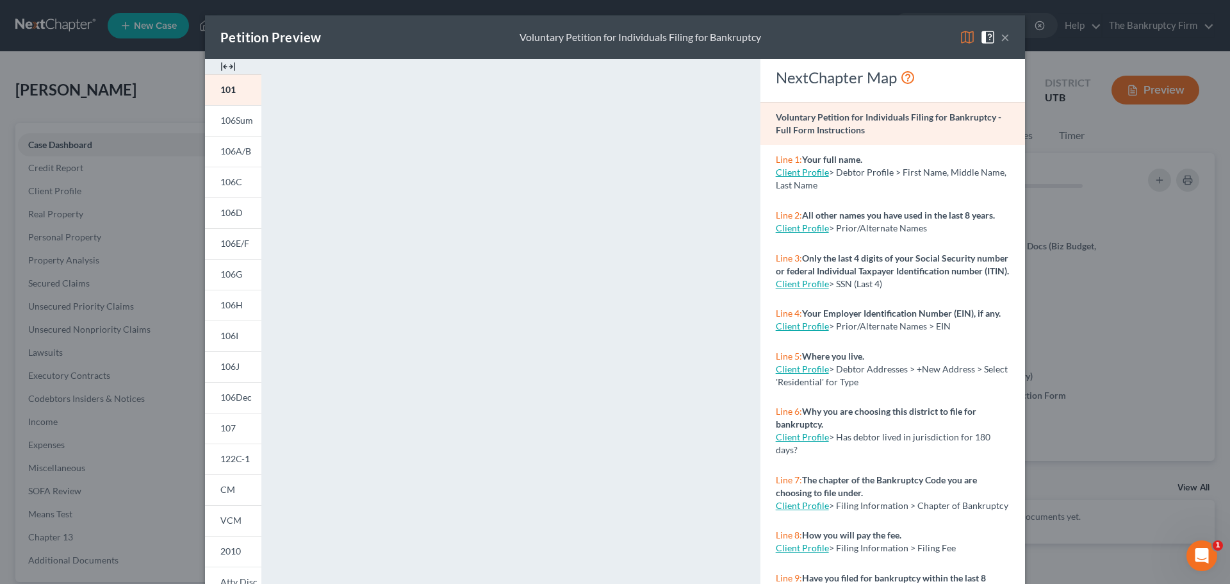
click at [967, 39] on img at bounding box center [967, 36] width 15 height 15
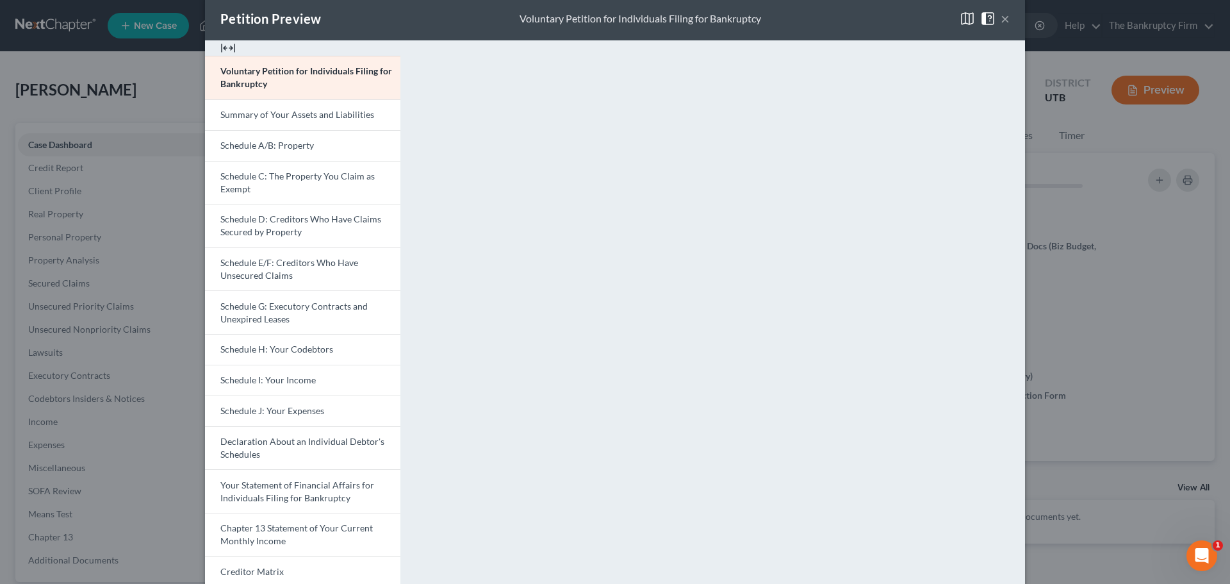
scroll to position [20, 0]
click at [316, 117] on span "Summary of Your Assets and Liabilities" at bounding box center [297, 113] width 154 height 11
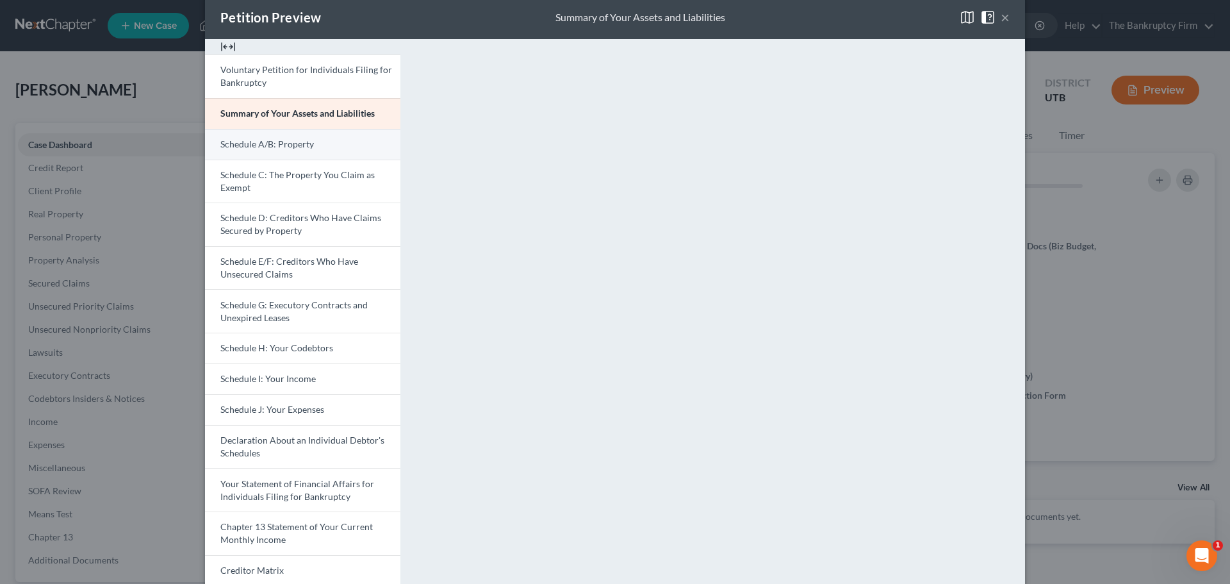
click at [300, 142] on span "Schedule A/B: Property" at bounding box center [267, 143] width 94 height 11
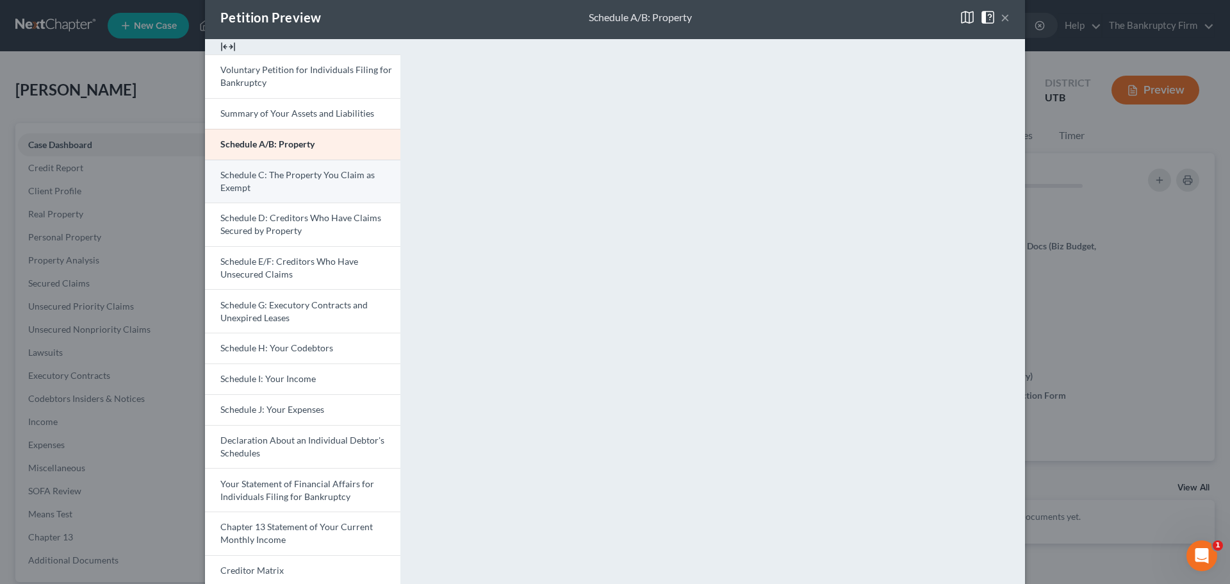
click at [302, 184] on link "Schedule C: The Property You Claim as Exempt" at bounding box center [302, 182] width 195 height 44
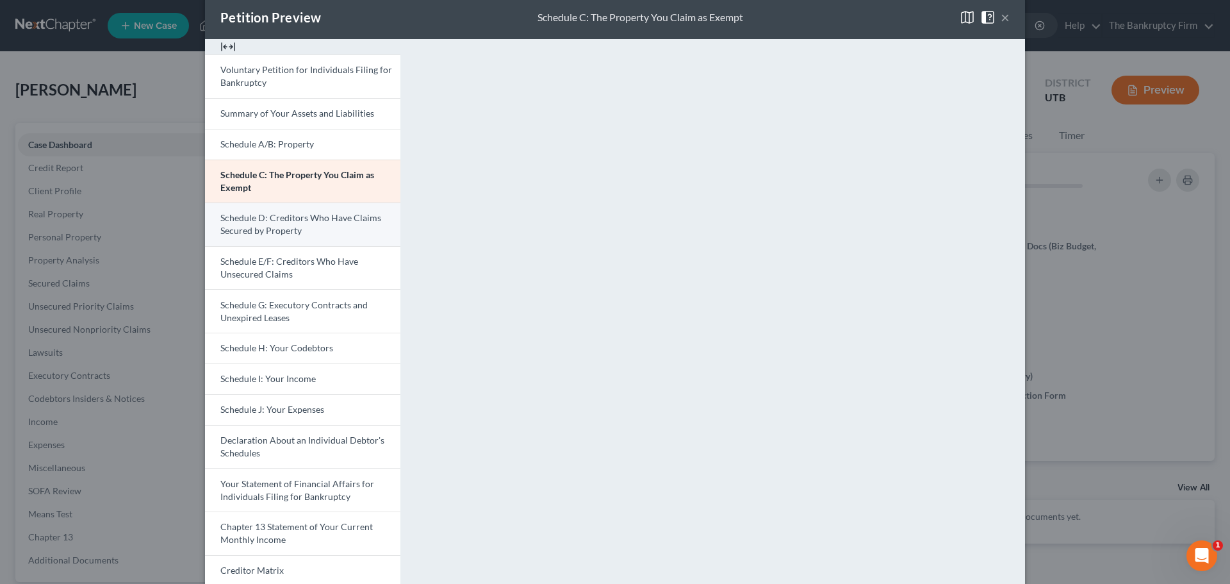
click at [347, 229] on link "Schedule D: Creditors Who Have Claims Secured by Property" at bounding box center [302, 224] width 195 height 44
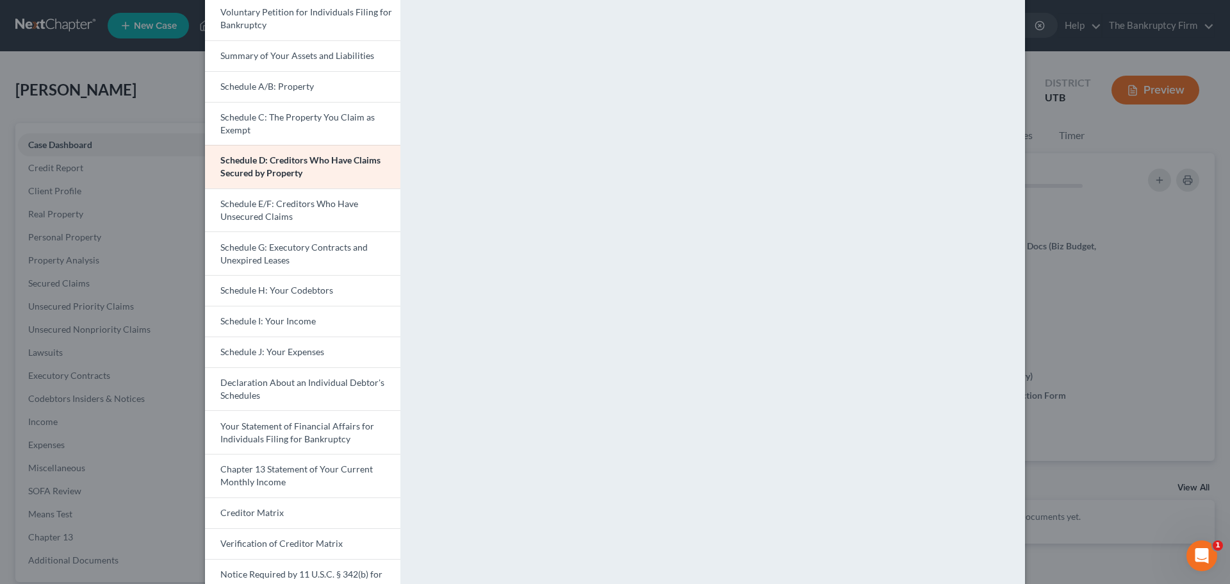
scroll to position [86, 0]
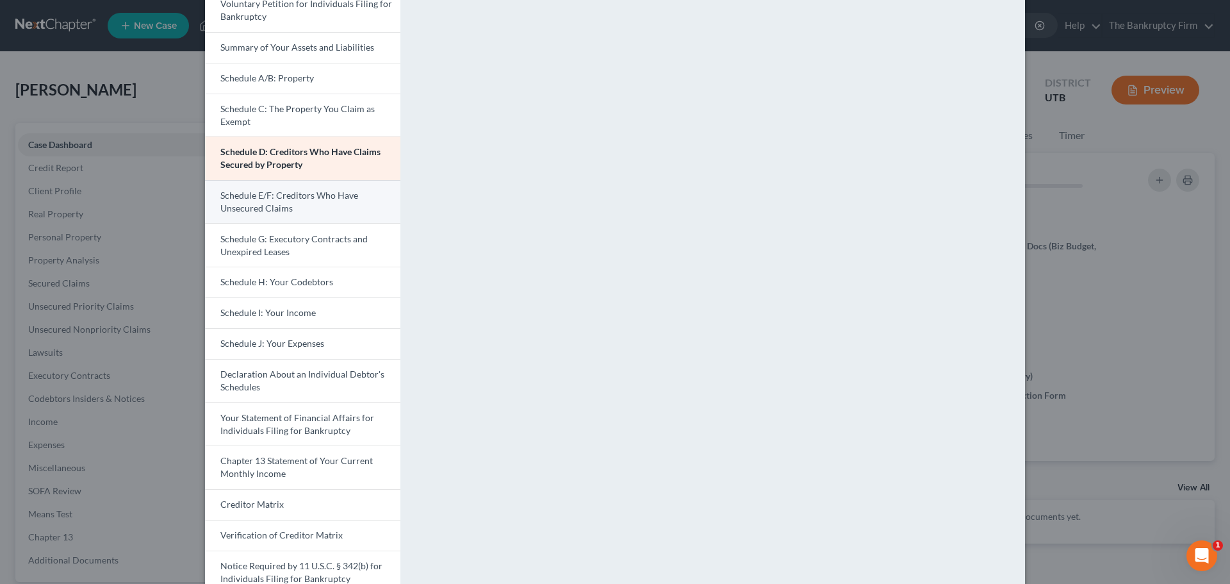
click at [303, 202] on link "Schedule E/F: Creditors Who Have Unsecured Claims" at bounding box center [302, 202] width 195 height 44
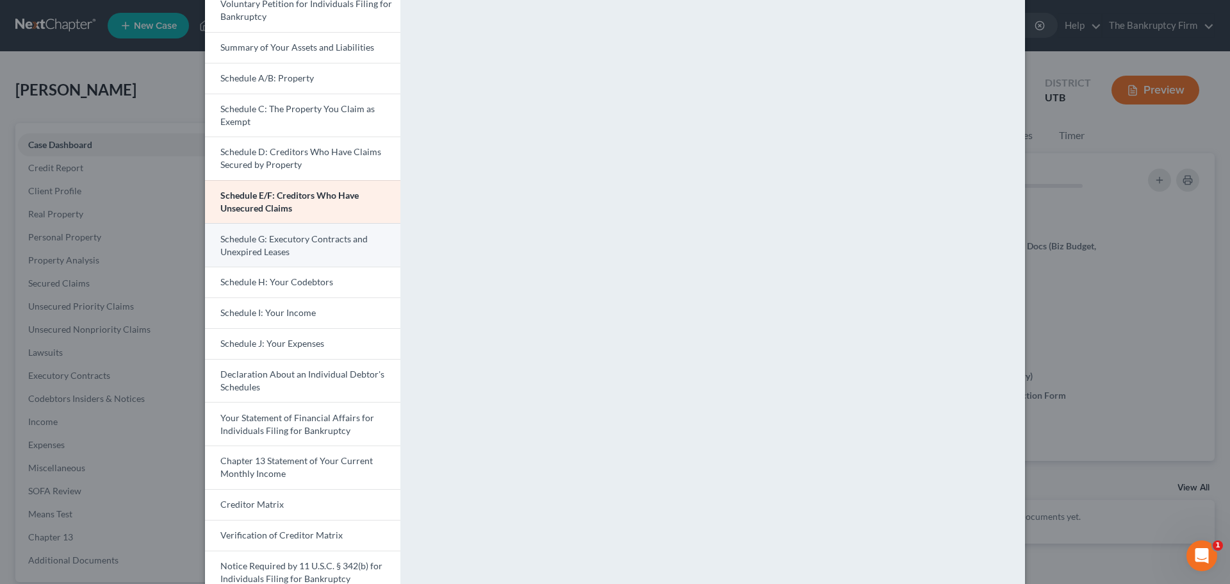
click at [293, 247] on link "Schedule G: Executory Contracts and Unexpired Leases" at bounding box center [302, 245] width 195 height 44
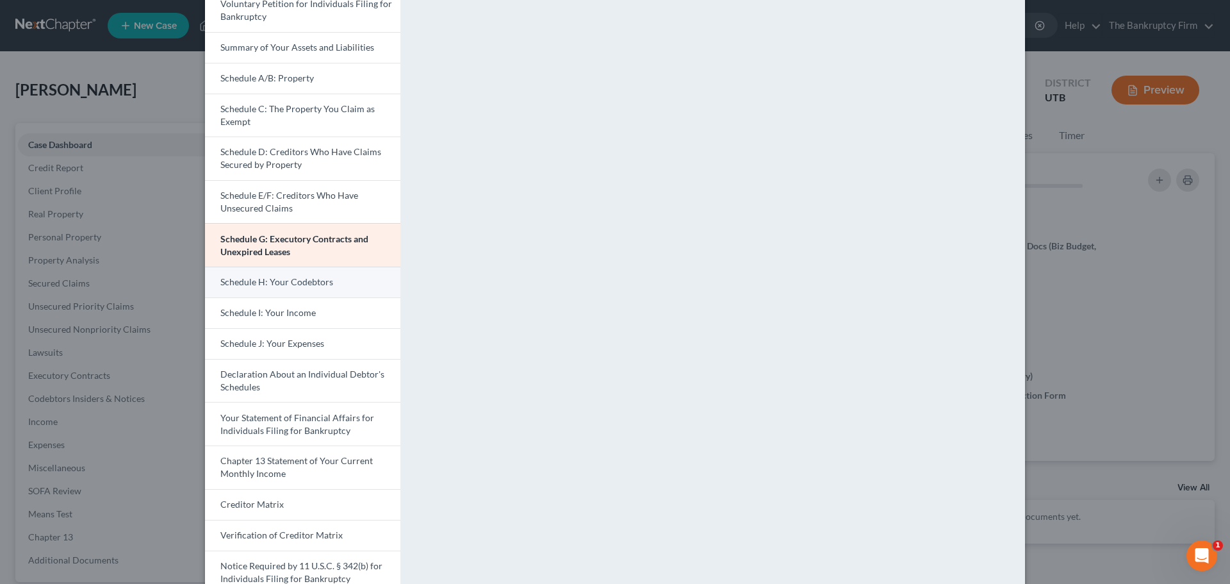
click at [314, 285] on span "Schedule H: Your Codebtors" at bounding box center [276, 281] width 113 height 11
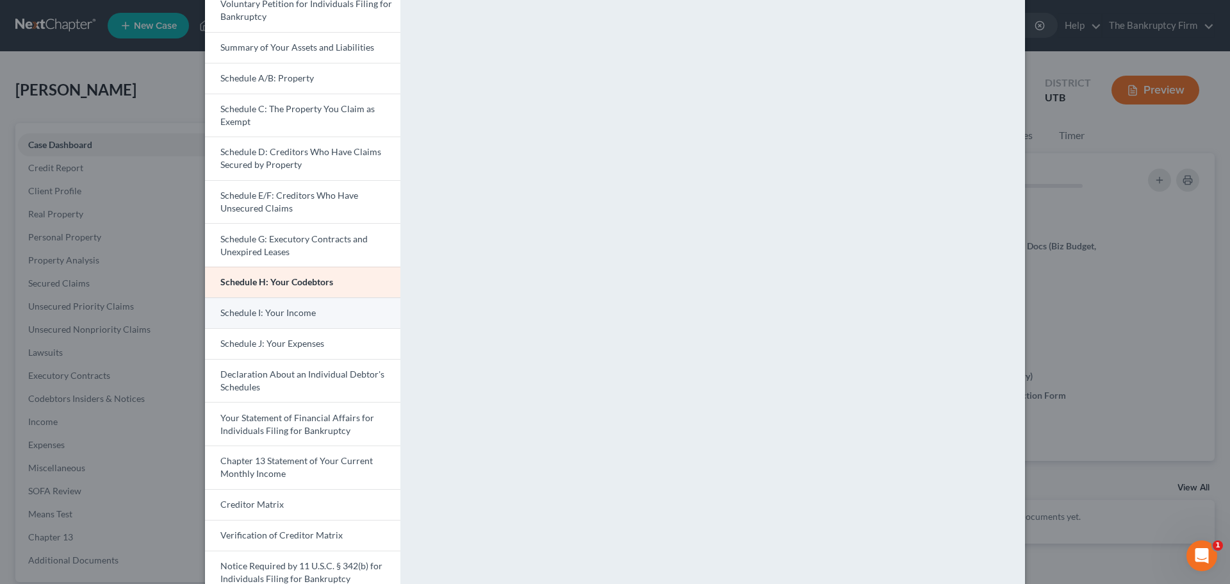
click at [294, 311] on span "Schedule I: Your Income" at bounding box center [267, 312] width 95 height 11
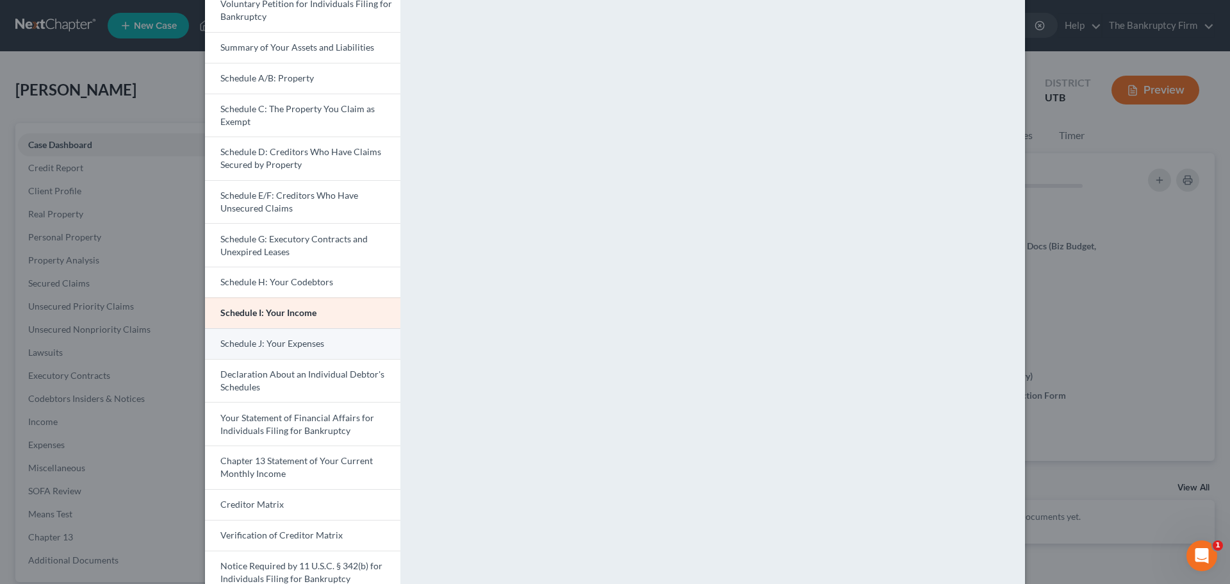
click at [363, 343] on link "Schedule J: Your Expenses" at bounding box center [302, 343] width 195 height 31
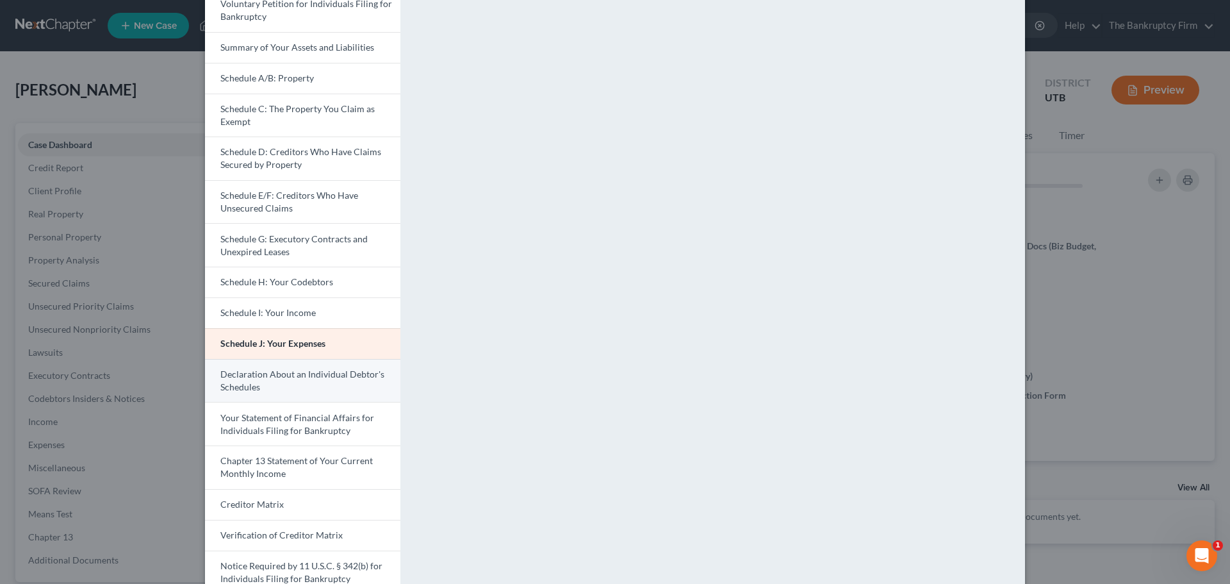
click at [309, 386] on link "Declaration About an Individual Debtor's Schedules" at bounding box center [302, 381] width 195 height 44
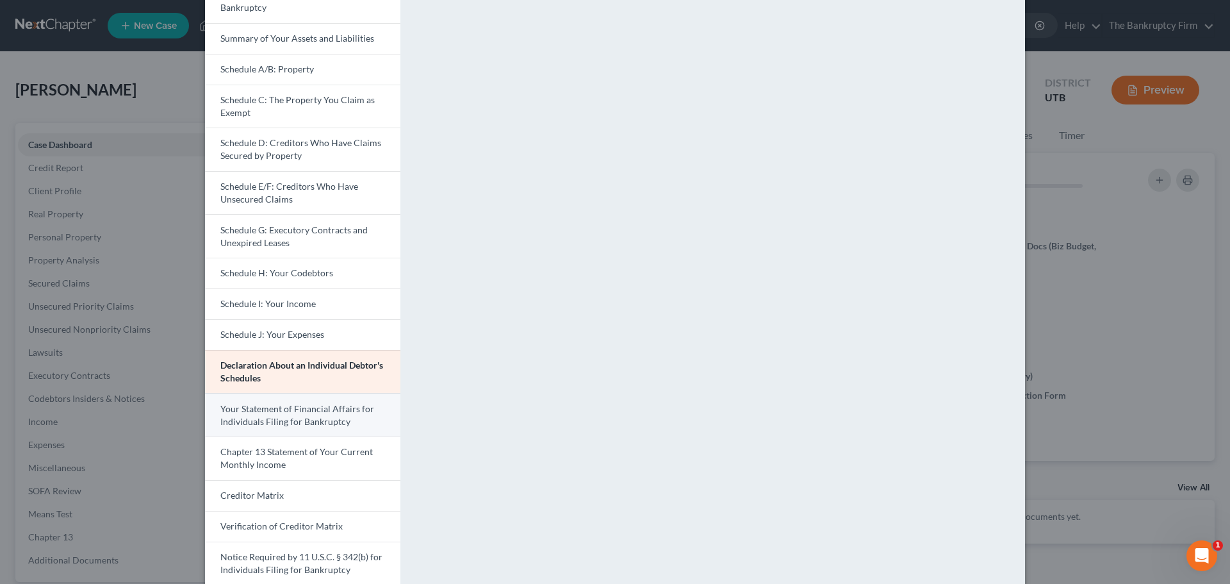
scroll to position [106, 0]
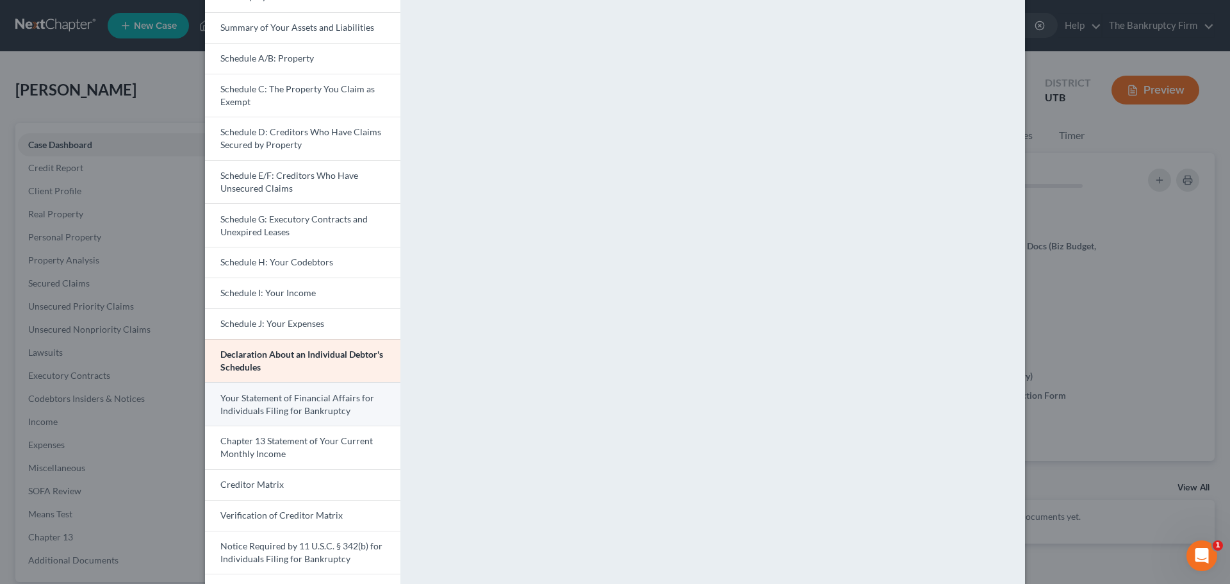
click at [313, 401] on span "Your Statement of Financial Affairs for Individuals Filing for Bankruptcy" at bounding box center [297, 404] width 154 height 24
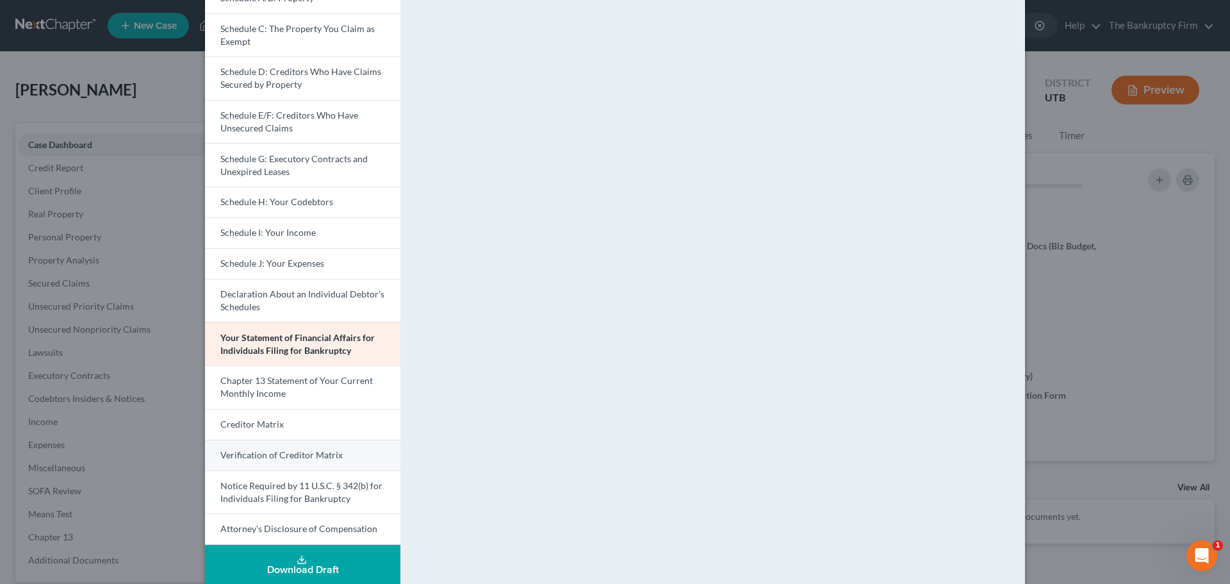
scroll to position [181, 0]
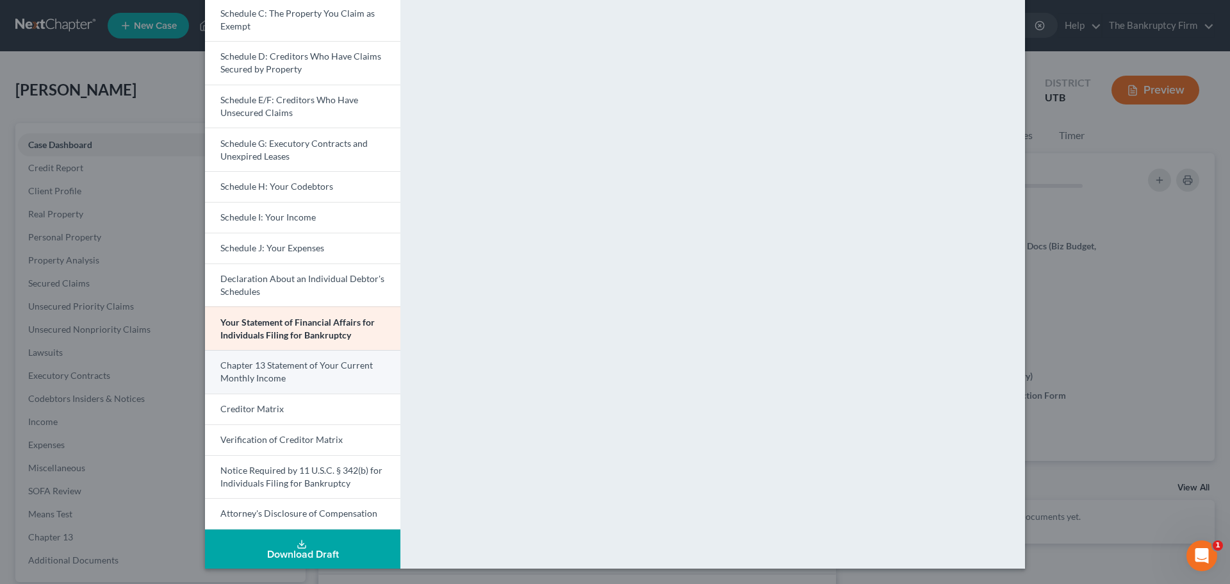
click at [333, 374] on link "Chapter 13 Statement of Your Current Monthly Income" at bounding box center [302, 372] width 195 height 44
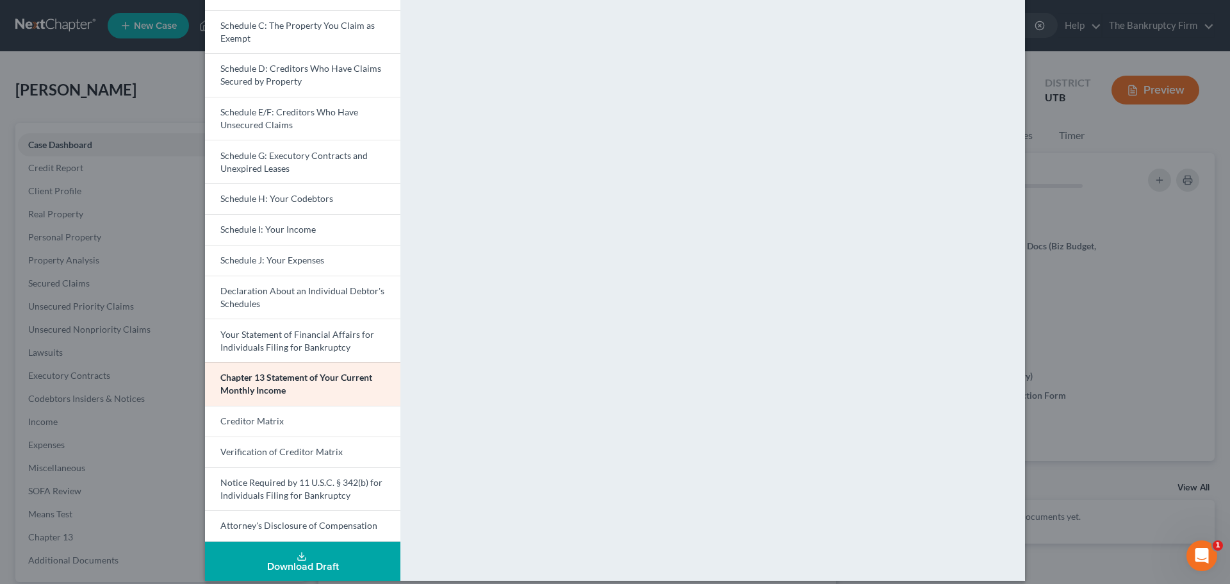
scroll to position [168, 0]
click at [293, 429] on link "Creditor Matrix" at bounding box center [302, 421] width 195 height 31
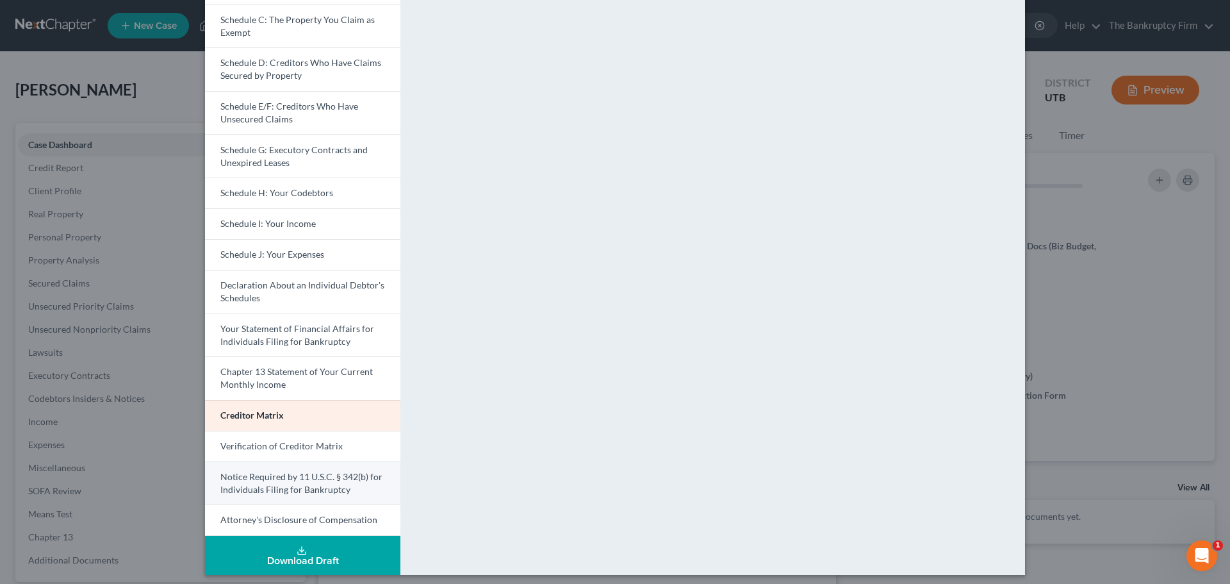
scroll to position [181, 0]
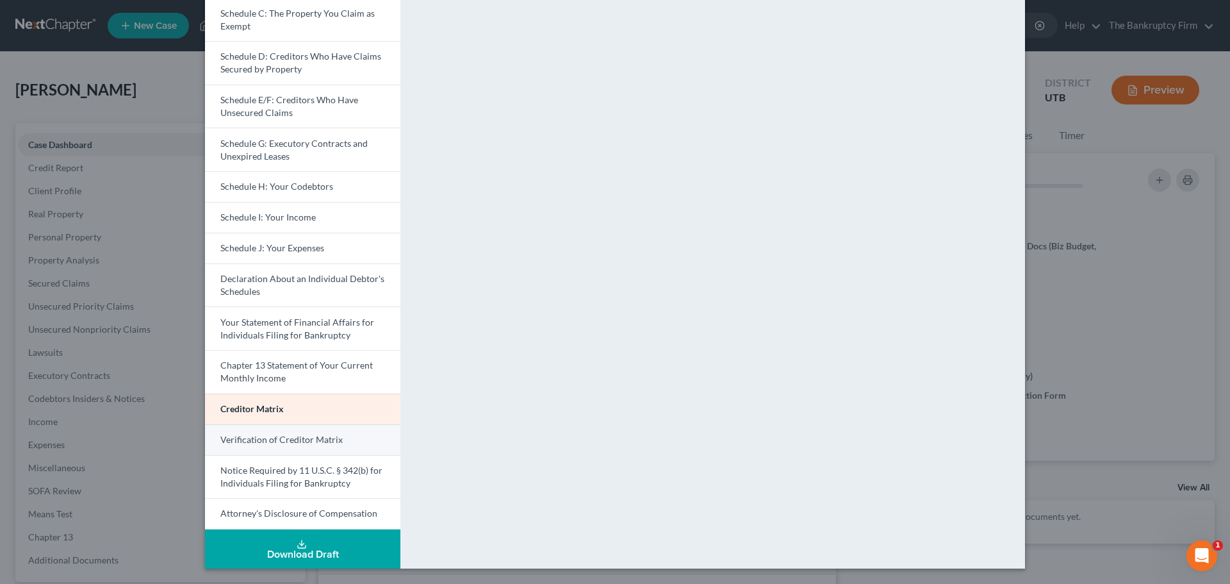
click at [261, 442] on span "Verification of Creditor Matrix" at bounding box center [281, 439] width 122 height 11
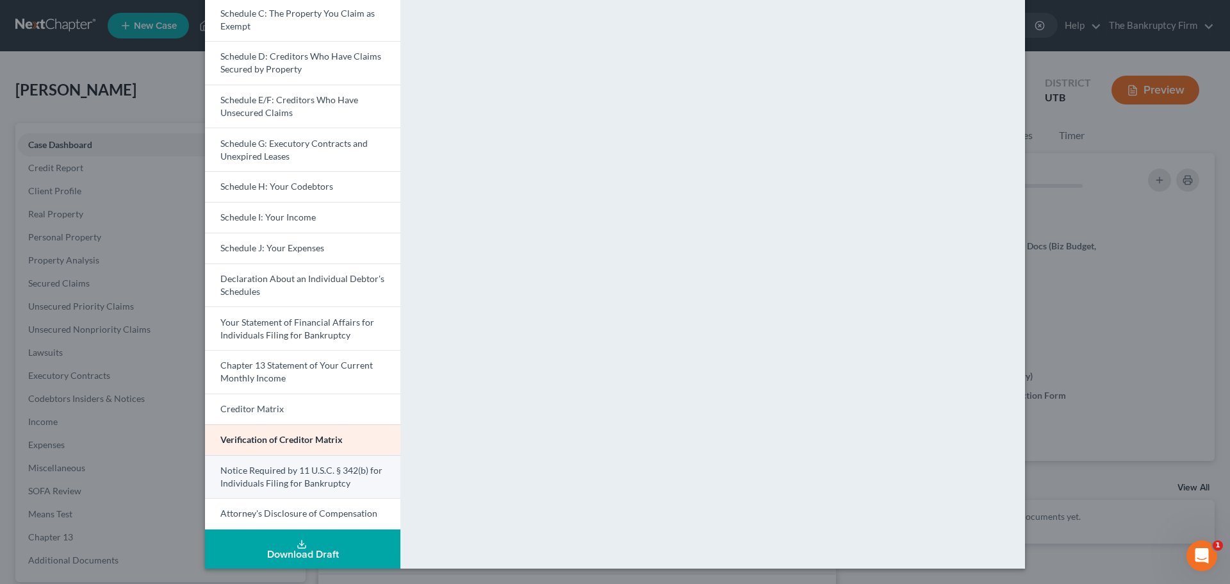
click at [309, 475] on link "Notice Required by 11 U.S.C. § 342(b) for Individuals Filing for Bankruptcy" at bounding box center [302, 477] width 195 height 44
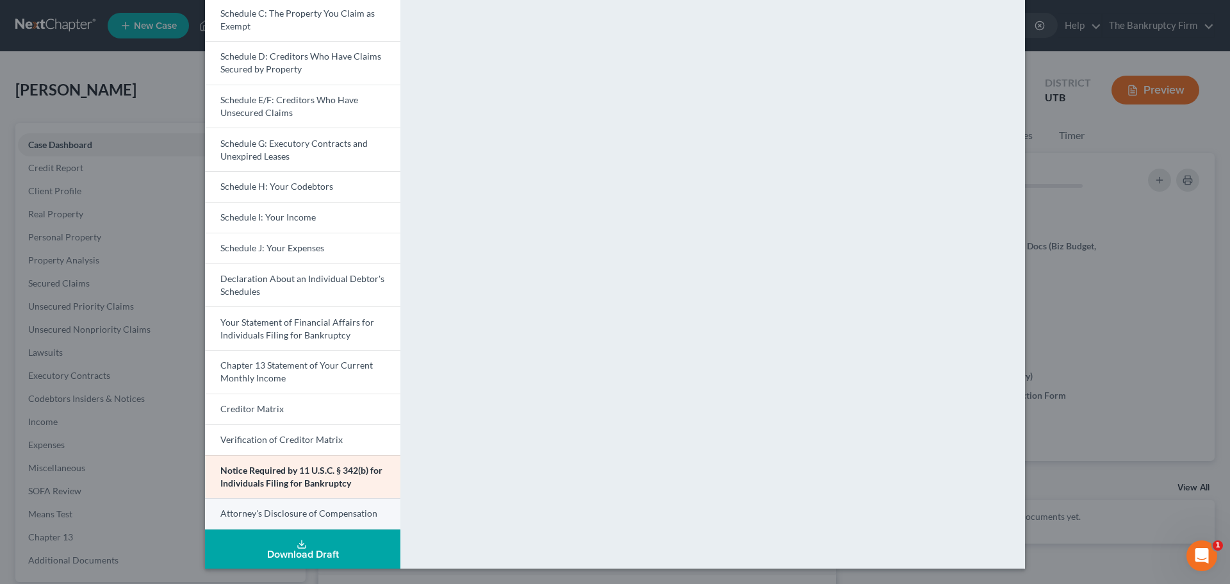
click at [321, 516] on span "Attorney's Disclosure of Compensation" at bounding box center [298, 512] width 157 height 11
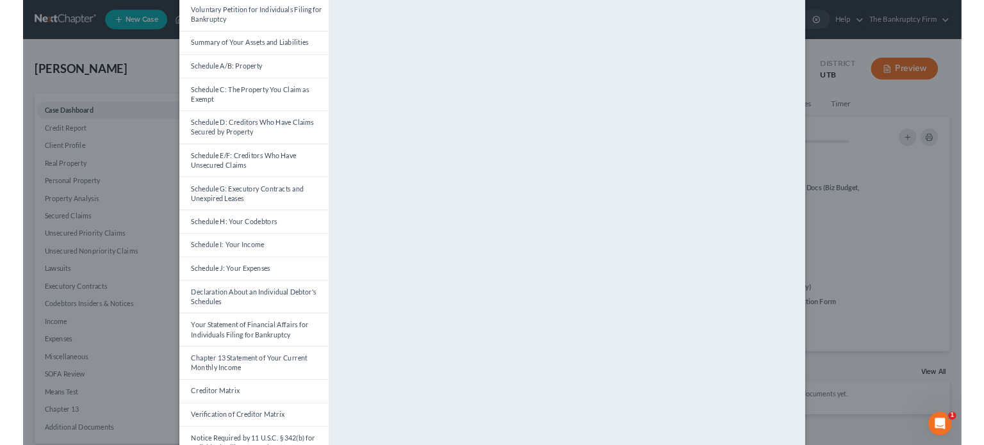
scroll to position [0, 0]
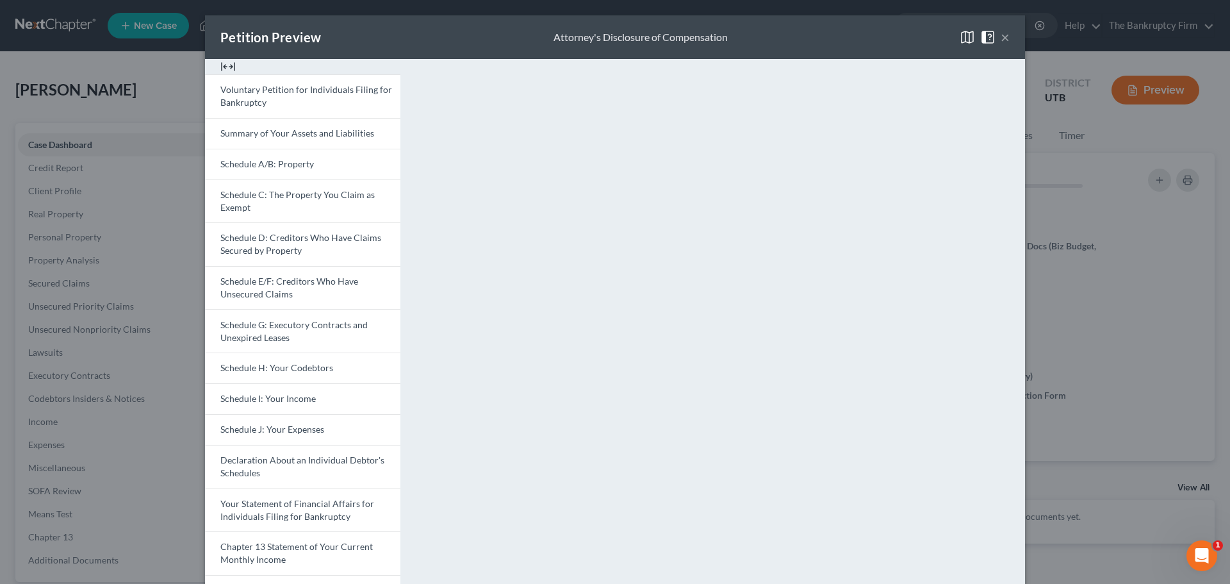
click at [1004, 34] on button "×" at bounding box center [1005, 36] width 9 height 15
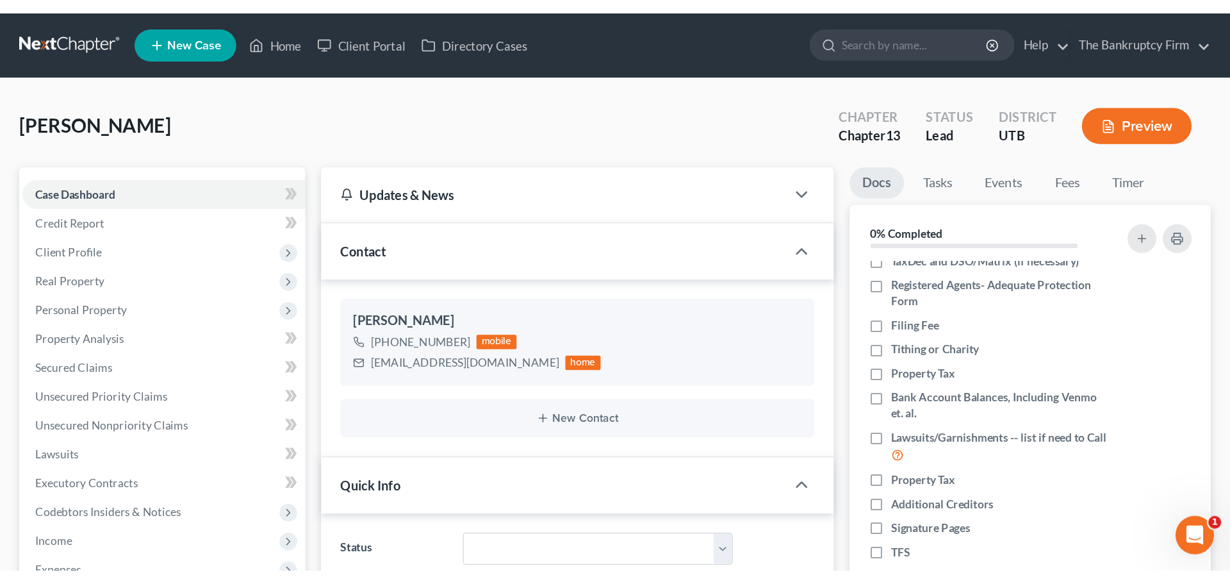
scroll to position [140, 0]
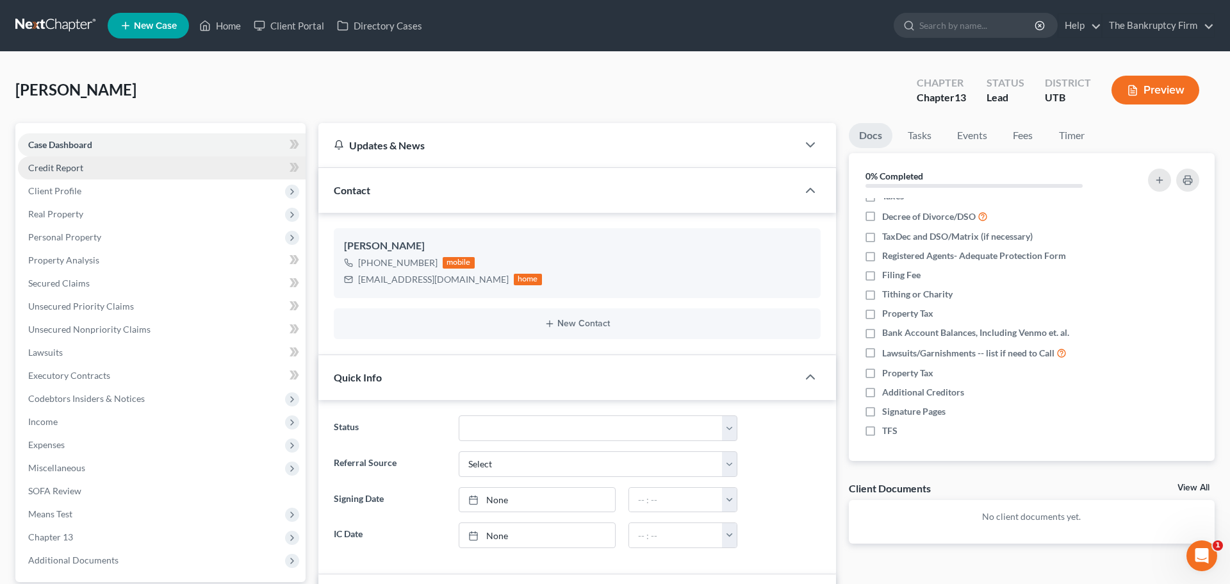
click at [43, 166] on span "Credit Report" at bounding box center [55, 167] width 55 height 11
